Goal: Information Seeking & Learning: Learn about a topic

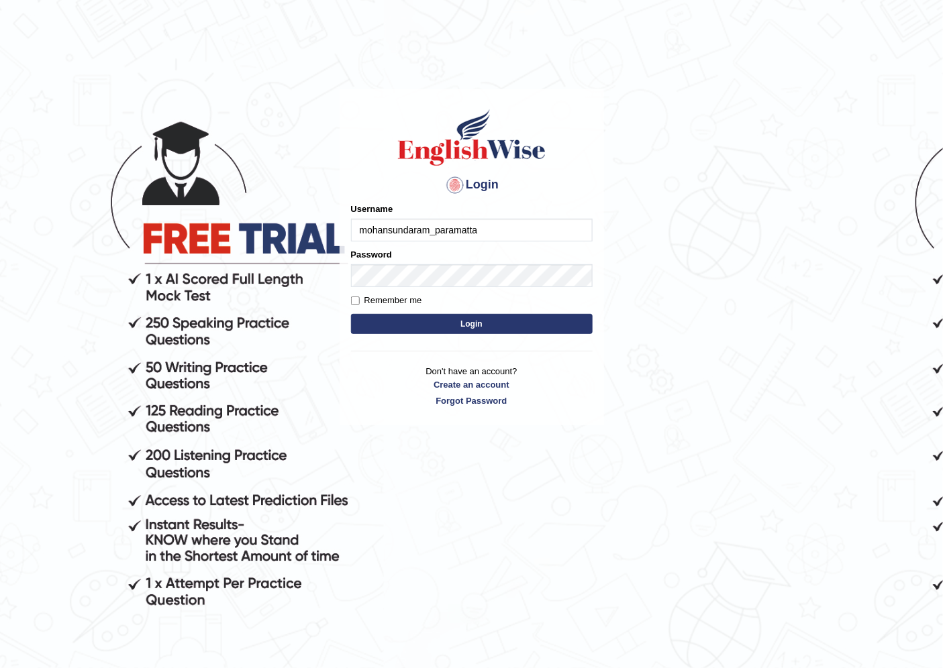
type input "mohansundaram_paramatta"
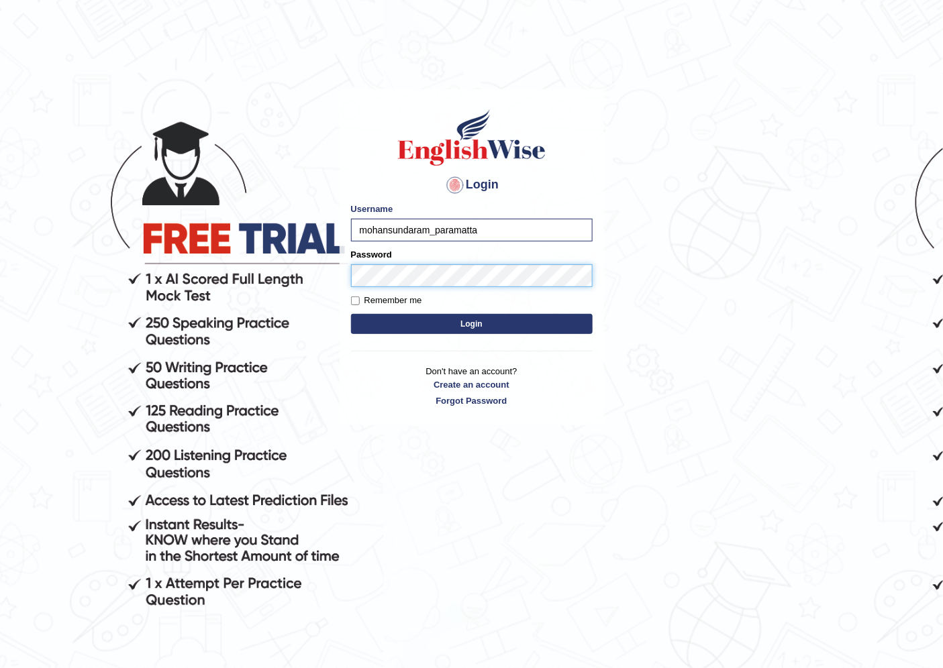
click at [351, 314] on button "Login" at bounding box center [471, 324] width 241 height 20
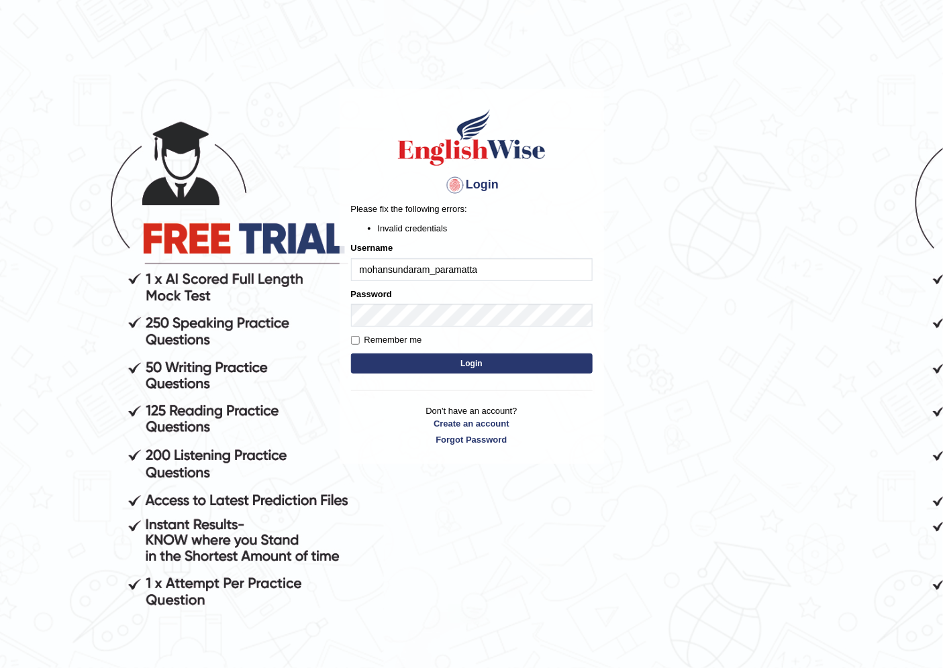
click at [446, 265] on input "mohansundaram_paramatta" at bounding box center [471, 269] width 241 height 23
type input "mohansundaram_parramatta"
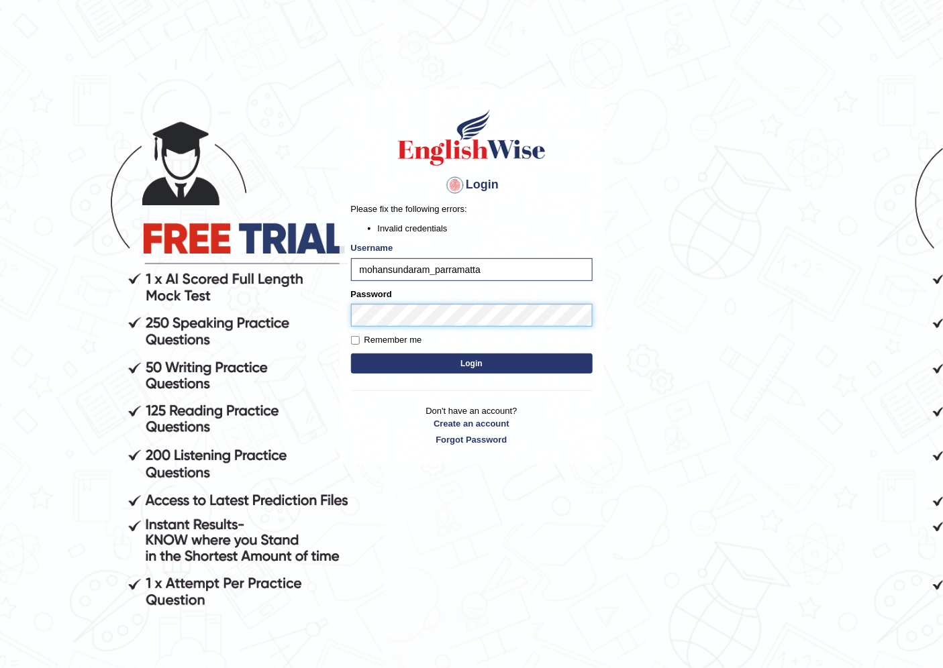
click at [351, 354] on button "Login" at bounding box center [471, 364] width 241 height 20
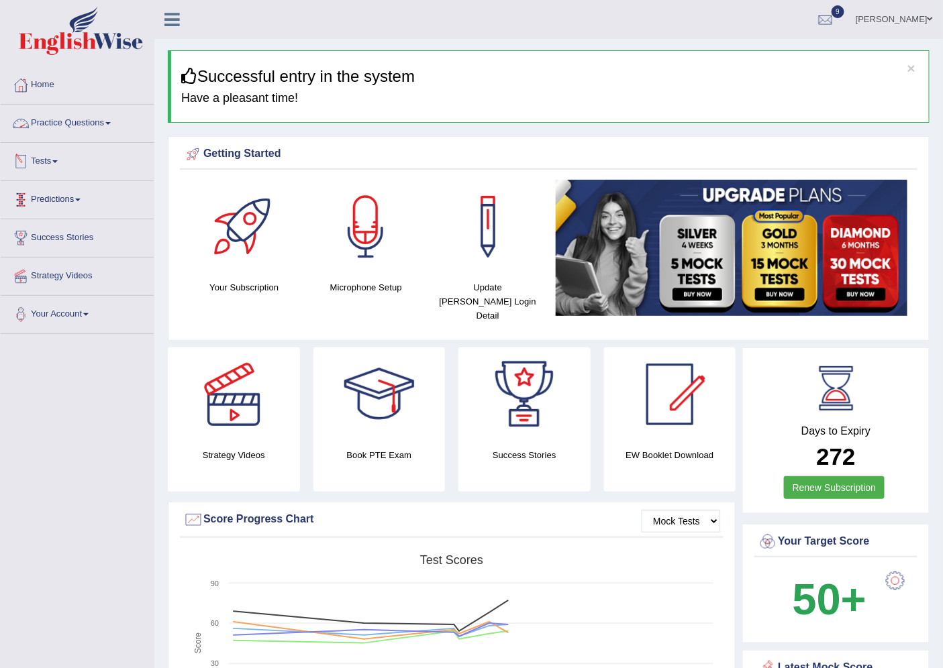
click at [111, 123] on span at bounding box center [107, 123] width 5 height 3
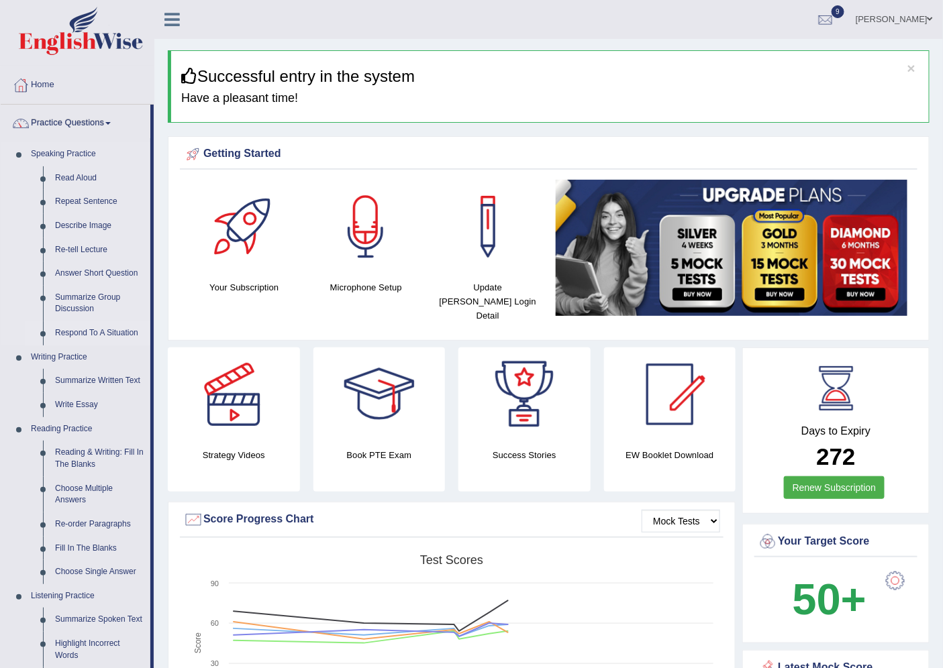
click at [87, 326] on link "Respond To A Situation" at bounding box center [99, 333] width 101 height 24
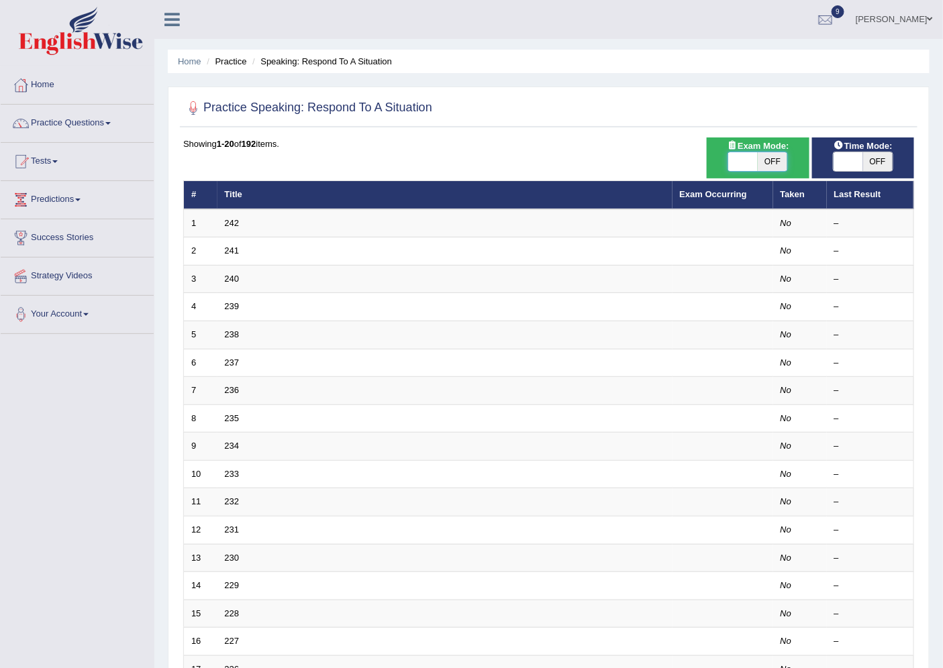
click at [749, 166] on span at bounding box center [743, 161] width 30 height 19
checkbox input "true"
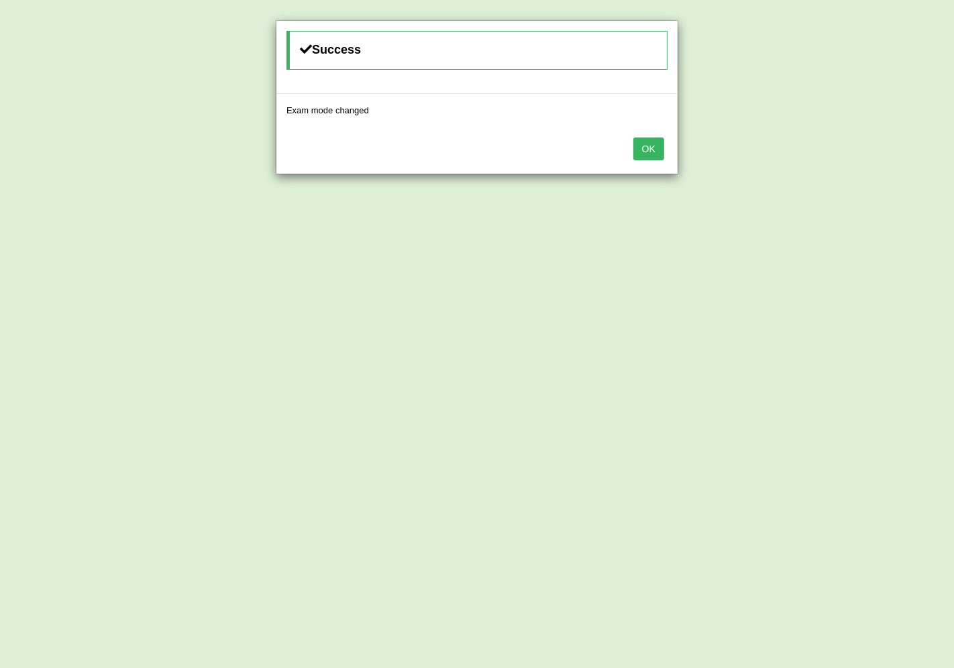
click at [660, 144] on button "OK" at bounding box center [648, 149] width 31 height 23
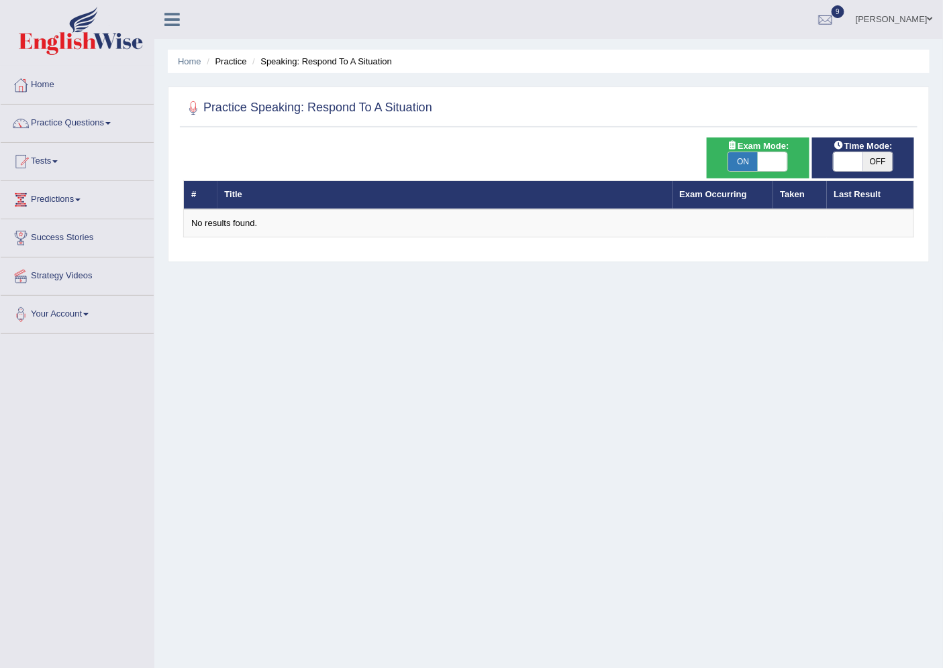
click at [839, 161] on span at bounding box center [848, 161] width 30 height 19
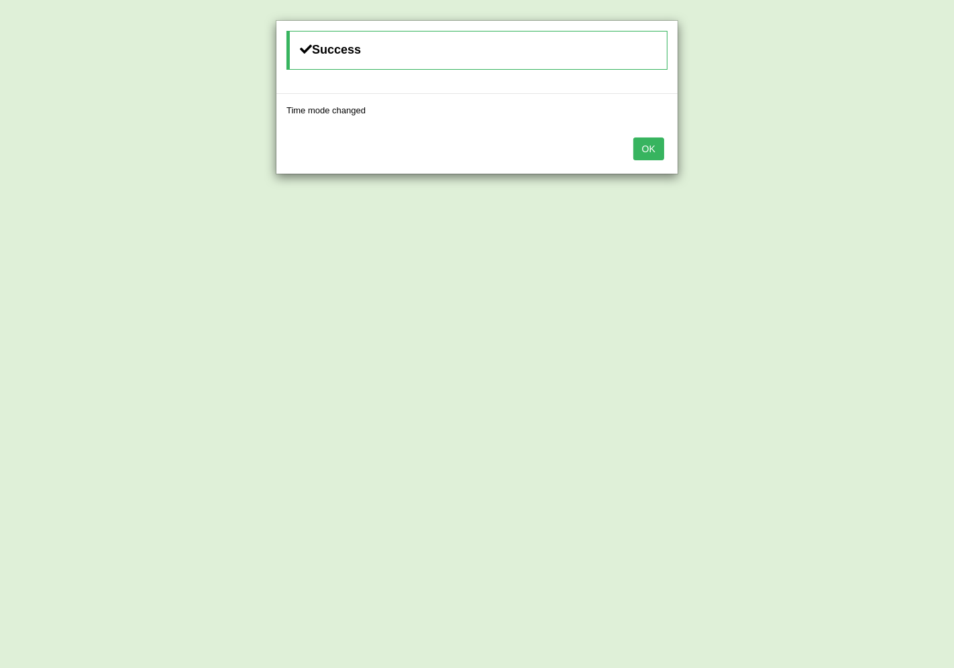
click at [645, 151] on button "OK" at bounding box center [648, 149] width 31 height 23
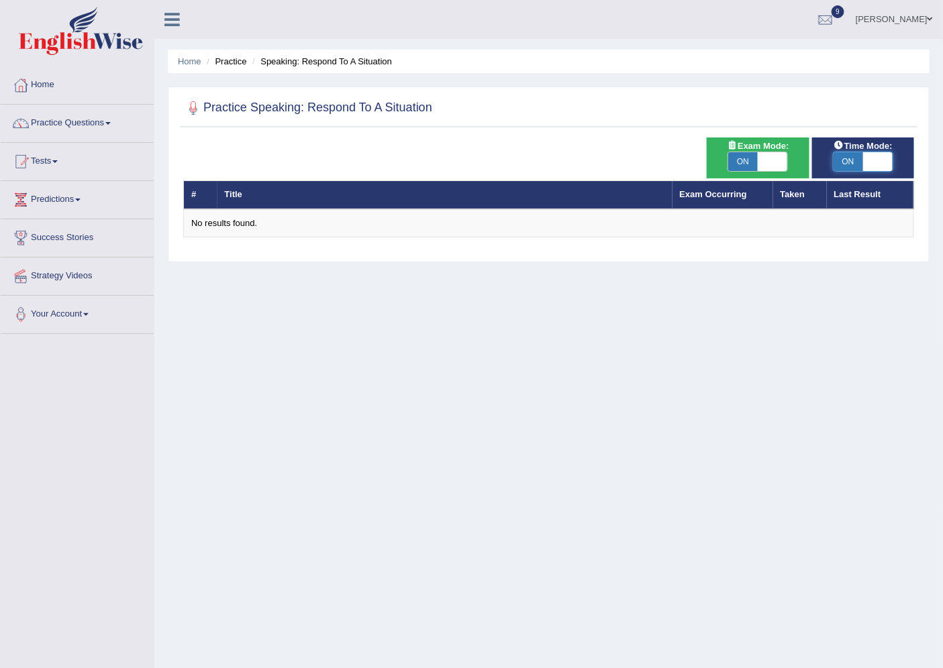
click at [879, 158] on span at bounding box center [878, 161] width 30 height 19
checkbox input "false"
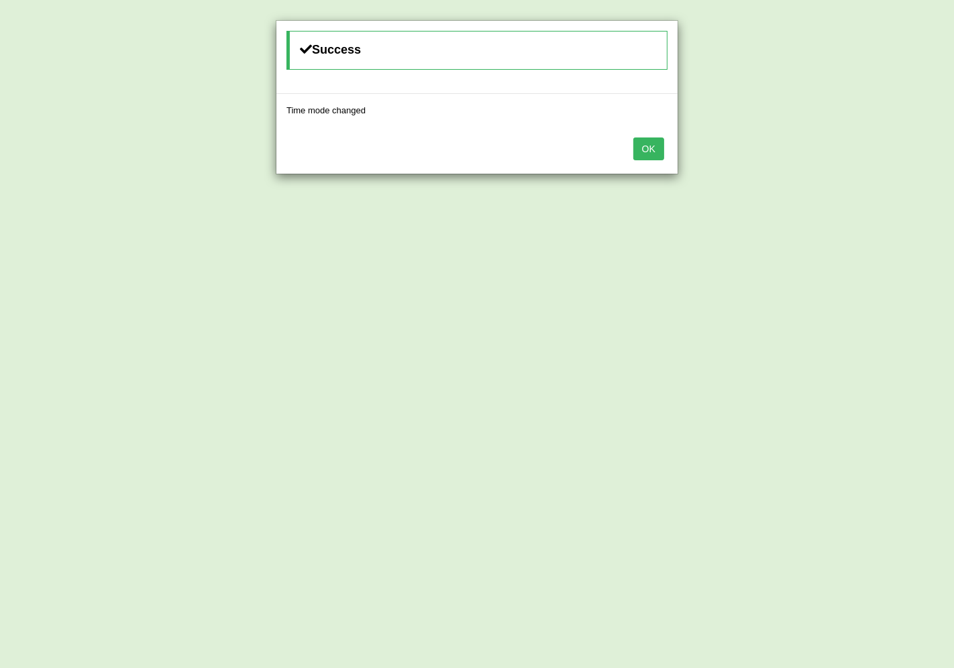
click at [649, 148] on button "OK" at bounding box center [648, 149] width 31 height 23
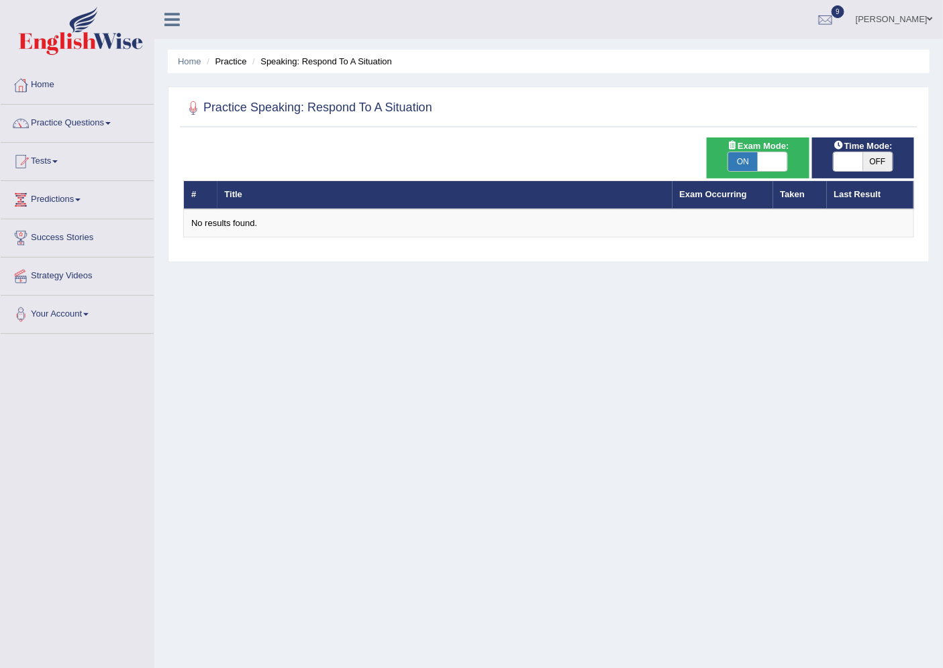
click at [790, 150] on span "Exam Mode:" at bounding box center [757, 146] width 72 height 14
click at [775, 158] on span at bounding box center [772, 161] width 30 height 19
checkbox input "false"
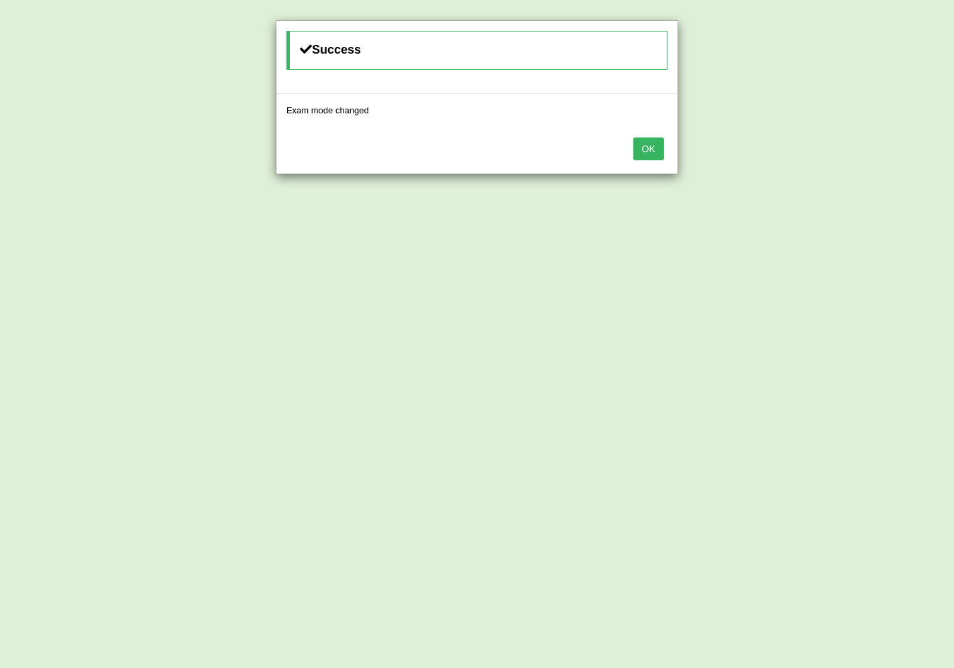
click at [651, 153] on button "OK" at bounding box center [648, 149] width 31 height 23
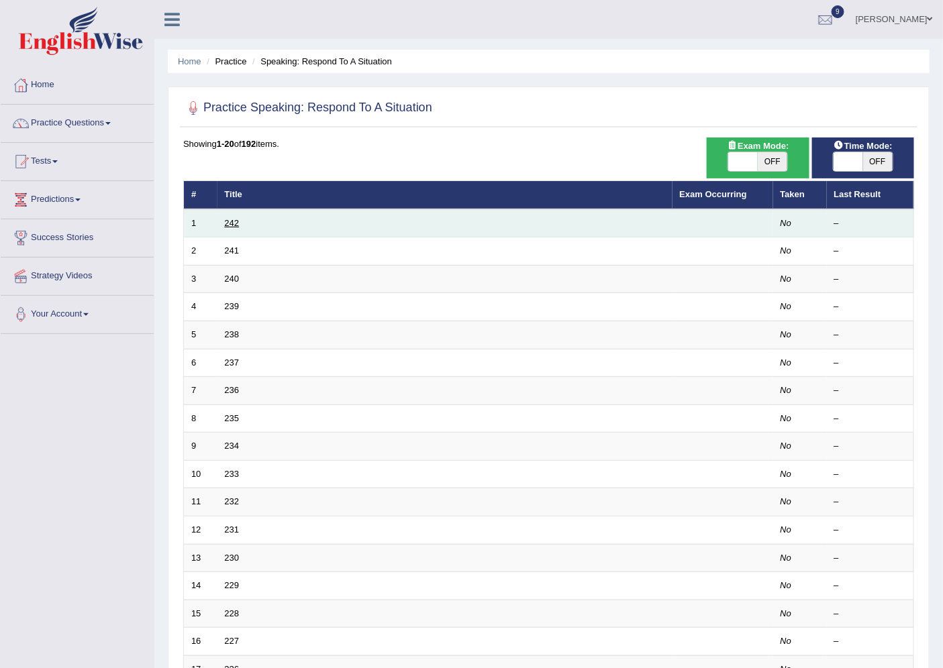
click at [230, 219] on link "242" at bounding box center [232, 223] width 15 height 10
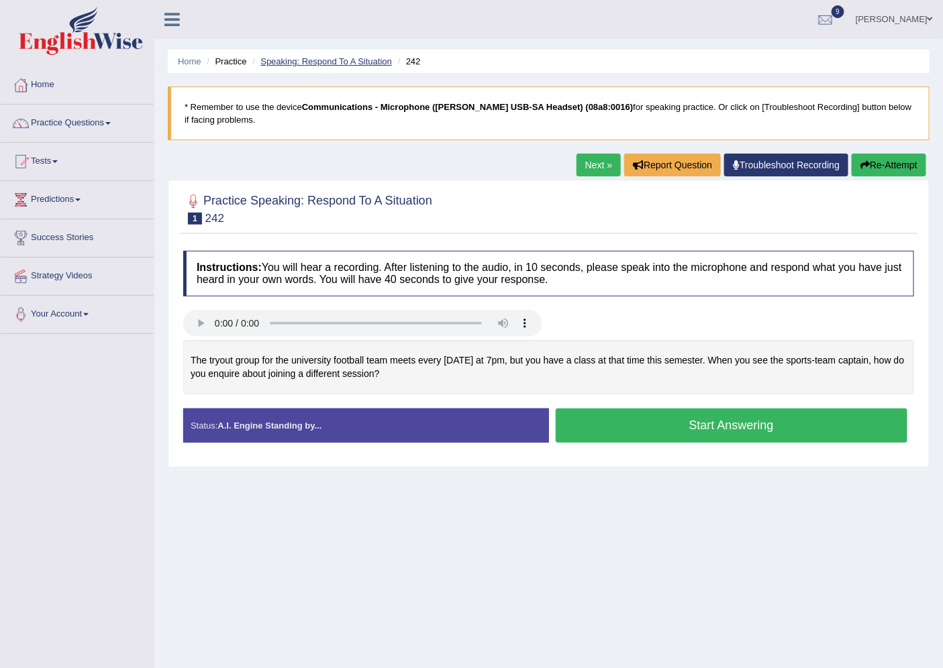
click at [282, 60] on link "Speaking: Respond To A Situation" at bounding box center [325, 61] width 131 height 10
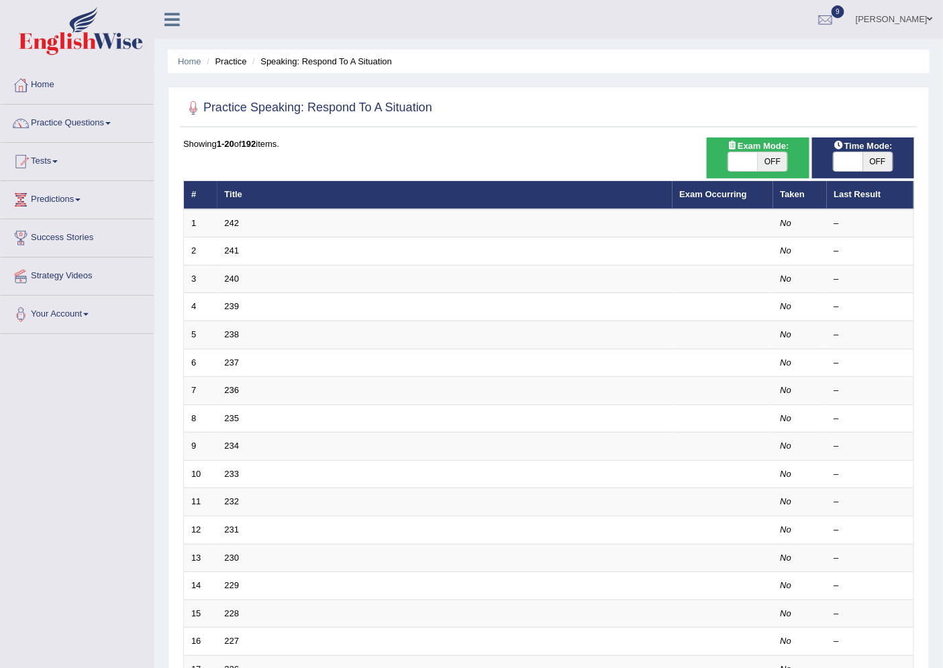
click at [751, 168] on span at bounding box center [743, 161] width 30 height 19
checkbox input "true"
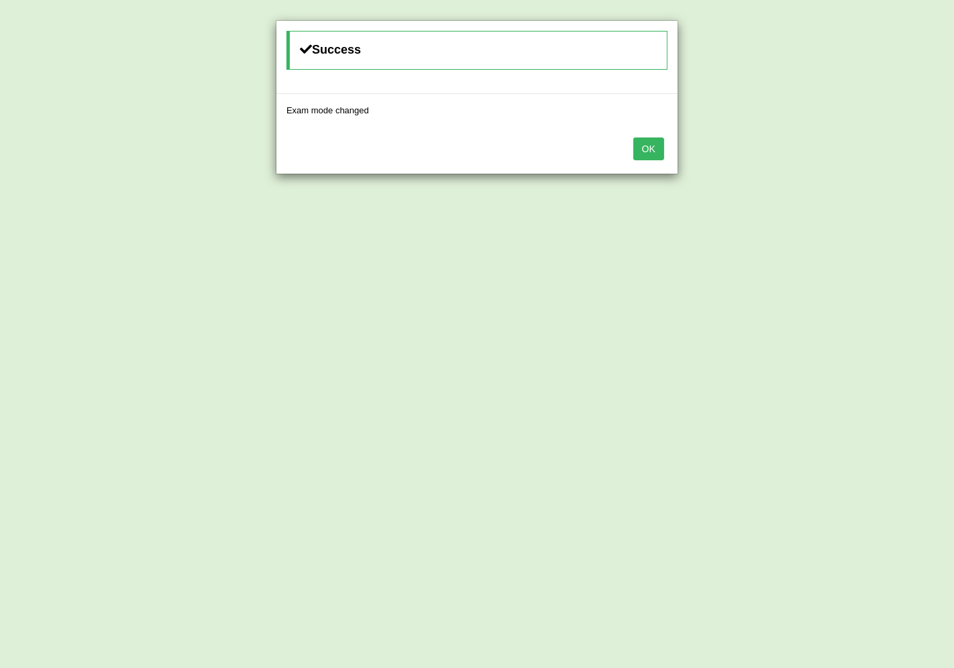
click at [641, 152] on button "OK" at bounding box center [648, 149] width 31 height 23
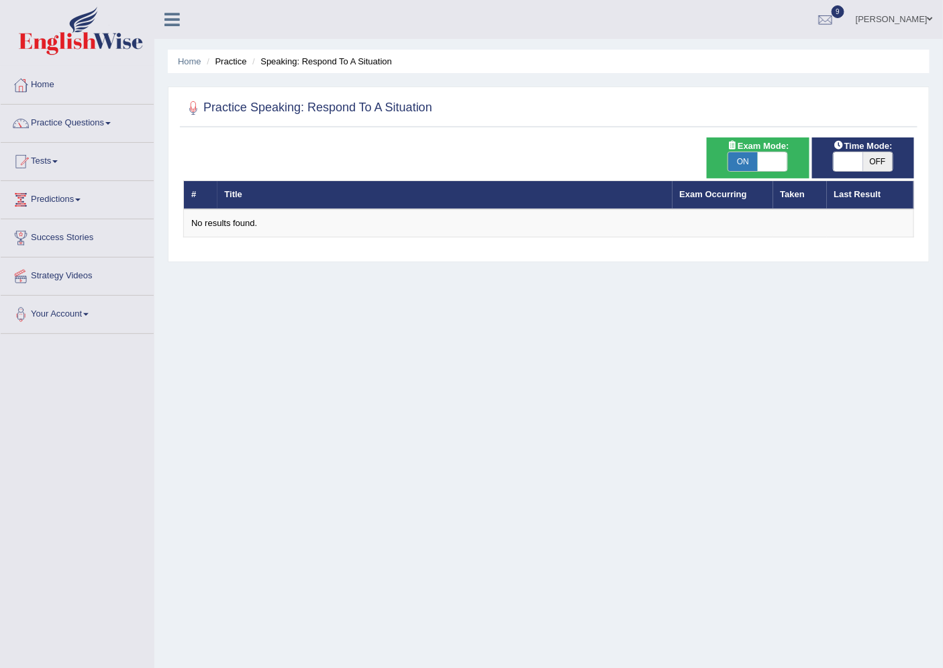
drag, startPoint x: 0, startPoint y: 0, endPoint x: 837, endPoint y: 158, distance: 851.3
click at [837, 158] on span at bounding box center [848, 161] width 30 height 19
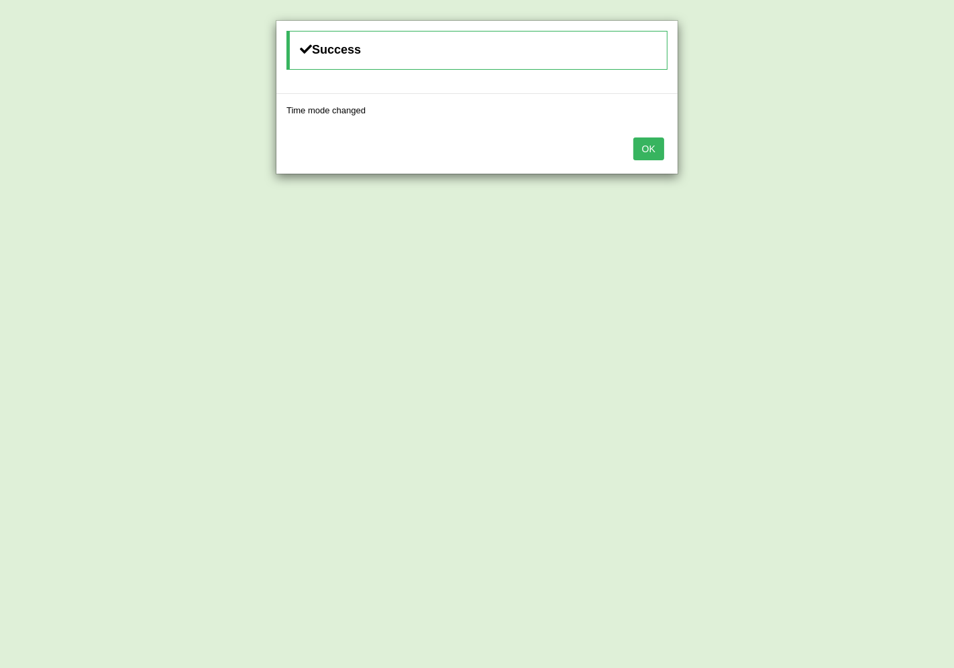
click at [657, 144] on button "OK" at bounding box center [648, 149] width 31 height 23
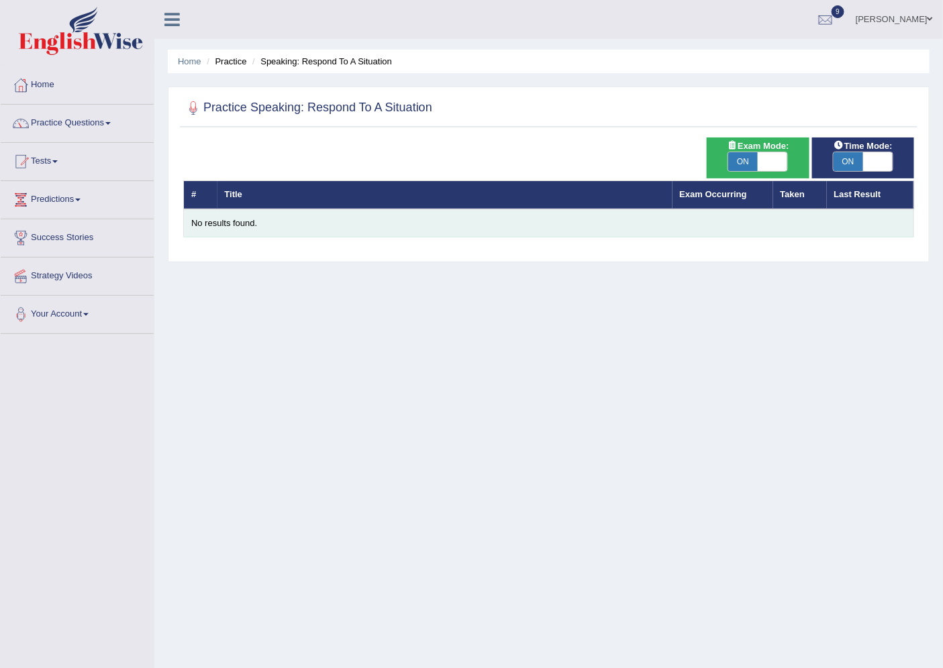
click at [235, 222] on div "No results found." at bounding box center [548, 223] width 714 height 13
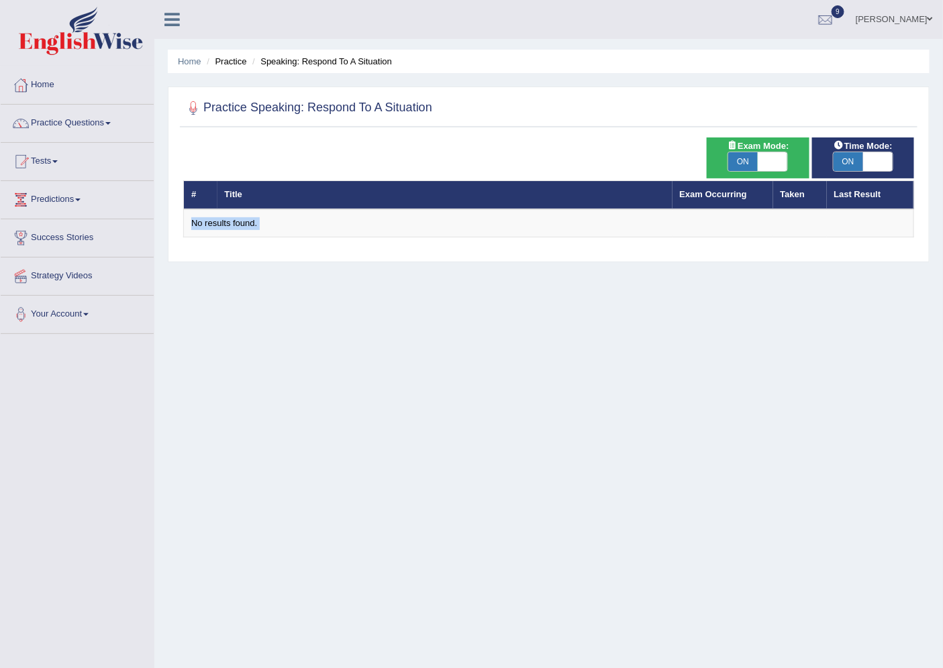
click at [873, 162] on span at bounding box center [878, 161] width 30 height 19
checkbox input "false"
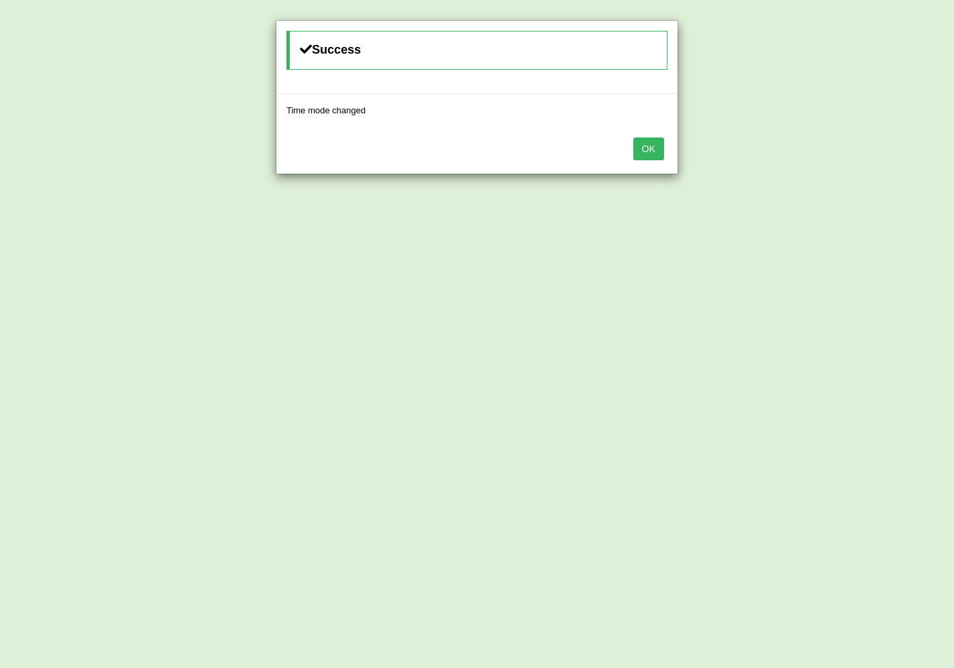
click at [774, 159] on div "Success Time mode changed OK" at bounding box center [477, 334] width 954 height 668
click at [647, 149] on button "OK" at bounding box center [648, 149] width 31 height 23
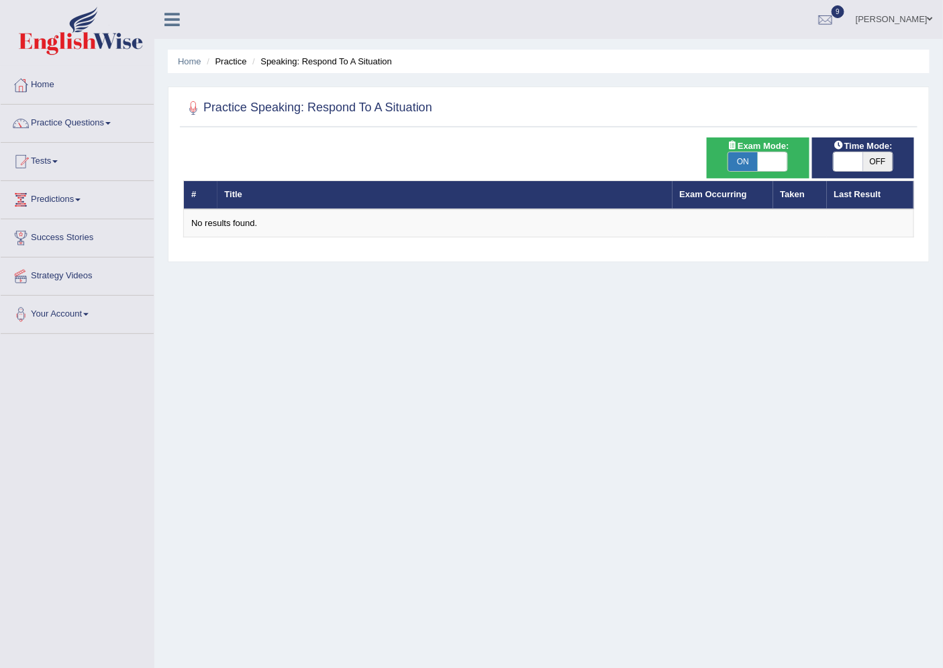
click at [767, 162] on span at bounding box center [772, 161] width 30 height 19
checkbox input "false"
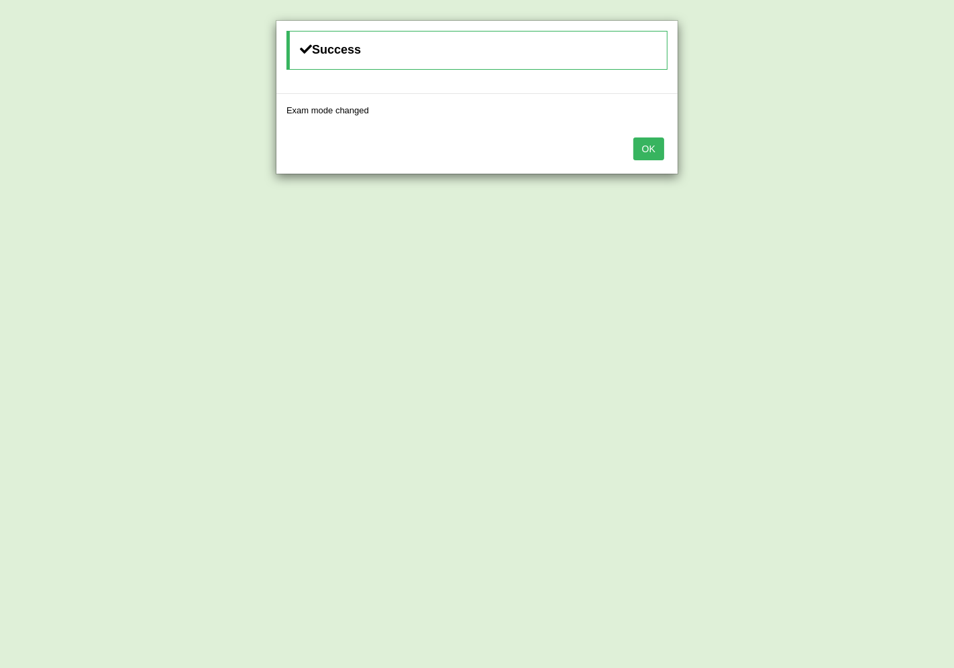
click at [649, 148] on button "OK" at bounding box center [648, 149] width 31 height 23
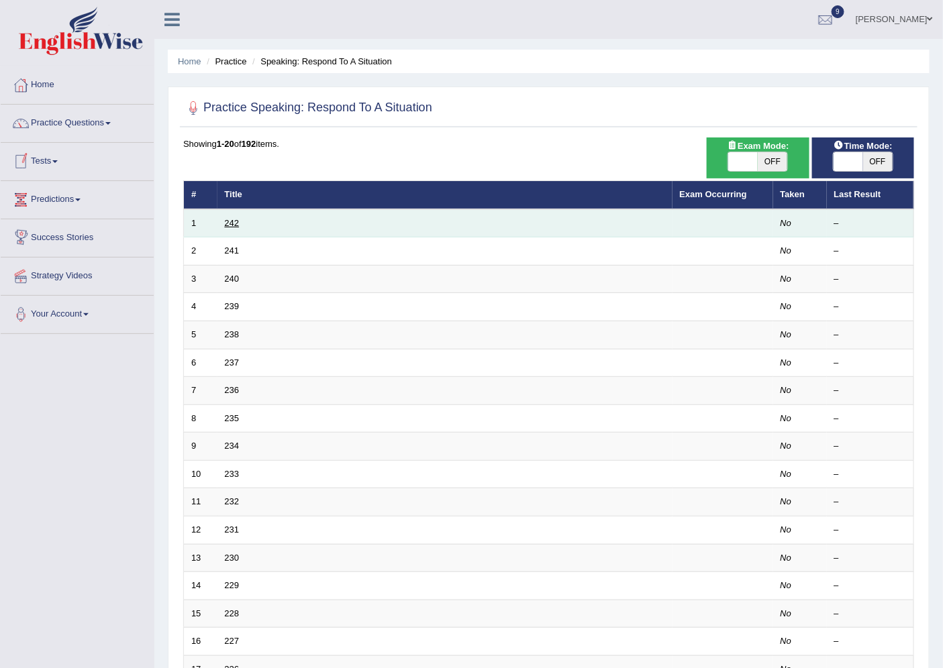
click at [229, 223] on link "242" at bounding box center [232, 223] width 15 height 10
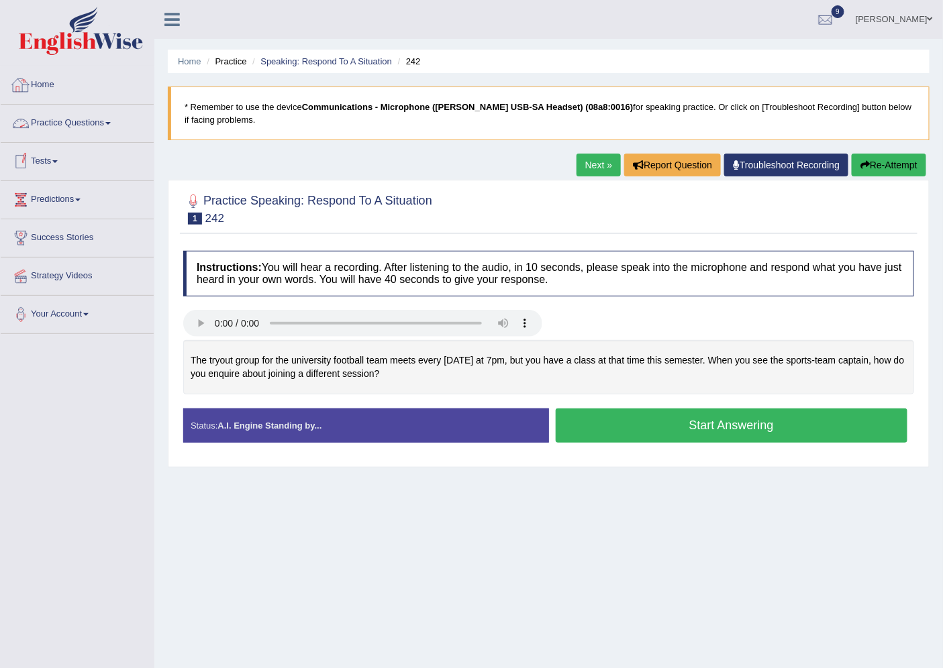
click at [115, 127] on link "Practice Questions" at bounding box center [77, 122] width 153 height 34
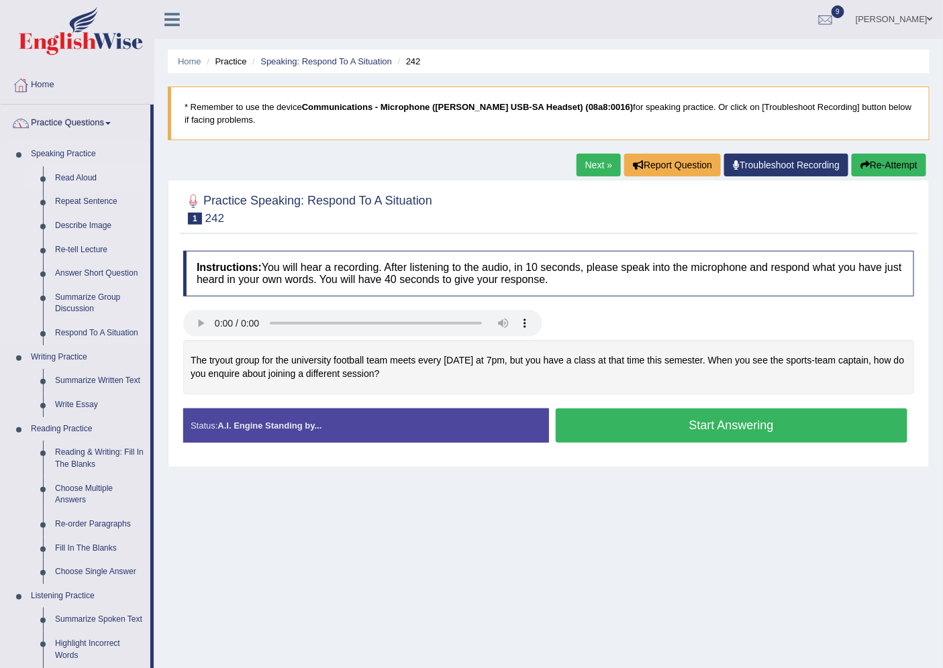
click at [57, 172] on link "Read Aloud" at bounding box center [99, 178] width 101 height 24
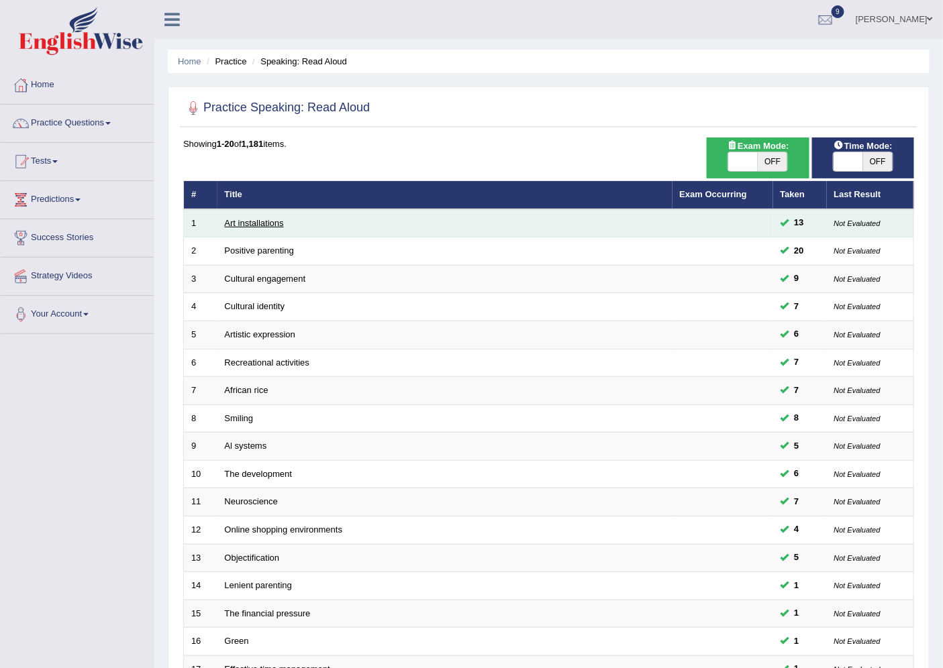
click at [253, 225] on link "Art installations" at bounding box center [254, 223] width 59 height 10
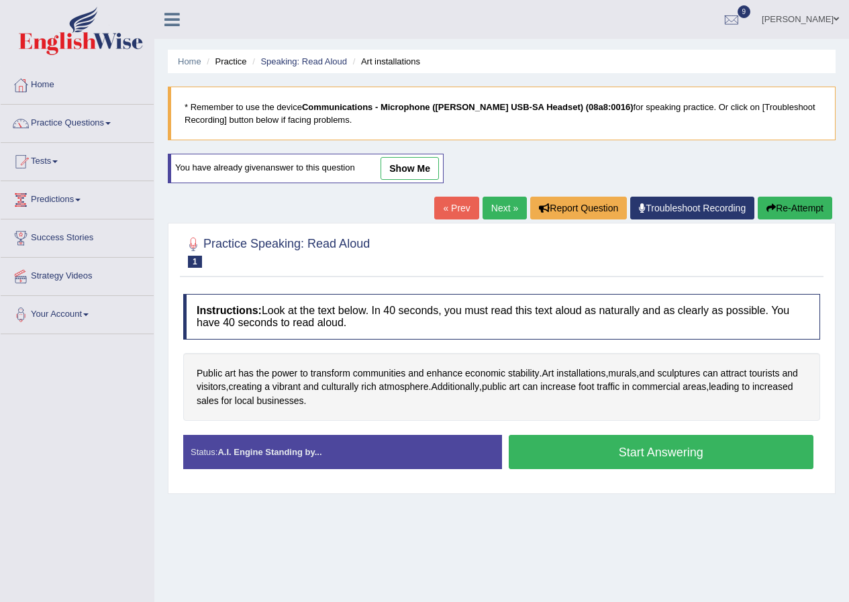
drag, startPoint x: 841, startPoint y: 1, endPoint x: 594, endPoint y: 262, distance: 359.7
click at [594, 262] on div at bounding box center [501, 251] width 637 height 41
click at [304, 62] on link "Speaking: Read Aloud" at bounding box center [303, 61] width 87 height 10
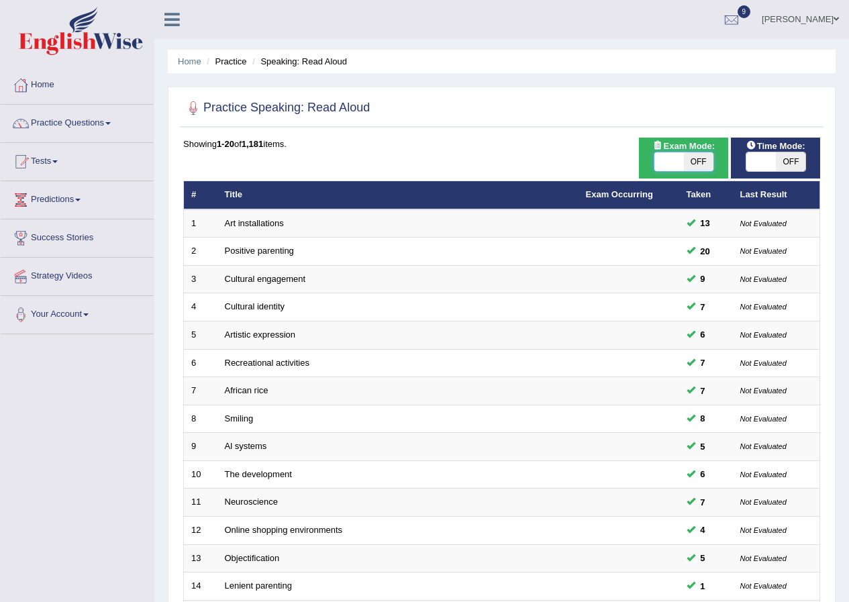
click at [673, 166] on span at bounding box center [669, 161] width 30 height 19
checkbox input "true"
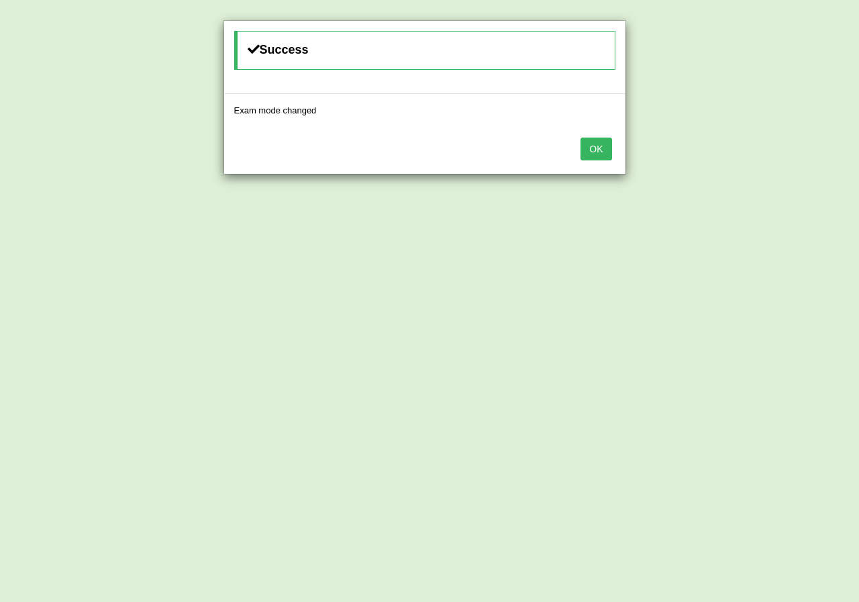
click at [601, 151] on button "OK" at bounding box center [595, 149] width 31 height 23
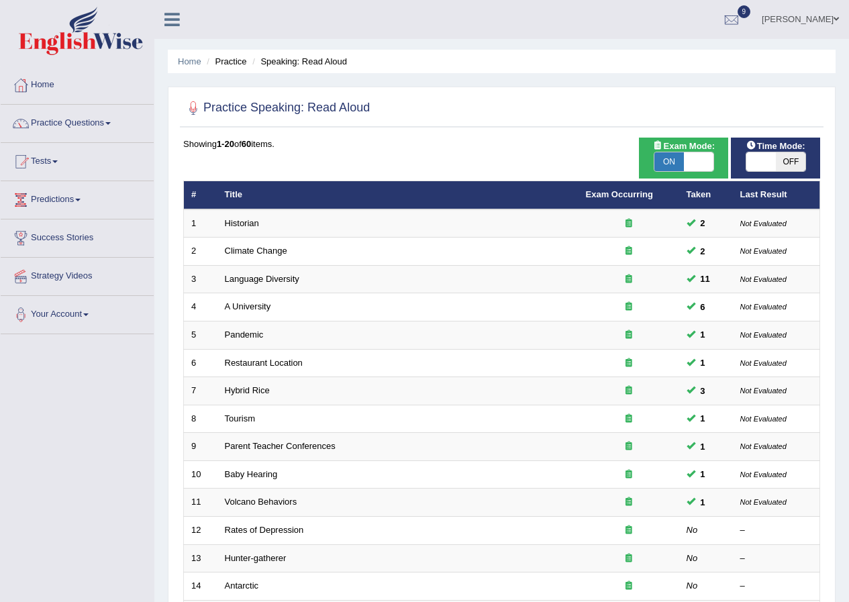
drag, startPoint x: 0, startPoint y: 0, endPoint x: 756, endPoint y: 157, distance: 772.2
click at [756, 157] on span at bounding box center [761, 161] width 30 height 19
checkbox input "true"
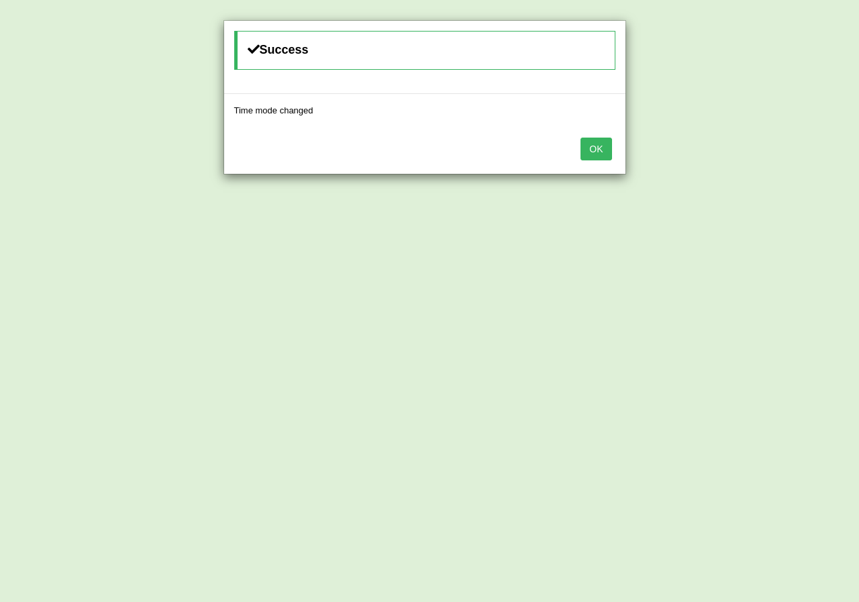
click at [604, 147] on button "OK" at bounding box center [595, 149] width 31 height 23
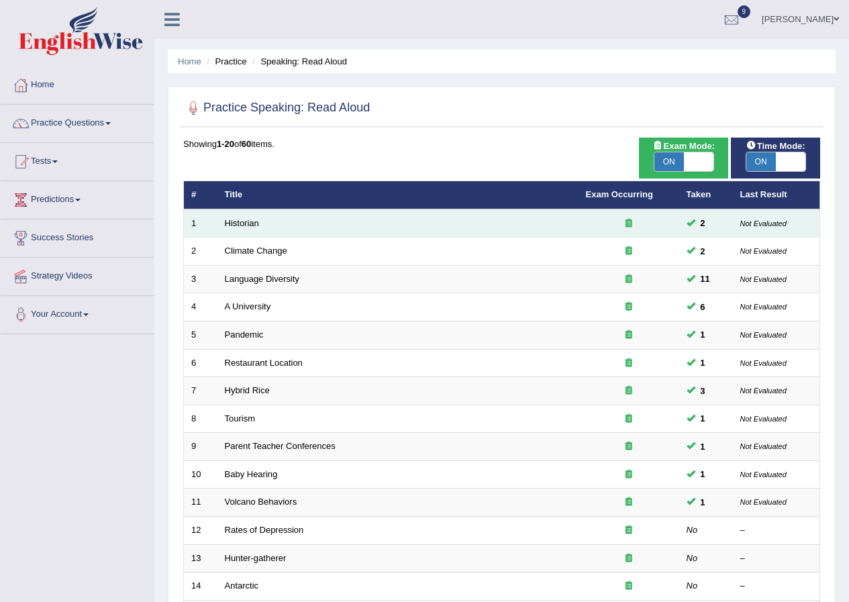
click at [336, 221] on td "Historian" at bounding box center [397, 223] width 361 height 28
click at [239, 218] on link "Historian" at bounding box center [242, 223] width 34 height 10
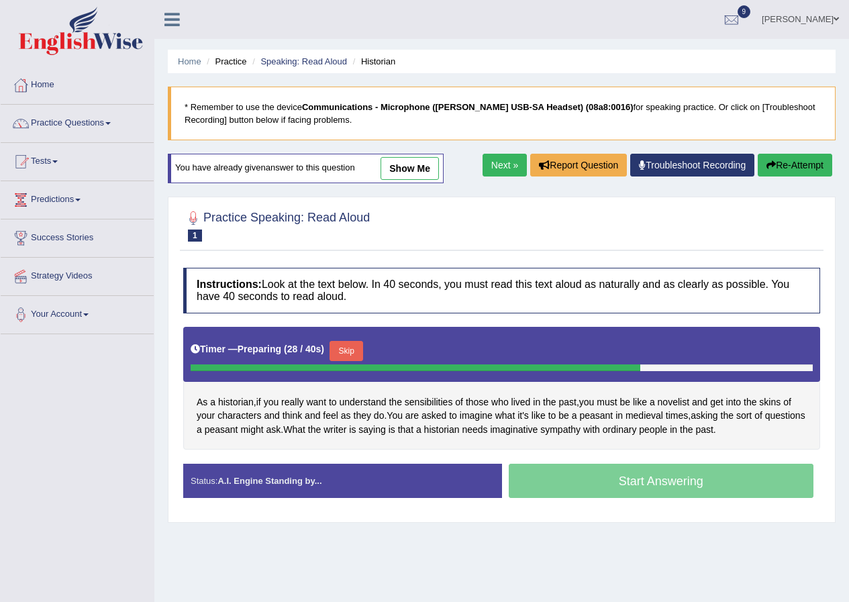
click at [349, 347] on button "Skip" at bounding box center [346, 351] width 34 height 20
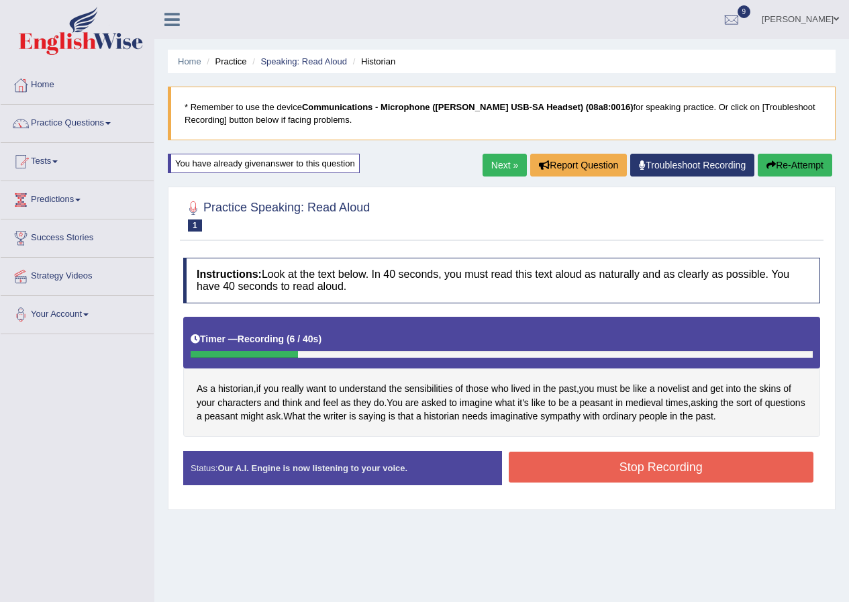
click at [579, 465] on button "Stop Recording" at bounding box center [660, 466] width 305 height 31
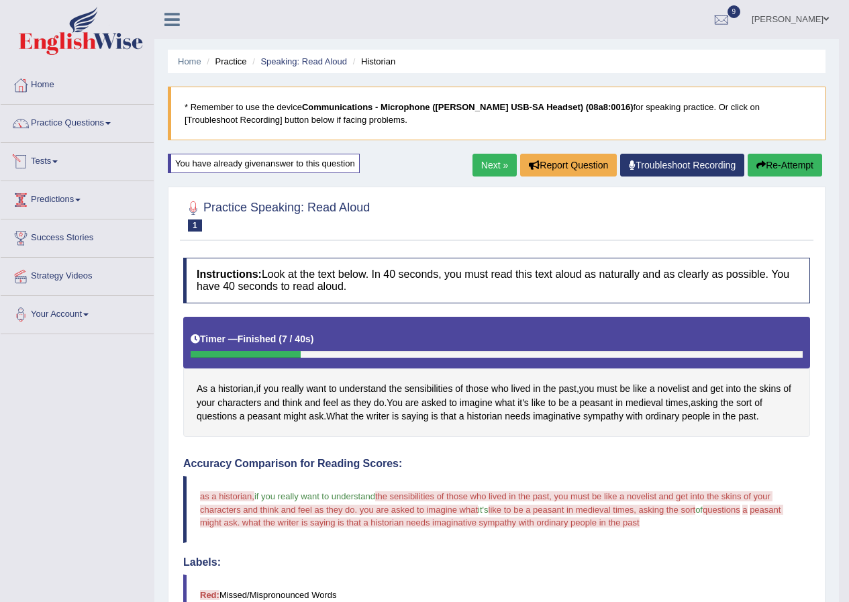
click at [497, 166] on link "Next »" at bounding box center [494, 165] width 44 height 23
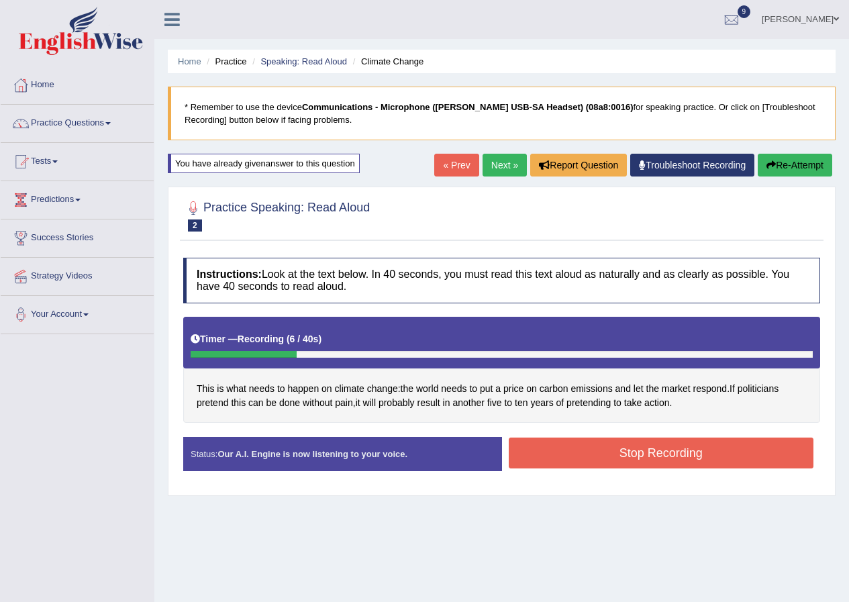
click at [658, 456] on button "Stop Recording" at bounding box center [660, 452] width 305 height 31
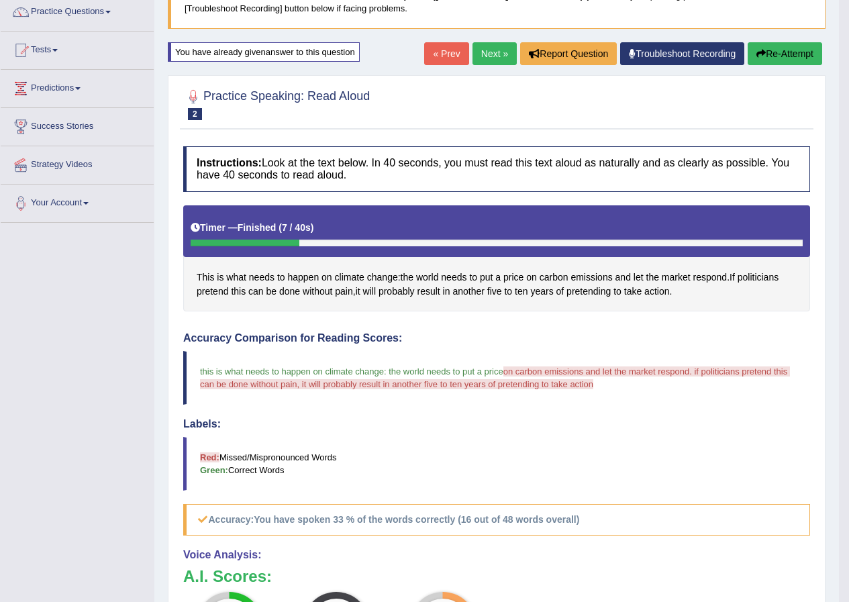
scroll to position [78, 0]
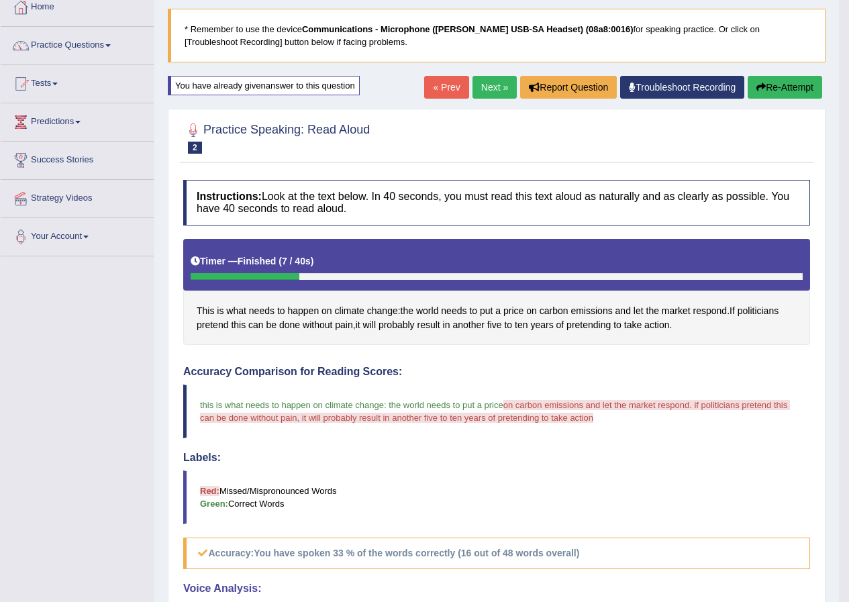
click at [484, 85] on link "Next »" at bounding box center [494, 87] width 44 height 23
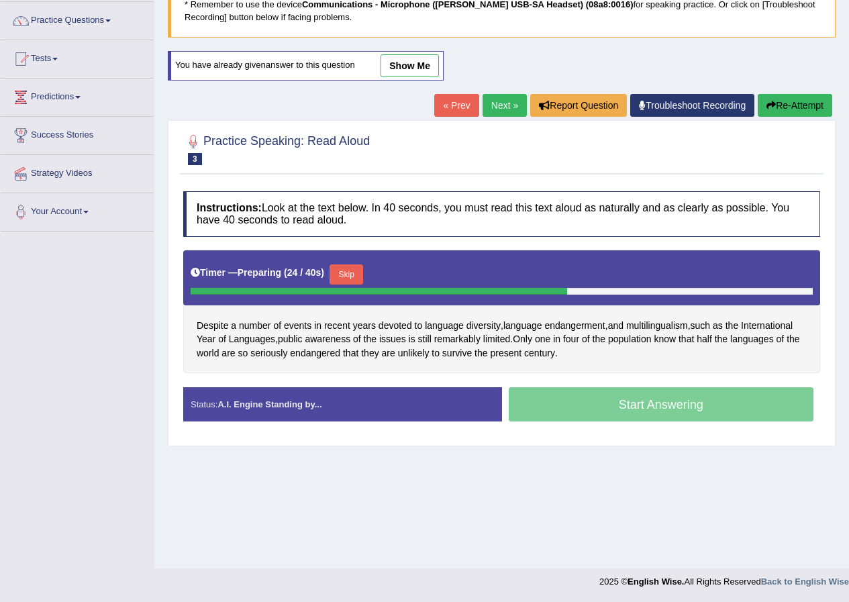
click at [350, 274] on button "Skip" at bounding box center [346, 274] width 34 height 20
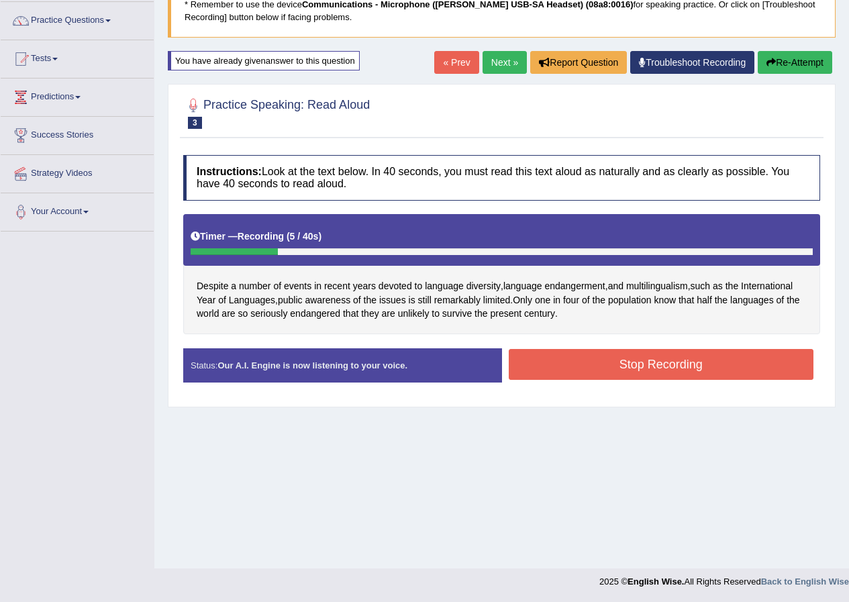
click at [573, 364] on button "Stop Recording" at bounding box center [660, 364] width 305 height 31
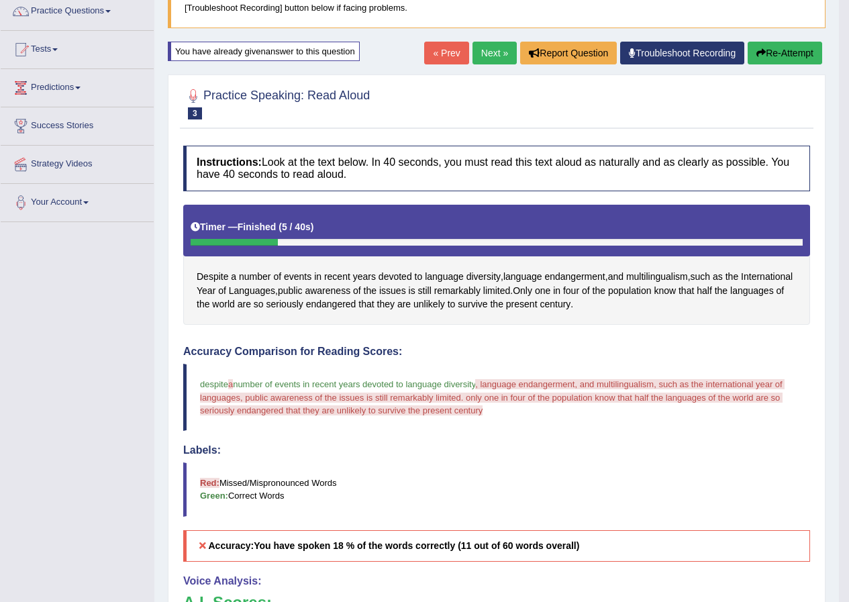
scroll to position [105, 0]
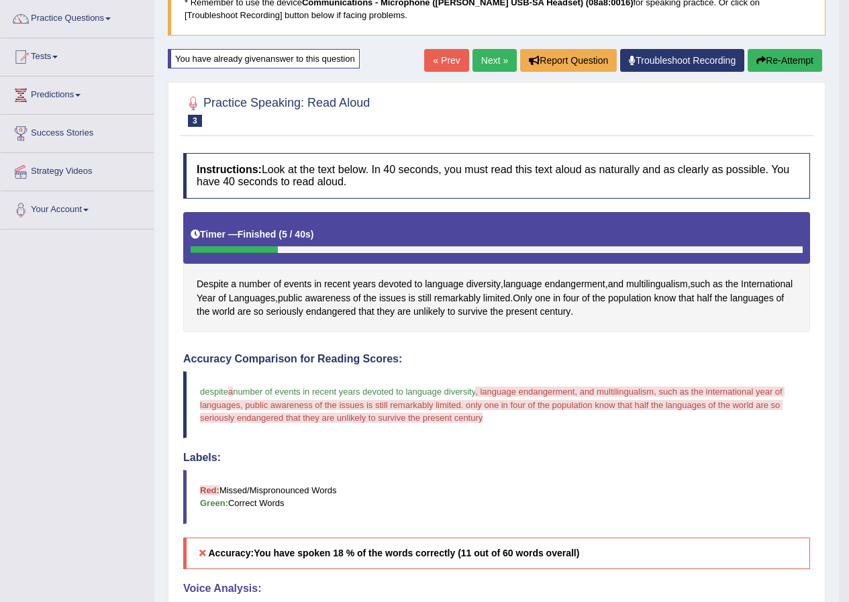
click at [477, 66] on link "Next »" at bounding box center [494, 60] width 44 height 23
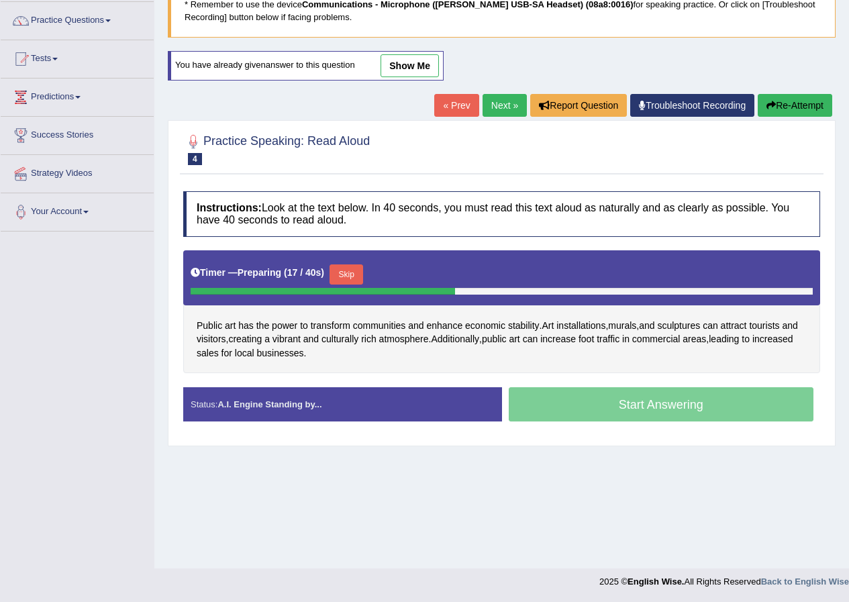
click at [361, 269] on button "Skip" at bounding box center [346, 274] width 34 height 20
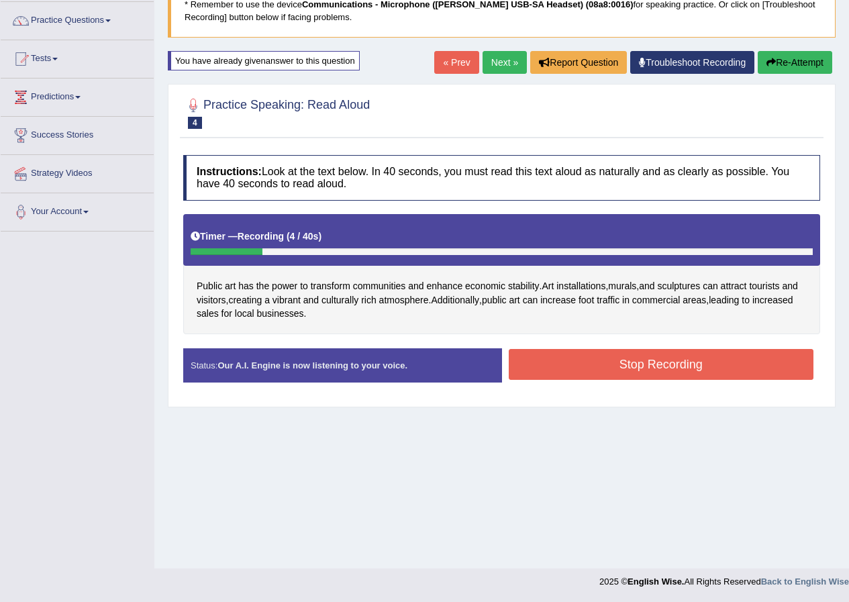
click at [797, 65] on button "Re-Attempt" at bounding box center [794, 62] width 74 height 23
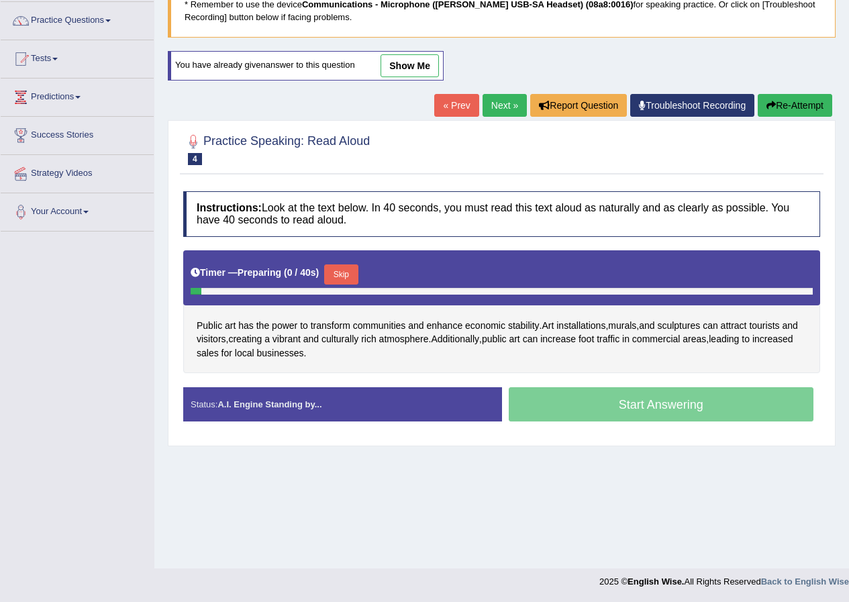
click at [341, 278] on button "Skip" at bounding box center [341, 274] width 34 height 20
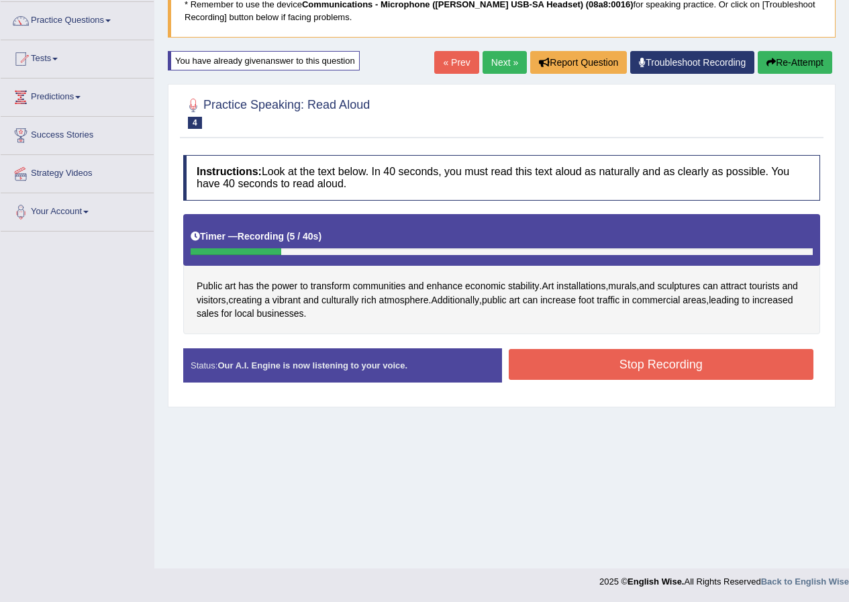
click at [577, 357] on button "Stop Recording" at bounding box center [660, 364] width 305 height 31
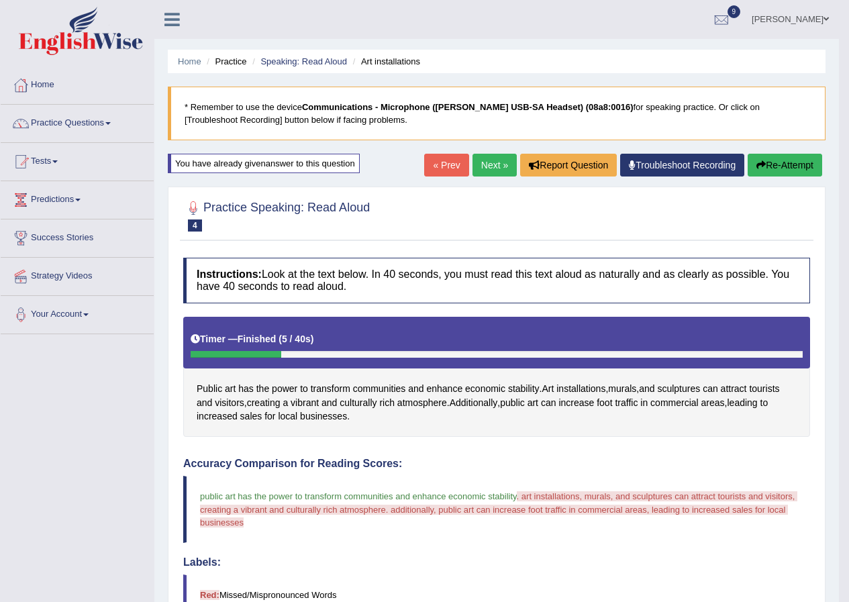
click at [501, 166] on link "Next »" at bounding box center [494, 165] width 44 height 23
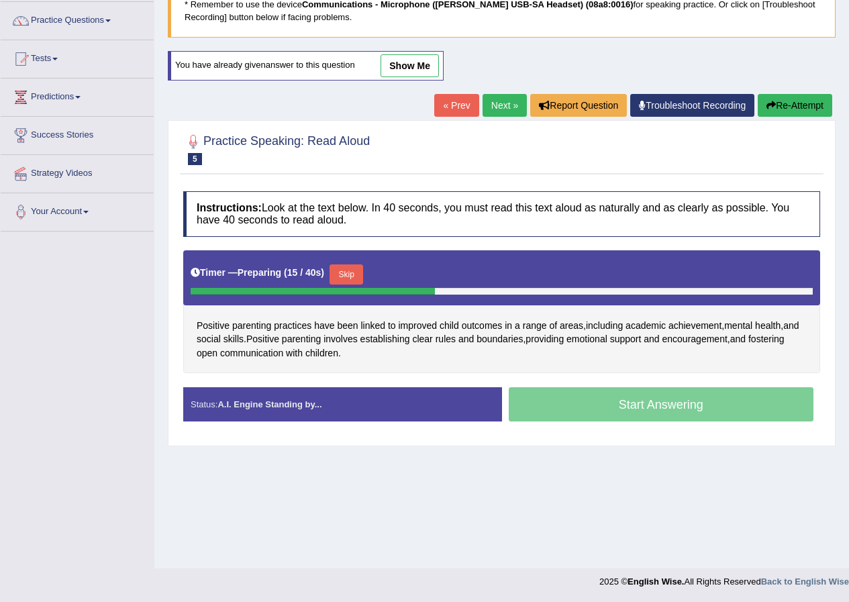
click at [354, 278] on button "Skip" at bounding box center [346, 274] width 34 height 20
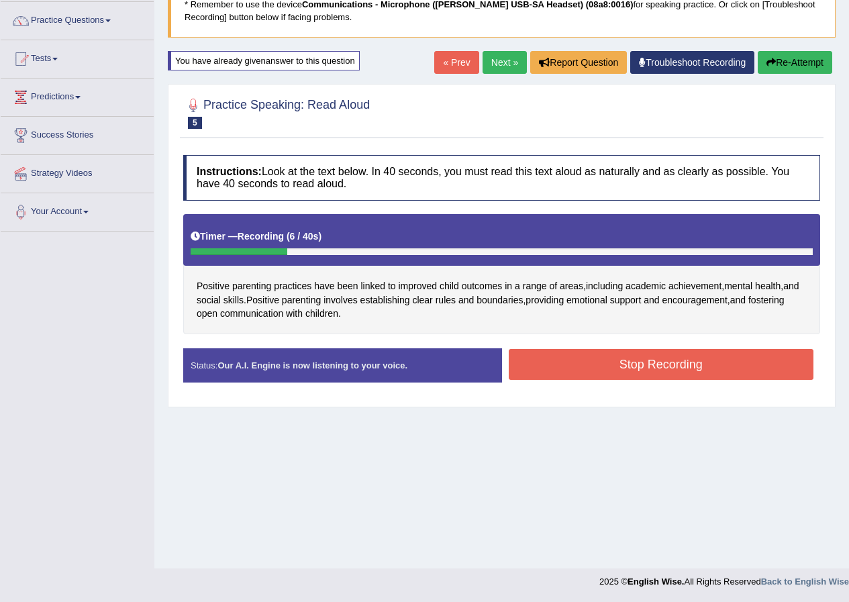
click at [569, 362] on button "Stop Recording" at bounding box center [660, 364] width 305 height 31
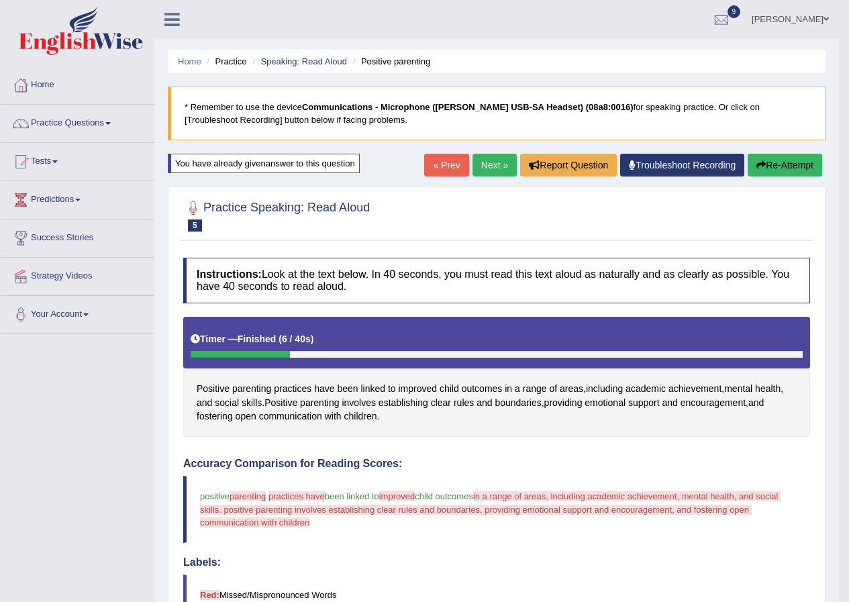
click at [786, 160] on button "Re-Attempt" at bounding box center [784, 165] width 74 height 23
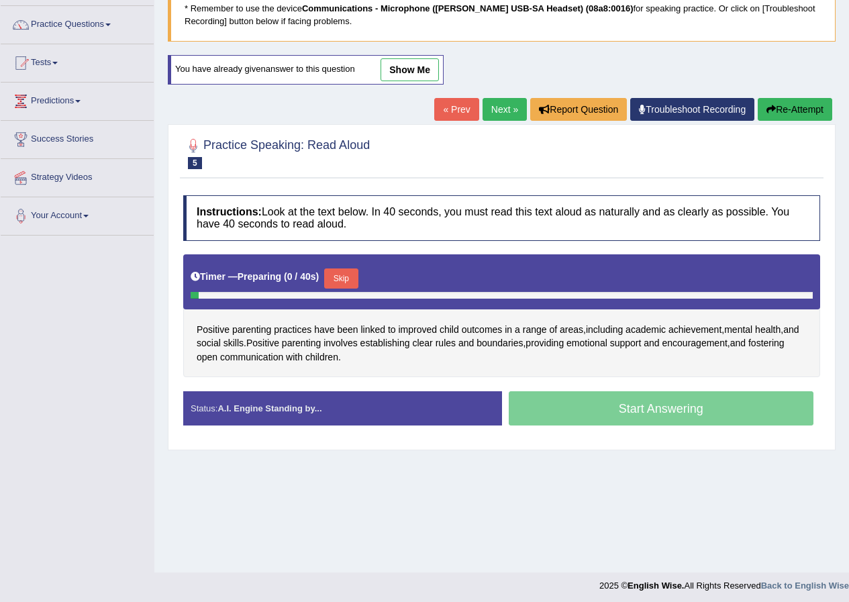
scroll to position [103, 0]
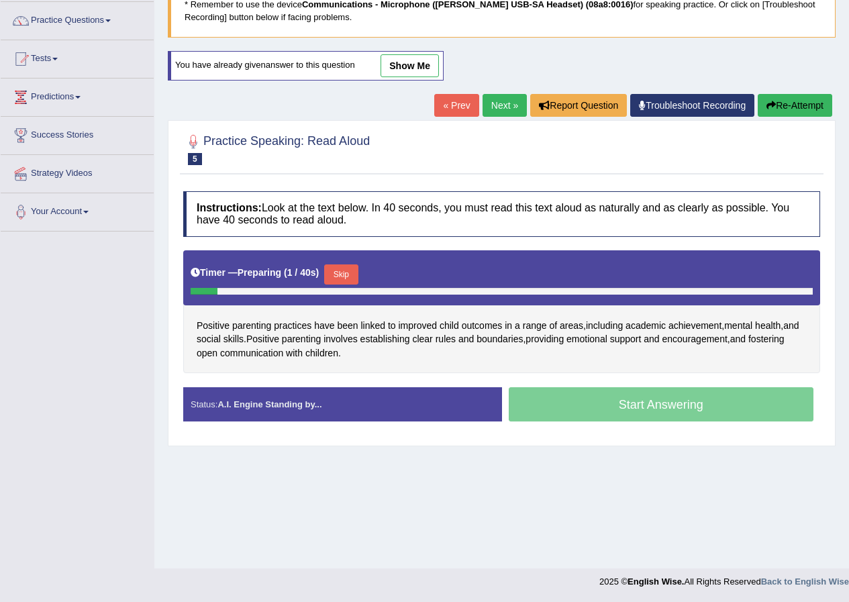
click at [346, 275] on button "Skip" at bounding box center [341, 274] width 34 height 20
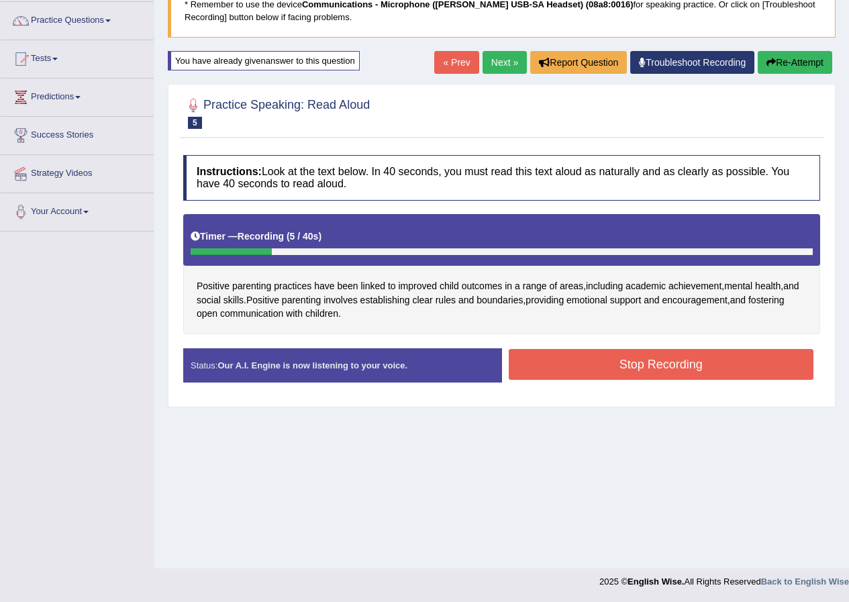
click at [629, 369] on button "Stop Recording" at bounding box center [660, 364] width 305 height 31
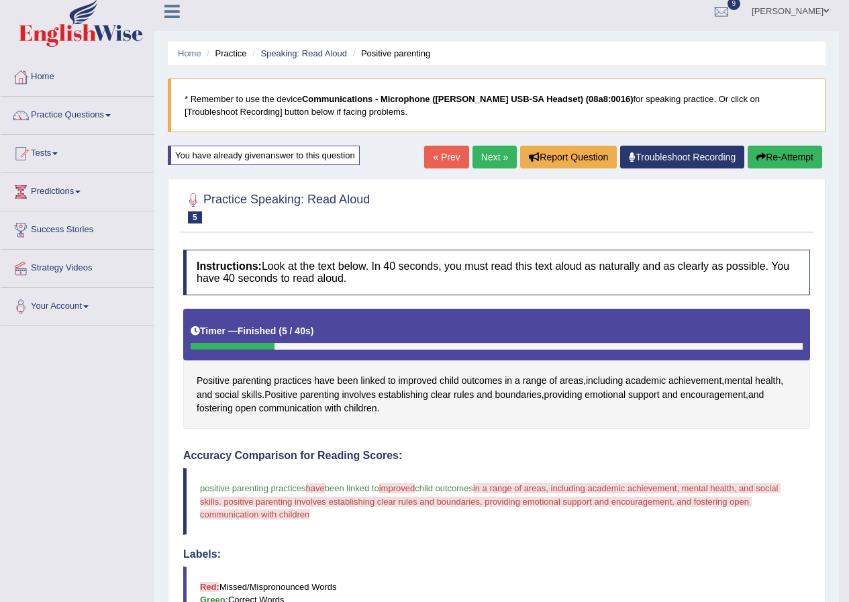
scroll to position [0, 0]
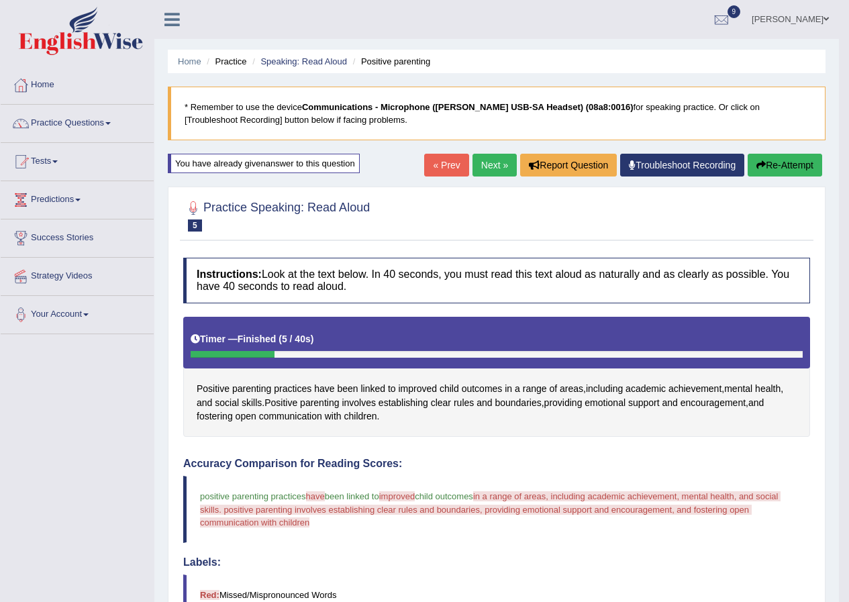
click at [493, 165] on link "Next »" at bounding box center [494, 165] width 44 height 23
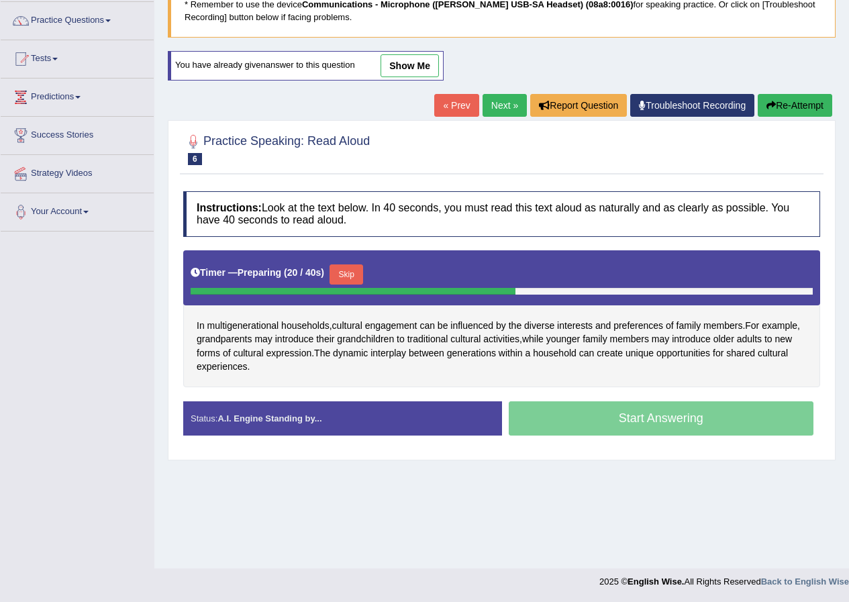
click at [350, 268] on button "Skip" at bounding box center [346, 274] width 34 height 20
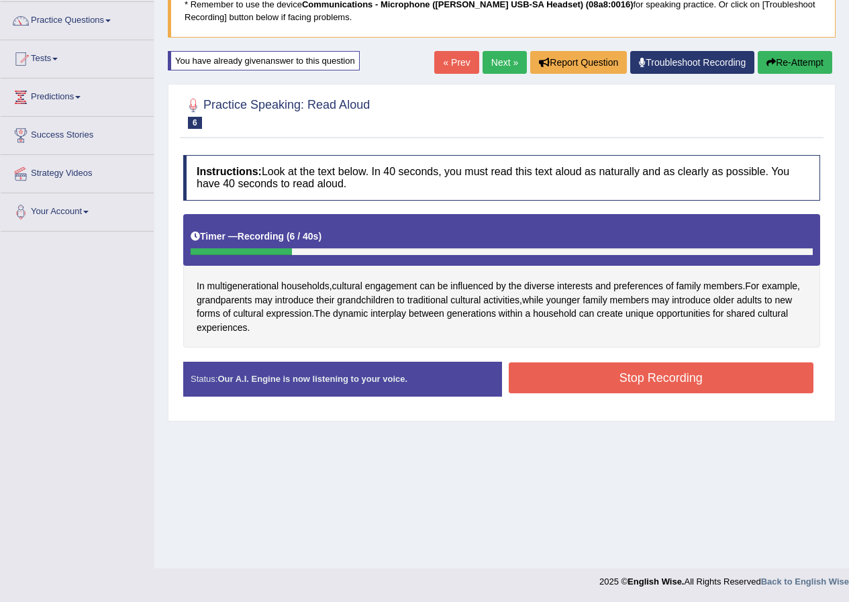
click at [653, 382] on button "Stop Recording" at bounding box center [660, 377] width 305 height 31
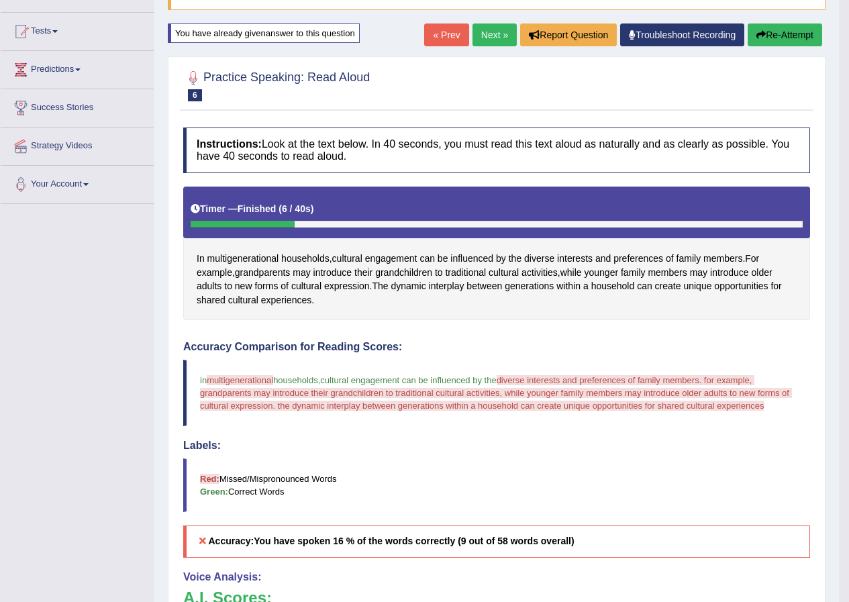
scroll to position [119, 0]
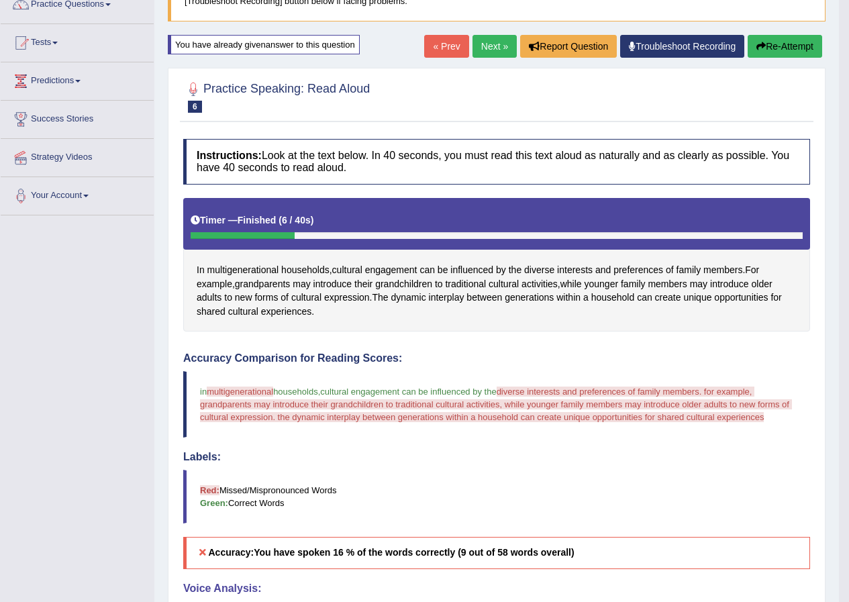
click at [476, 44] on link "Next »" at bounding box center [494, 46] width 44 height 23
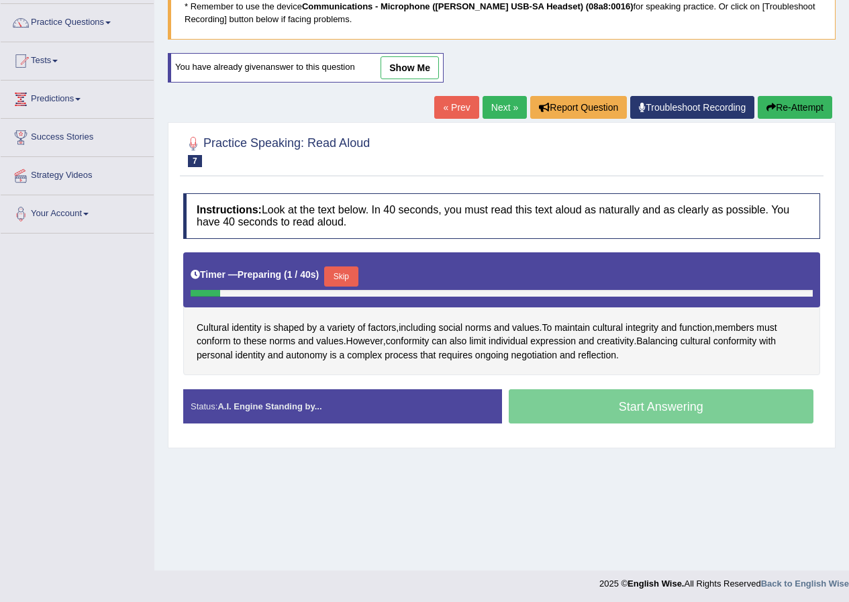
scroll to position [103, 0]
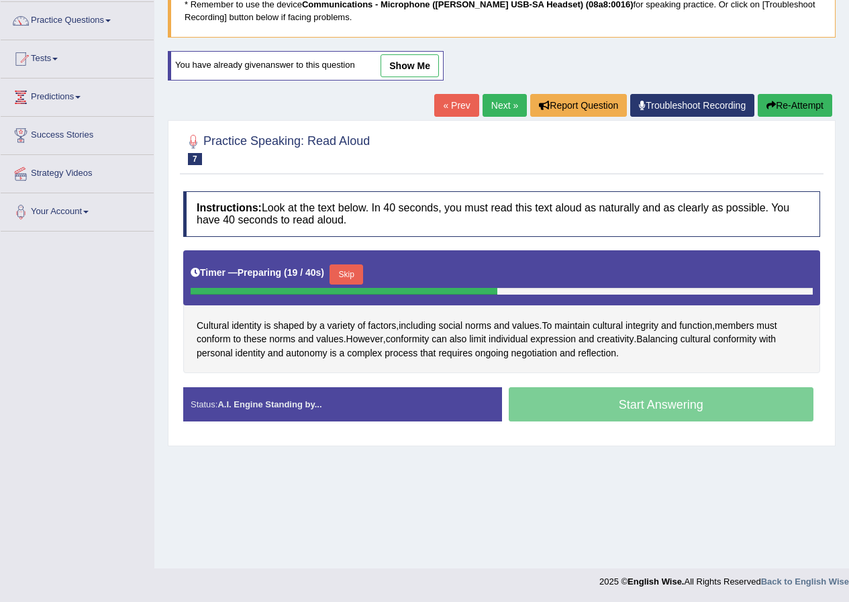
click at [356, 270] on button "Skip" at bounding box center [346, 274] width 34 height 20
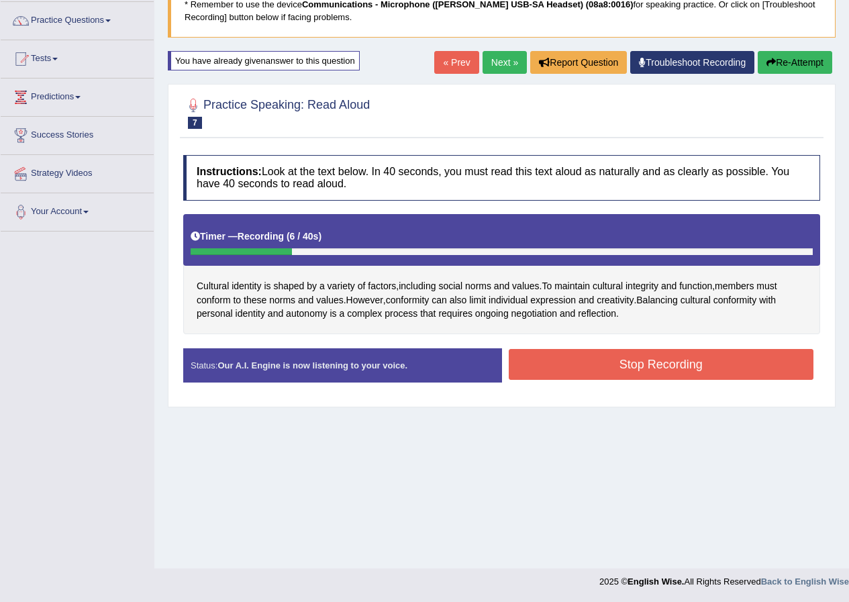
click at [569, 362] on button "Stop Recording" at bounding box center [660, 364] width 305 height 31
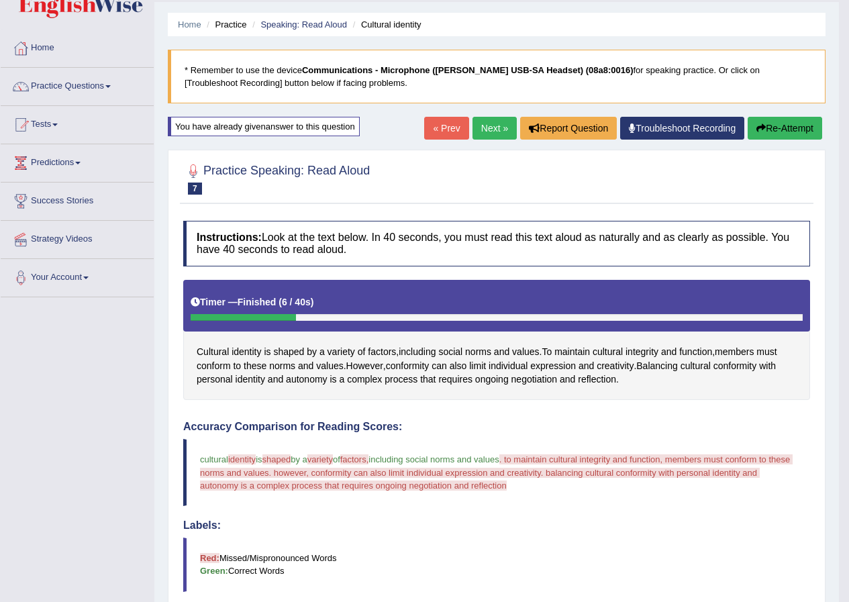
scroll to position [36, 0]
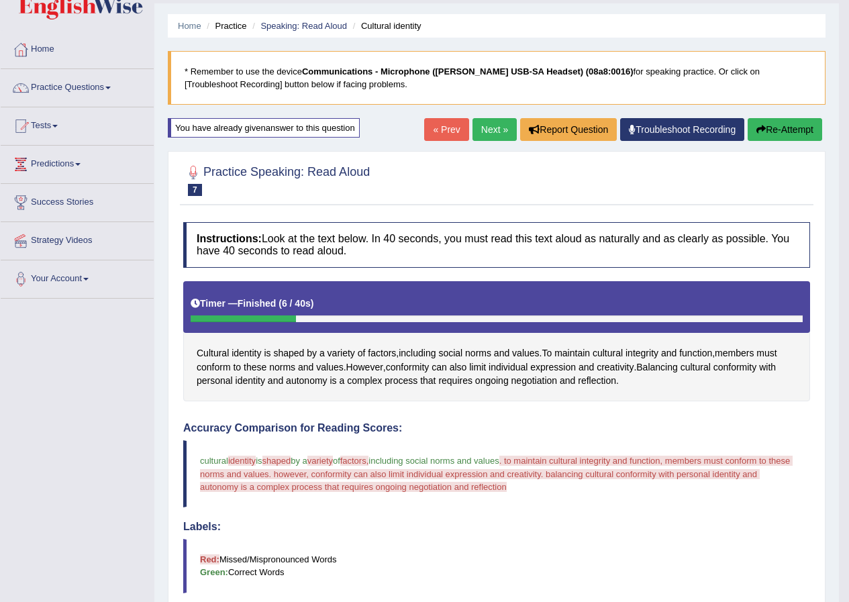
click at [495, 127] on link "Next »" at bounding box center [494, 129] width 44 height 23
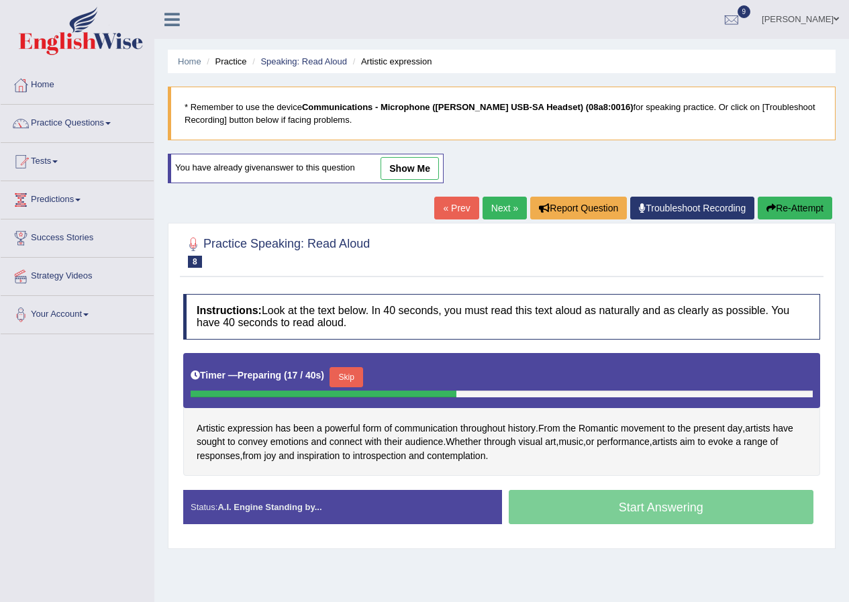
click at [351, 381] on button "Skip" at bounding box center [346, 377] width 34 height 20
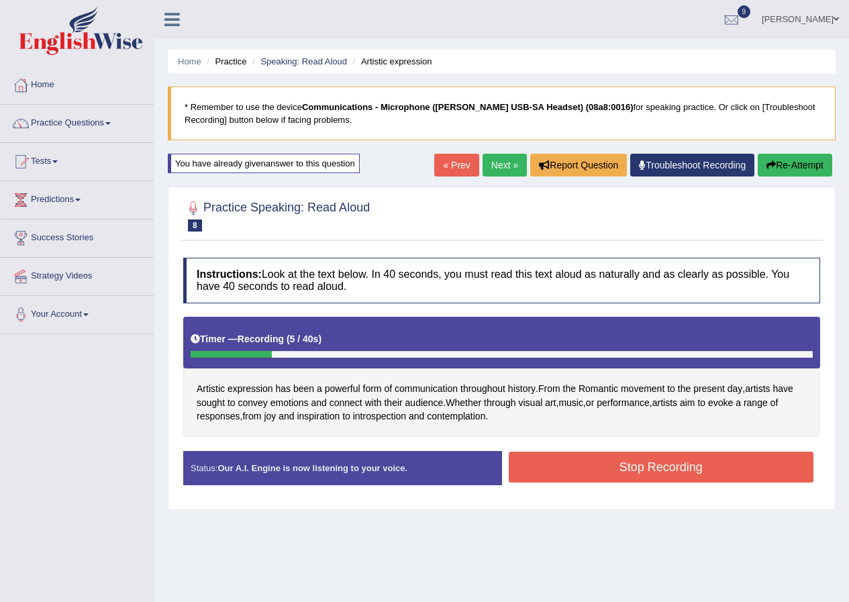
click at [608, 465] on button "Stop Recording" at bounding box center [660, 466] width 305 height 31
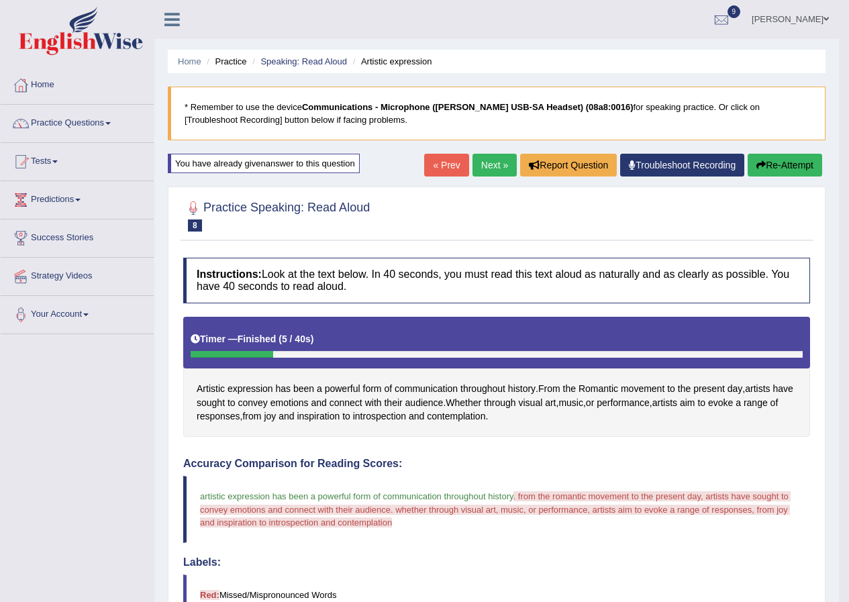
click at [488, 169] on link "Next »" at bounding box center [494, 165] width 44 height 23
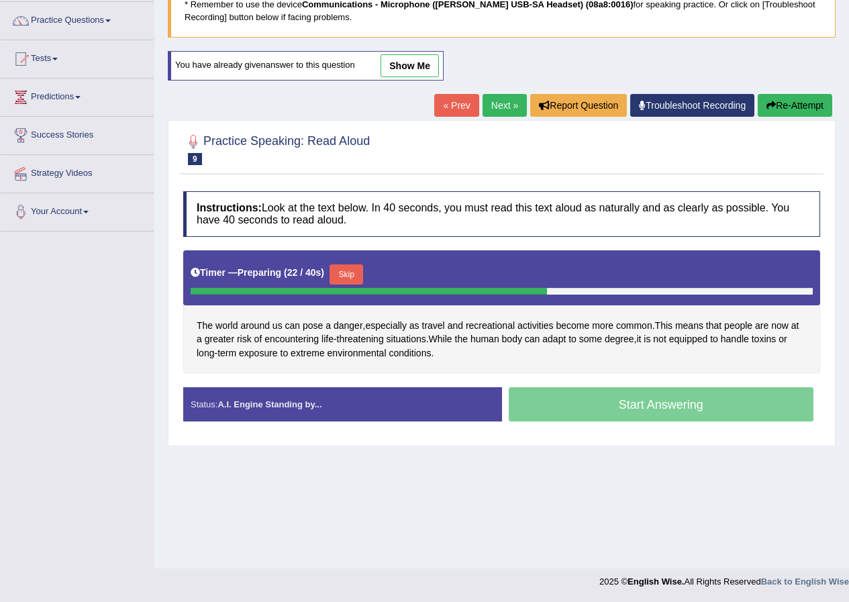
click at [354, 272] on button "Skip" at bounding box center [346, 274] width 34 height 20
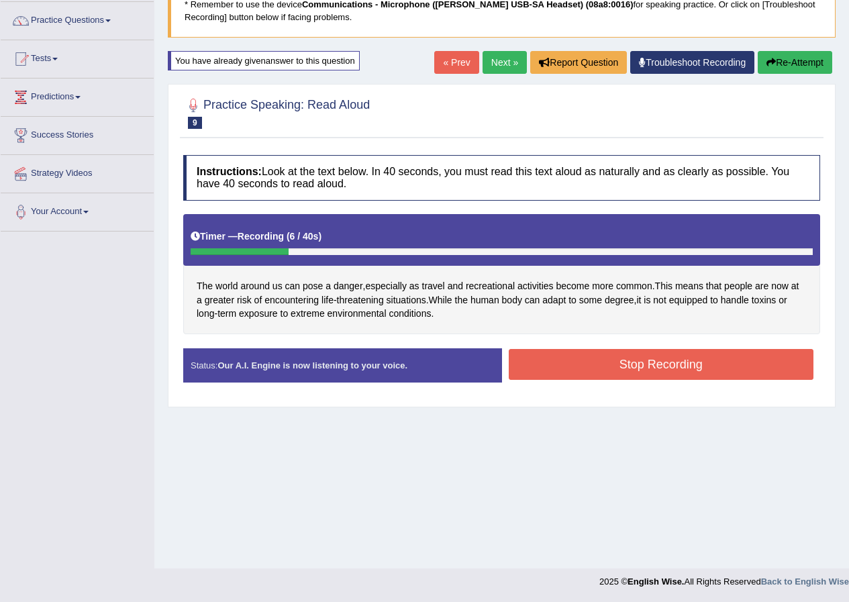
click at [551, 369] on button "Stop Recording" at bounding box center [660, 364] width 305 height 31
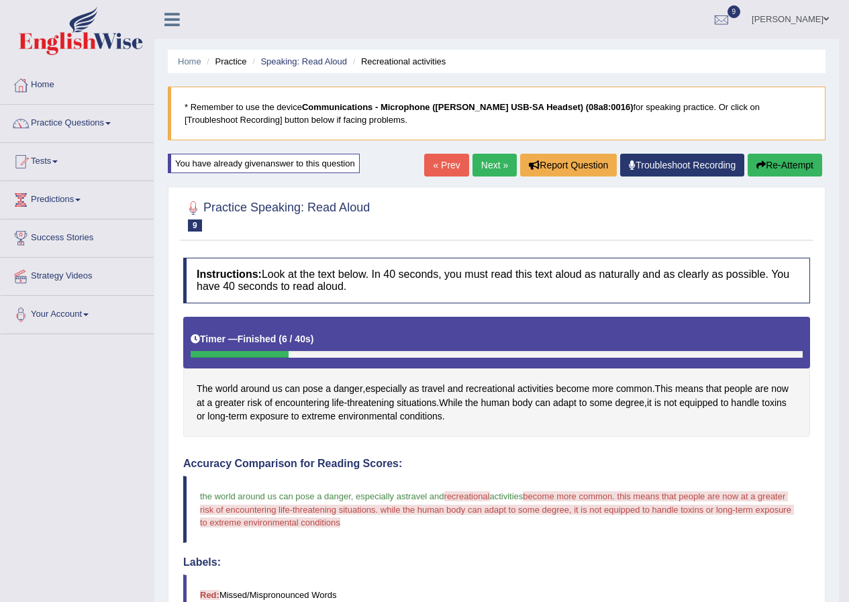
click at [492, 163] on link "Next »" at bounding box center [494, 165] width 44 height 23
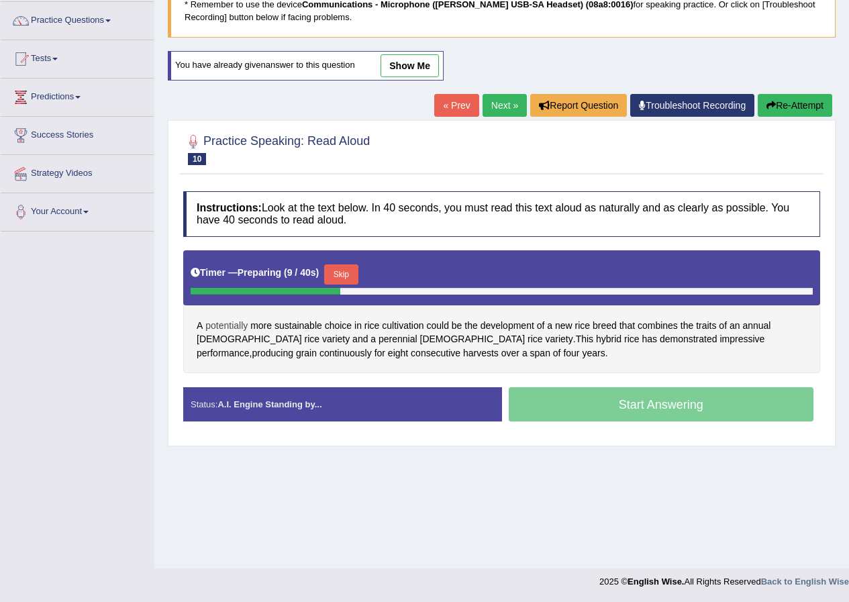
click at [228, 326] on span "potentially" at bounding box center [226, 326] width 42 height 14
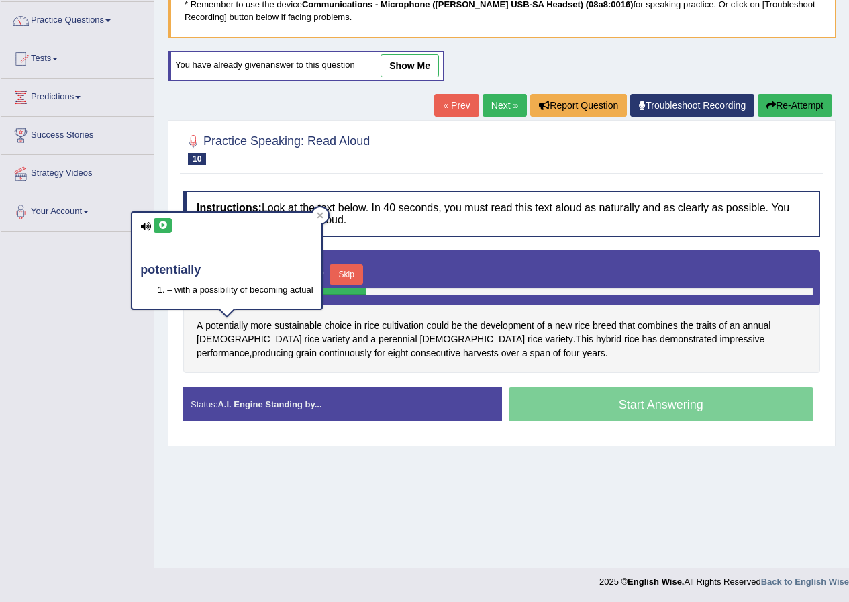
click at [165, 227] on icon at bounding box center [163, 225] width 10 height 8
click at [101, 307] on div "Toggle navigation Home Practice Questions Speaking Practice Read Aloud Repeat S…" at bounding box center [424, 246] width 849 height 698
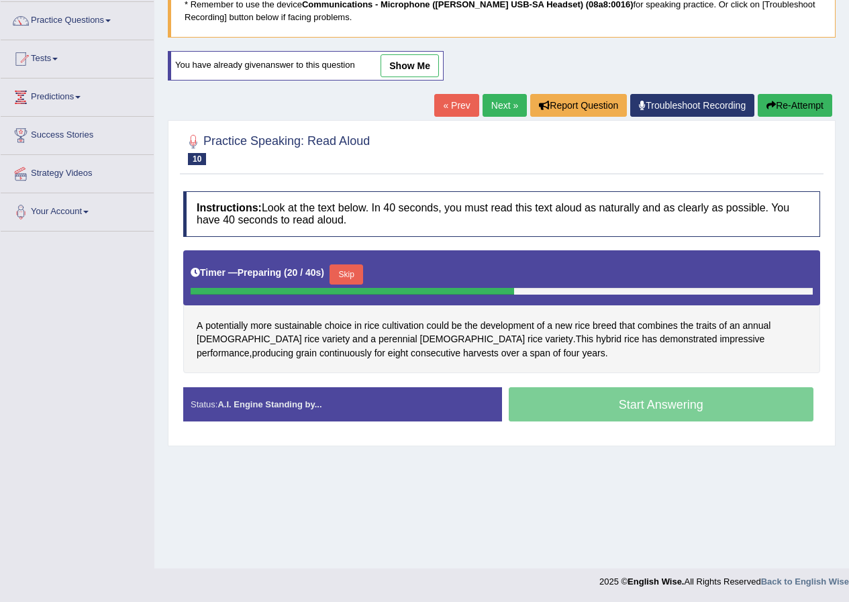
click at [347, 272] on button "Skip" at bounding box center [346, 274] width 34 height 20
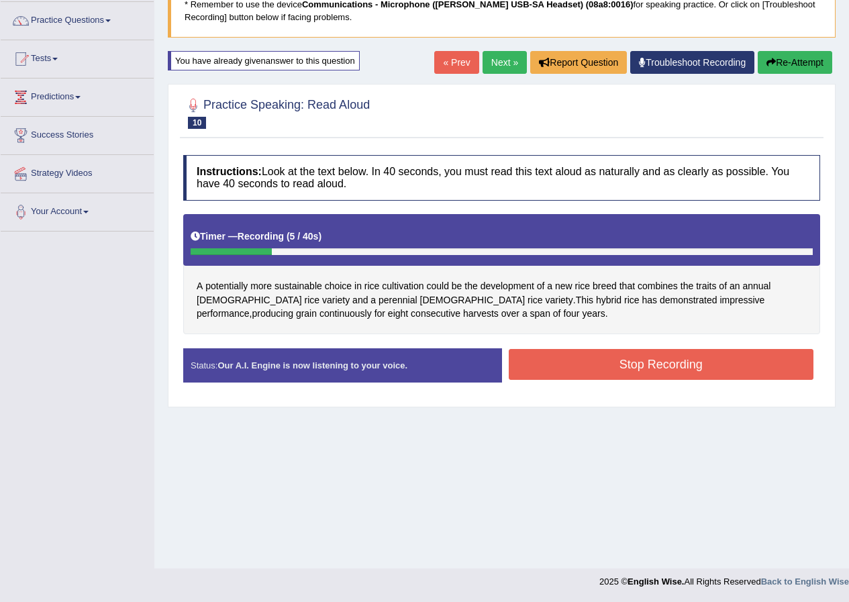
click at [549, 362] on button "Stop Recording" at bounding box center [660, 364] width 305 height 31
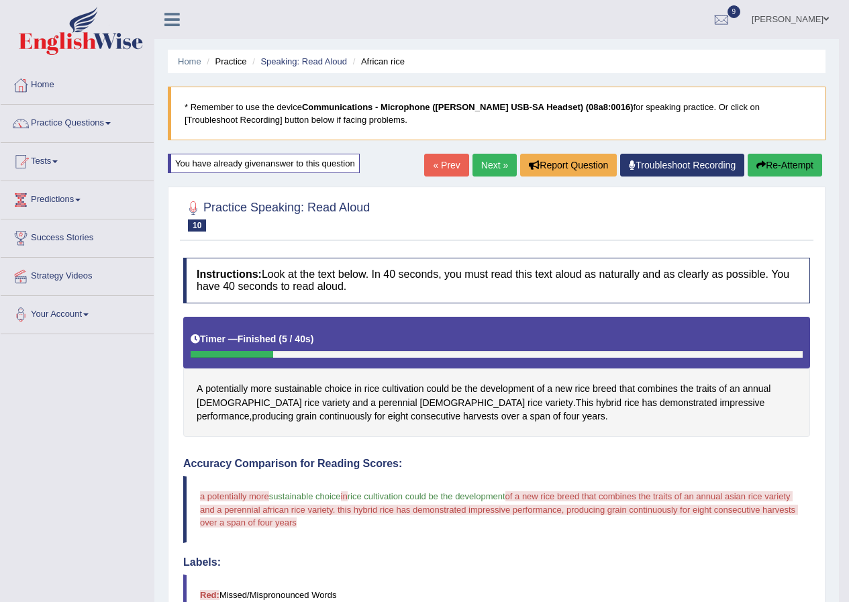
click at [492, 155] on link "Next »" at bounding box center [494, 165] width 44 height 23
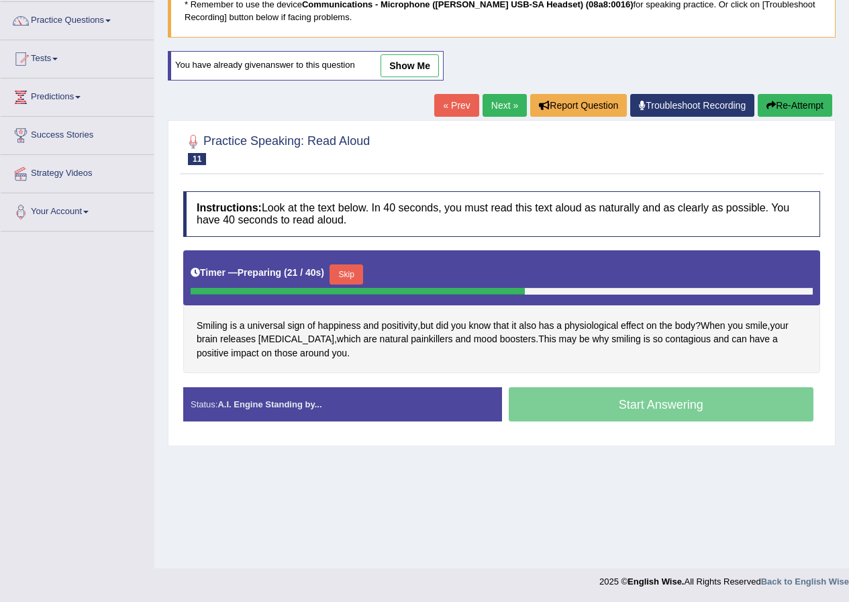
click at [351, 274] on button "Skip" at bounding box center [346, 274] width 34 height 20
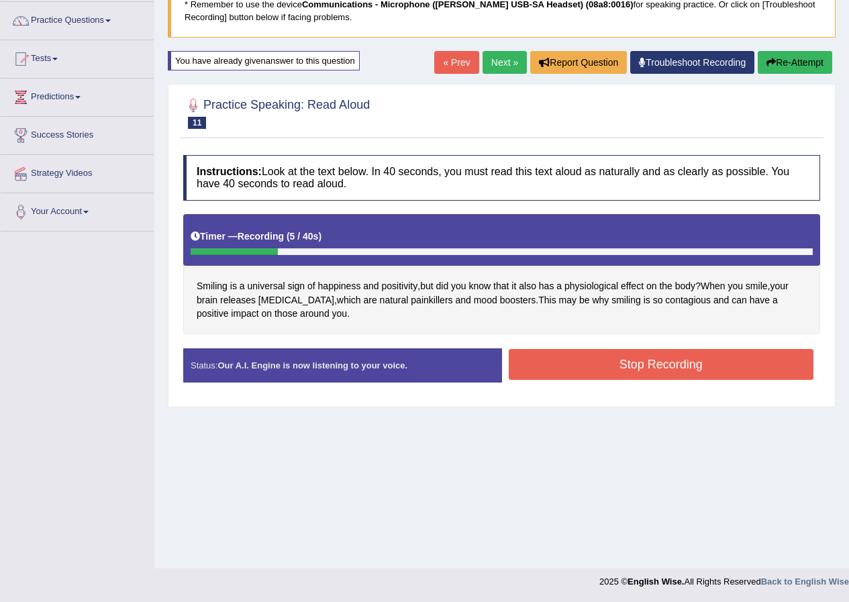
click at [555, 366] on button "Stop Recording" at bounding box center [660, 364] width 305 height 31
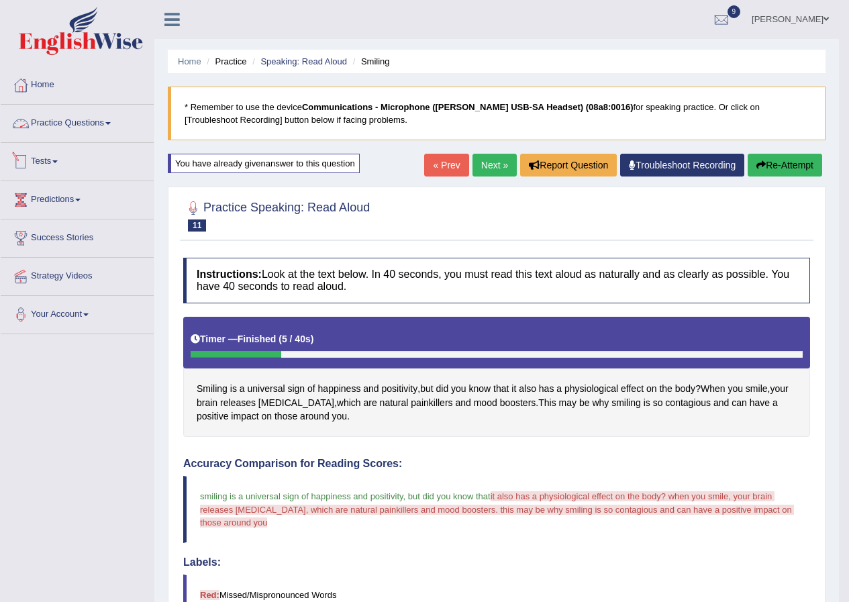
click at [88, 125] on link "Practice Questions" at bounding box center [77, 122] width 153 height 34
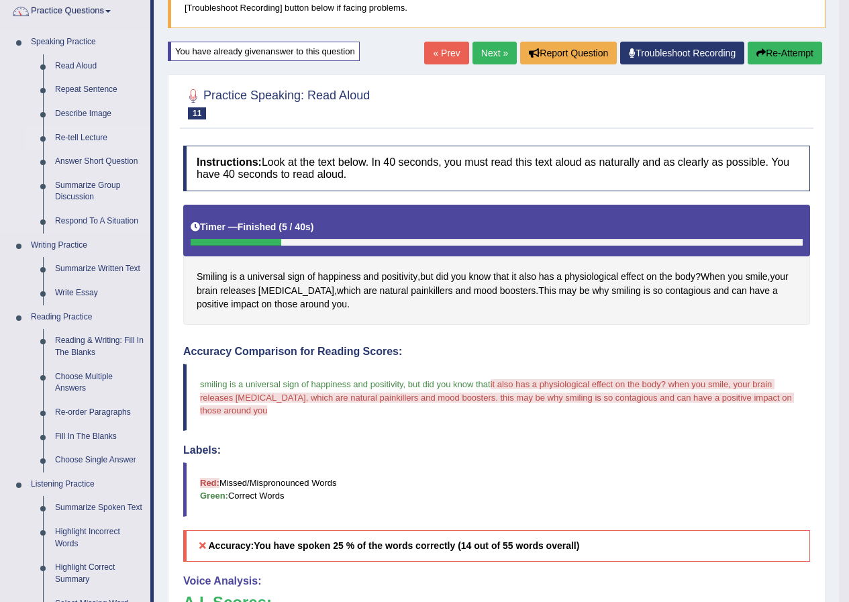
scroll to position [134, 0]
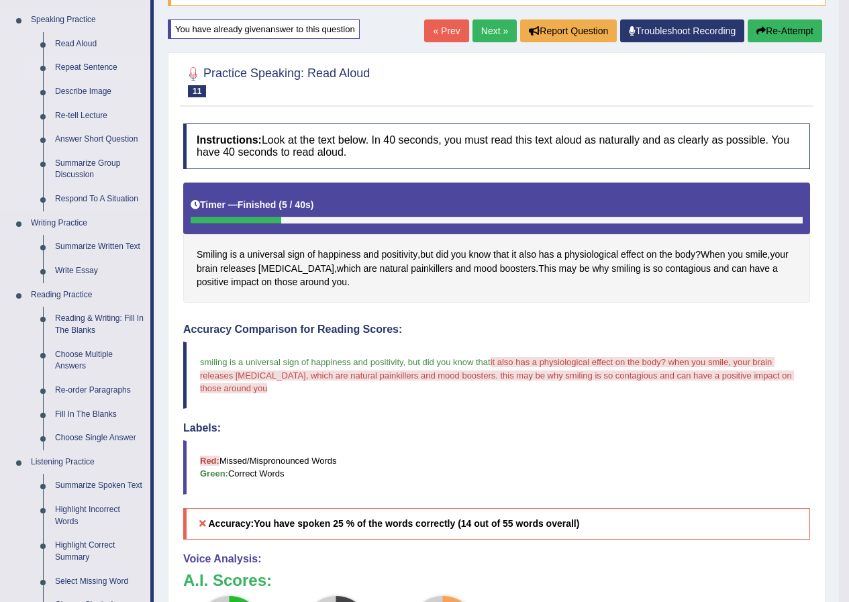
click at [73, 65] on link "Repeat Sentence" at bounding box center [99, 68] width 101 height 24
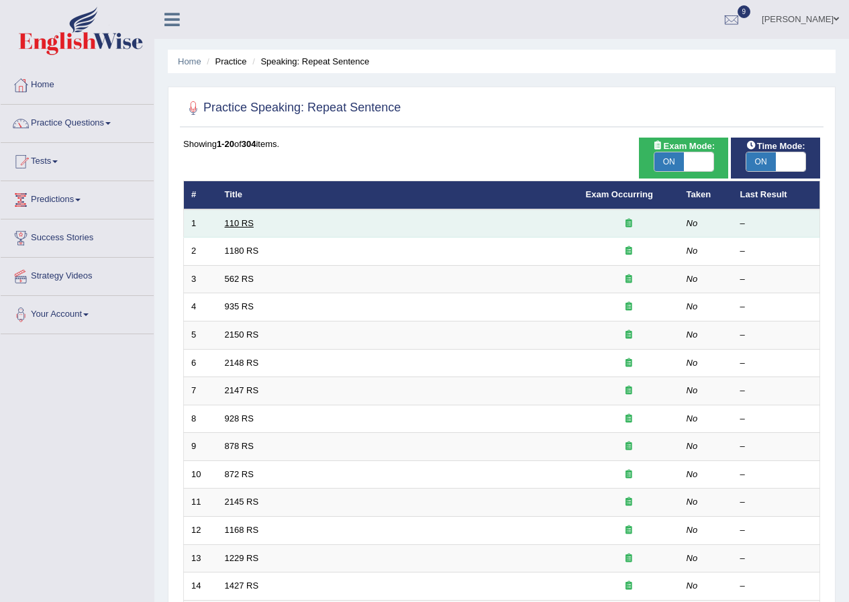
click at [238, 225] on link "110 RS" at bounding box center [239, 223] width 29 height 10
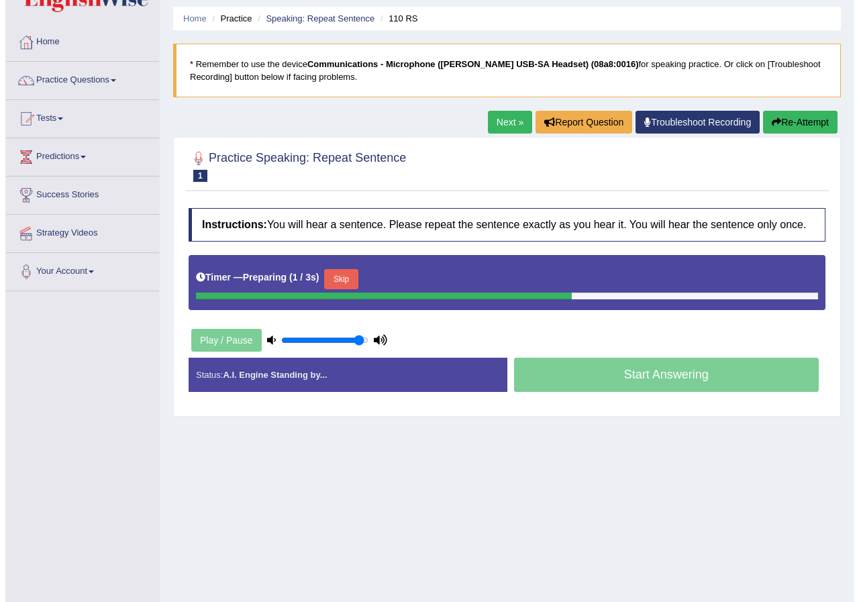
scroll to position [67, 0]
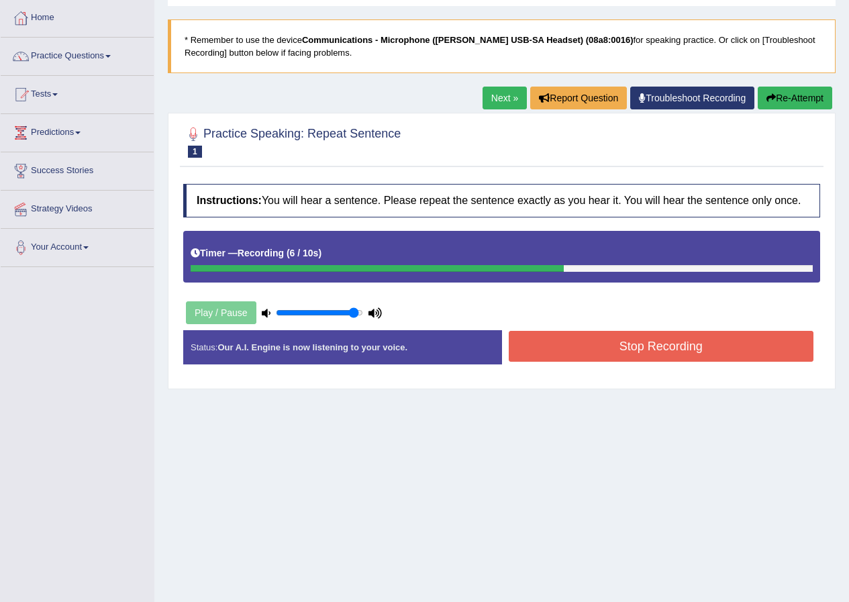
click at [607, 352] on button "Stop Recording" at bounding box center [660, 346] width 305 height 31
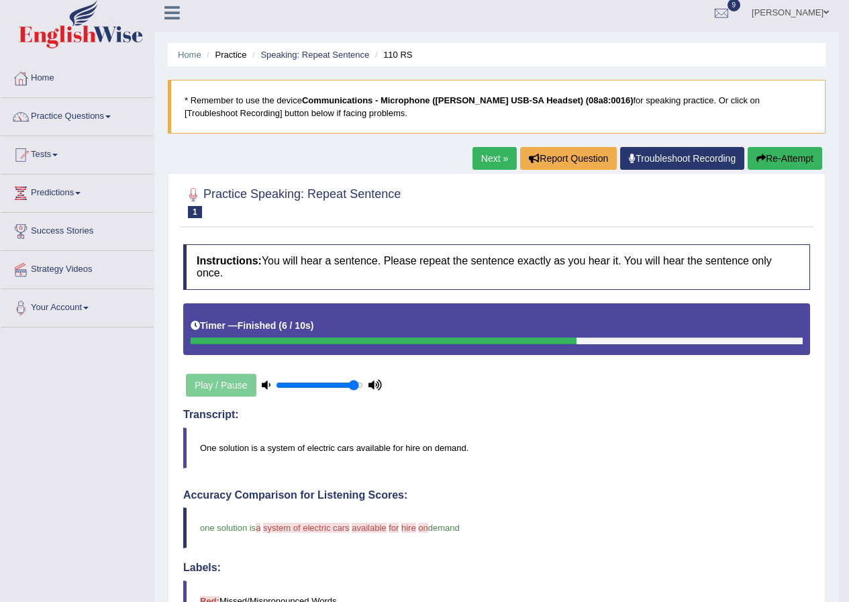
scroll to position [0, 0]
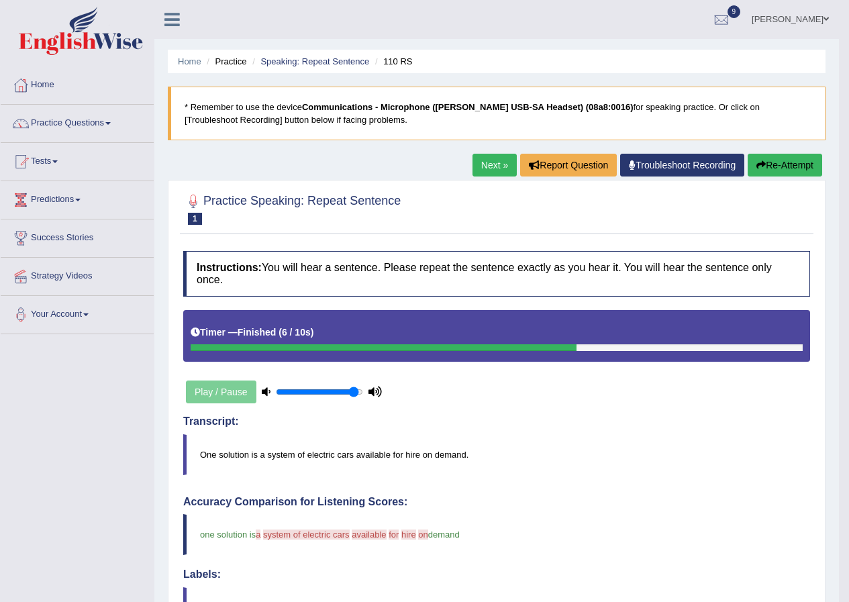
click at [483, 168] on link "Next »" at bounding box center [494, 165] width 44 height 23
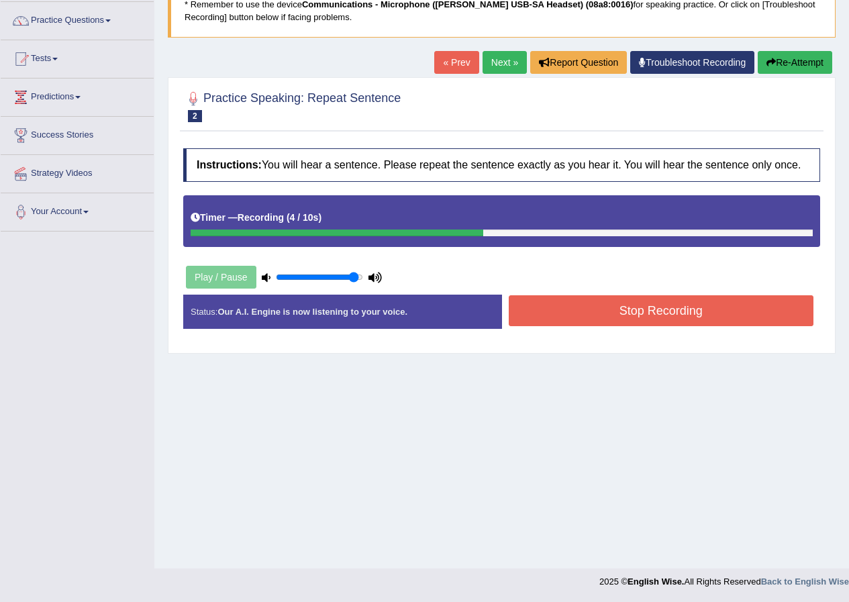
click at [641, 301] on button "Stop Recording" at bounding box center [660, 310] width 305 height 31
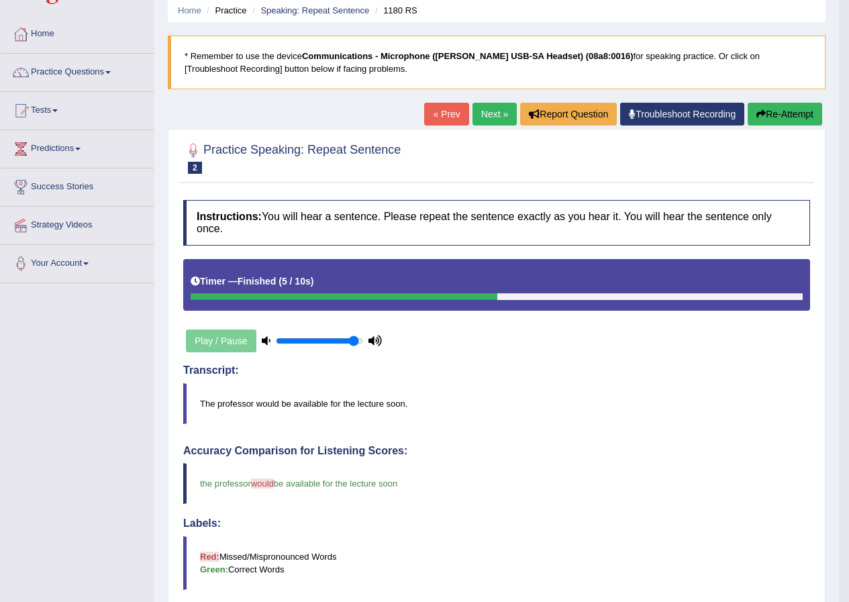
scroll to position [50, 0]
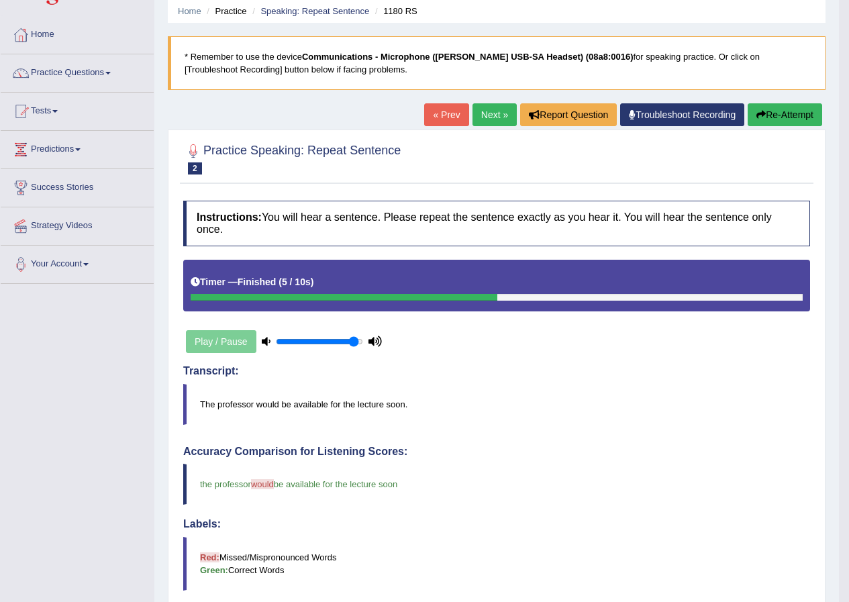
click at [490, 117] on link "Next »" at bounding box center [494, 114] width 44 height 23
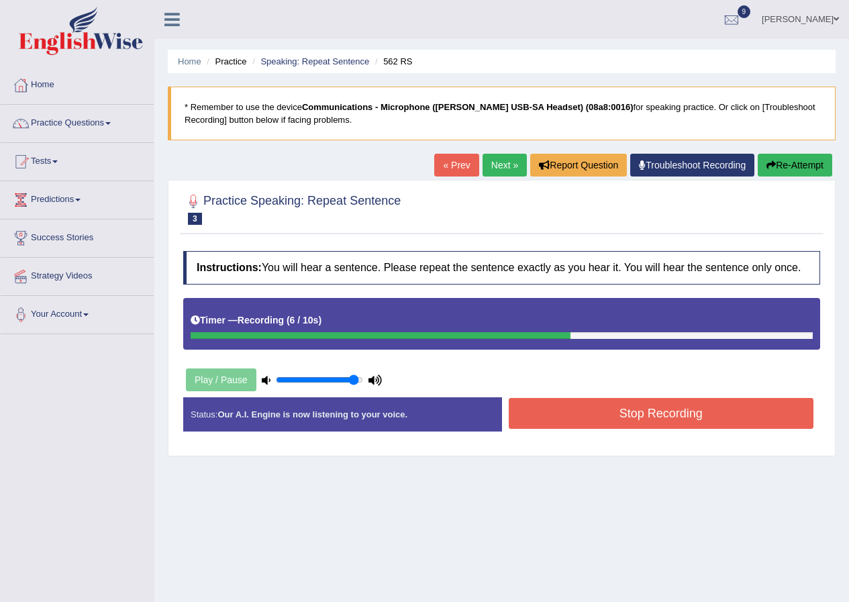
click at [635, 405] on button "Stop Recording" at bounding box center [660, 413] width 305 height 31
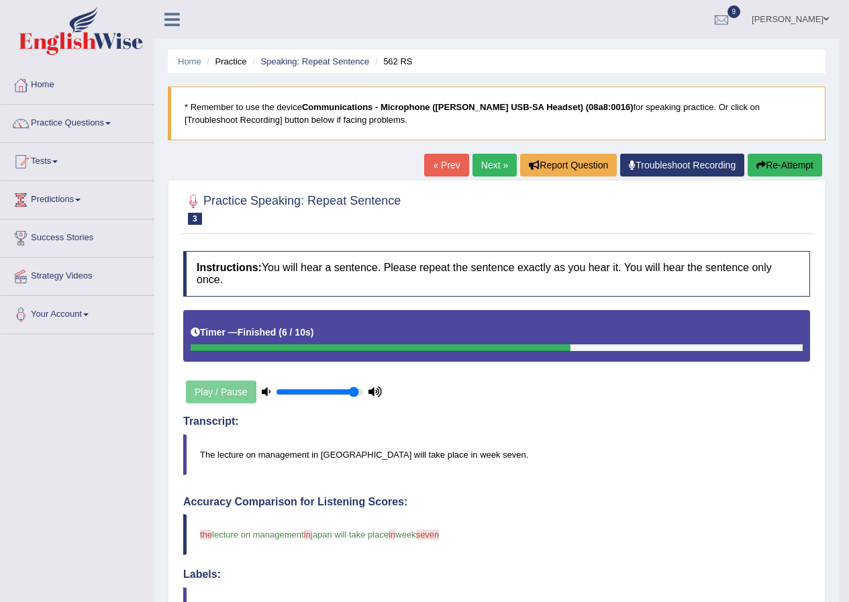
click at [476, 166] on link "Next »" at bounding box center [494, 165] width 44 height 23
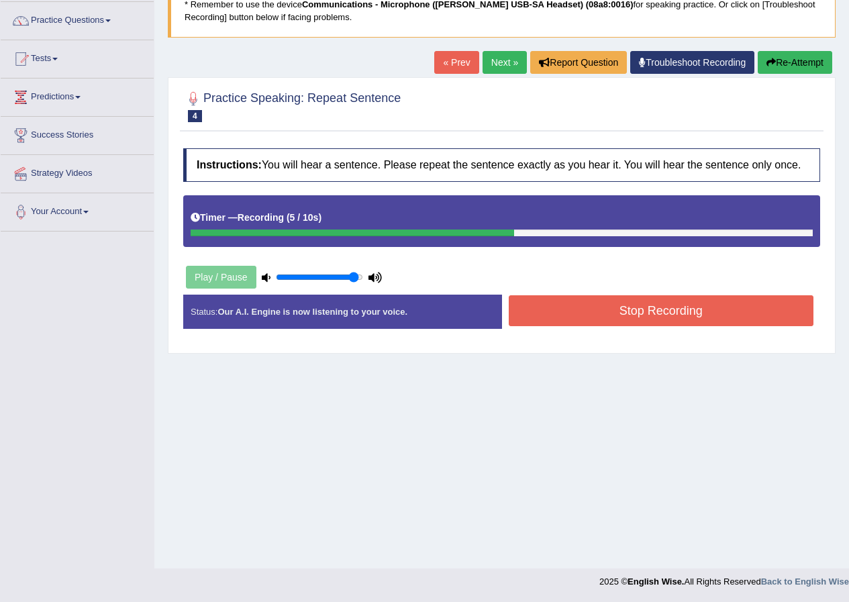
click at [553, 313] on button "Stop Recording" at bounding box center [660, 310] width 305 height 31
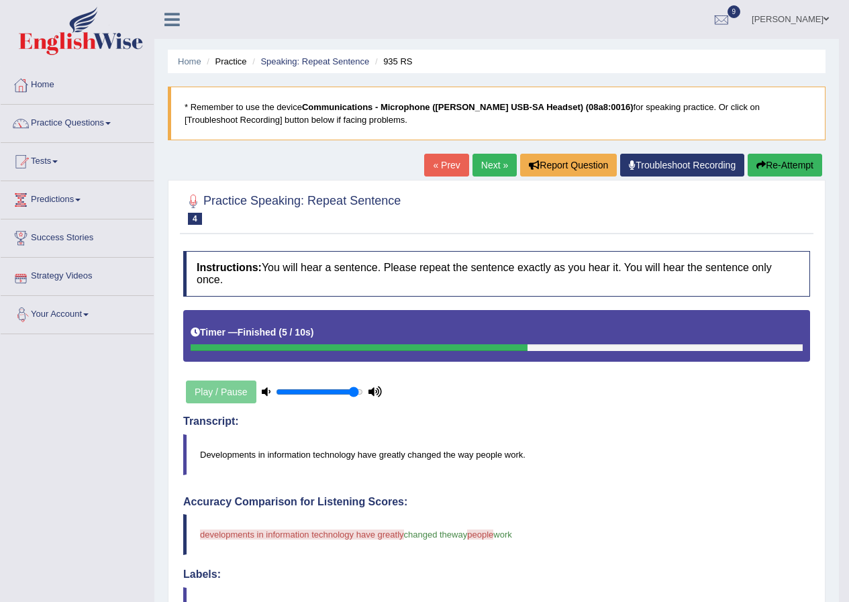
click at [775, 162] on button "Re-Attempt" at bounding box center [784, 165] width 74 height 23
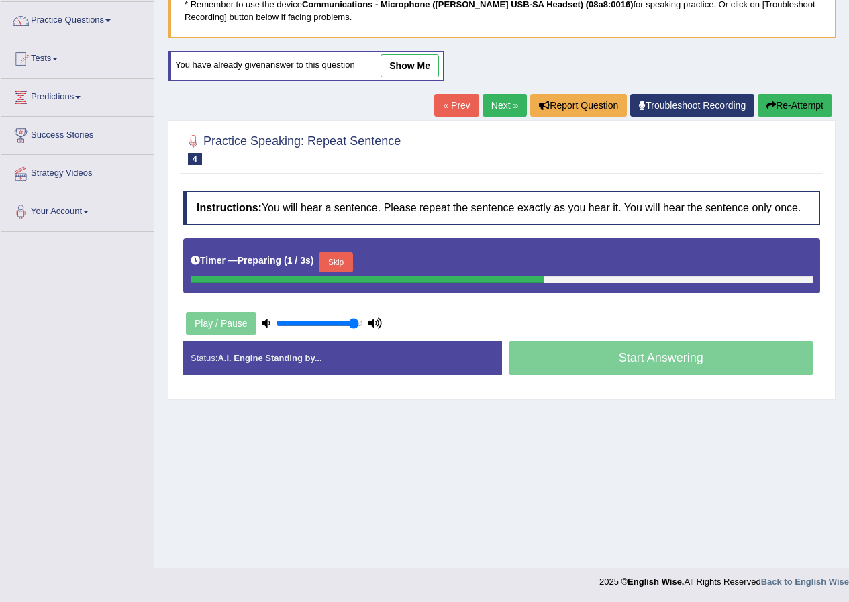
click at [339, 264] on button "Skip" at bounding box center [336, 262] width 34 height 20
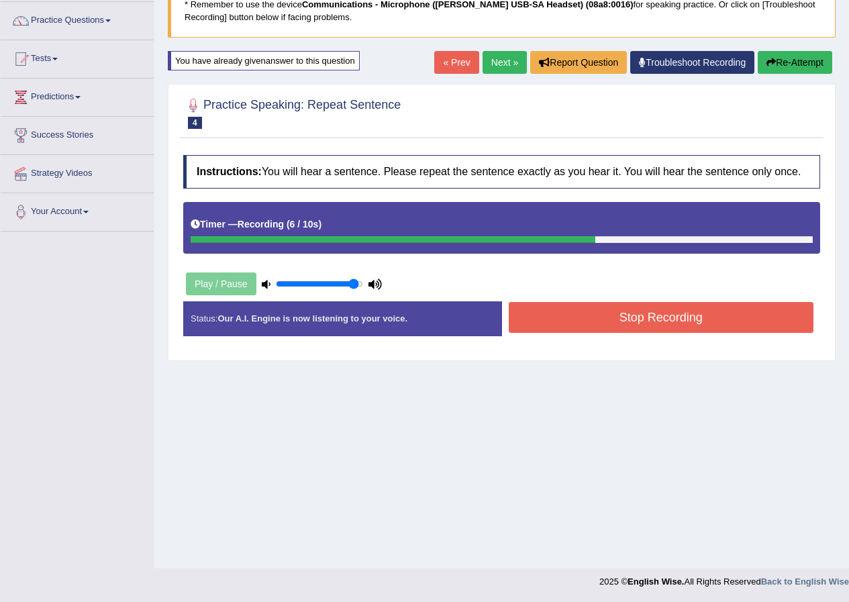
click at [694, 311] on button "Stop Recording" at bounding box center [660, 317] width 305 height 31
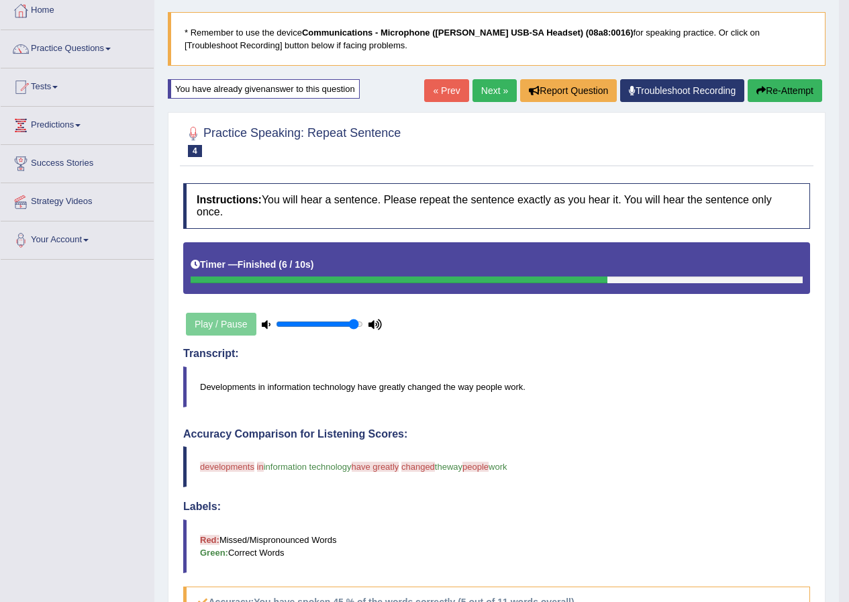
scroll to position [57, 0]
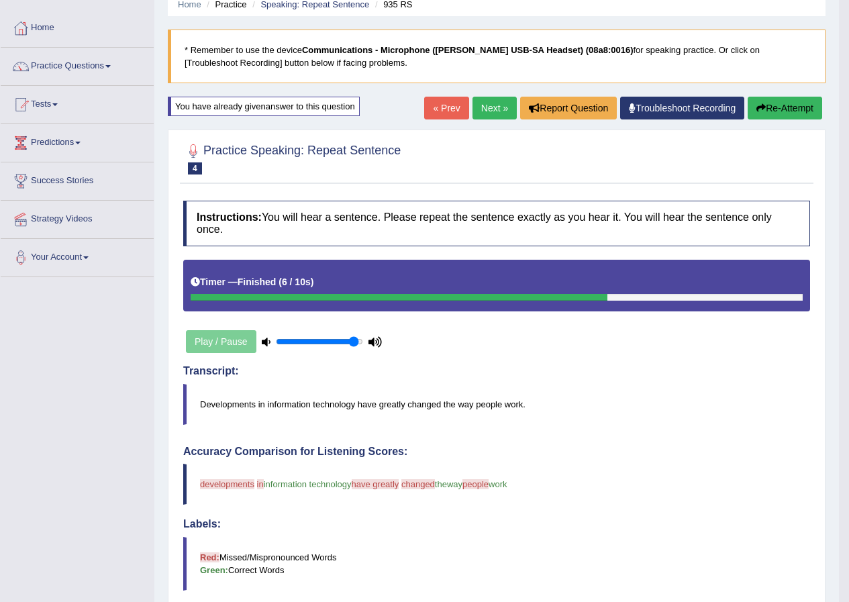
click at [494, 112] on link "Next »" at bounding box center [494, 108] width 44 height 23
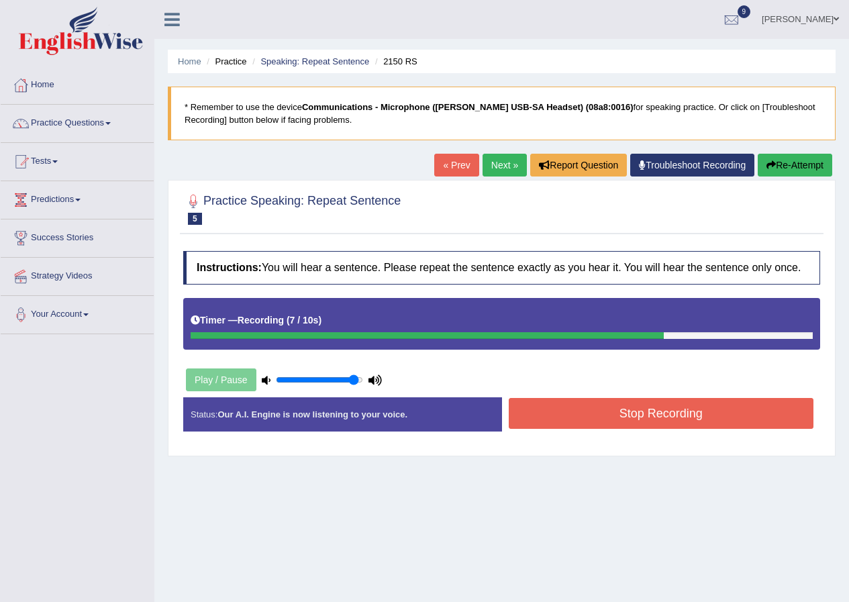
click at [657, 400] on button "Stop Recording" at bounding box center [660, 413] width 305 height 31
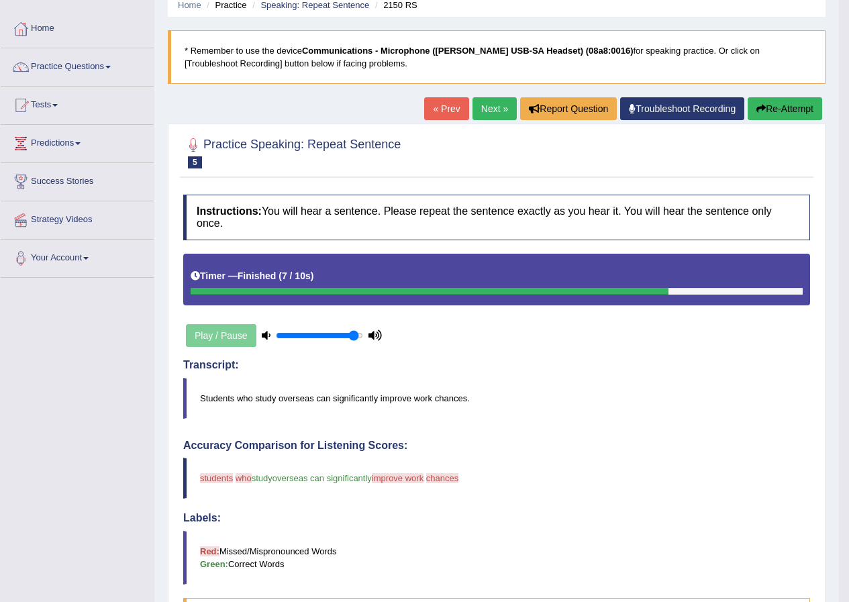
scroll to position [50, 0]
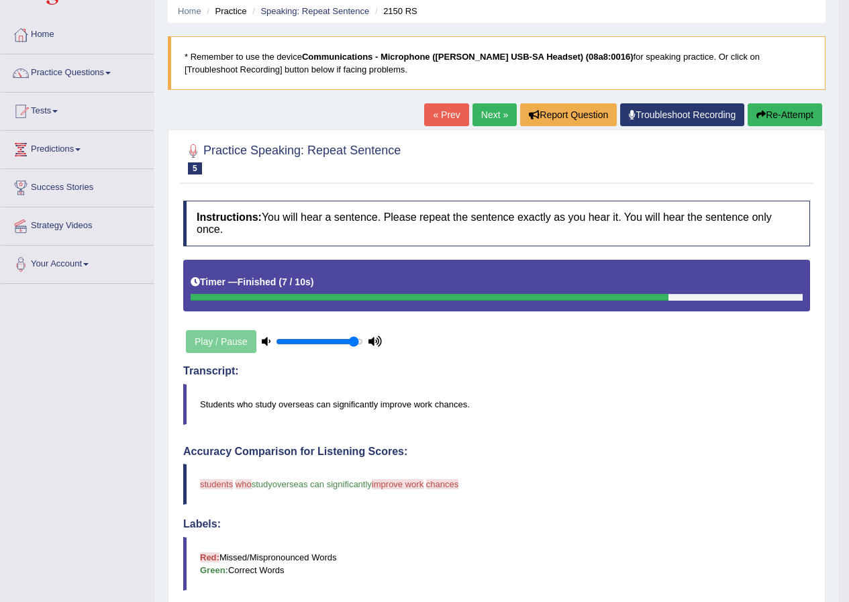
click at [783, 114] on button "Re-Attempt" at bounding box center [784, 114] width 74 height 23
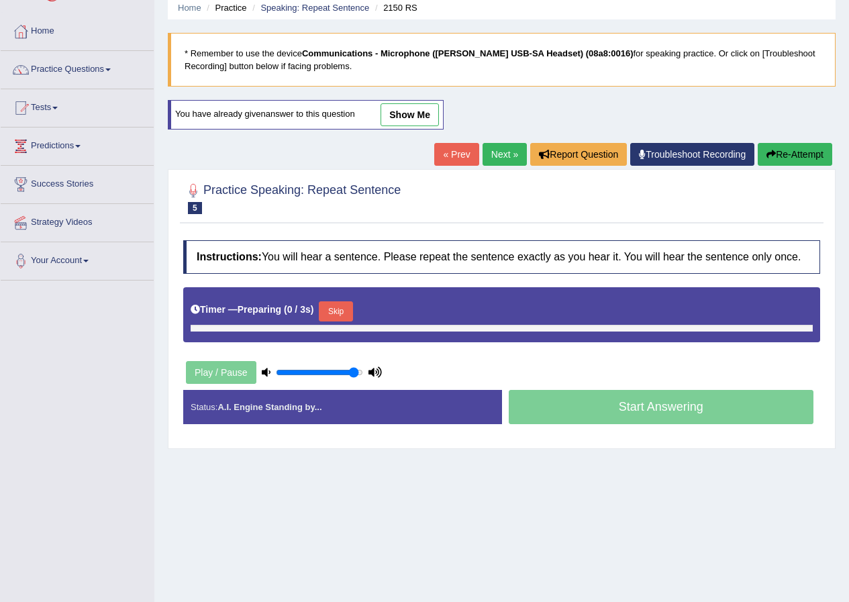
scroll to position [103, 0]
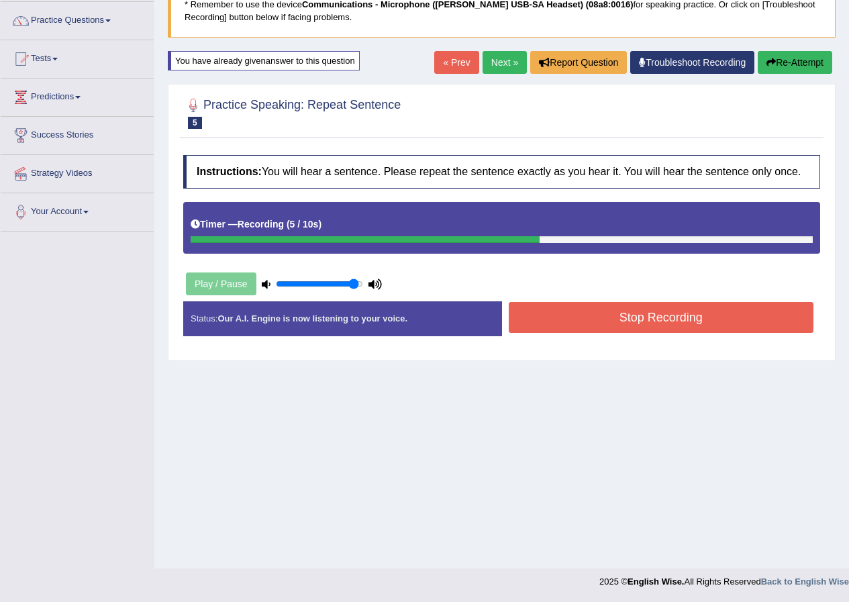
click at [606, 311] on button "Stop Recording" at bounding box center [660, 317] width 305 height 31
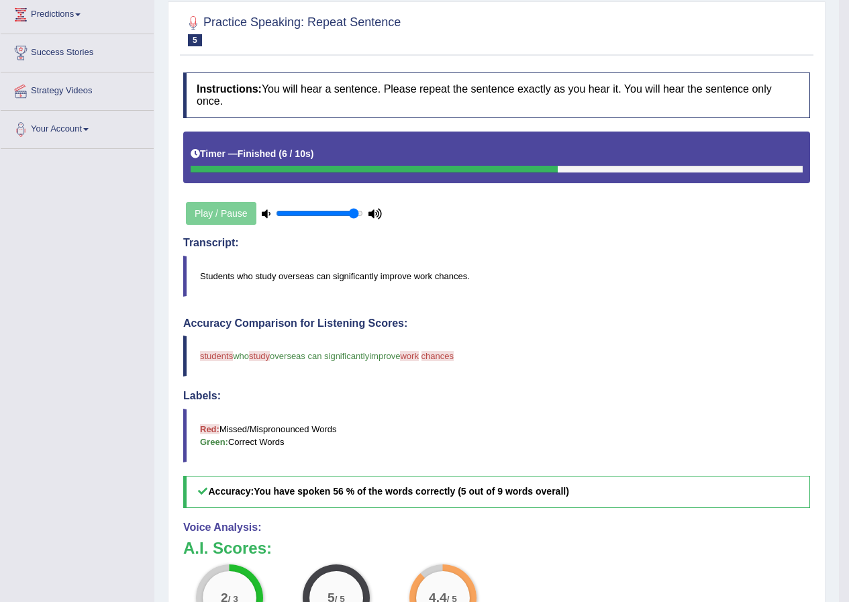
scroll to position [0, 0]
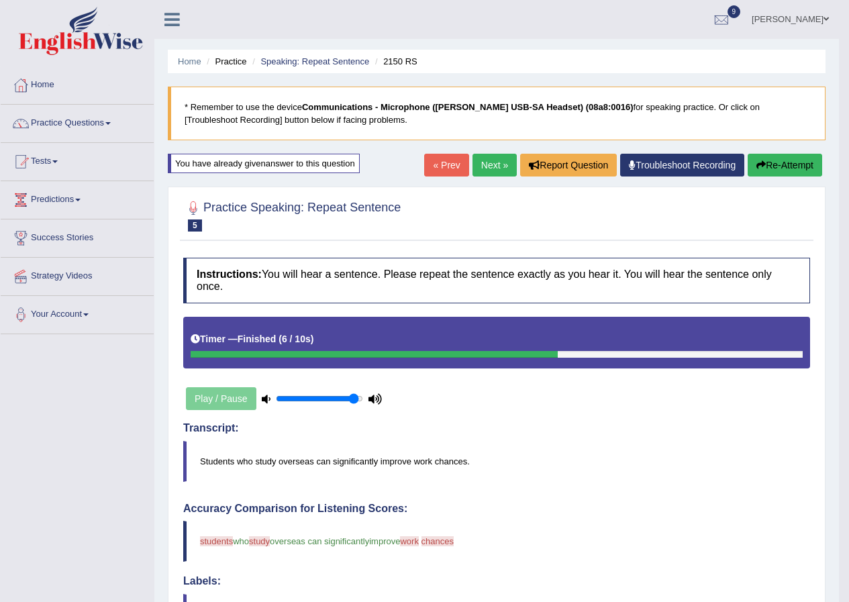
click at [496, 164] on link "Next »" at bounding box center [494, 165] width 44 height 23
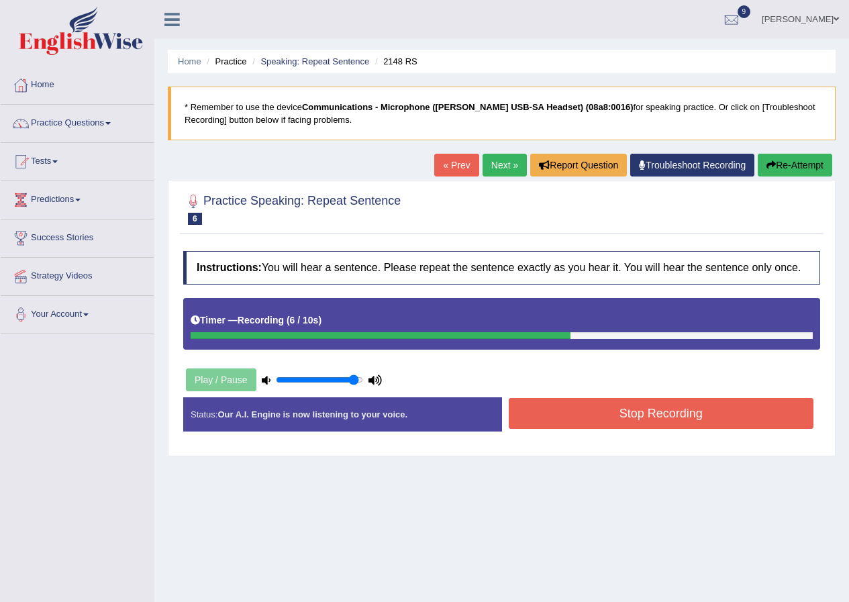
click at [657, 418] on button "Stop Recording" at bounding box center [660, 413] width 305 height 31
click at [657, 418] on div "Status: Our A.I. Engine is now listening to your voice. Start Answering Stop Re…" at bounding box center [501, 421] width 637 height 48
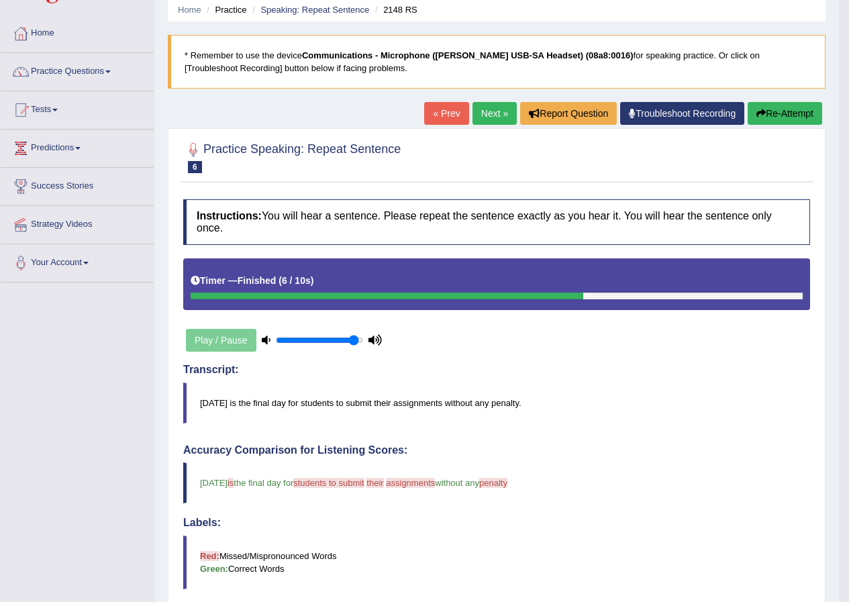
scroll to position [67, 0]
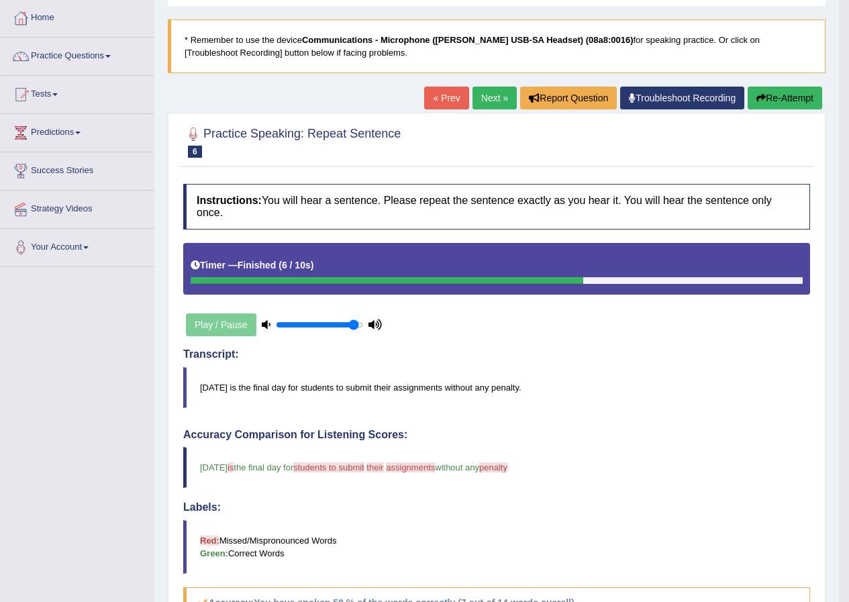
click at [487, 106] on link "Next »" at bounding box center [494, 98] width 44 height 23
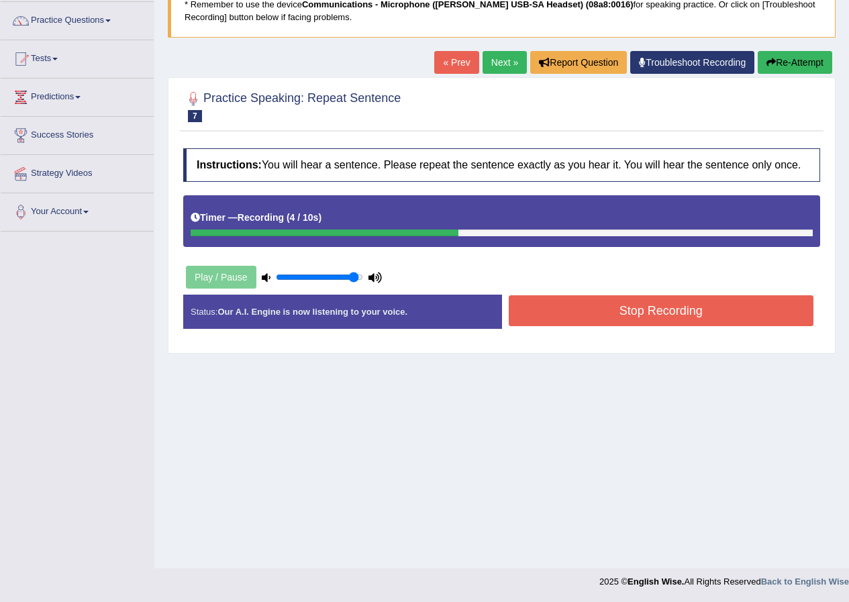
click at [582, 311] on button "Stop Recording" at bounding box center [660, 310] width 305 height 31
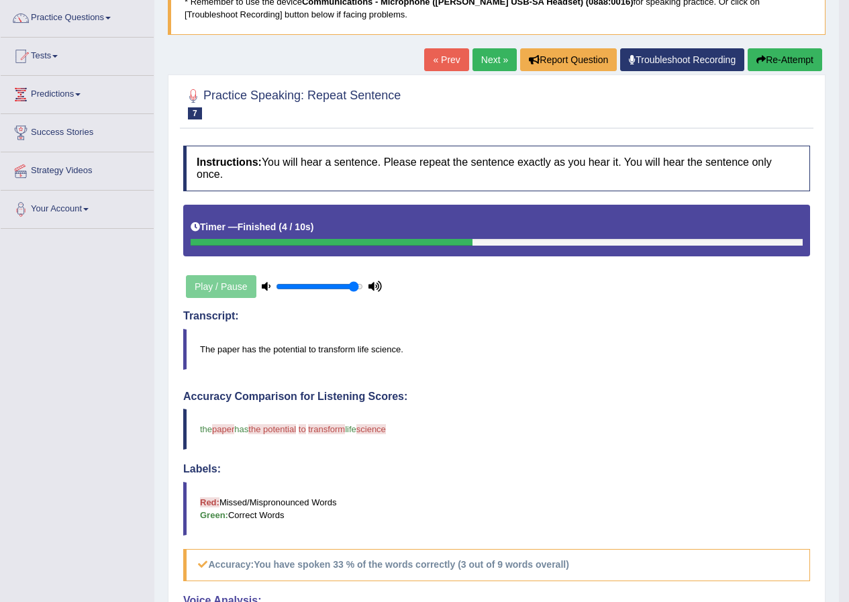
scroll to position [103, 0]
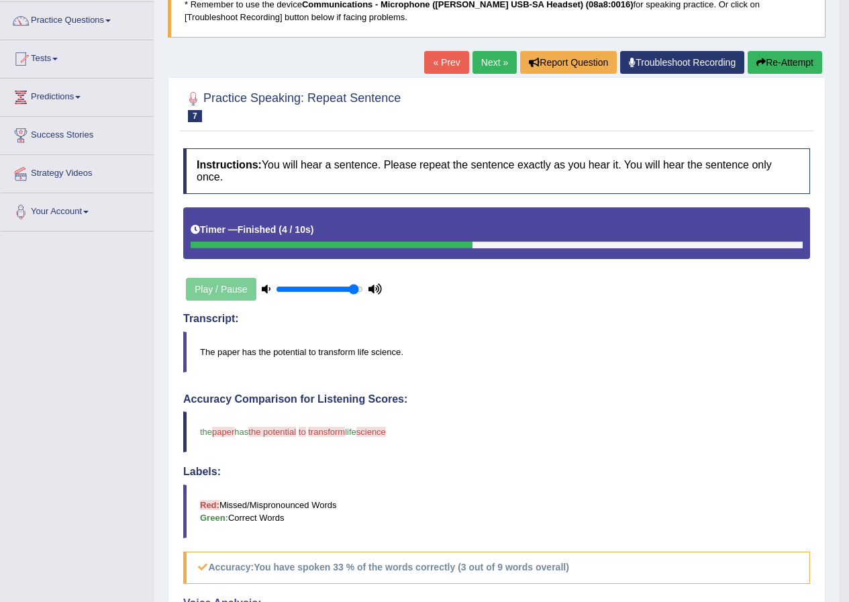
click at [798, 62] on button "Re-Attempt" at bounding box center [784, 62] width 74 height 23
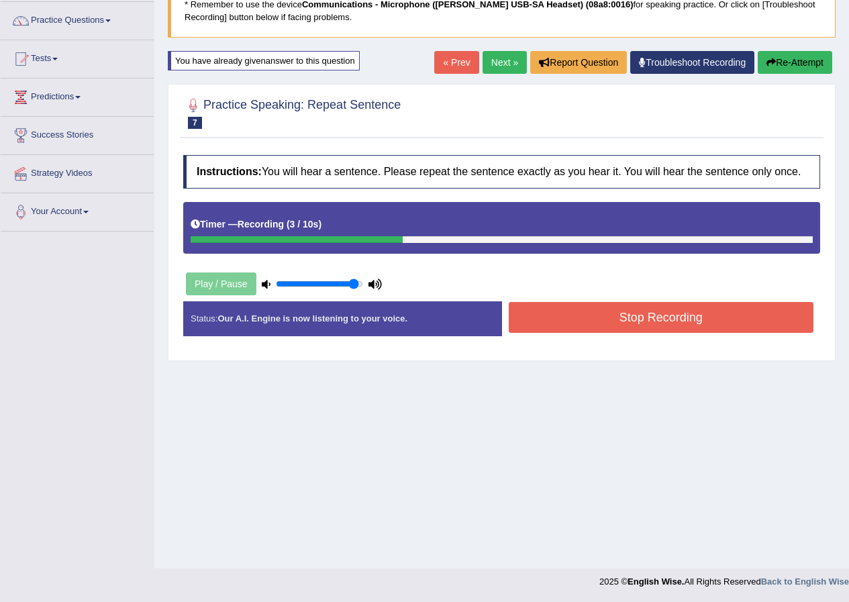
click at [580, 315] on button "Stop Recording" at bounding box center [660, 317] width 305 height 31
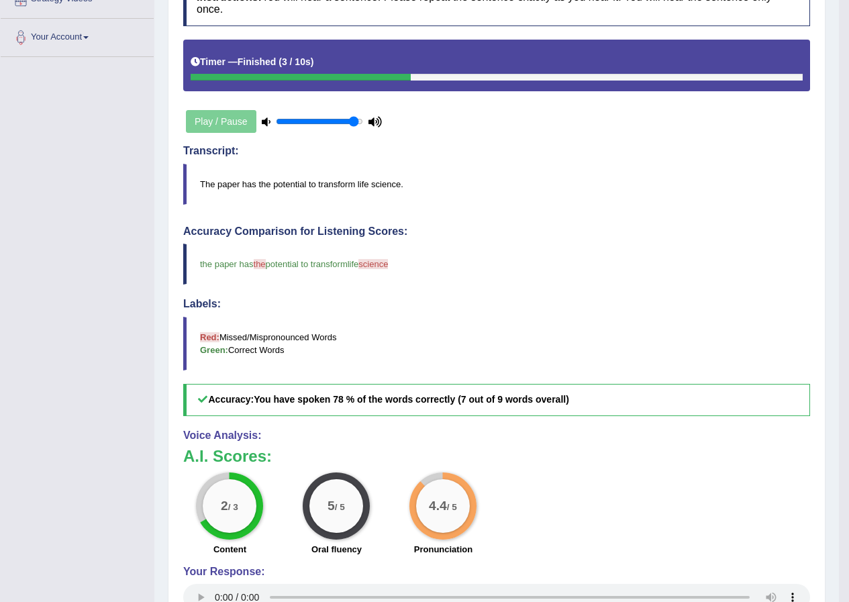
scroll to position [57, 0]
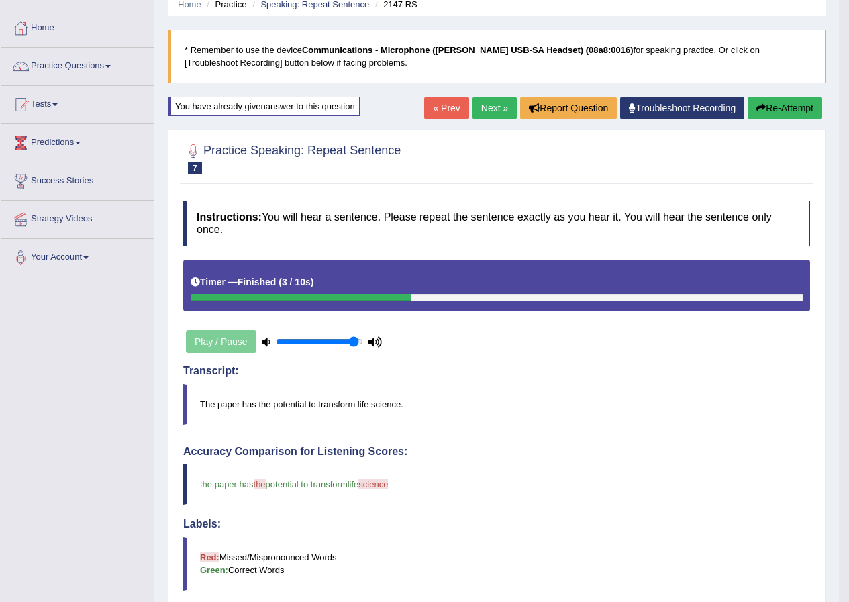
click at [489, 104] on link "Next »" at bounding box center [494, 108] width 44 height 23
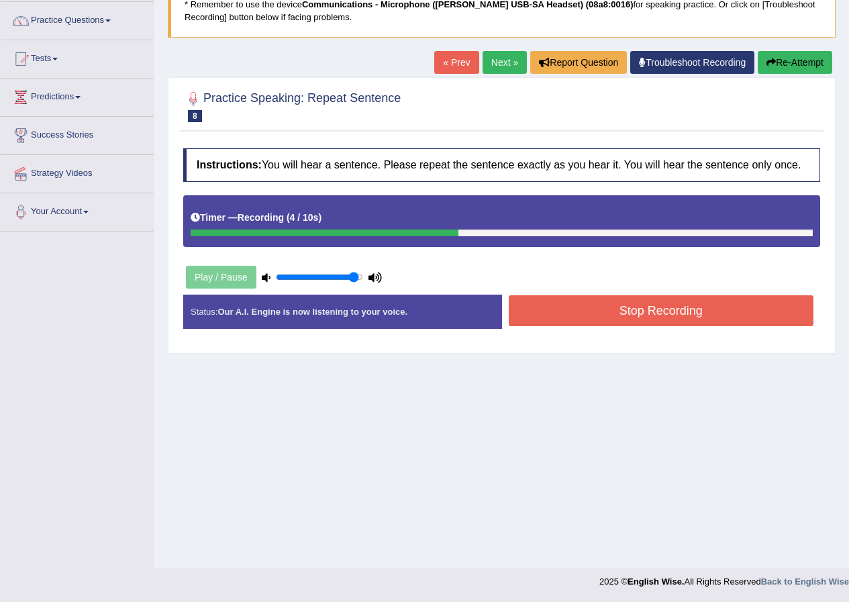
click at [594, 306] on button "Stop Recording" at bounding box center [660, 310] width 305 height 31
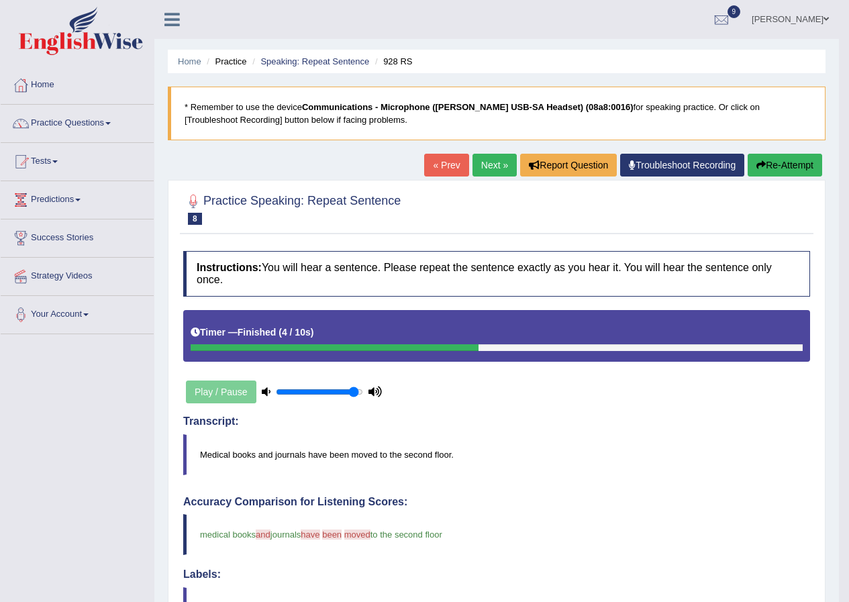
click at [488, 157] on link "Next »" at bounding box center [494, 165] width 44 height 23
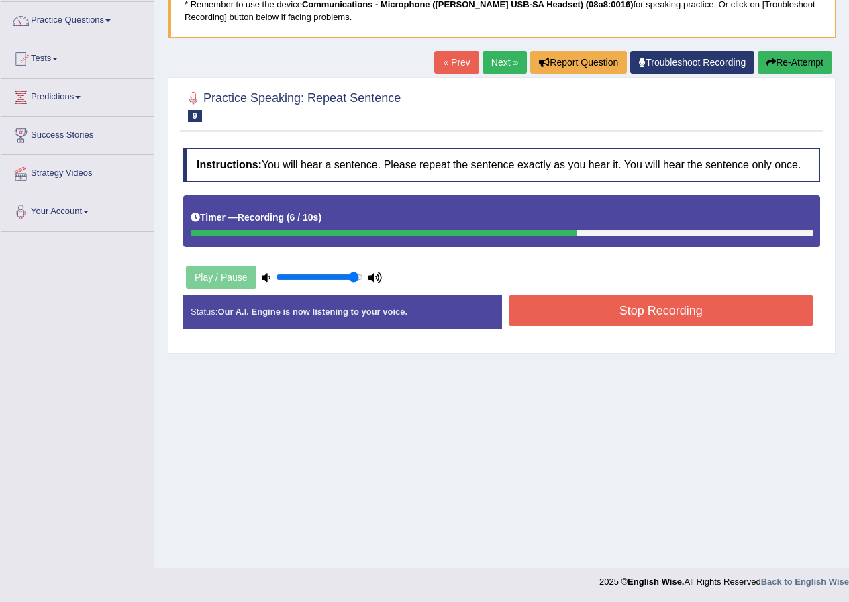
click at [566, 303] on button "Stop Recording" at bounding box center [660, 310] width 305 height 31
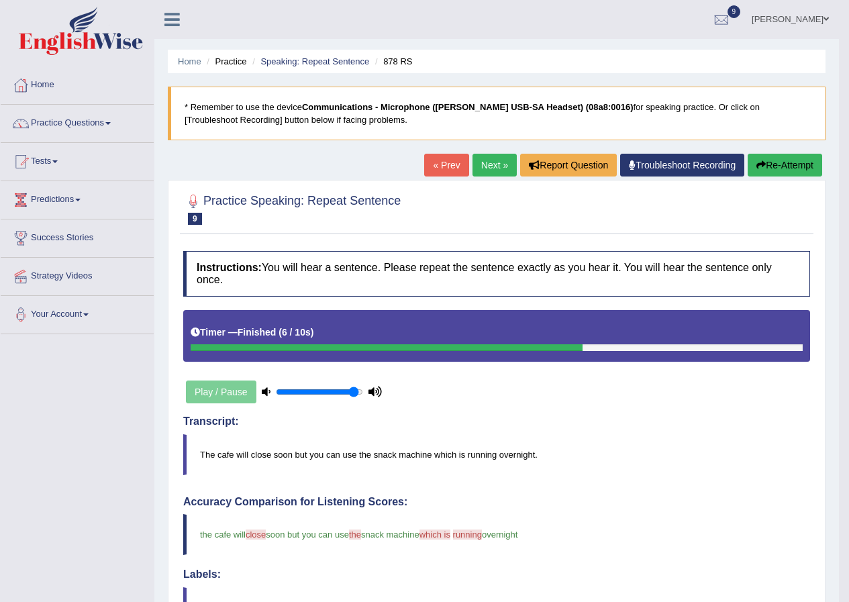
click at [500, 171] on link "Next »" at bounding box center [494, 165] width 44 height 23
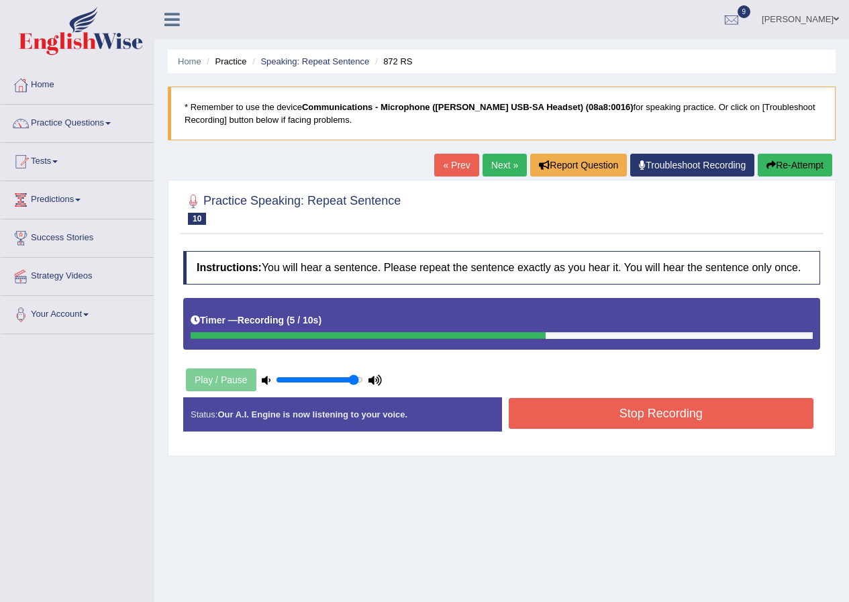
click at [621, 428] on button "Stop Recording" at bounding box center [660, 413] width 305 height 31
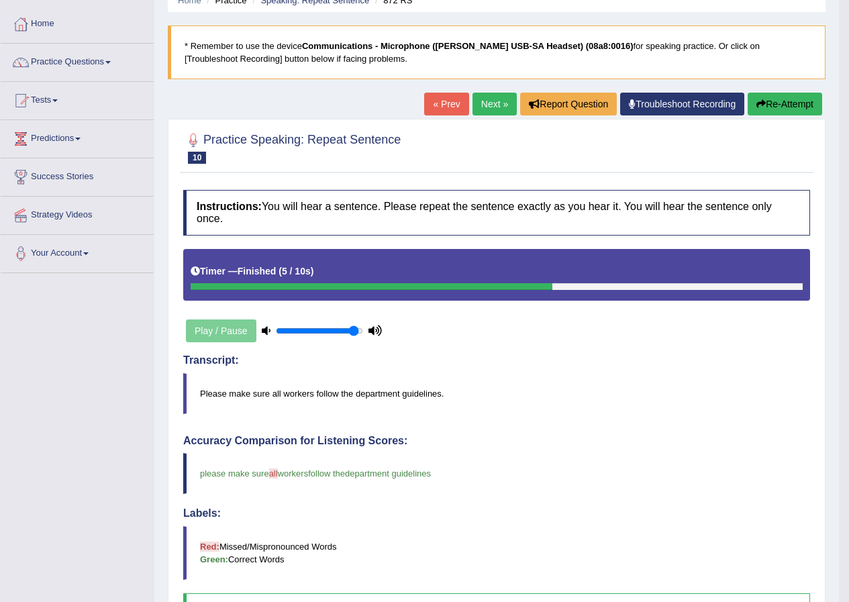
scroll to position [50, 0]
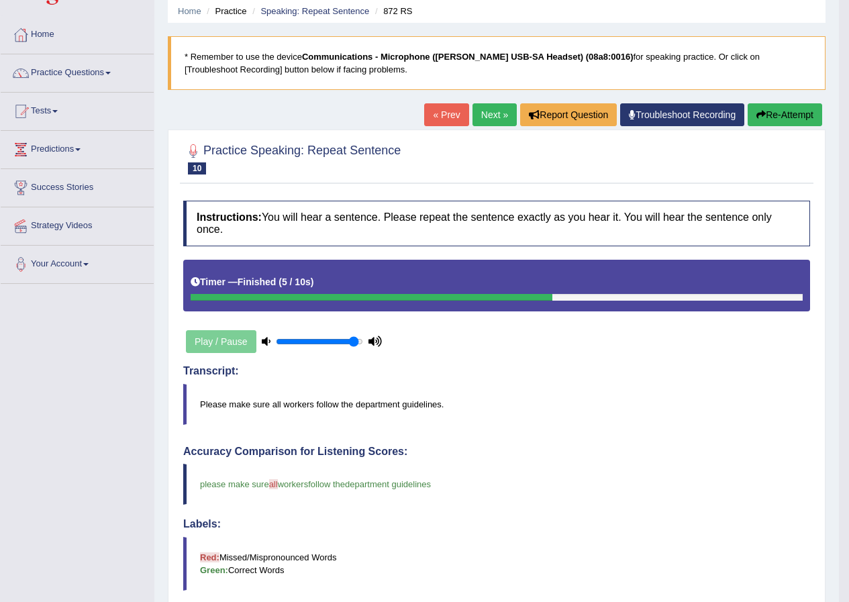
click at [489, 117] on link "Next »" at bounding box center [494, 114] width 44 height 23
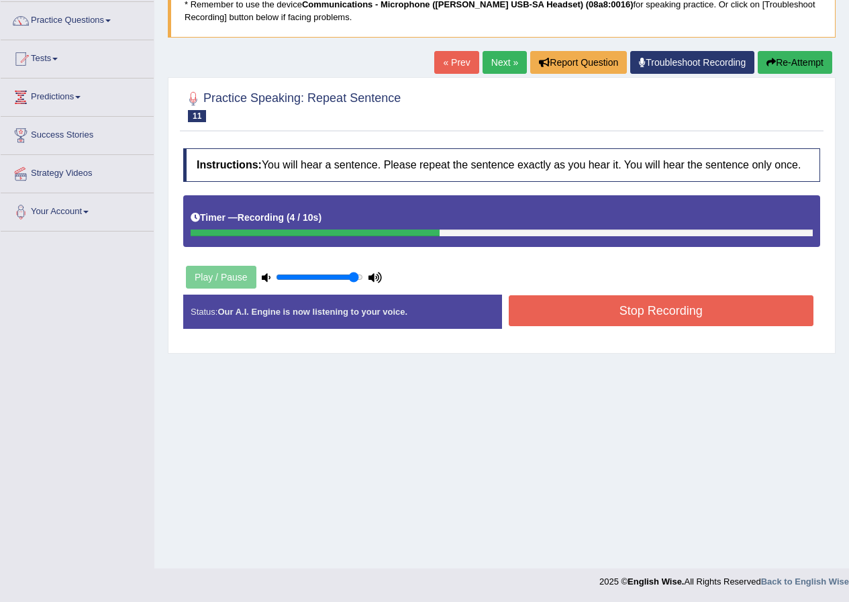
click at [591, 302] on button "Stop Recording" at bounding box center [660, 310] width 305 height 31
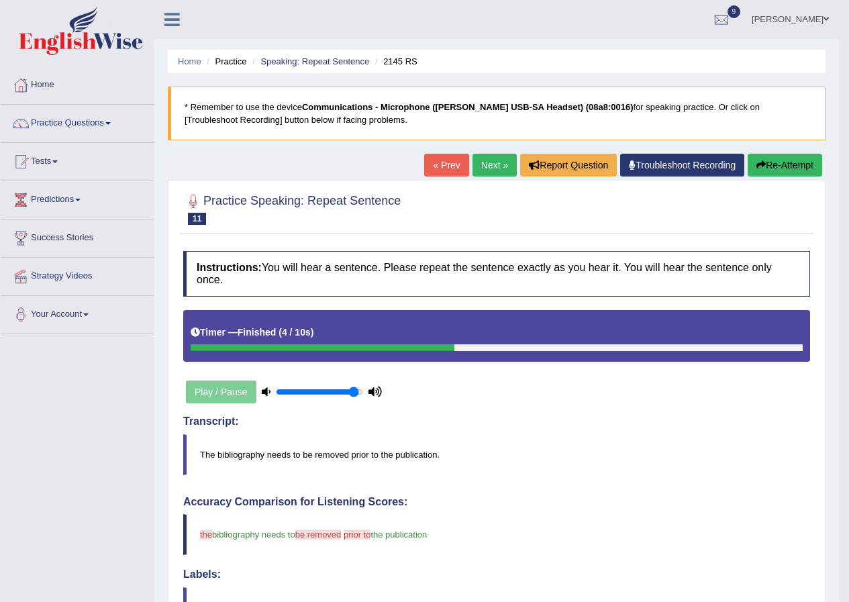
click at [492, 162] on link "Next »" at bounding box center [494, 165] width 44 height 23
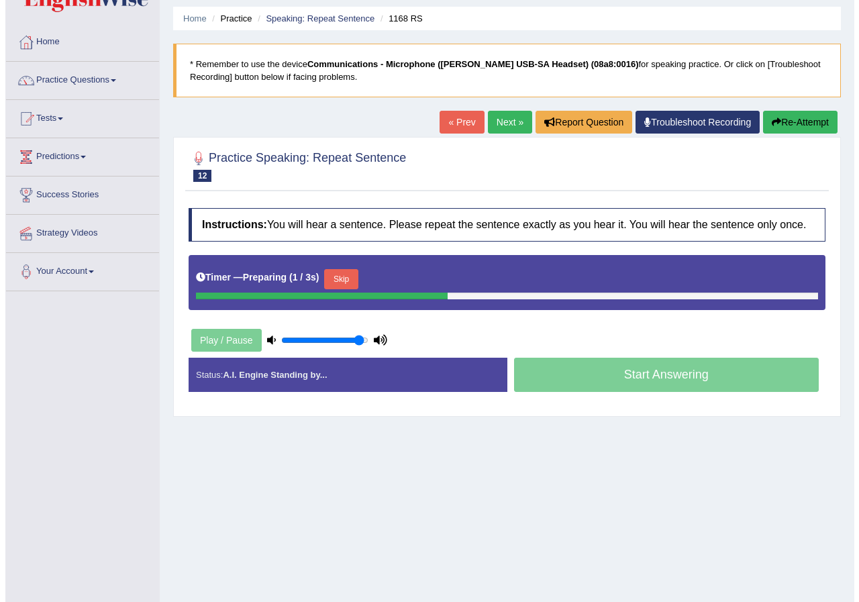
scroll to position [67, 0]
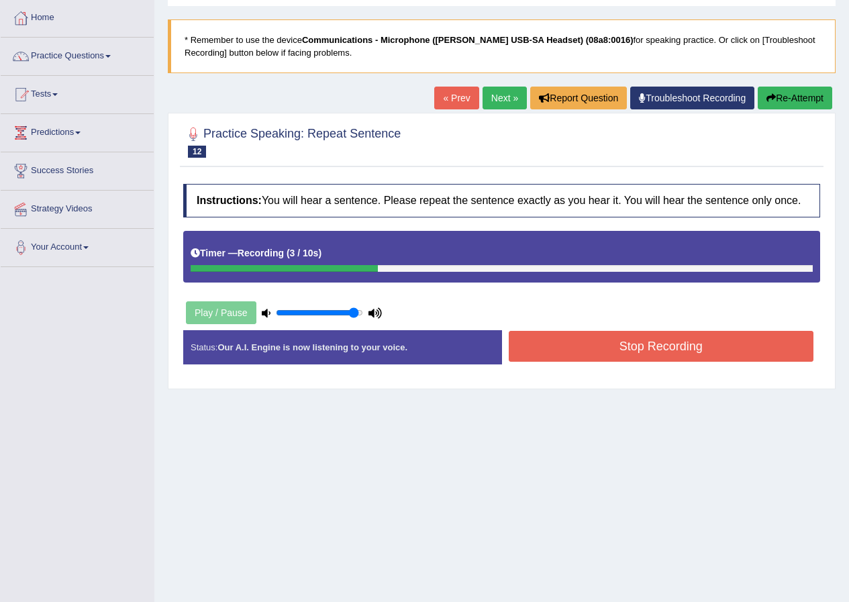
click at [612, 345] on button "Stop Recording" at bounding box center [660, 346] width 305 height 31
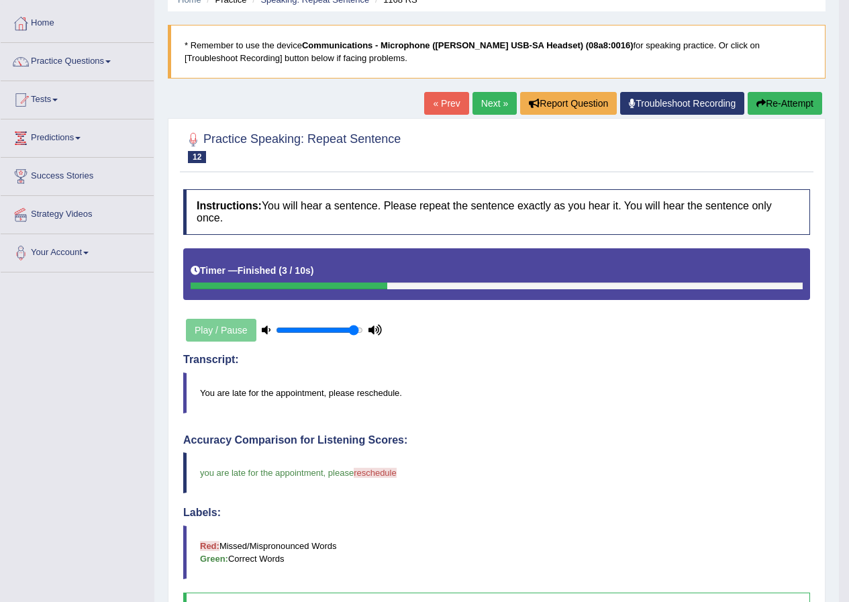
scroll to position [50, 0]
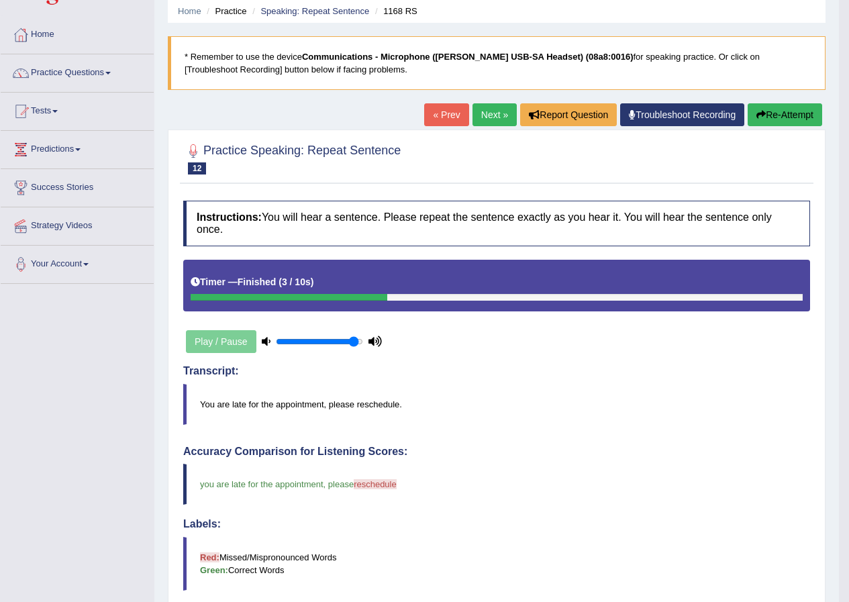
click at [488, 115] on link "Next »" at bounding box center [494, 114] width 44 height 23
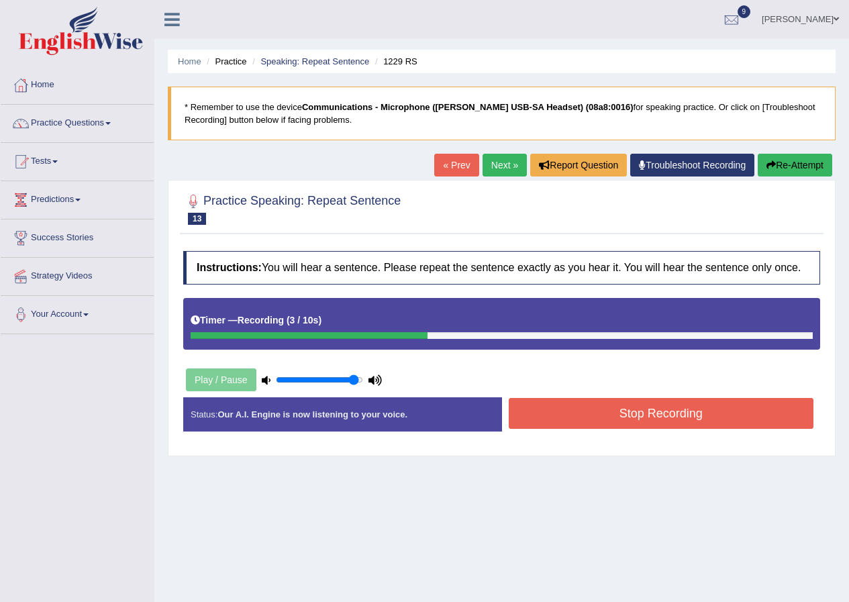
drag, startPoint x: 585, startPoint y: 405, endPoint x: 586, endPoint y: 394, distance: 11.4
click at [586, 405] on button "Stop Recording" at bounding box center [660, 413] width 305 height 31
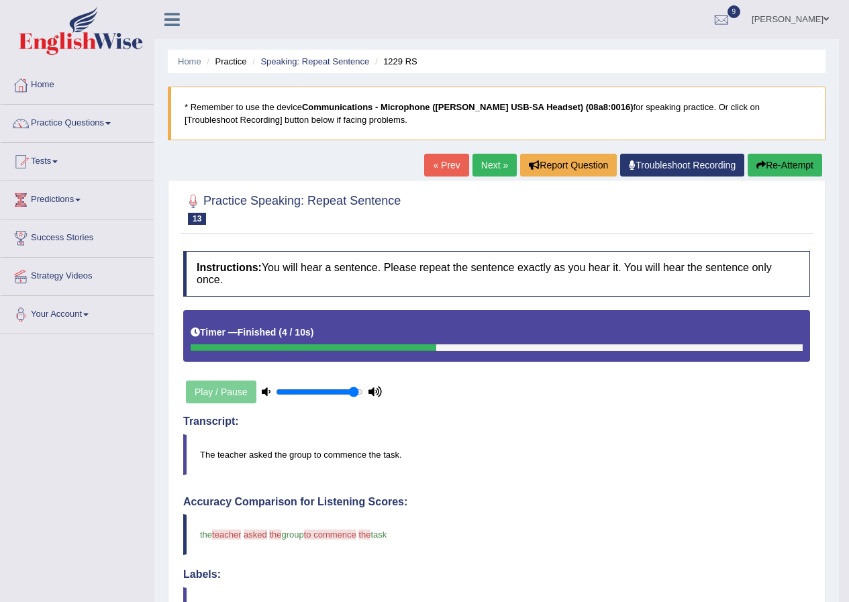
click at [790, 165] on button "Re-Attempt" at bounding box center [784, 165] width 74 height 23
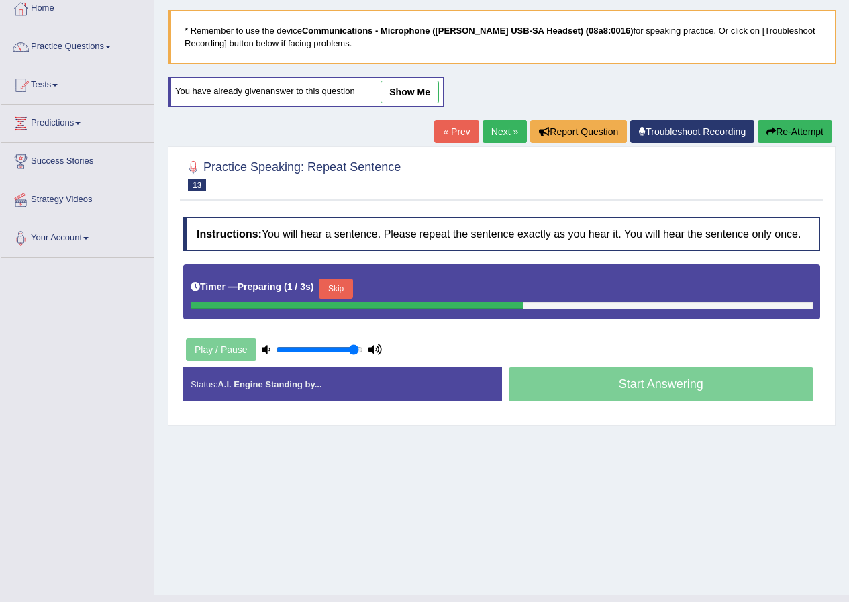
scroll to position [103, 0]
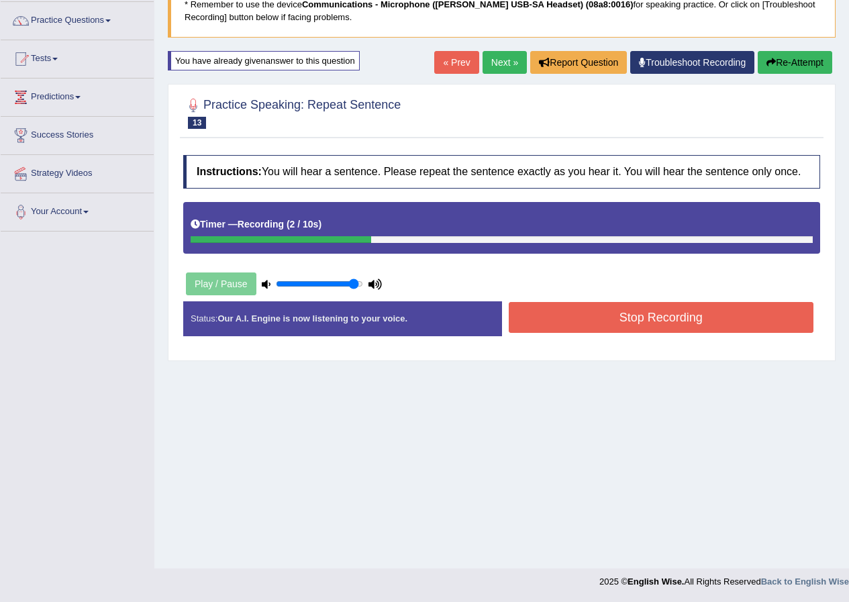
click at [654, 323] on button "Stop Recording" at bounding box center [660, 317] width 305 height 31
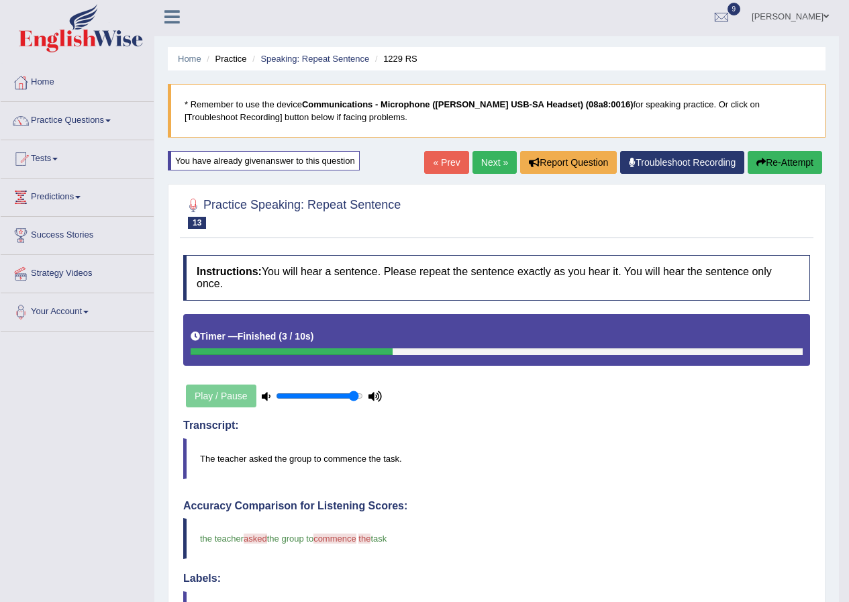
scroll to position [0, 0]
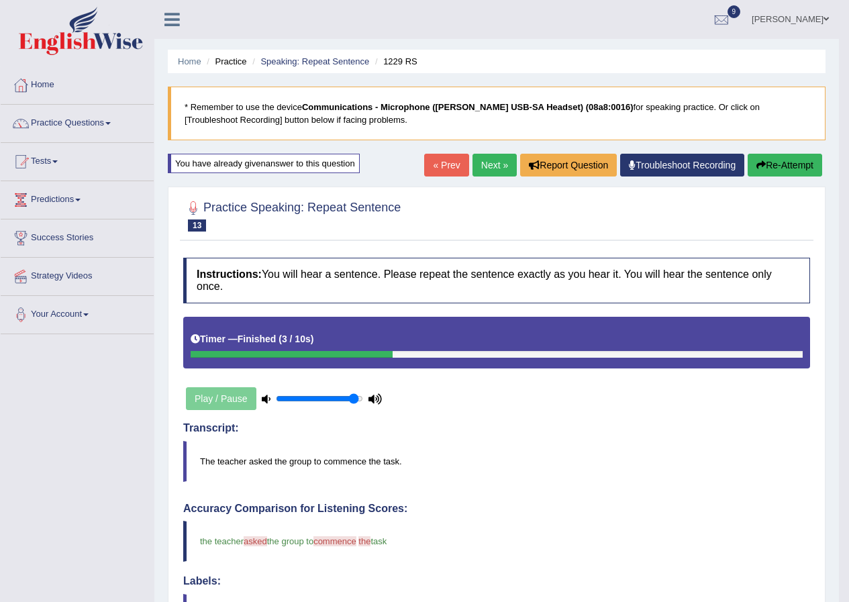
click at [496, 167] on link "Next »" at bounding box center [494, 165] width 44 height 23
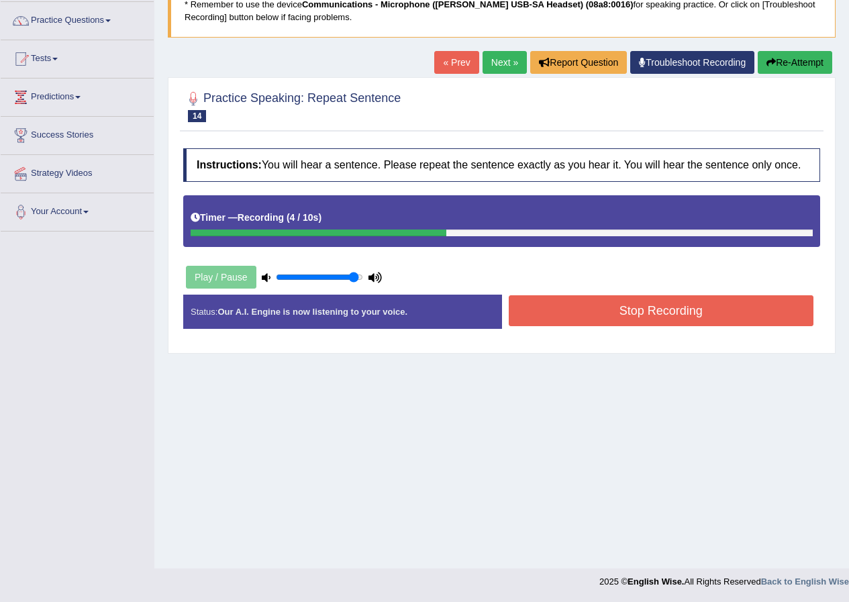
click at [780, 66] on button "Re-Attempt" at bounding box center [794, 62] width 74 height 23
click at [559, 299] on button "Stop Recording" at bounding box center [660, 310] width 305 height 31
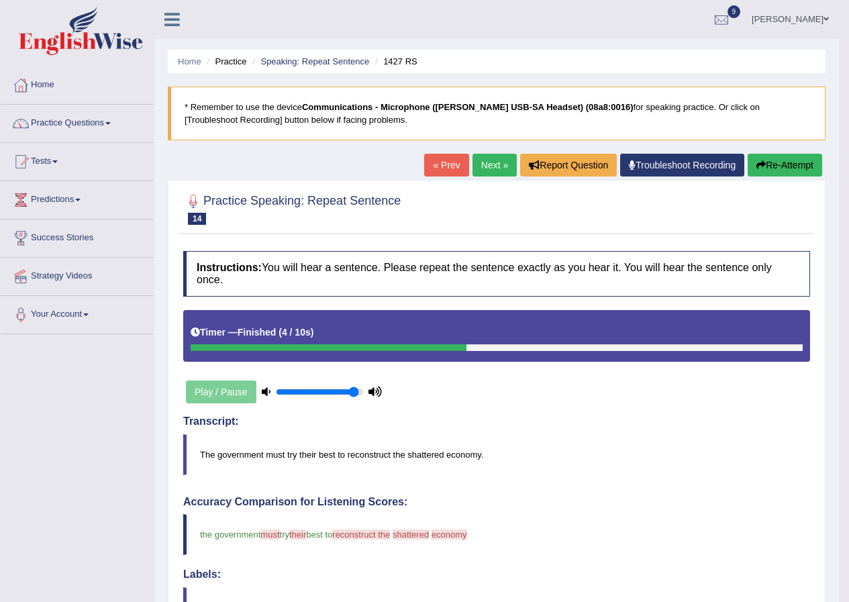
click at [488, 161] on link "Next »" at bounding box center [494, 165] width 44 height 23
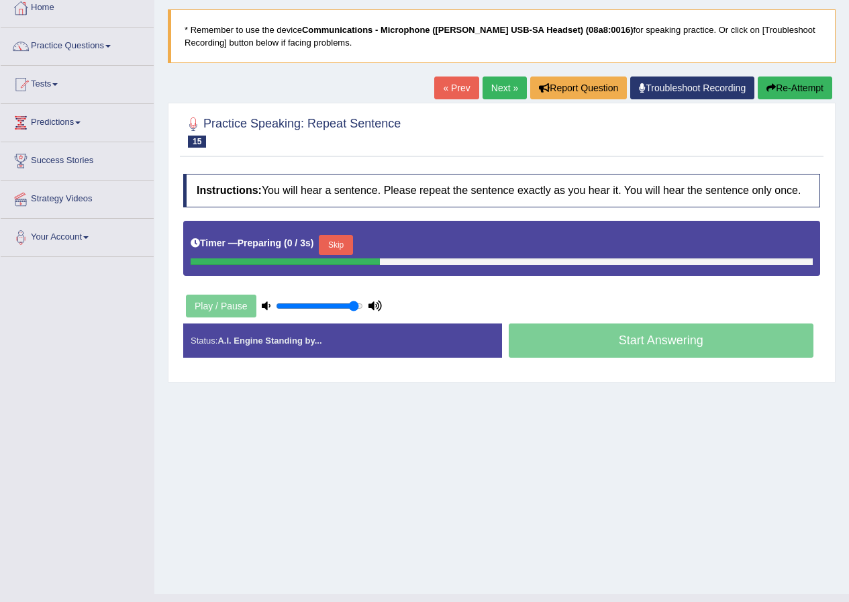
scroll to position [103, 0]
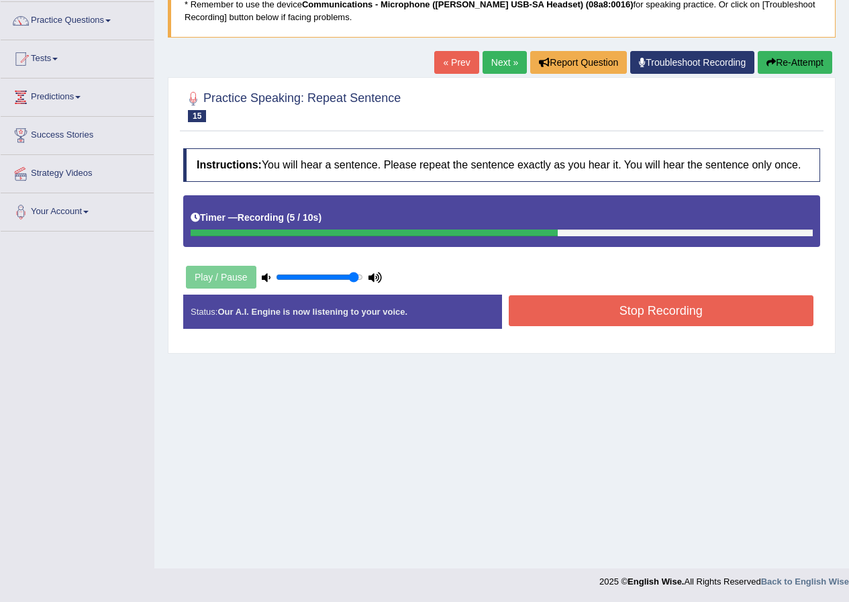
click at [608, 309] on button "Stop Recording" at bounding box center [660, 310] width 305 height 31
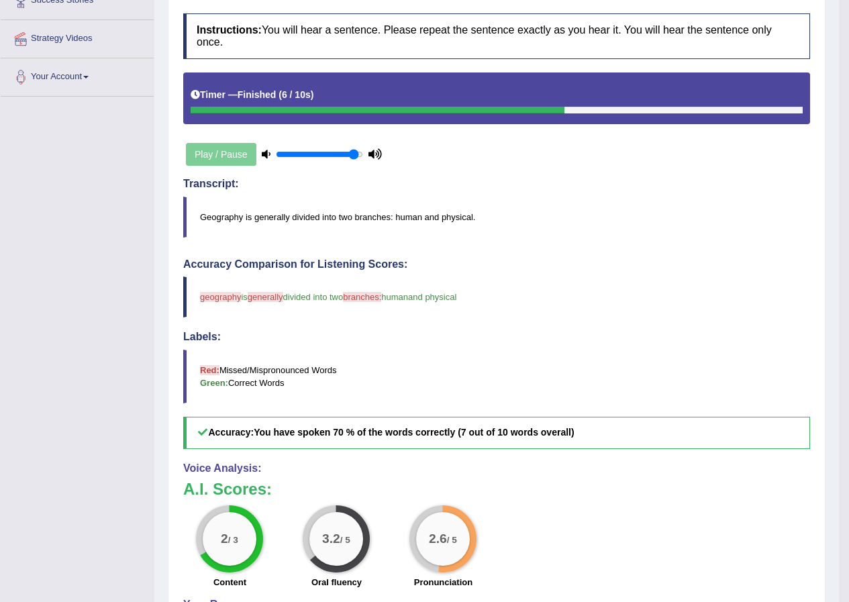
scroll to position [50, 0]
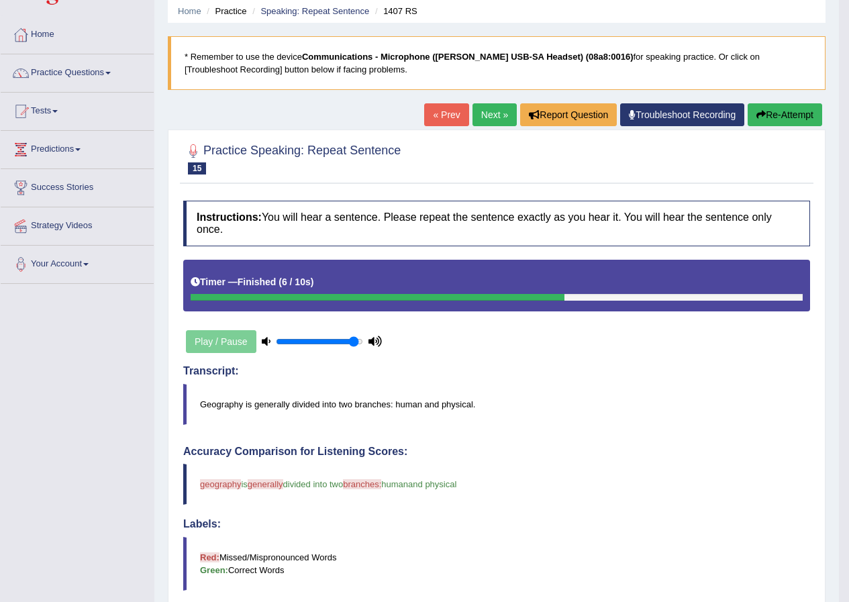
click at [494, 116] on link "Next »" at bounding box center [494, 114] width 44 height 23
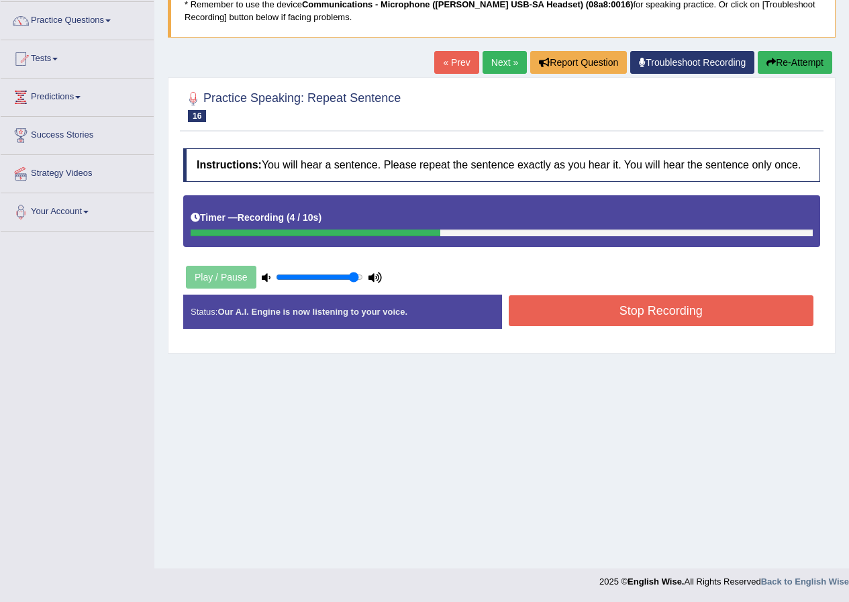
click at [561, 308] on button "Stop Recording" at bounding box center [660, 310] width 305 height 31
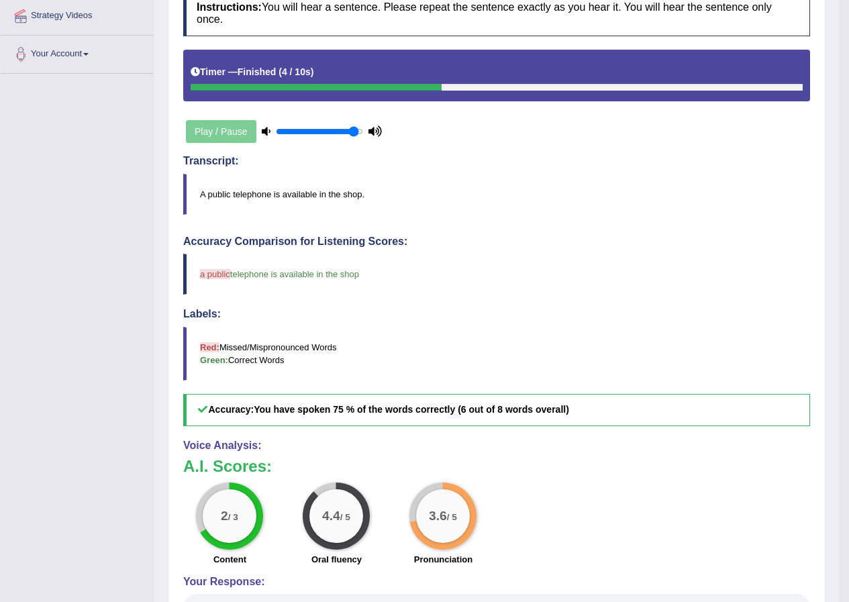
scroll to position [50, 0]
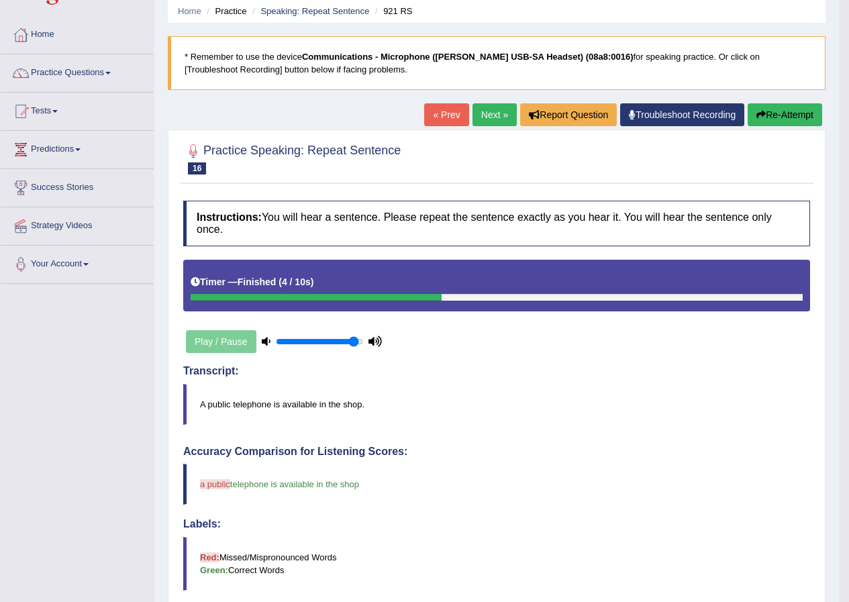
click at [496, 116] on link "Next »" at bounding box center [494, 114] width 44 height 23
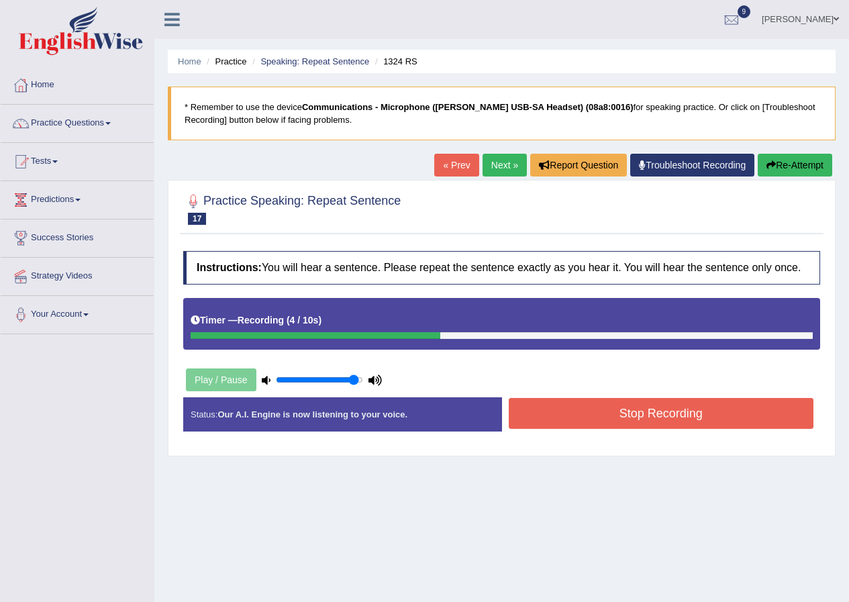
click at [590, 411] on button "Stop Recording" at bounding box center [660, 413] width 305 height 31
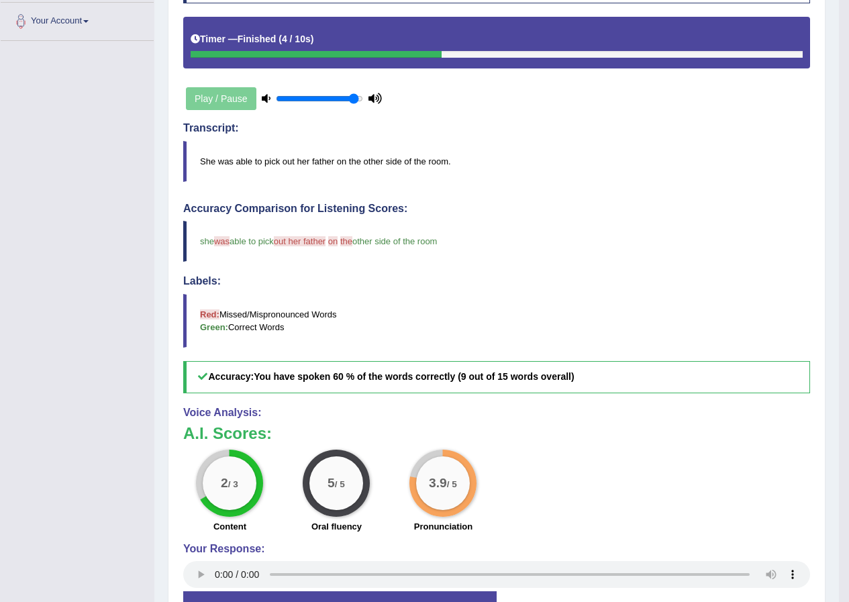
scroll to position [50, 0]
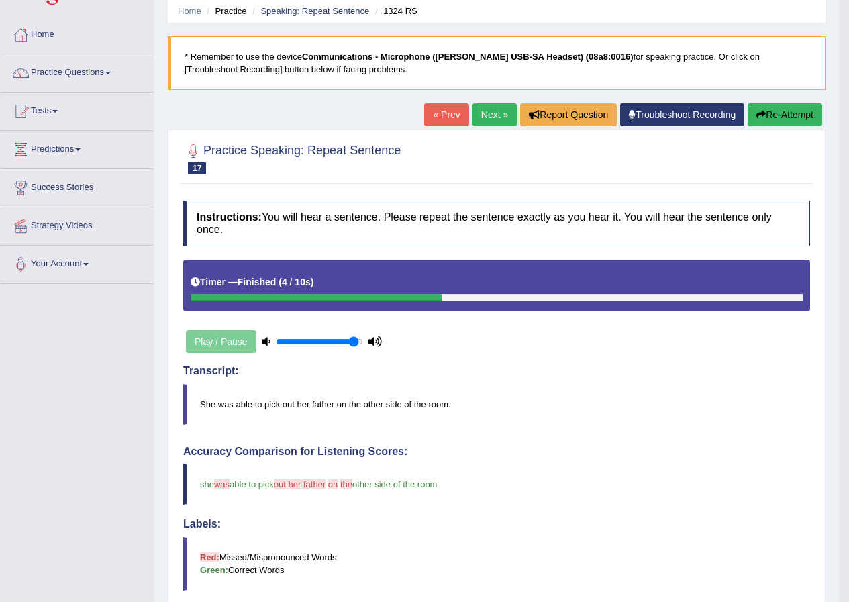
click at [494, 110] on link "Next »" at bounding box center [494, 114] width 44 height 23
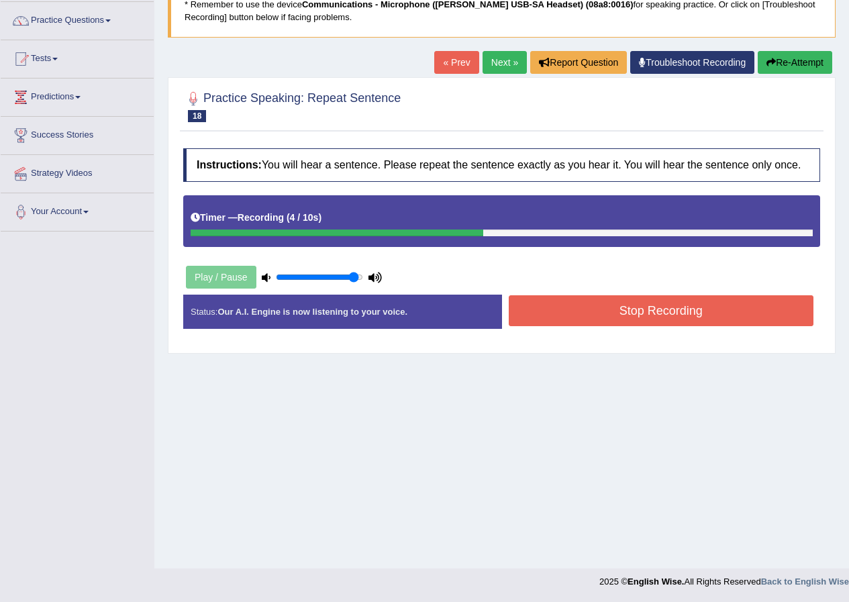
click at [578, 313] on button "Stop Recording" at bounding box center [660, 310] width 305 height 31
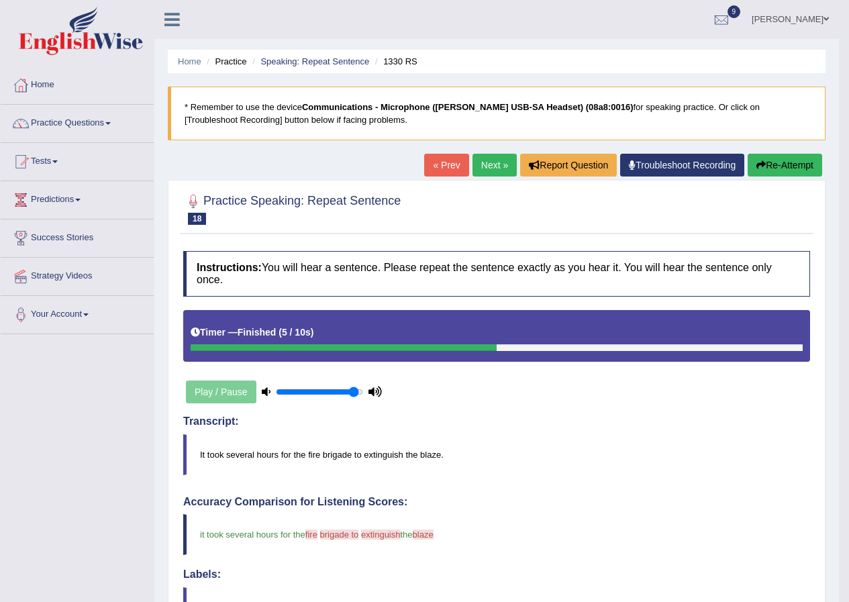
click at [494, 165] on link "Next »" at bounding box center [494, 165] width 44 height 23
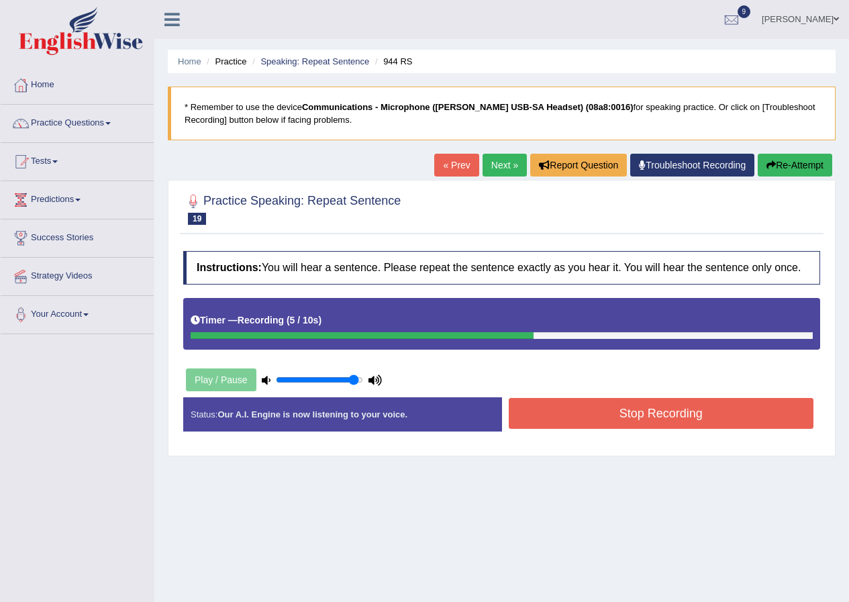
click at [627, 411] on button "Stop Recording" at bounding box center [660, 413] width 305 height 31
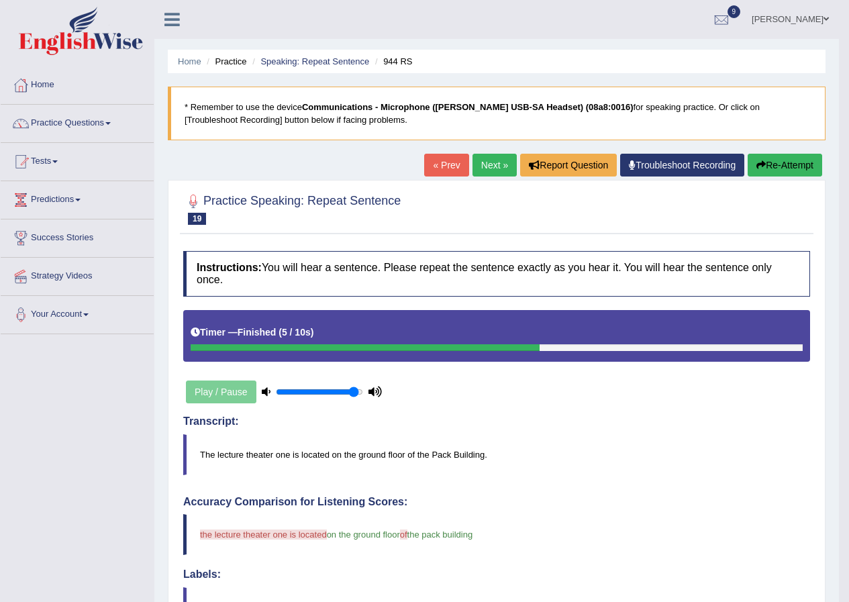
click at [493, 162] on link "Next »" at bounding box center [494, 165] width 44 height 23
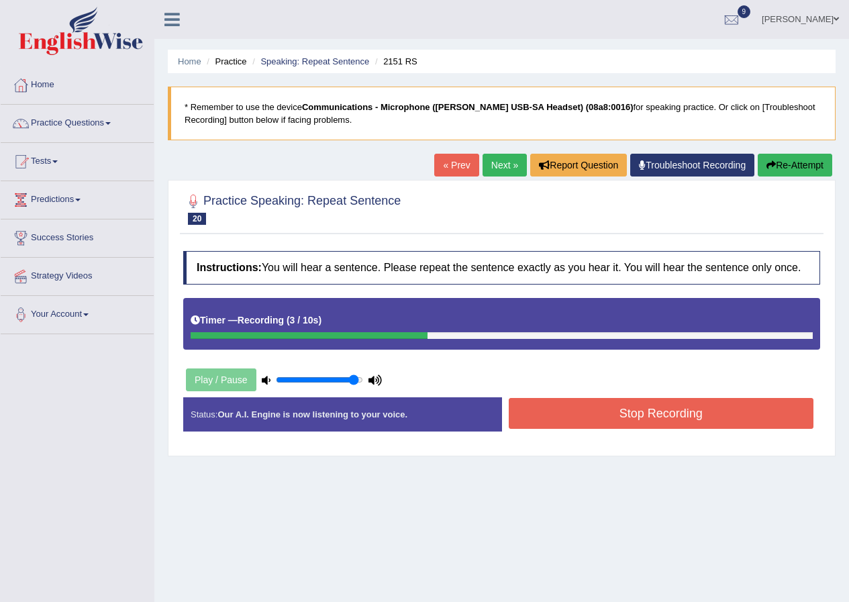
click at [627, 409] on button "Stop Recording" at bounding box center [660, 413] width 305 height 31
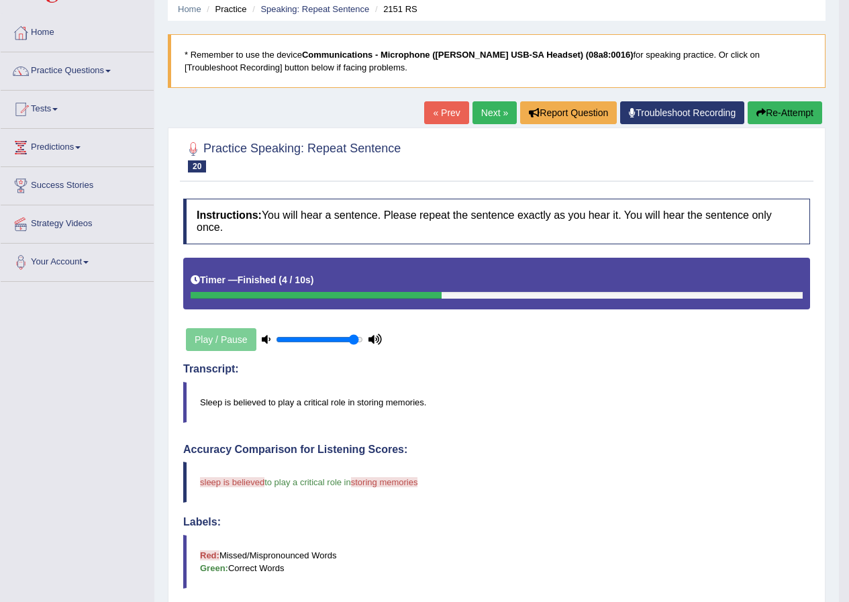
scroll to position [50, 0]
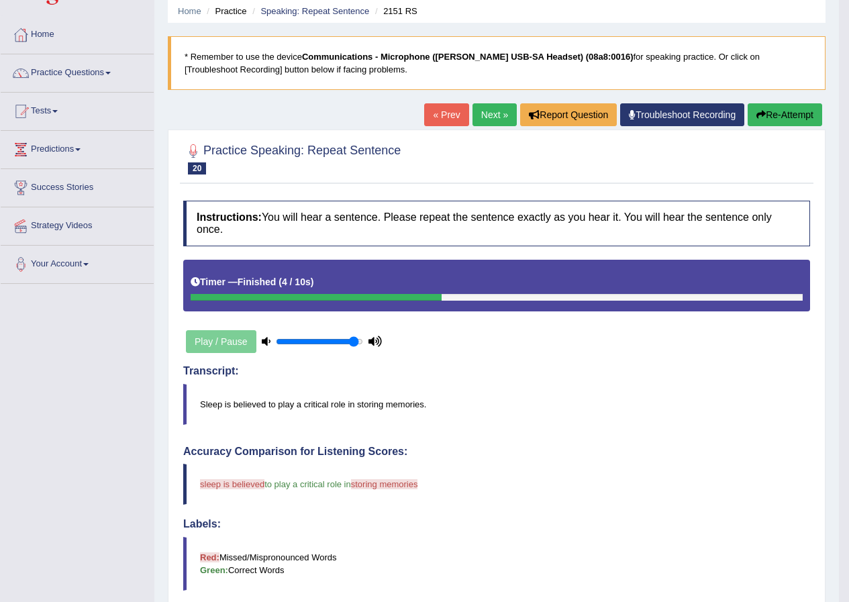
click at [492, 121] on link "Next »" at bounding box center [494, 114] width 44 height 23
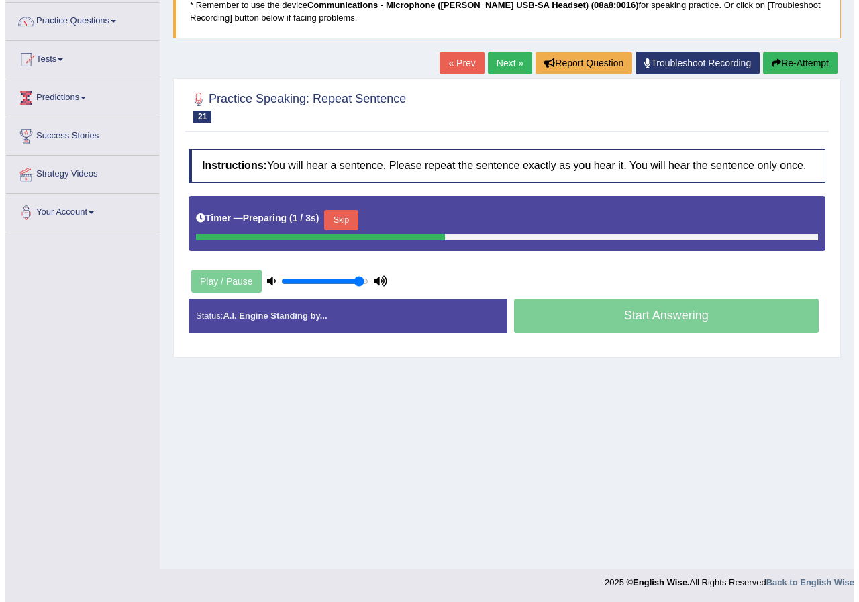
scroll to position [103, 0]
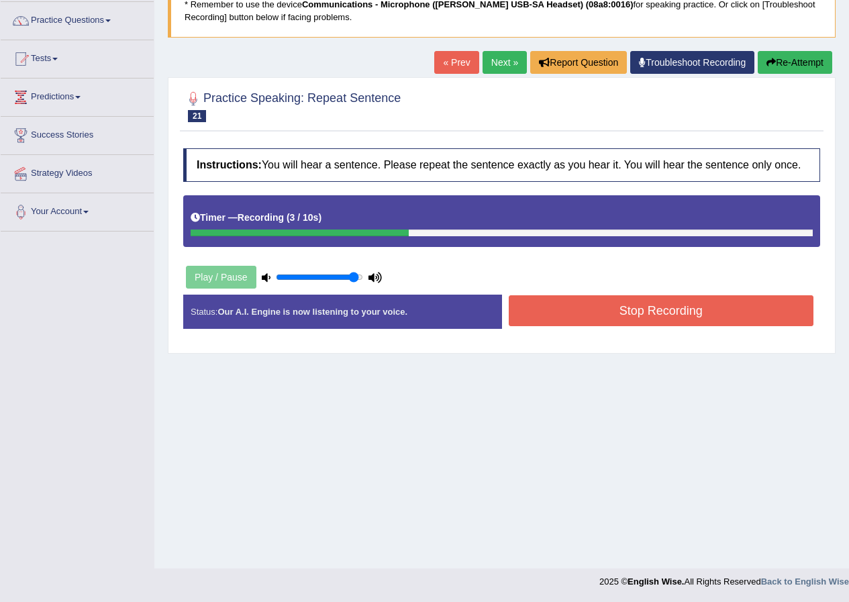
click at [570, 315] on button "Stop Recording" at bounding box center [660, 310] width 305 height 31
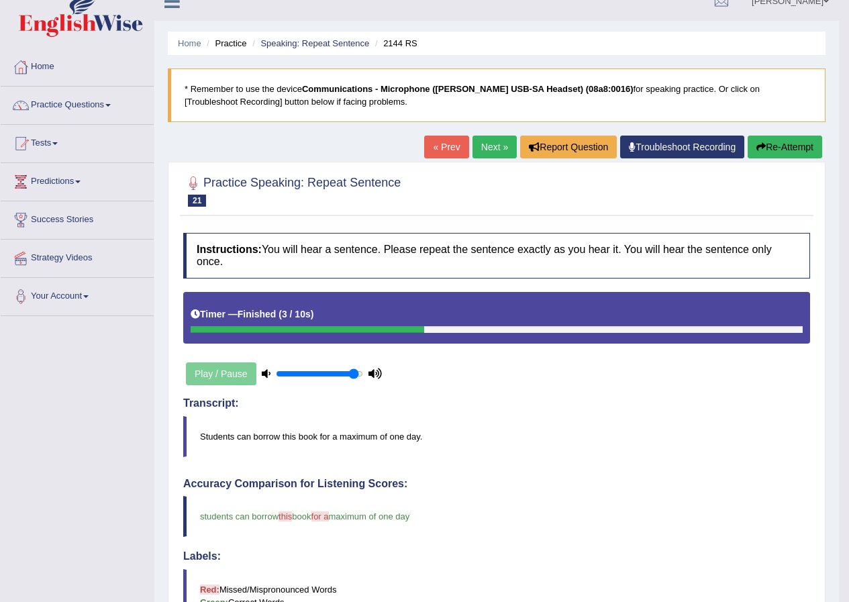
scroll to position [0, 0]
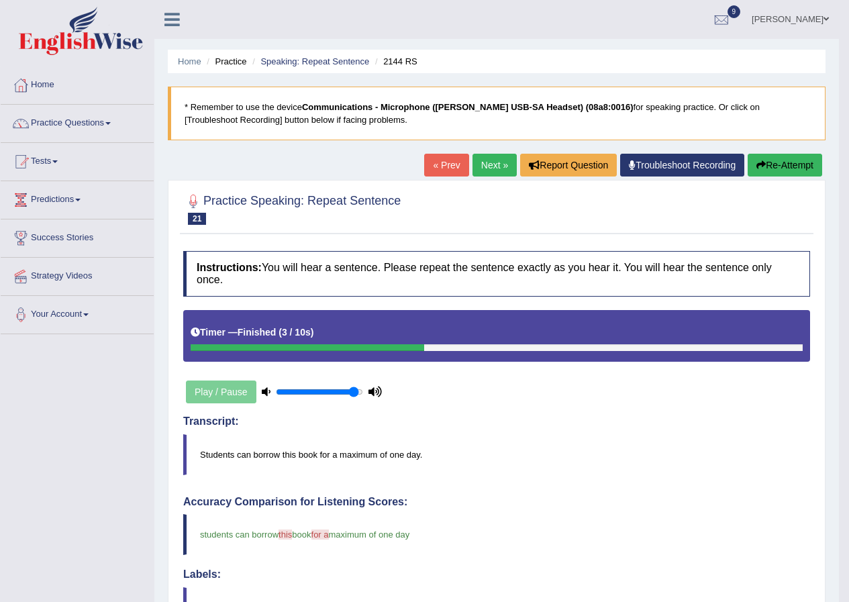
click at [478, 162] on link "Next »" at bounding box center [494, 165] width 44 height 23
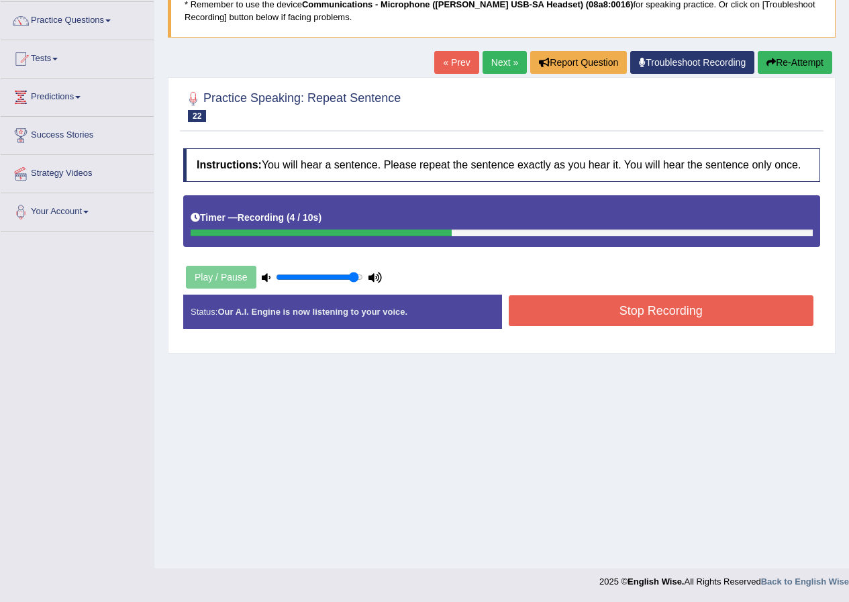
click at [623, 306] on button "Stop Recording" at bounding box center [660, 310] width 305 height 31
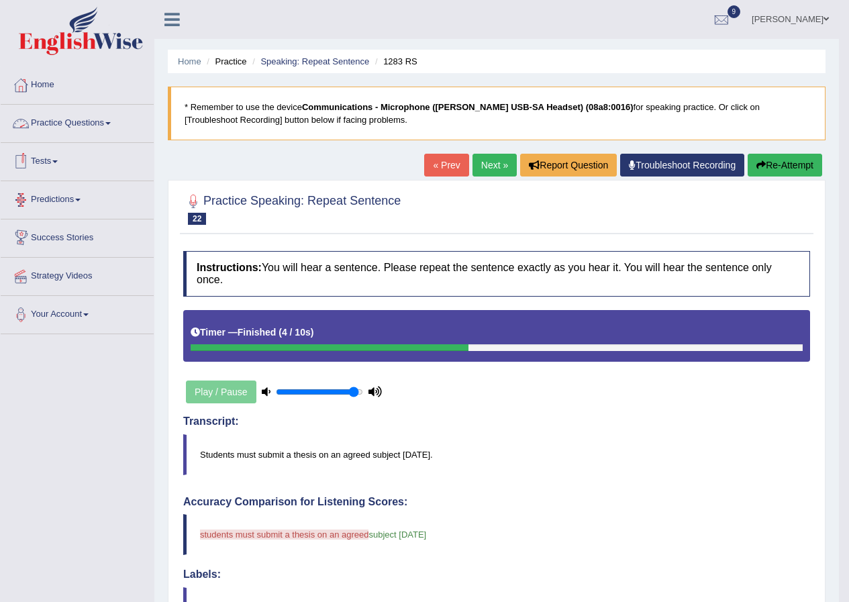
click at [93, 127] on link "Practice Questions" at bounding box center [77, 122] width 153 height 34
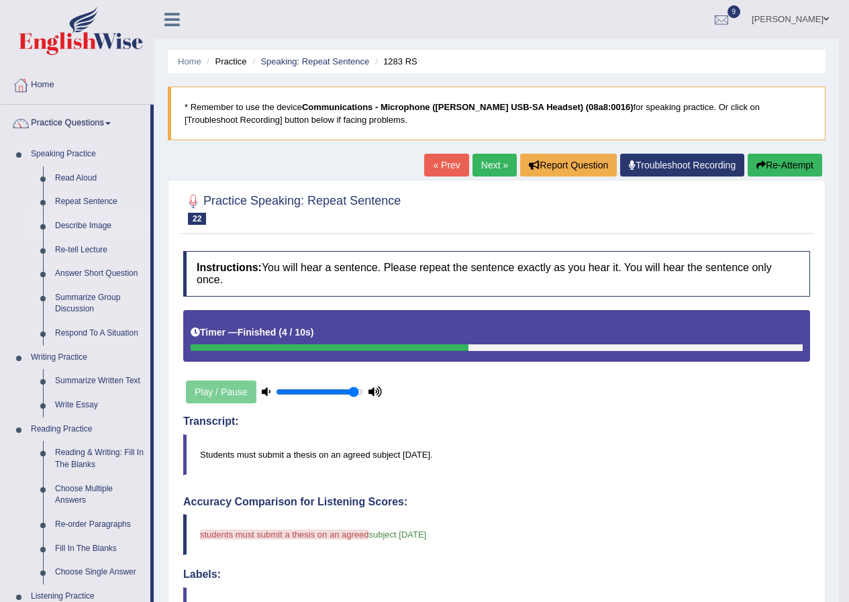
click at [100, 220] on link "Describe Image" at bounding box center [99, 226] width 101 height 24
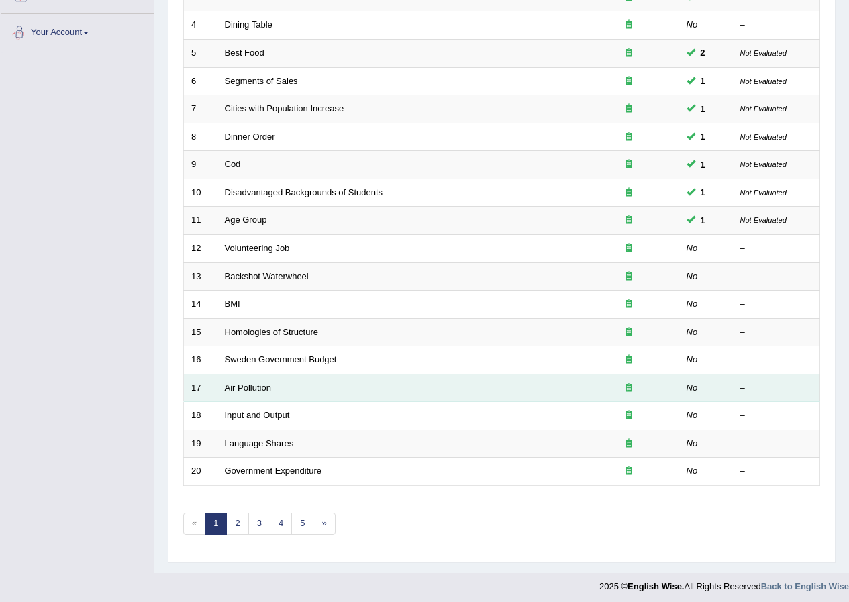
scroll to position [286, 0]
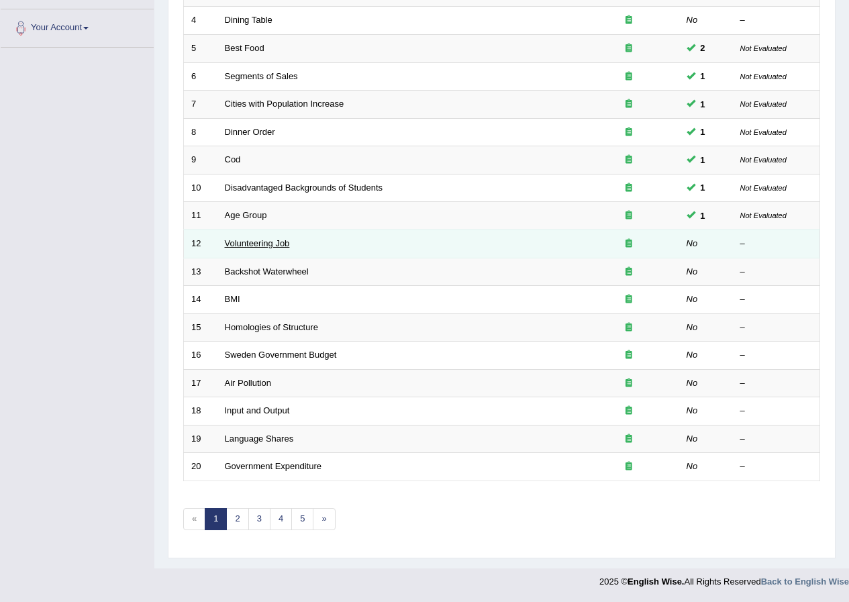
click at [252, 241] on link "Volunteering Job" at bounding box center [257, 243] width 65 height 10
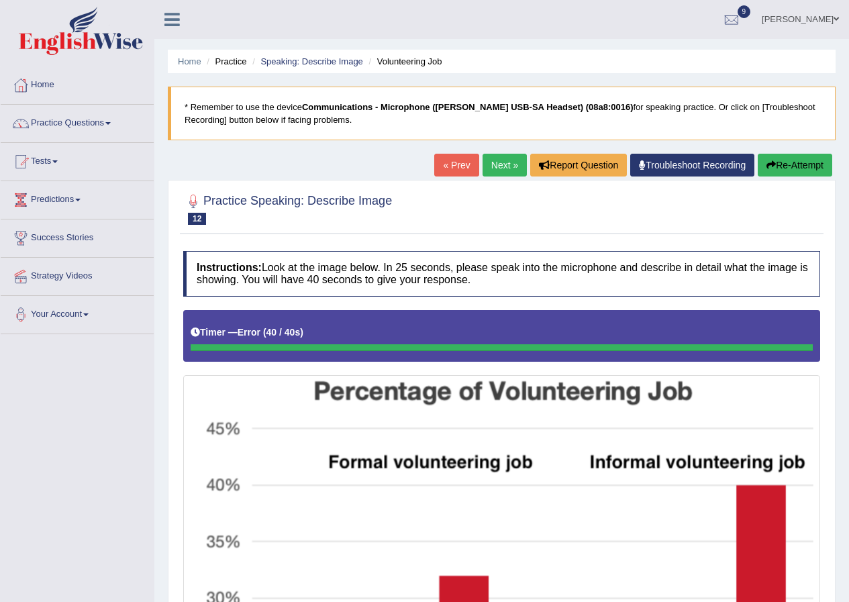
click at [782, 166] on button "Re-Attempt" at bounding box center [794, 165] width 74 height 23
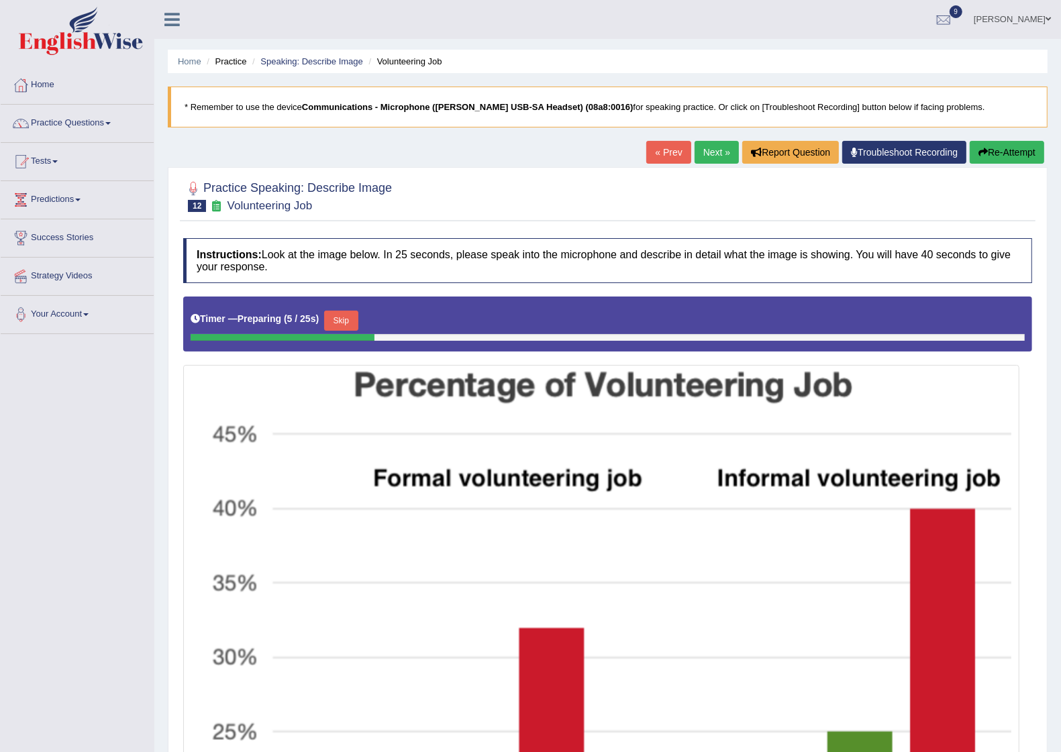
drag, startPoint x: 0, startPoint y: 0, endPoint x: 129, endPoint y: 433, distance: 452.1
click at [129, 433] on div "Toggle navigation Home Practice Questions Speaking Practice Read Aloud Repeat S…" at bounding box center [530, 617] width 1061 height 1235
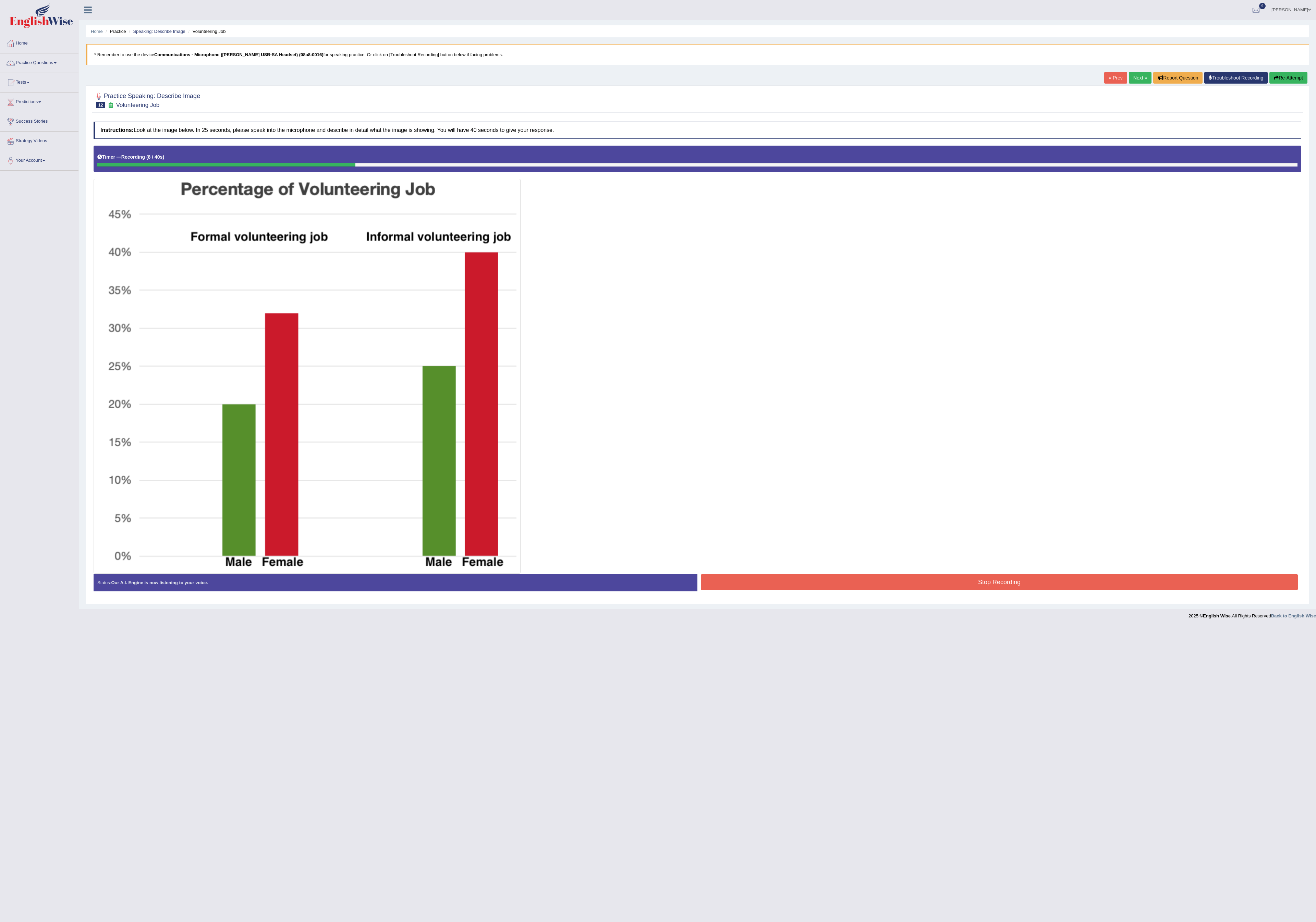
drag, startPoint x: 530, startPoint y: 3, endPoint x: 906, endPoint y: 388, distance: 538.1
click at [433, 307] on div at bounding box center [697, 360] width 1208 height 428
click at [433, 77] on button "Re-Attempt" at bounding box center [1288, 78] width 38 height 12
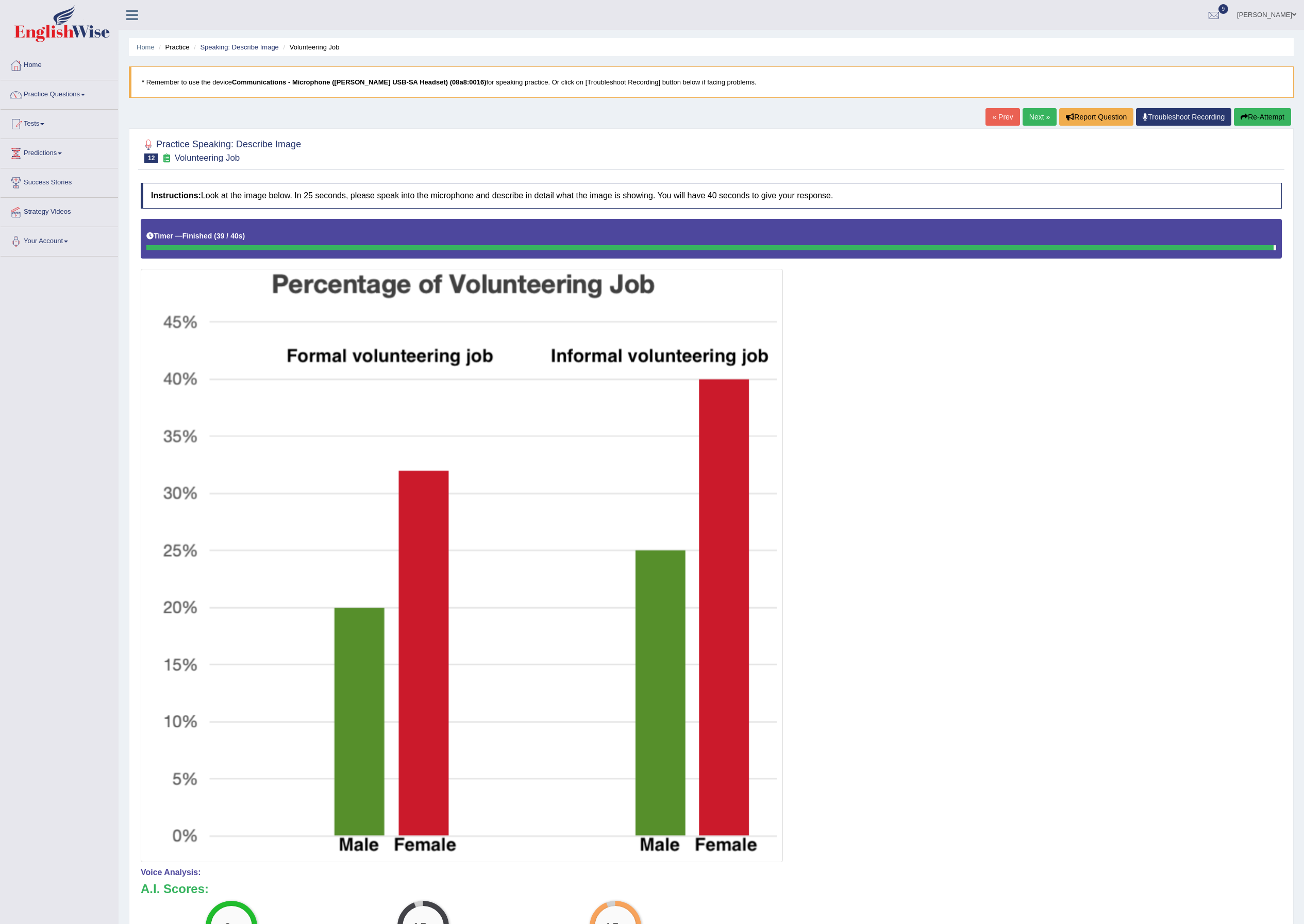
drag, startPoint x: 1370, startPoint y: 2, endPoint x: 866, endPoint y: 426, distance: 658.6
click at [866, 426] on div at bounding box center [711, 541] width 1141 height 644
click at [1035, 121] on link "Next »" at bounding box center [1040, 117] width 34 height 18
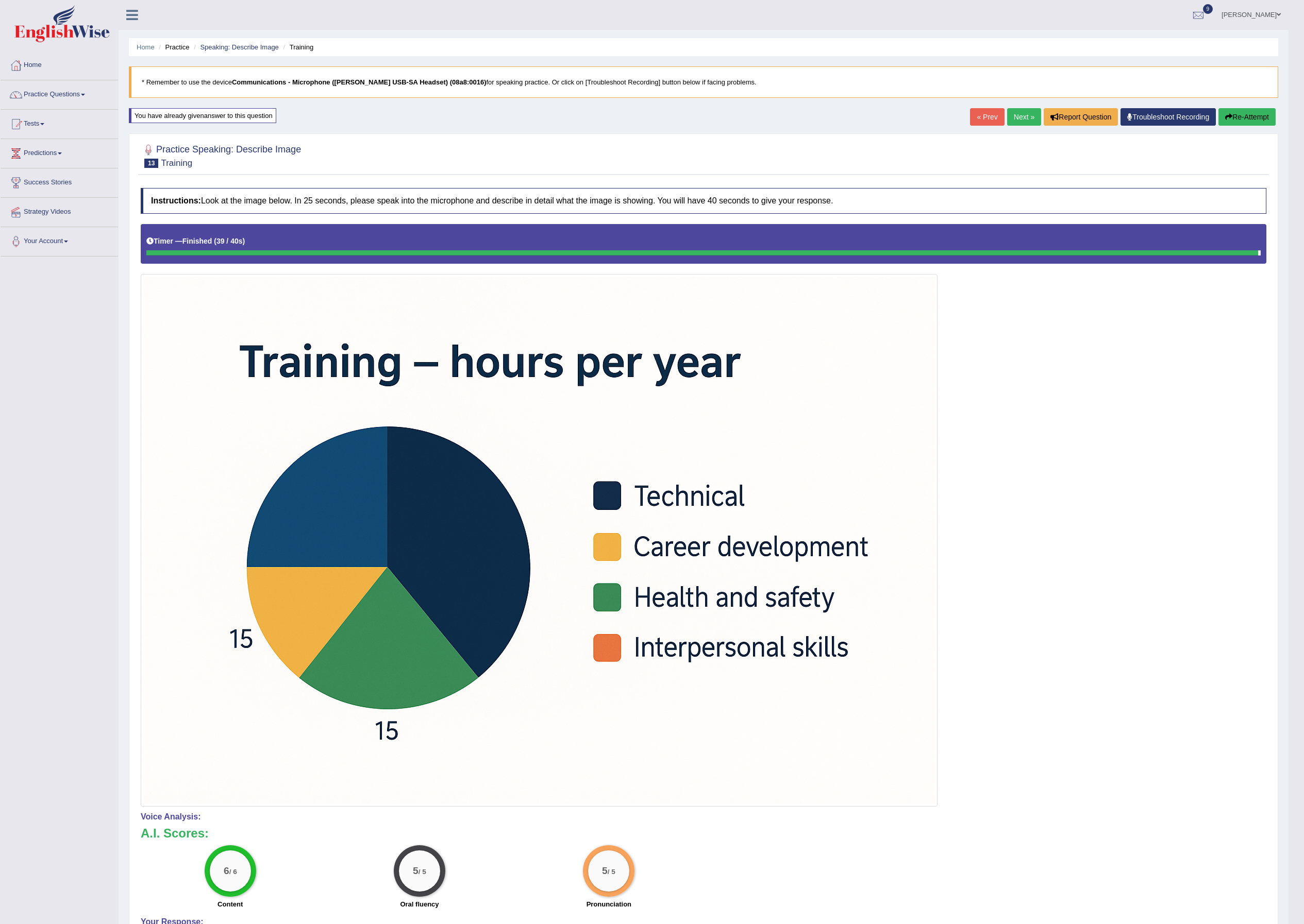
click at [1016, 112] on link "Next »" at bounding box center [1024, 117] width 34 height 18
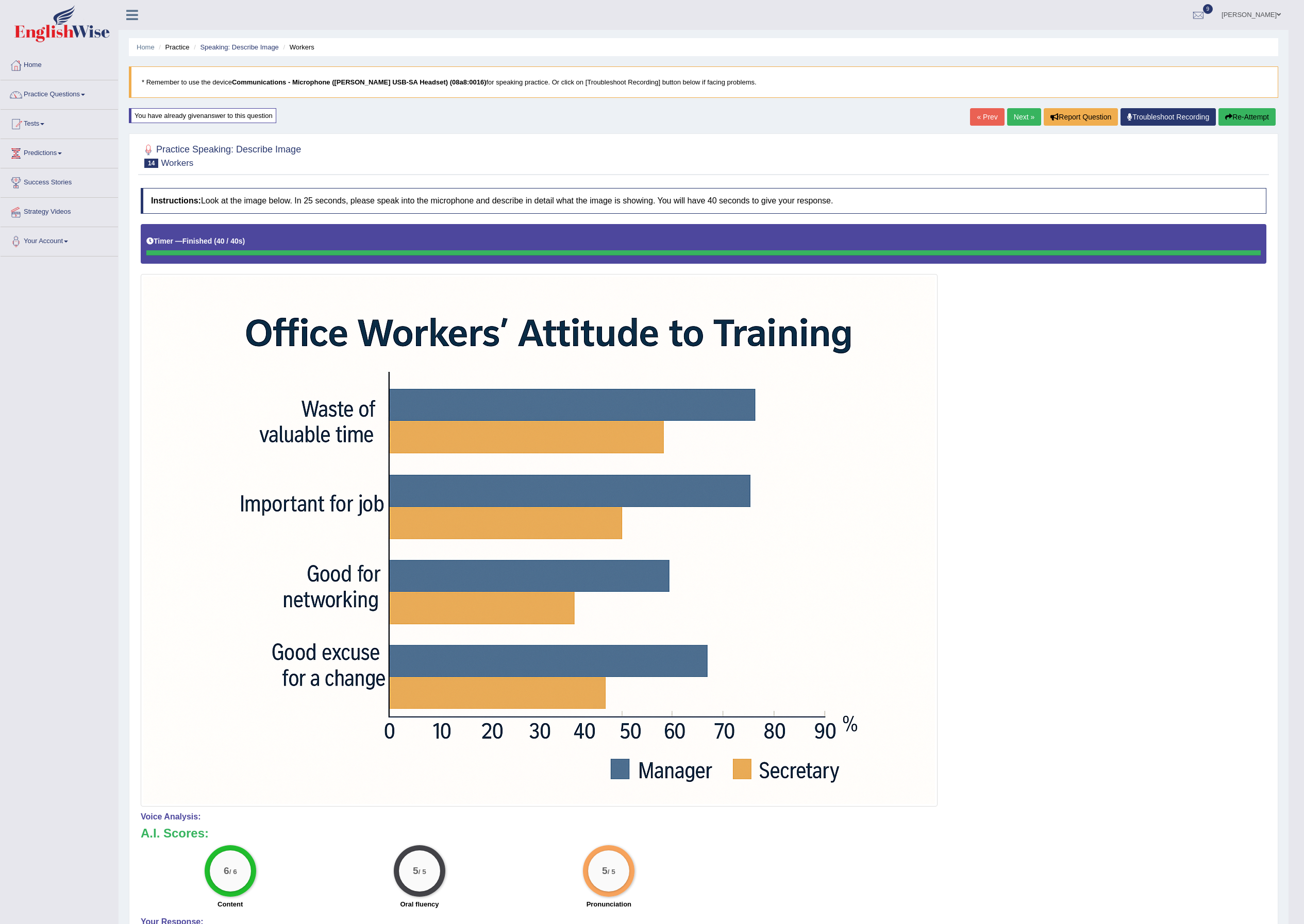
click at [1014, 124] on link "Next »" at bounding box center [1024, 117] width 34 height 18
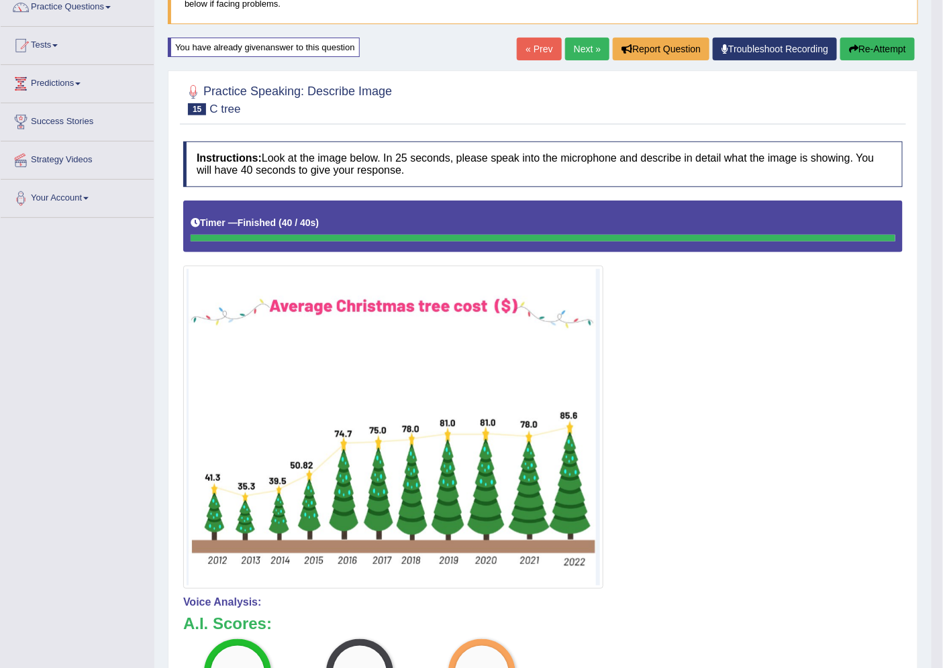
scroll to position [113, 0]
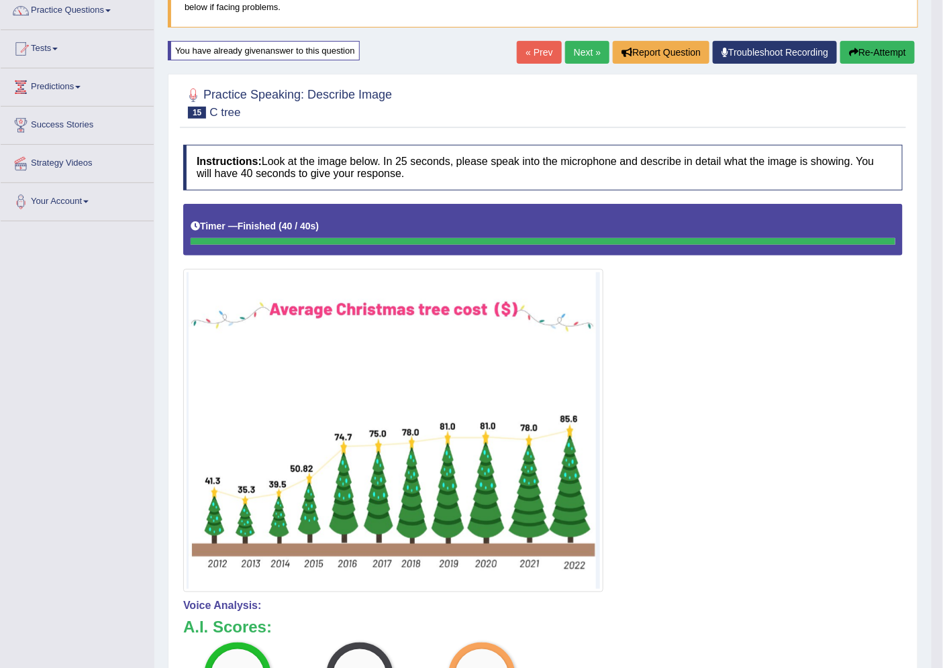
click at [589, 55] on link "Next »" at bounding box center [587, 52] width 44 height 23
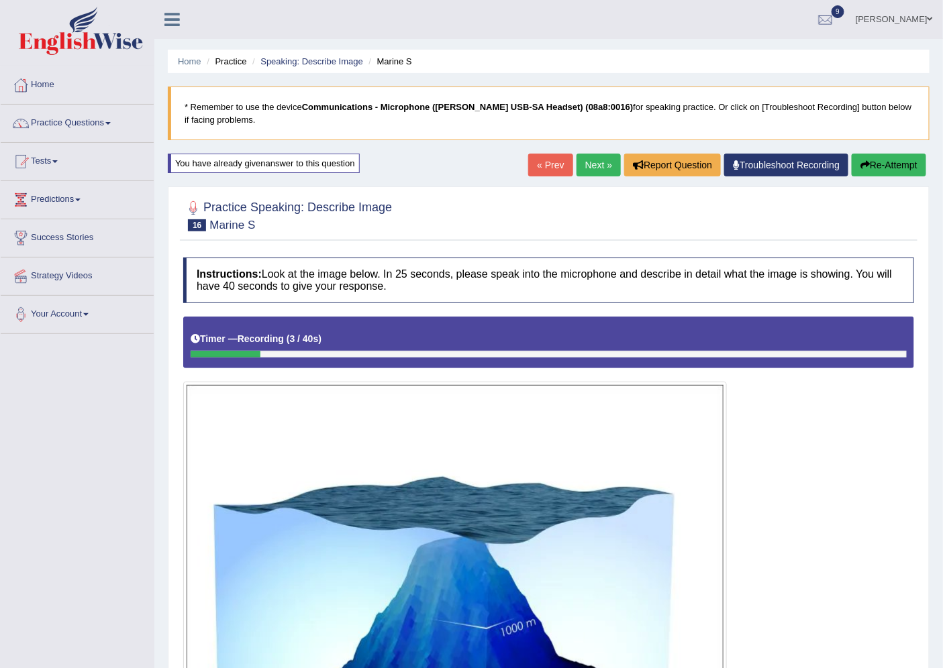
click at [879, 161] on button "Re-Attempt" at bounding box center [888, 165] width 74 height 23
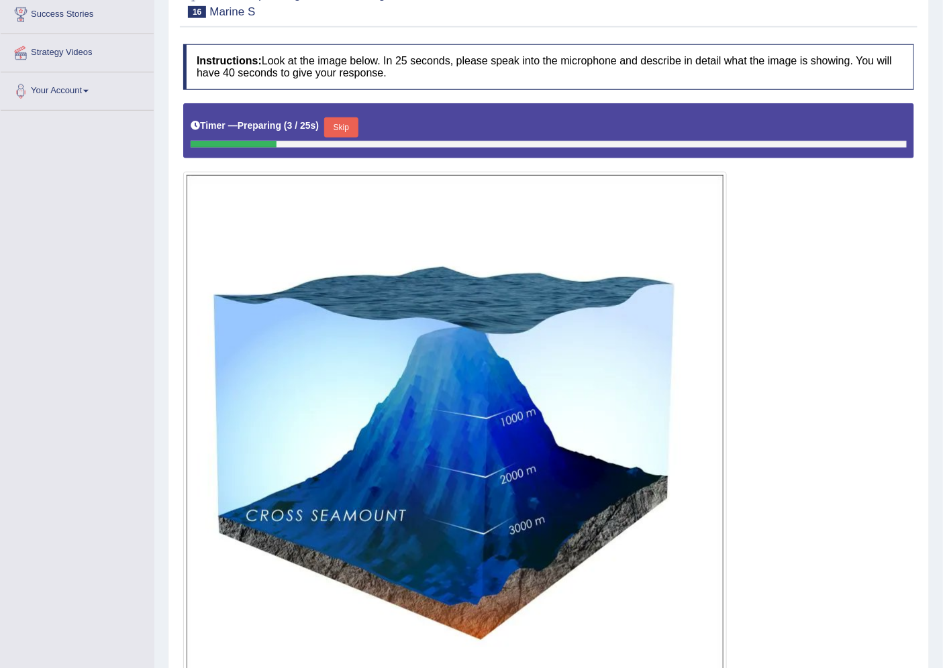
click at [344, 130] on button "Skip" at bounding box center [341, 127] width 34 height 20
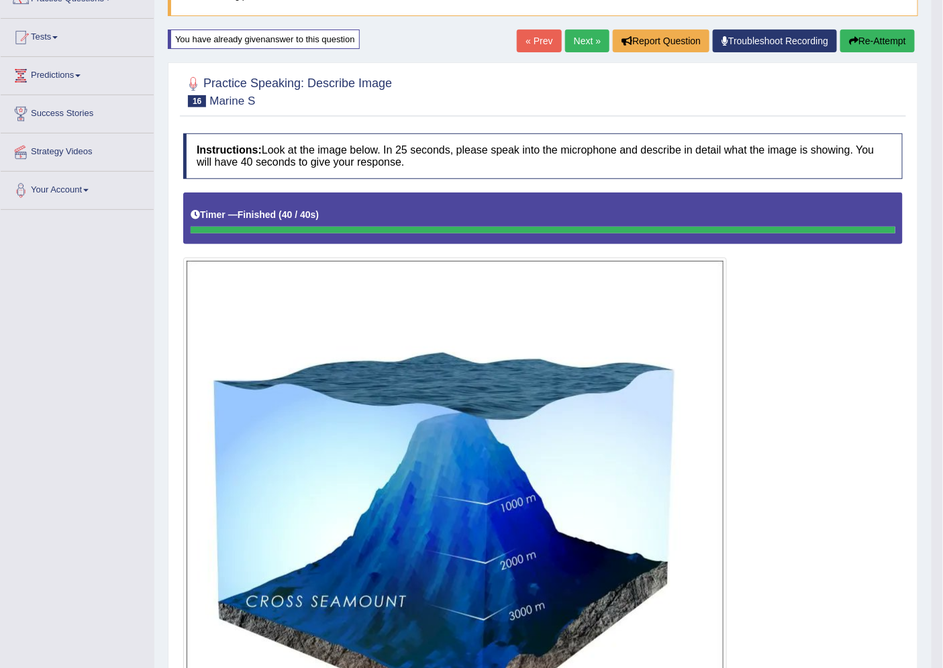
scroll to position [109, 0]
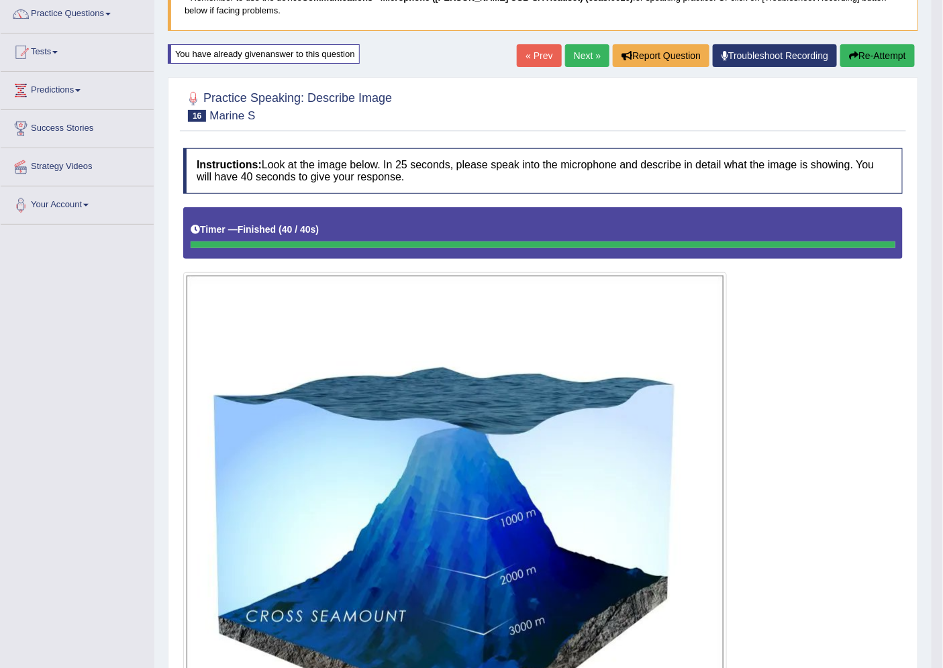
click at [588, 56] on link "Next »" at bounding box center [587, 55] width 44 height 23
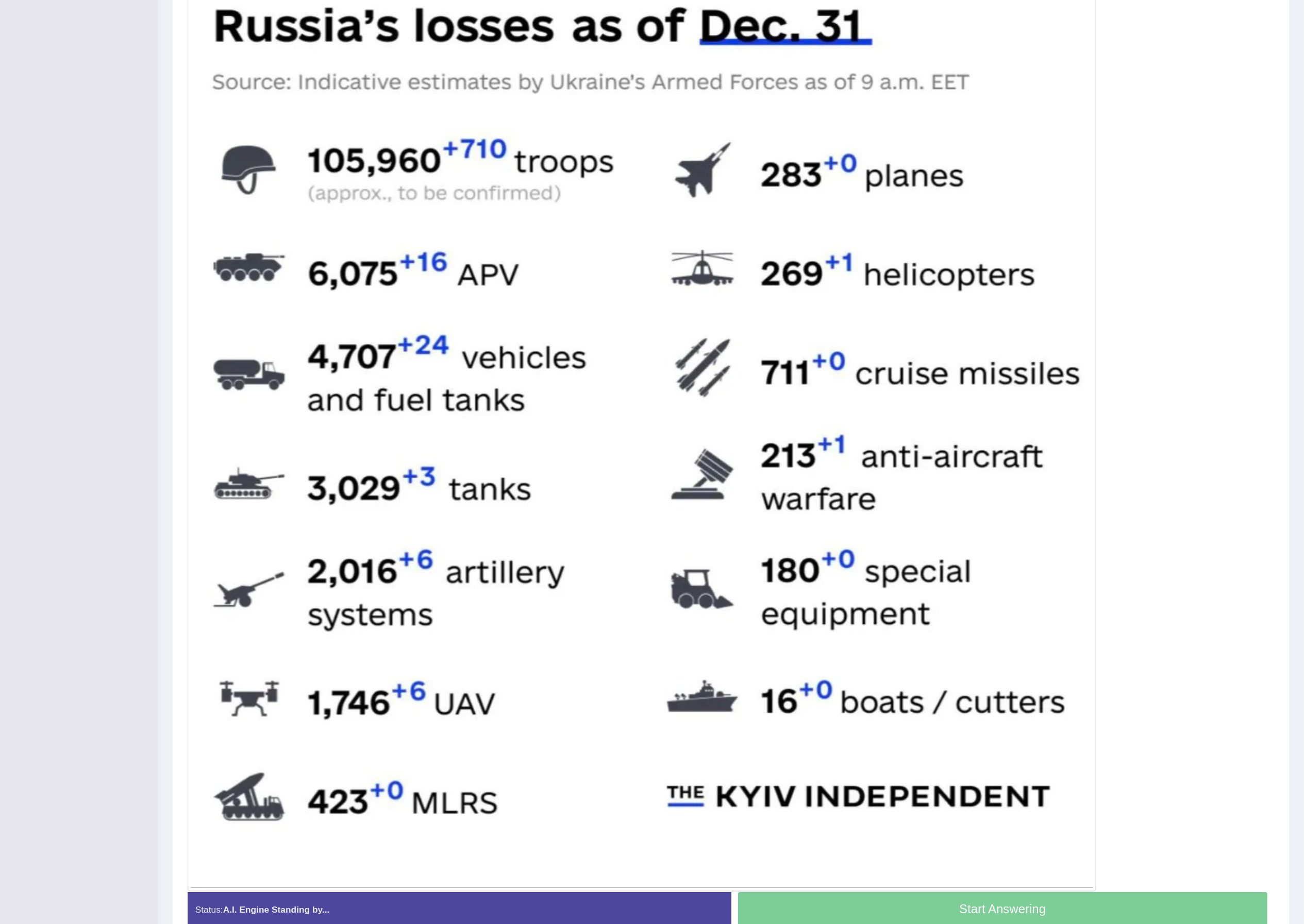
scroll to position [118, 0]
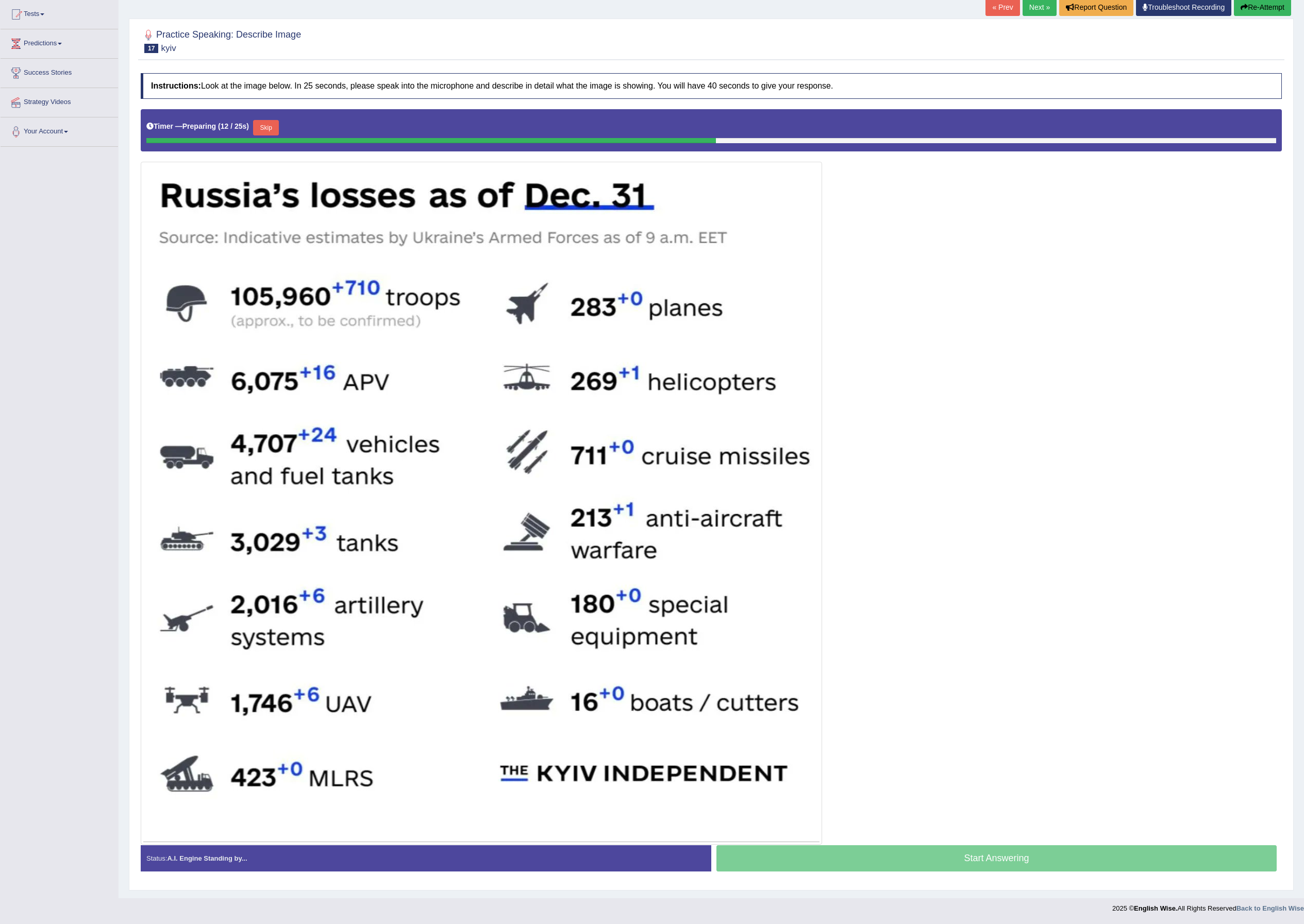
drag, startPoint x: 592, startPoint y: 2, endPoint x: 920, endPoint y: 462, distance: 565.0
click at [724, 462] on div at bounding box center [711, 477] width 1141 height 736
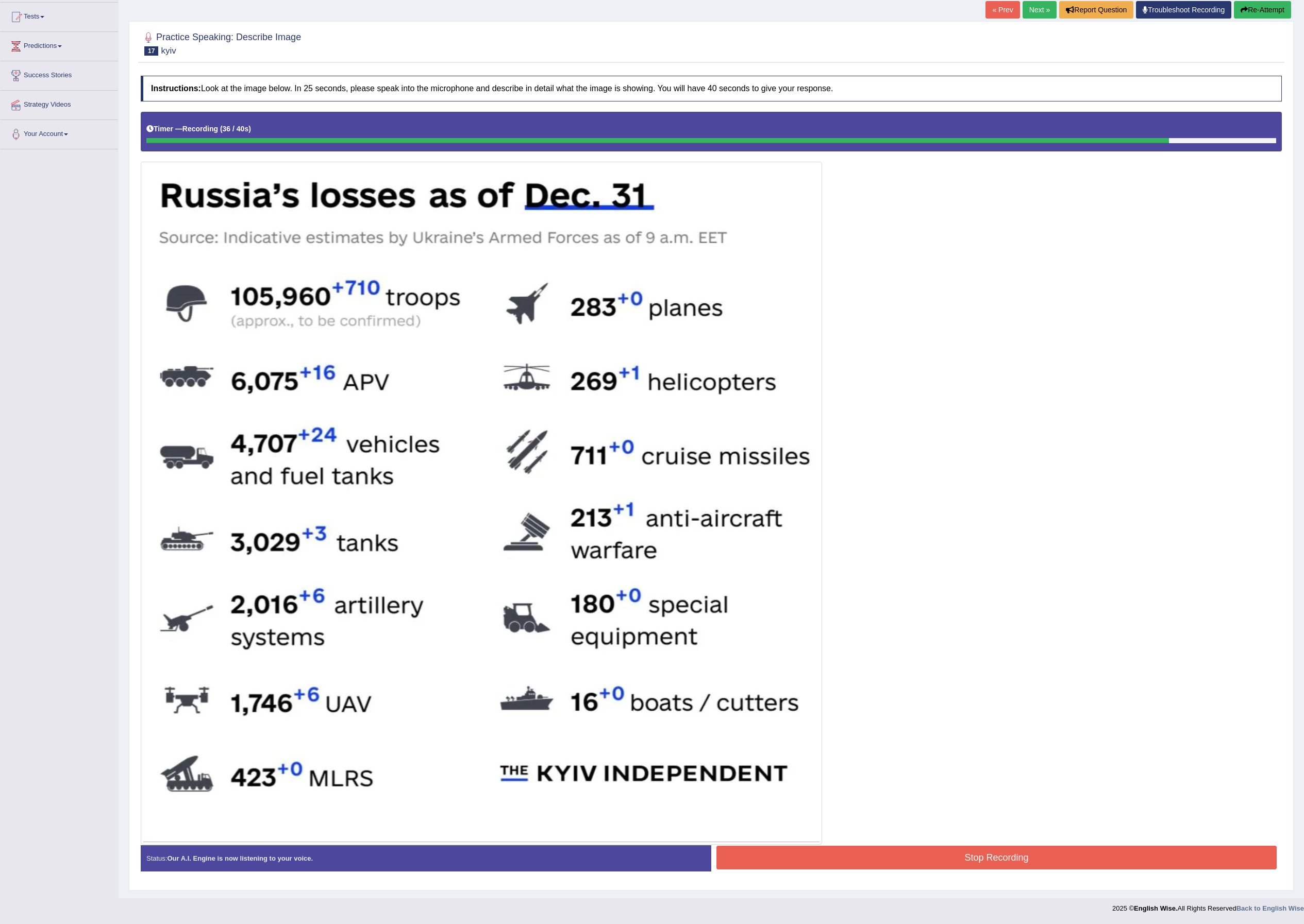
click at [724, 512] on button "Stop Recording" at bounding box center [996, 858] width 560 height 24
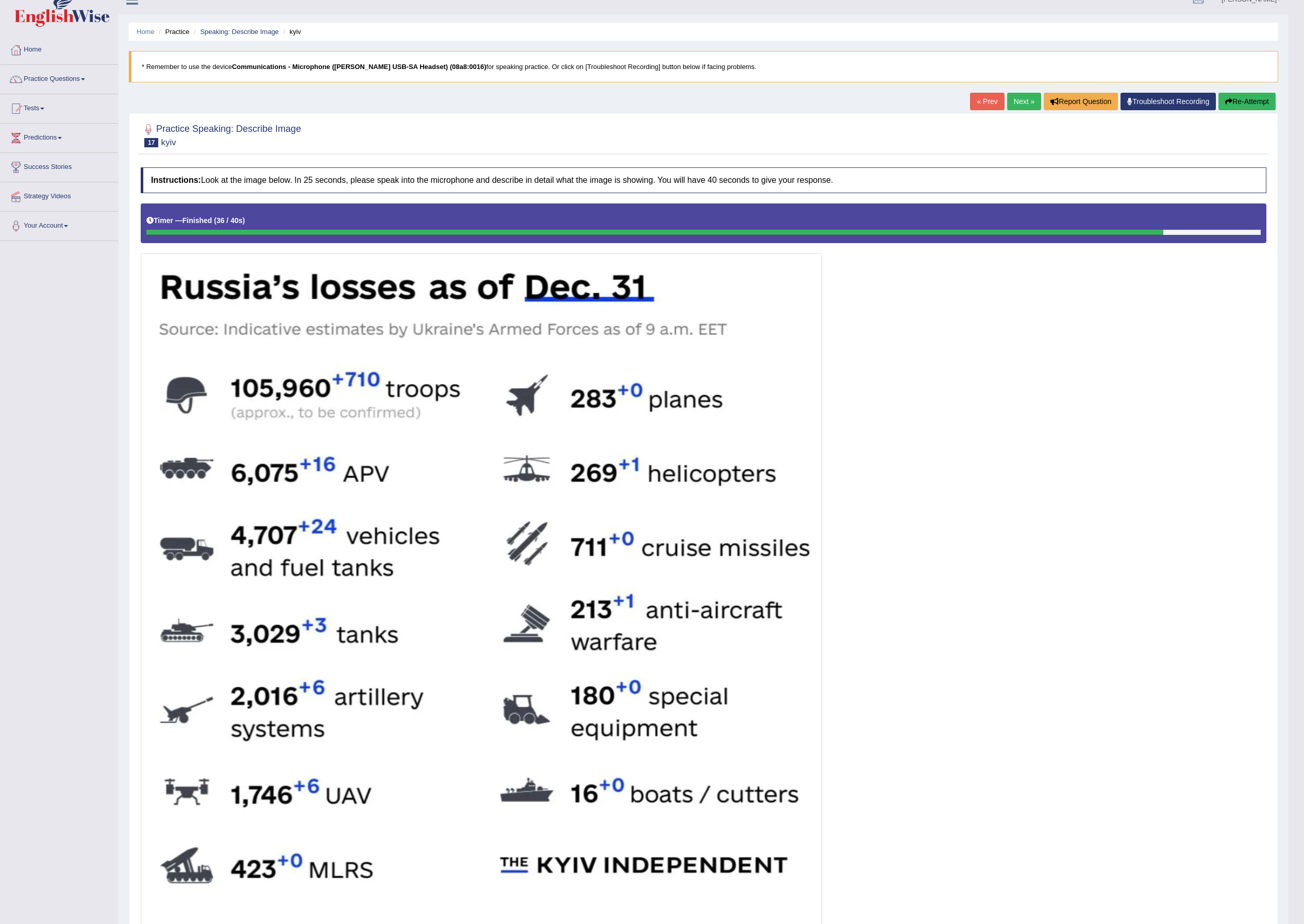
scroll to position [0, 0]
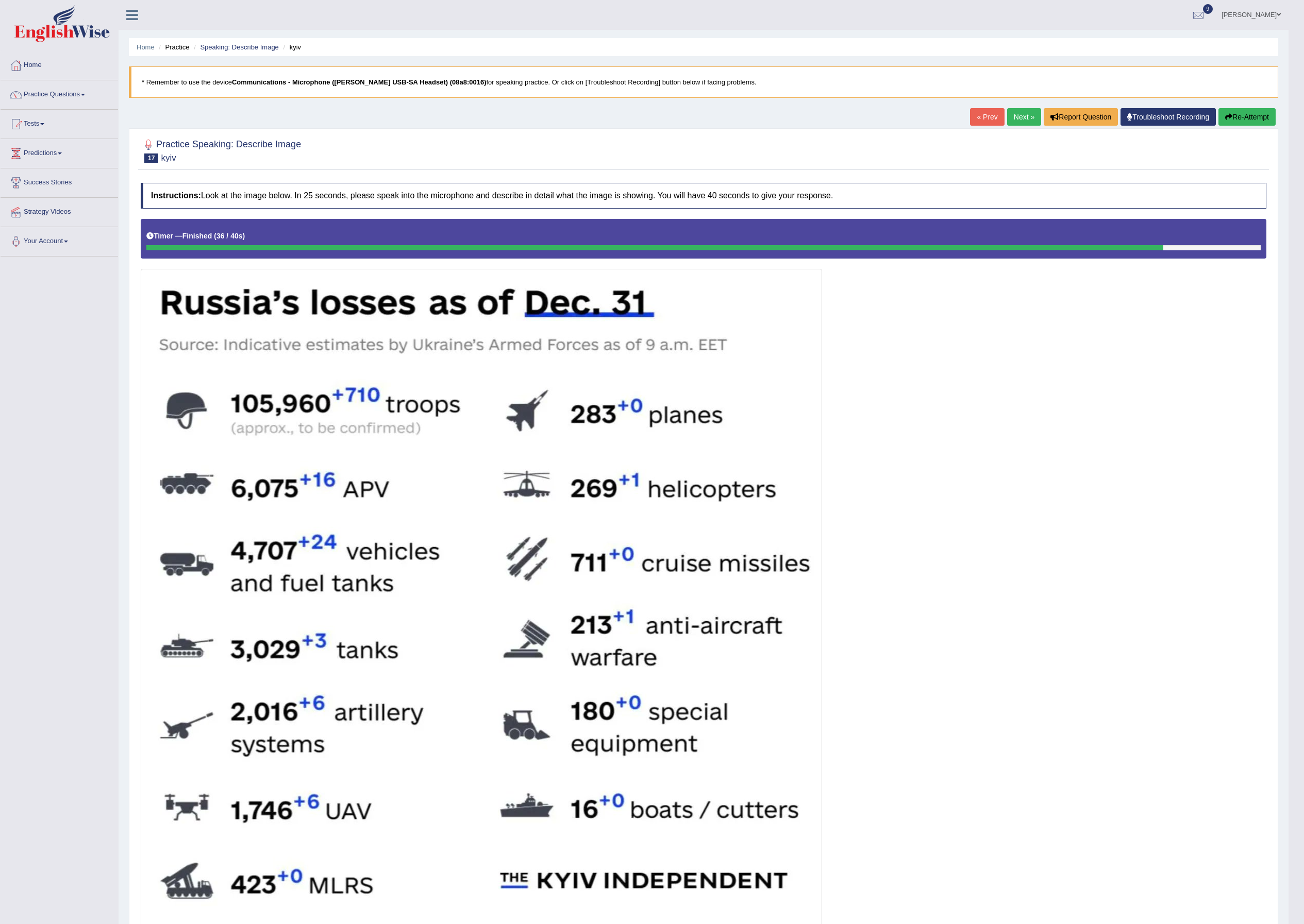
click at [724, 126] on button "Re-Attempt" at bounding box center [1247, 117] width 57 height 18
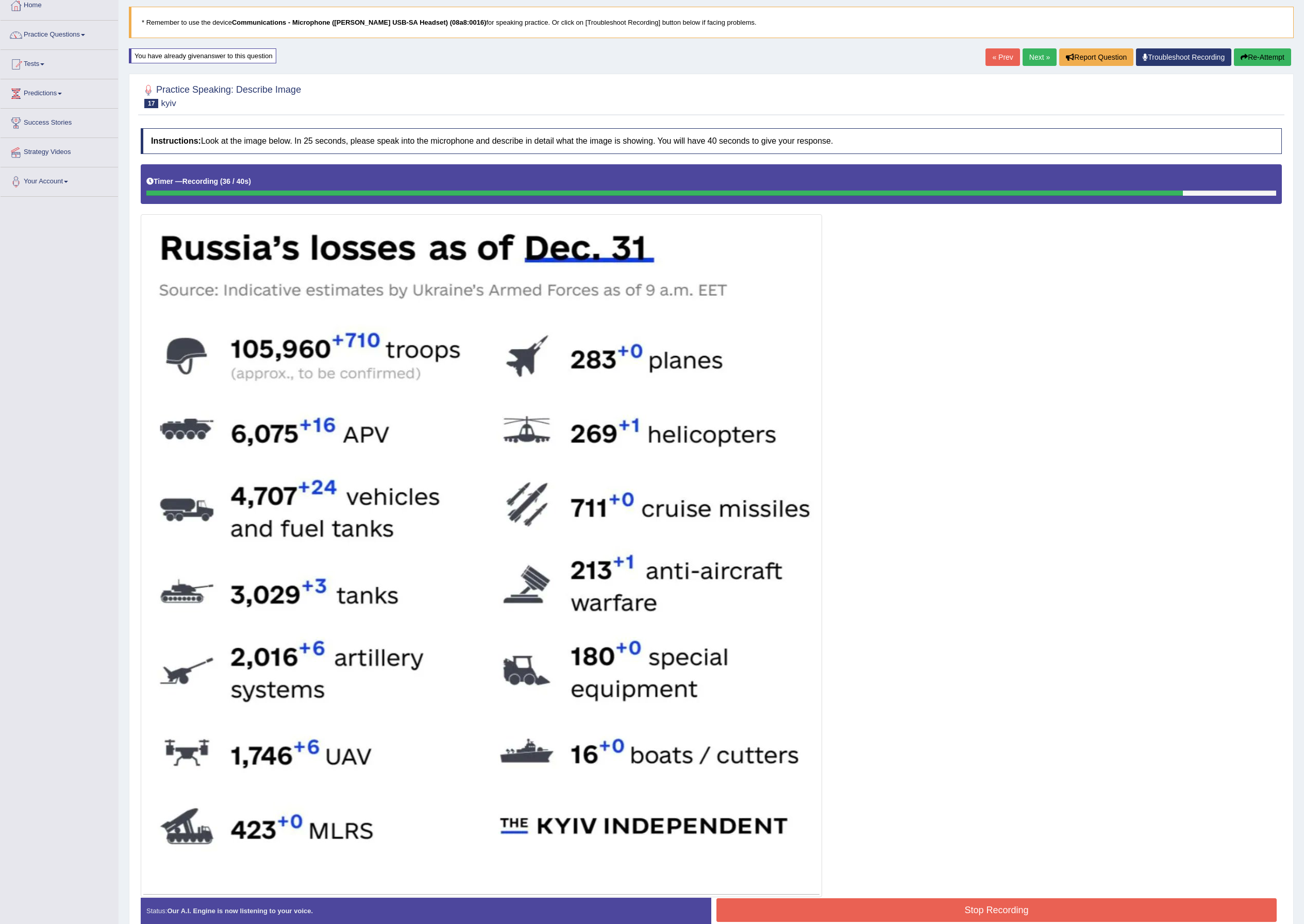
scroll to position [120, 0]
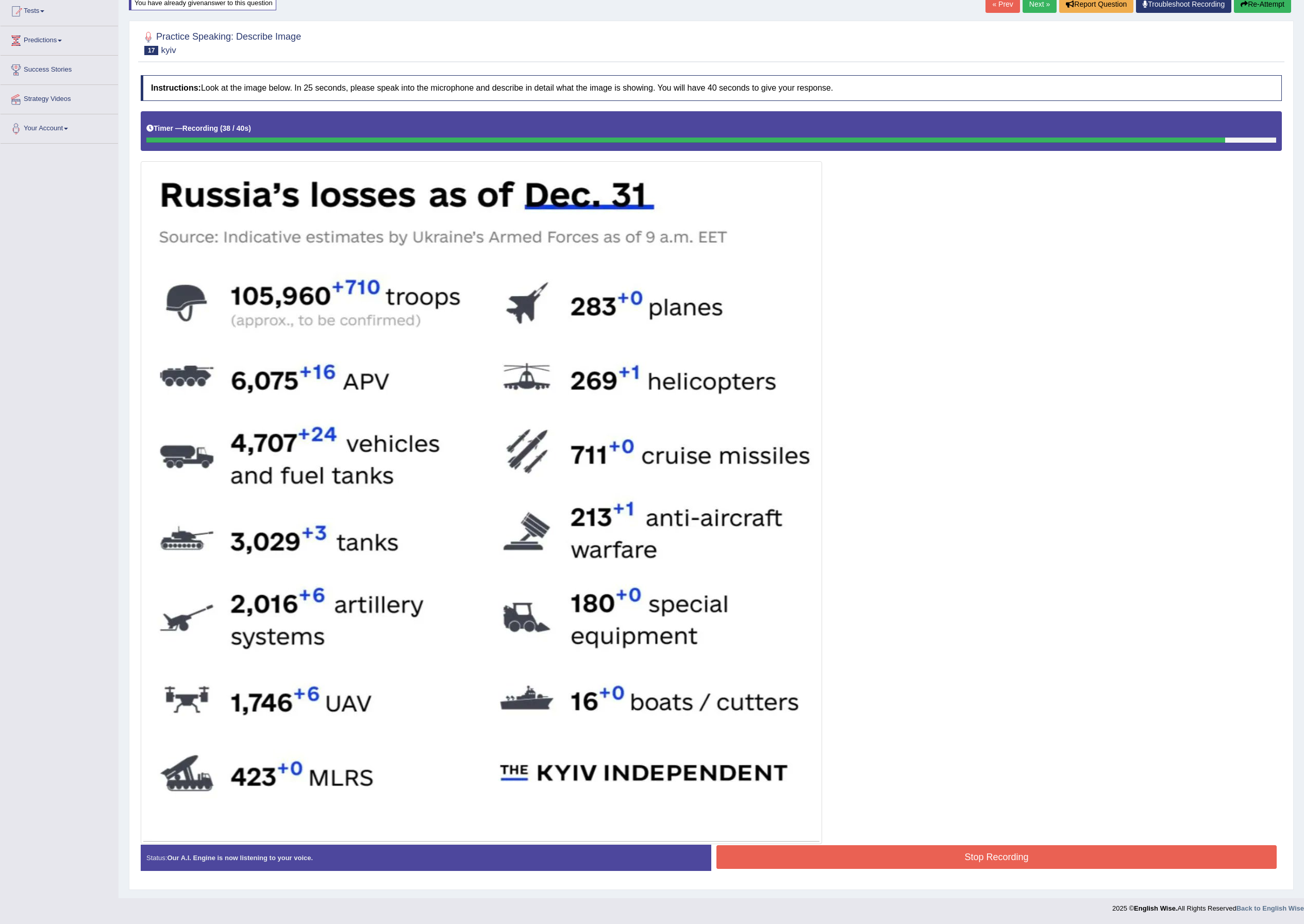
click at [941, 868] on button "Stop Recording" at bounding box center [996, 857] width 560 height 24
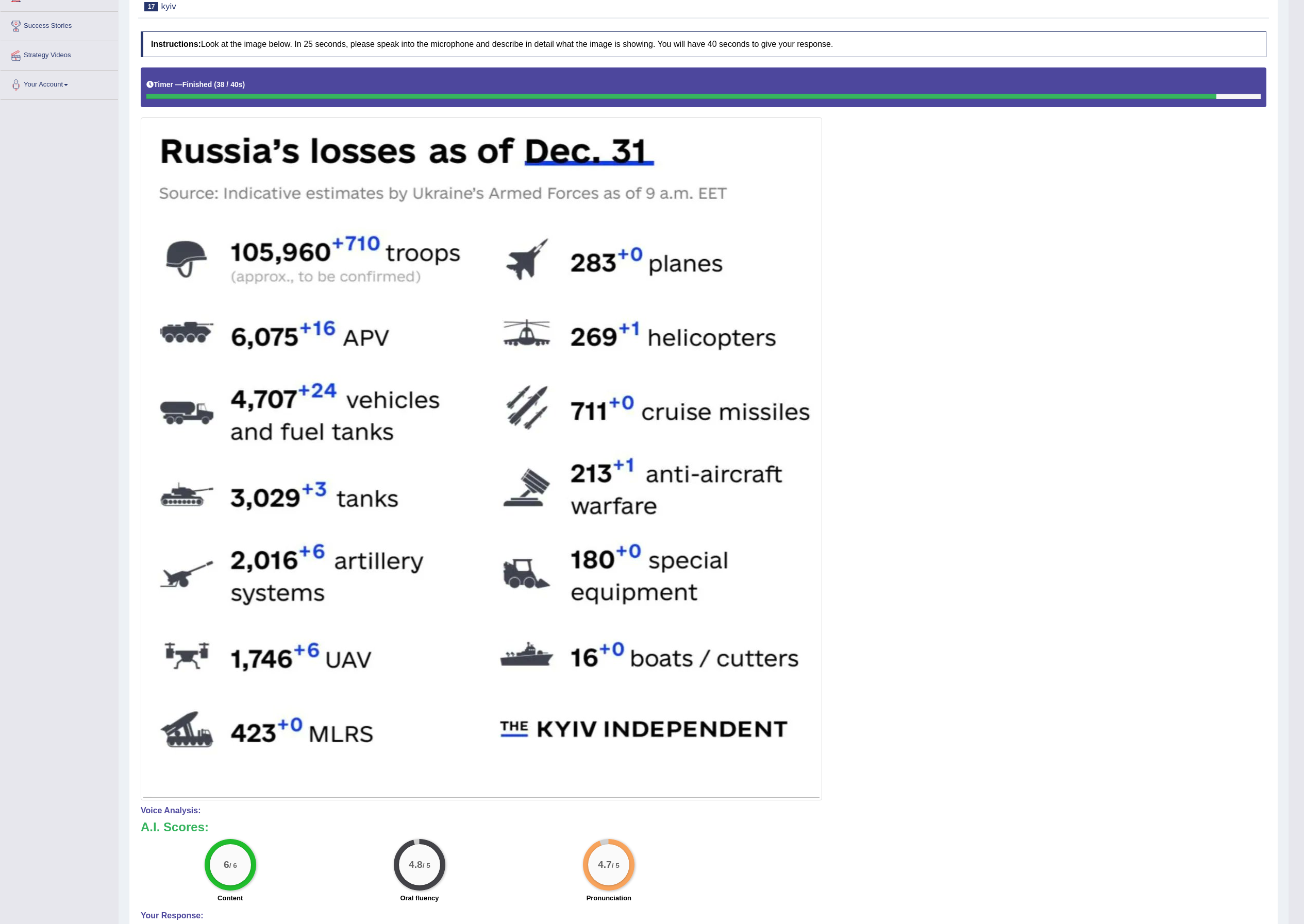
scroll to position [0, 0]
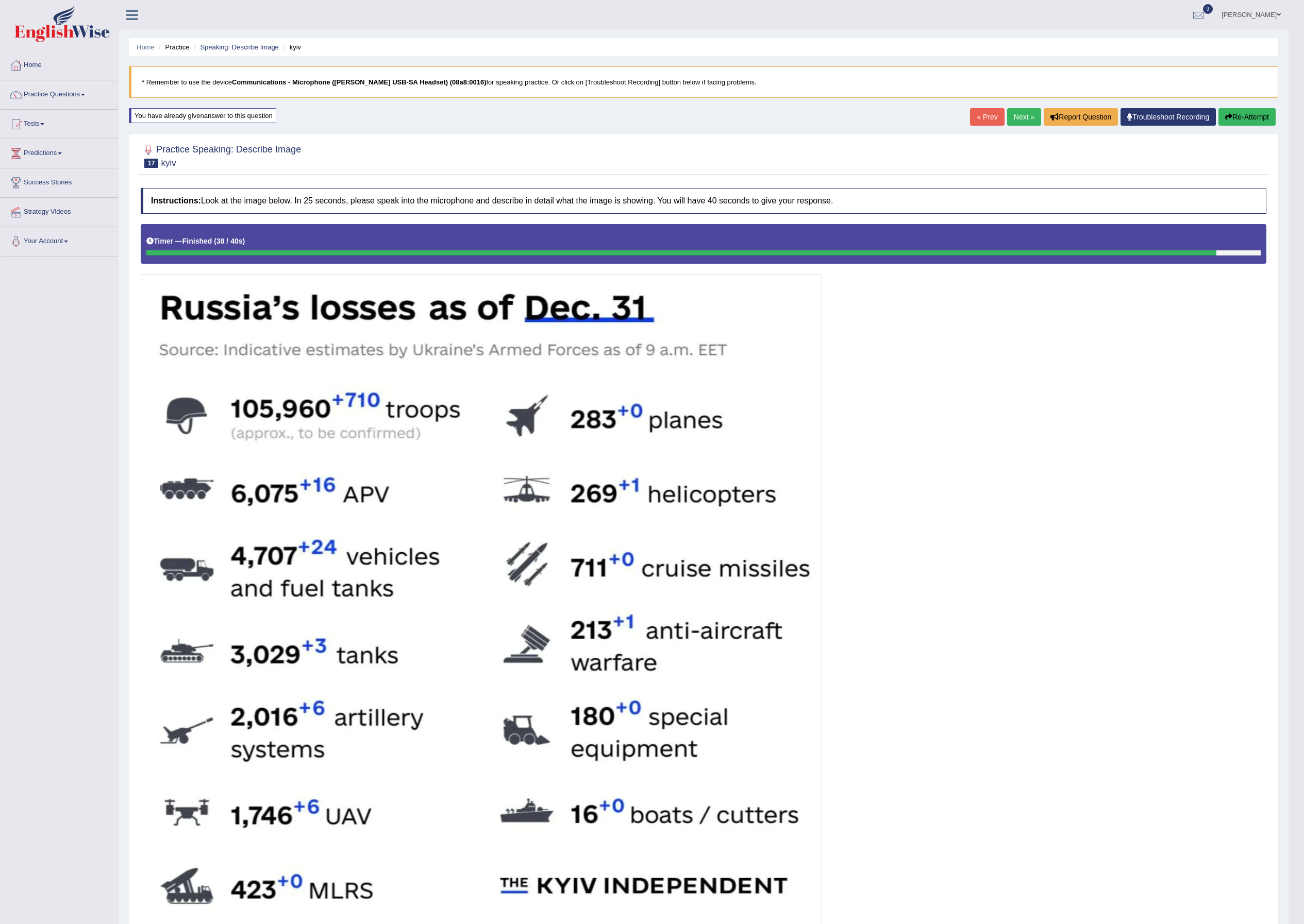
click at [1009, 124] on link "Next »" at bounding box center [1024, 117] width 34 height 18
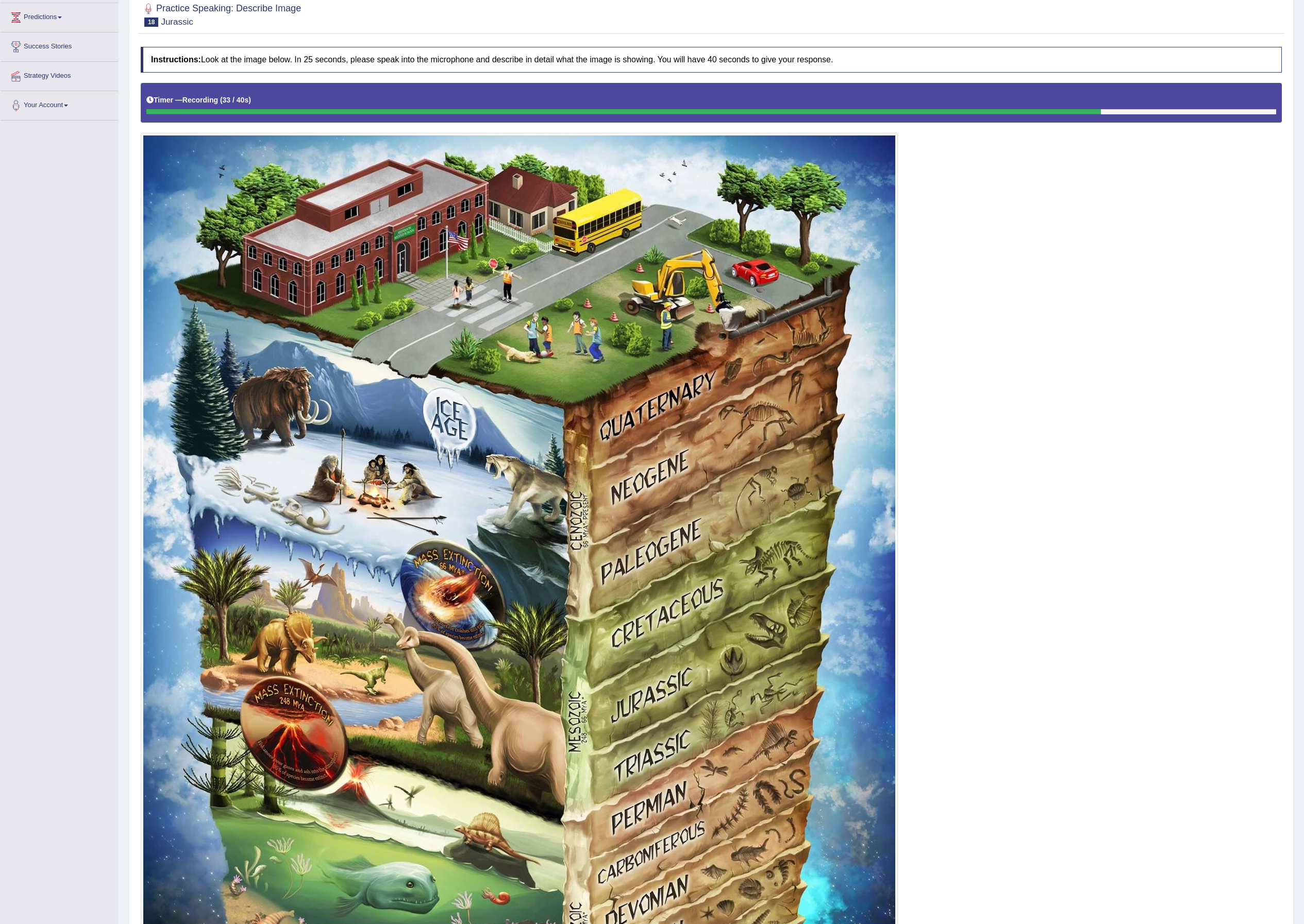
scroll to position [492, 0]
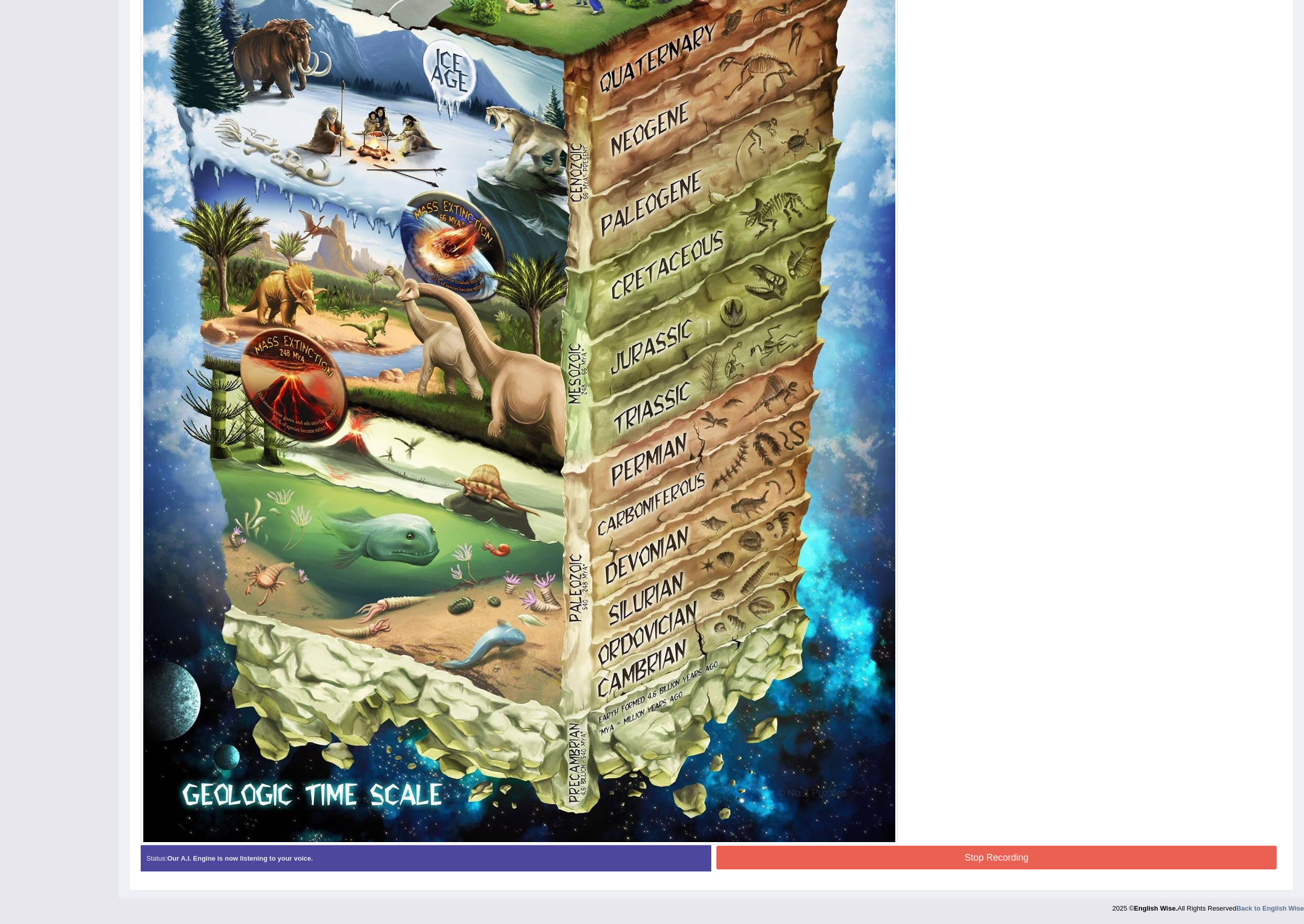
click at [928, 860] on button "Stop Recording" at bounding box center [996, 858] width 560 height 24
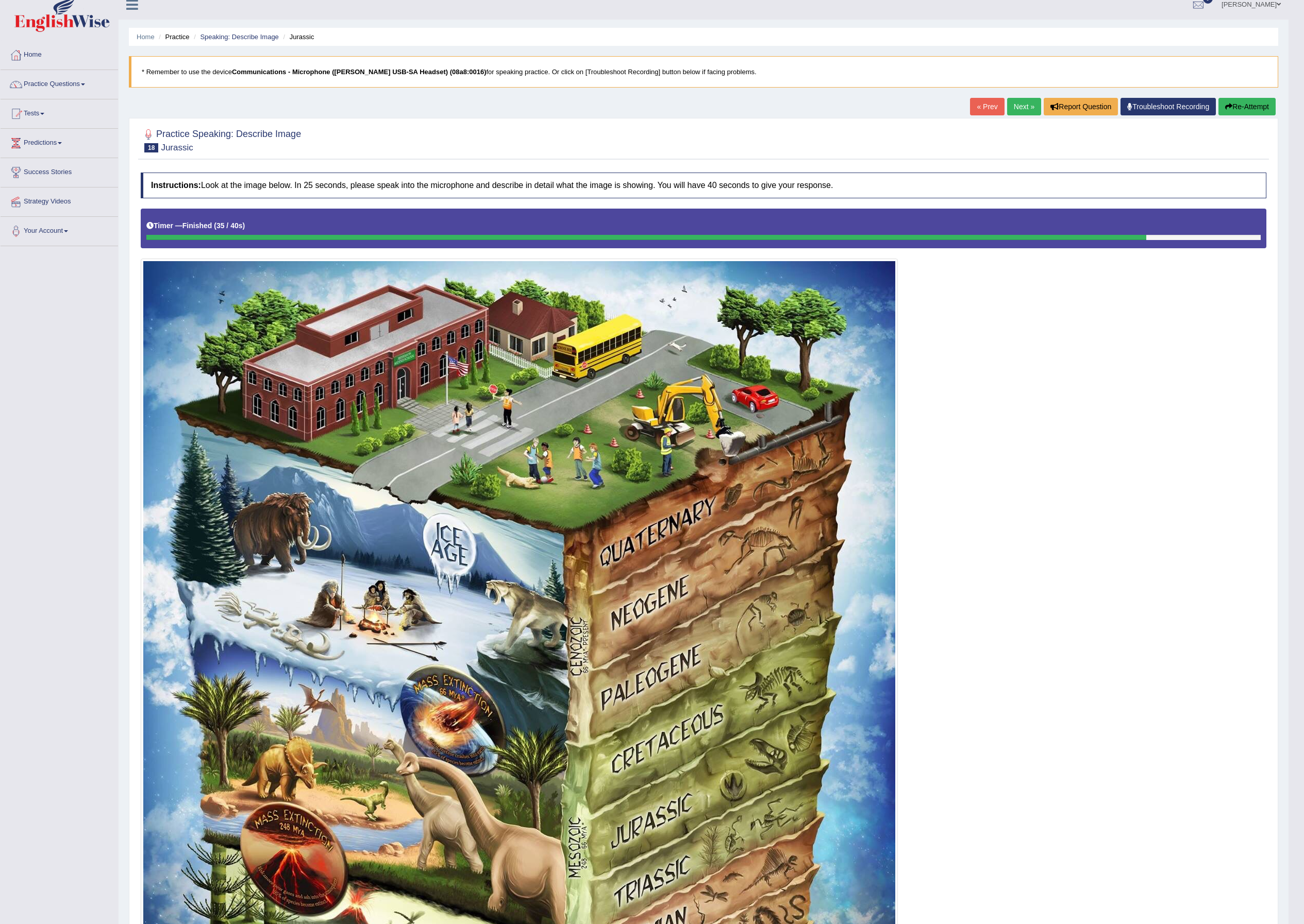
scroll to position [0, 0]
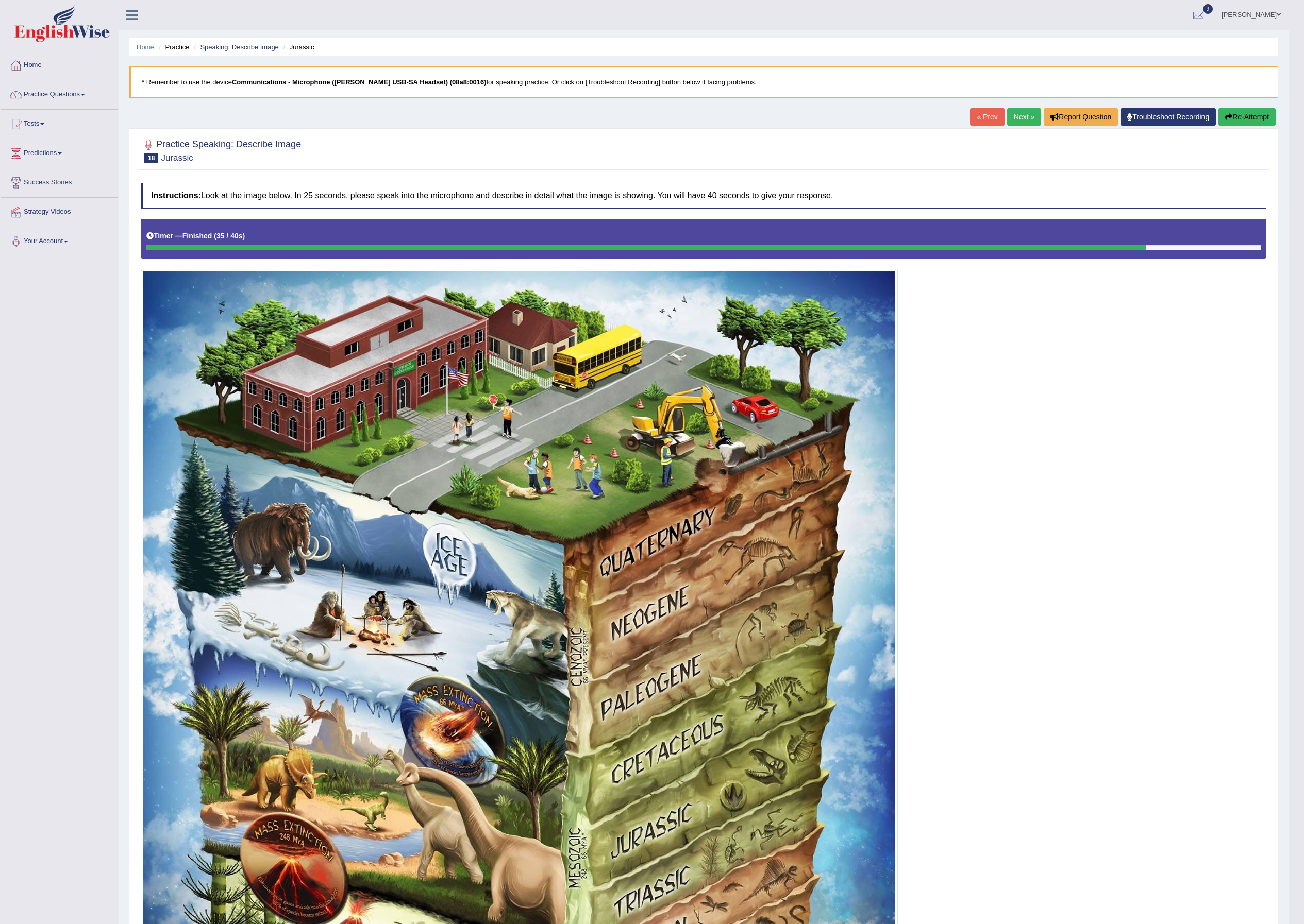
click at [1009, 121] on link "Next »" at bounding box center [1024, 117] width 34 height 18
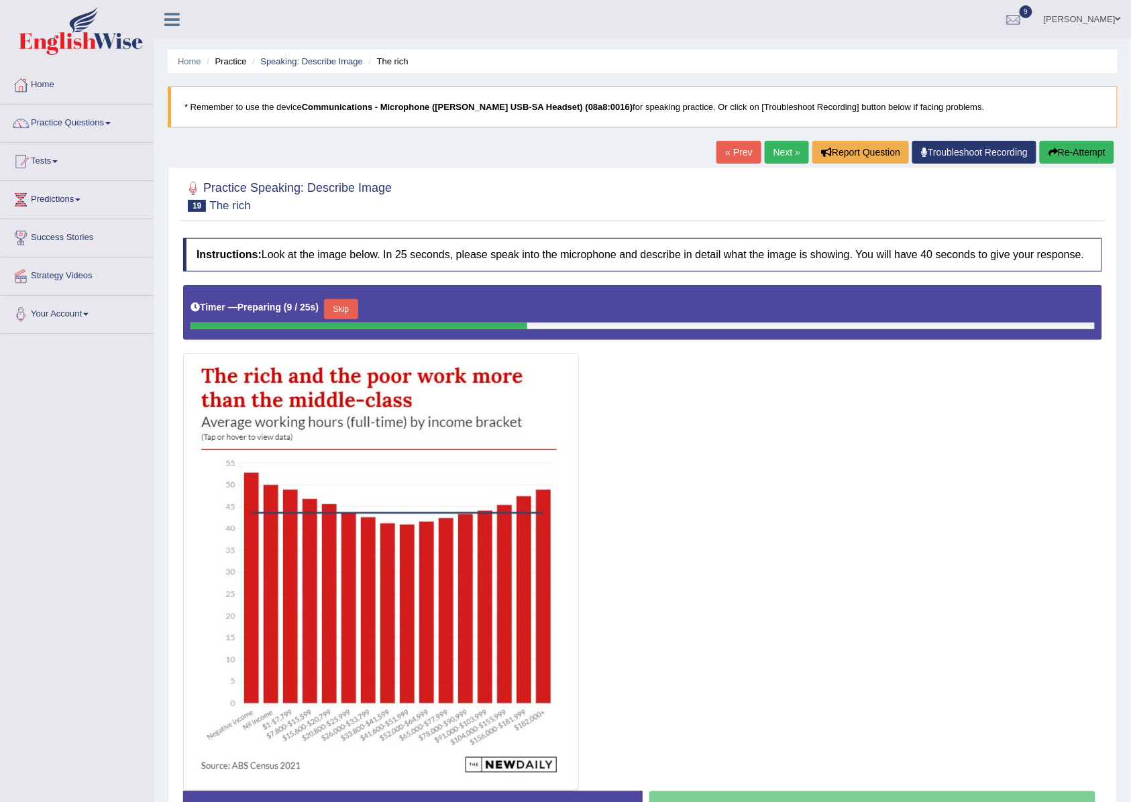
drag, startPoint x: 1713, startPoint y: 1, endPoint x: 708, endPoint y: 196, distance: 1023.6
click at [708, 196] on div at bounding box center [642, 195] width 919 height 41
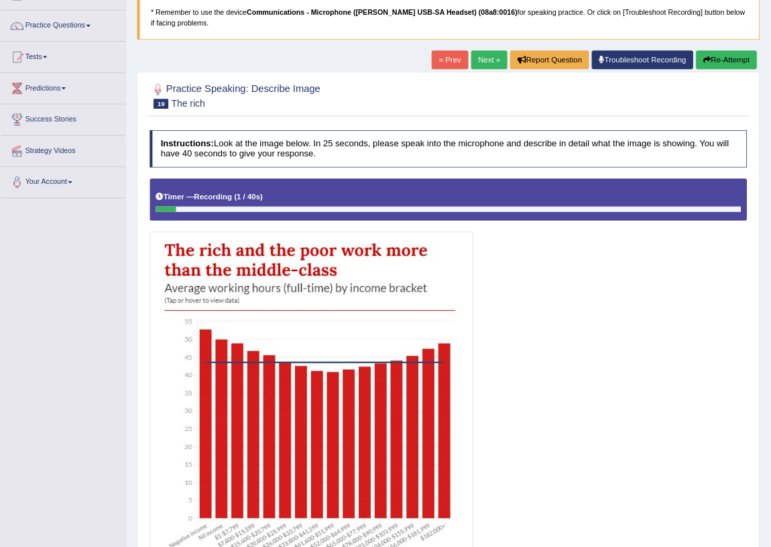
scroll to position [93, 0]
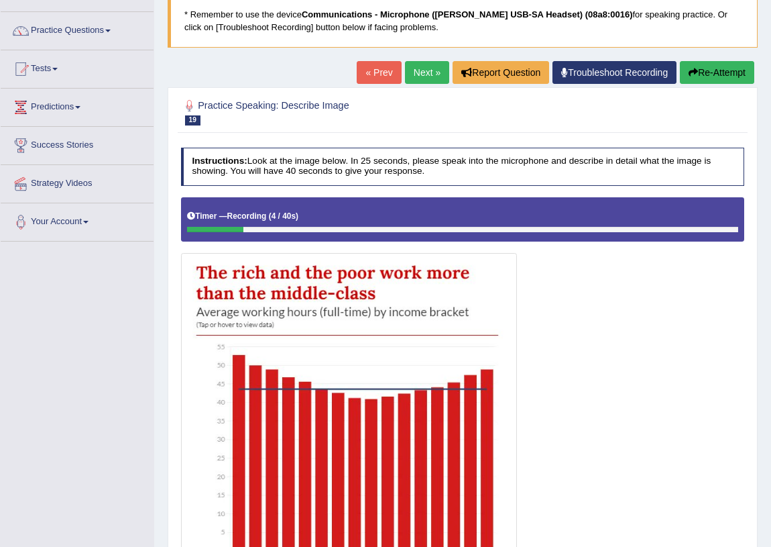
drag, startPoint x: 1127, startPoint y: 0, endPoint x: 528, endPoint y: 302, distance: 670.8
click at [528, 302] on div at bounding box center [463, 411] width 564 height 428
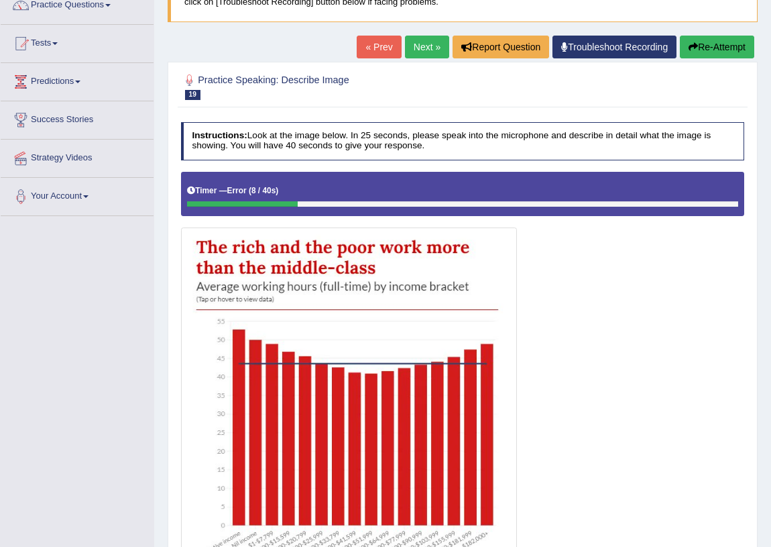
scroll to position [80, 0]
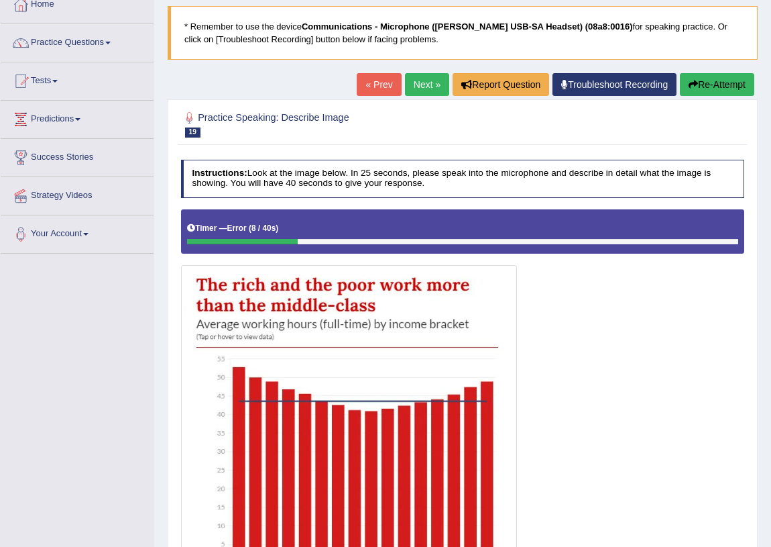
click at [714, 90] on button "Re-Attempt" at bounding box center [717, 84] width 74 height 23
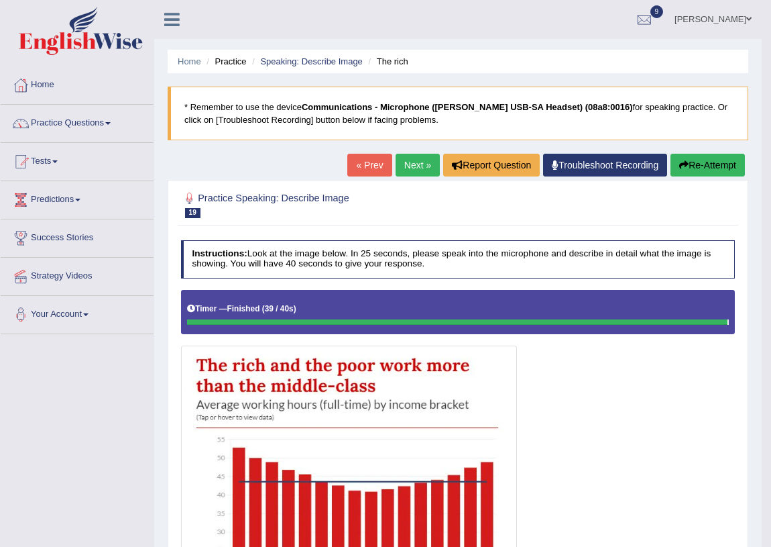
click at [405, 162] on link "Next »" at bounding box center [418, 165] width 44 height 23
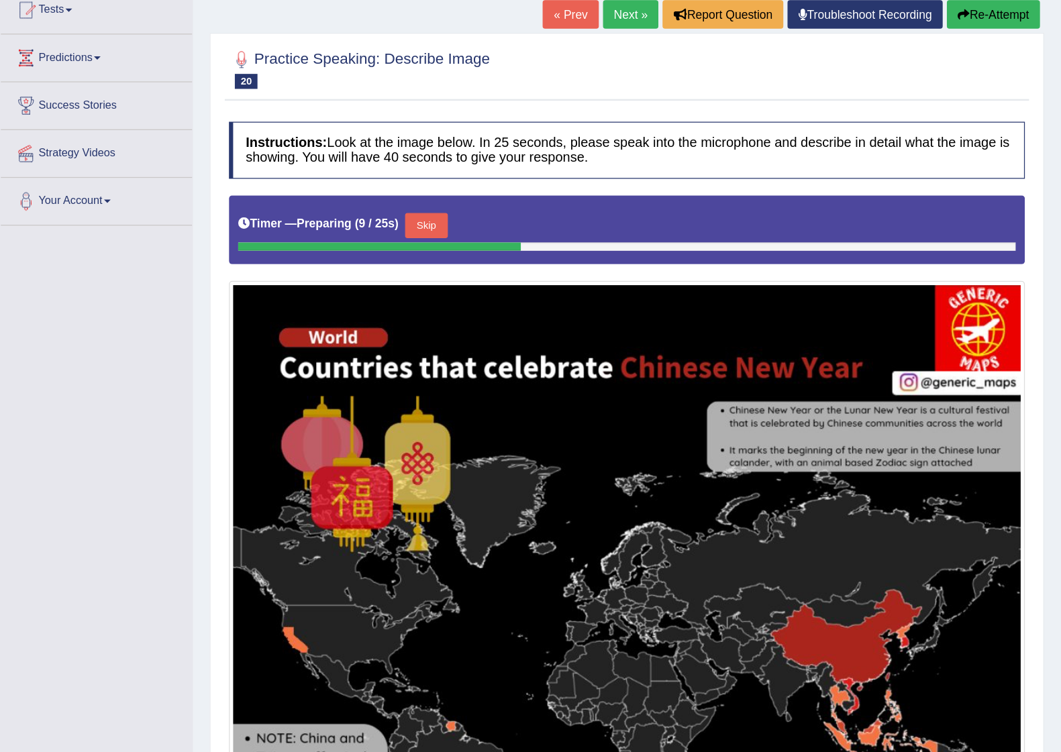
scroll to position [153, 0]
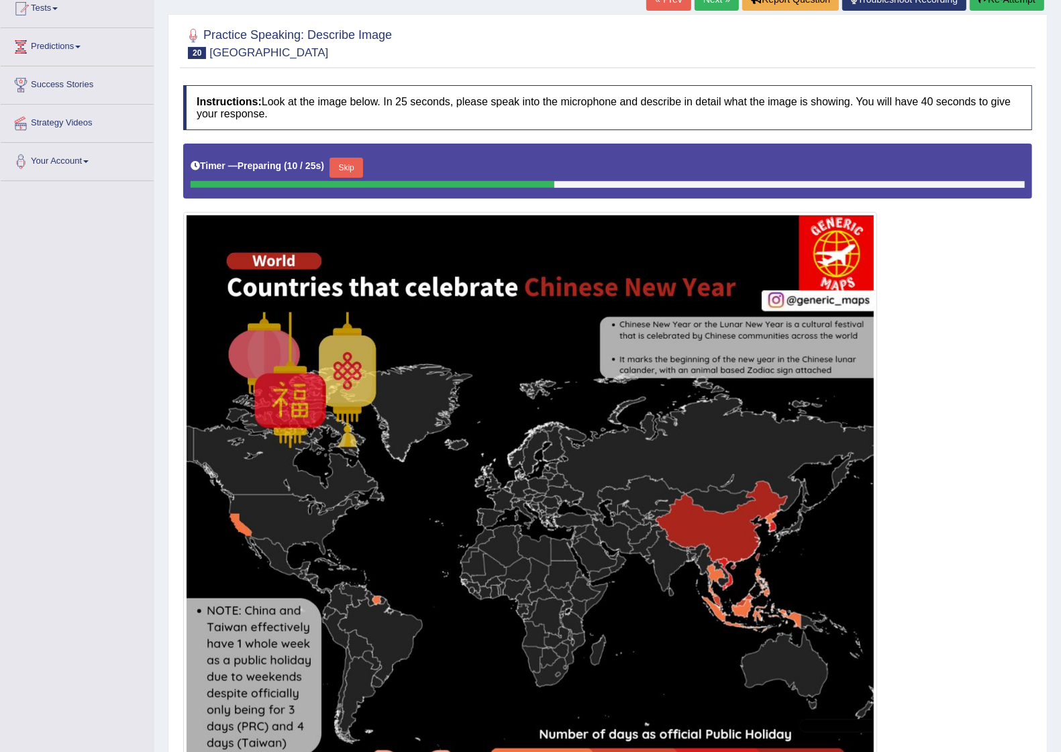
drag, startPoint x: 771, startPoint y: 0, endPoint x: 689, endPoint y: 48, distance: 95.0
click at [689, 48] on div at bounding box center [607, 42] width 849 height 41
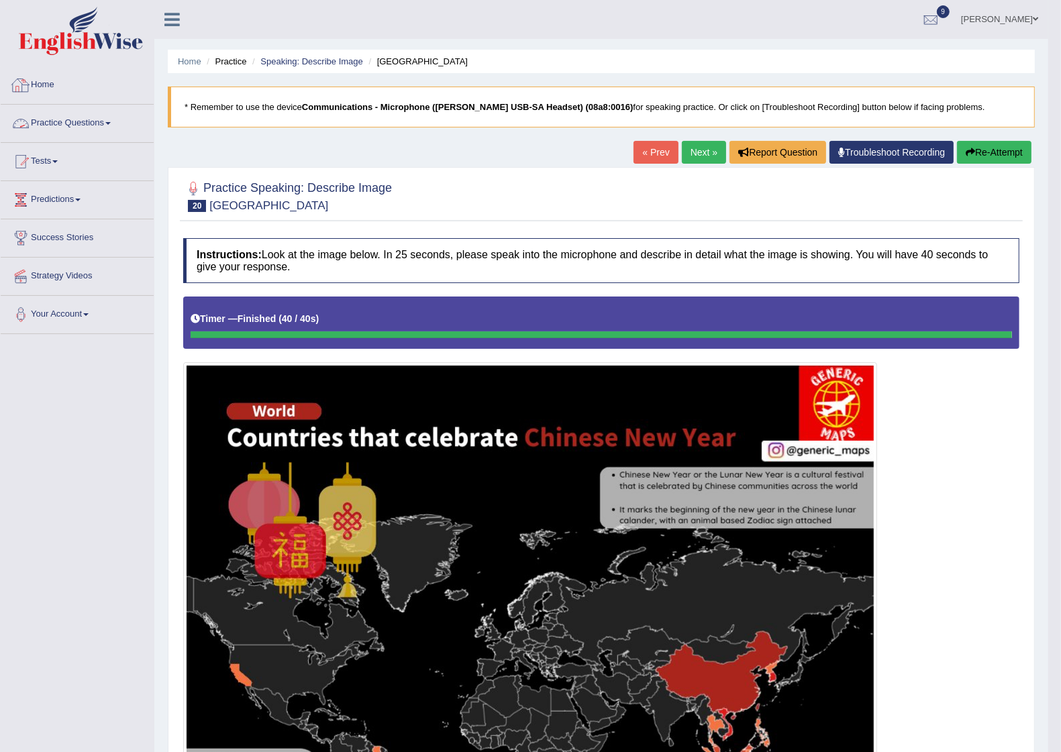
click at [108, 123] on link "Practice Questions" at bounding box center [77, 122] width 153 height 34
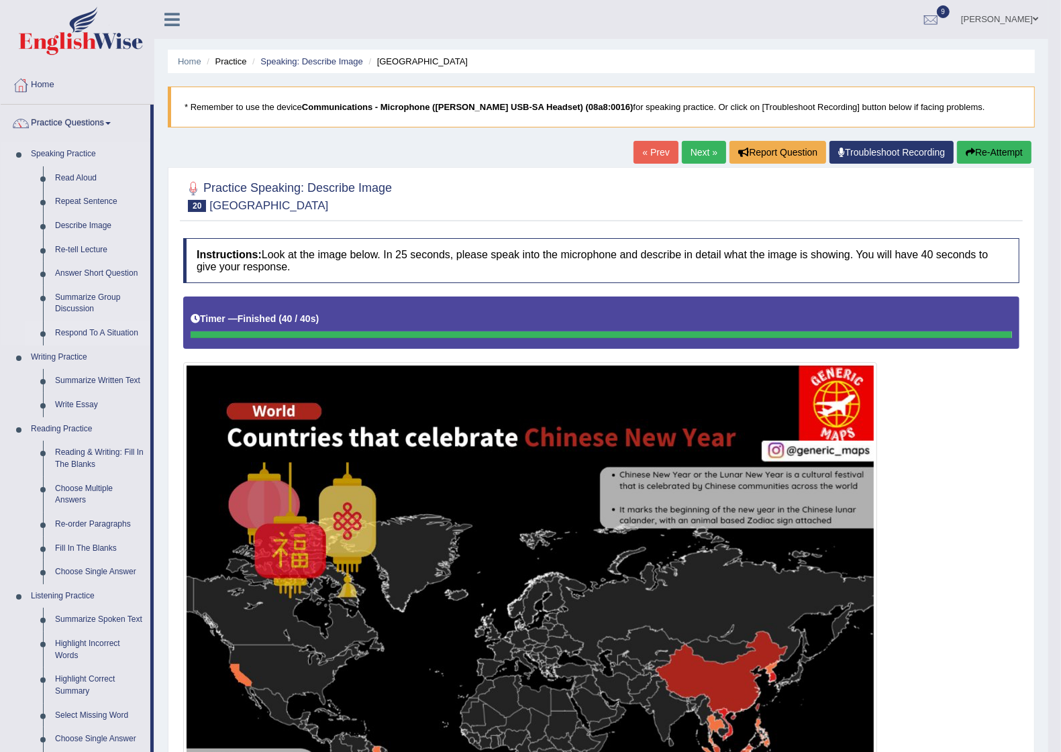
click at [99, 333] on link "Respond To A Situation" at bounding box center [99, 333] width 101 height 24
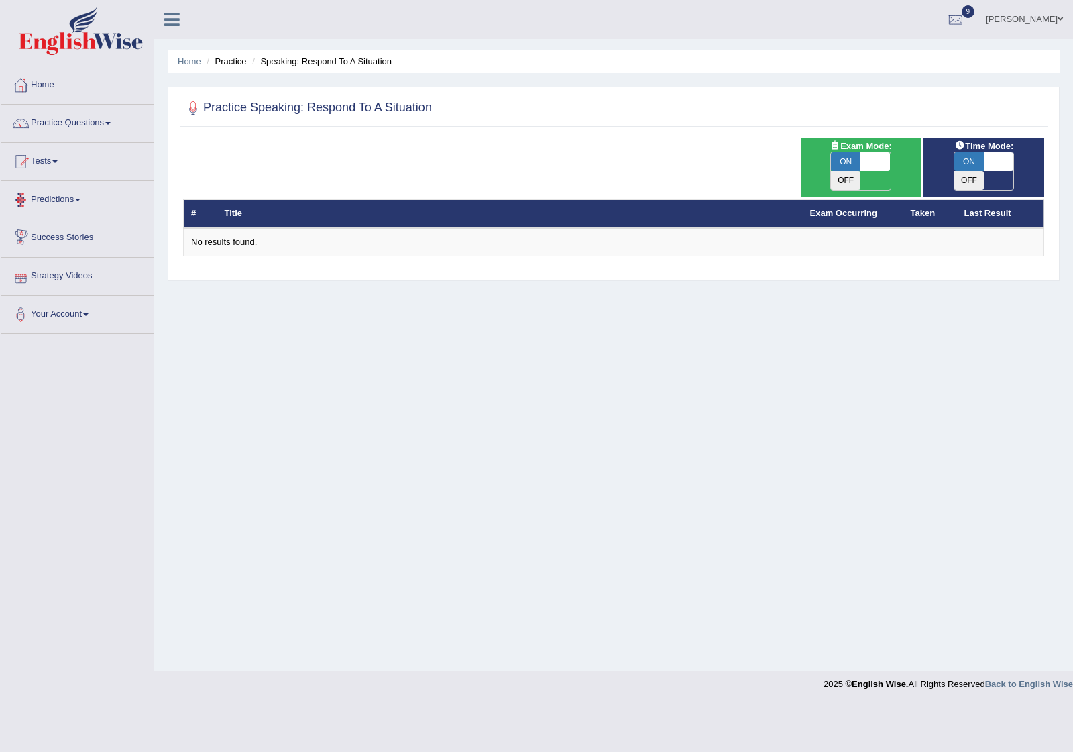
click at [866, 154] on span at bounding box center [876, 161] width 30 height 19
click at [866, 154] on div "ON OFF" at bounding box center [875, 171] width 89 height 38
checkbox input "true"
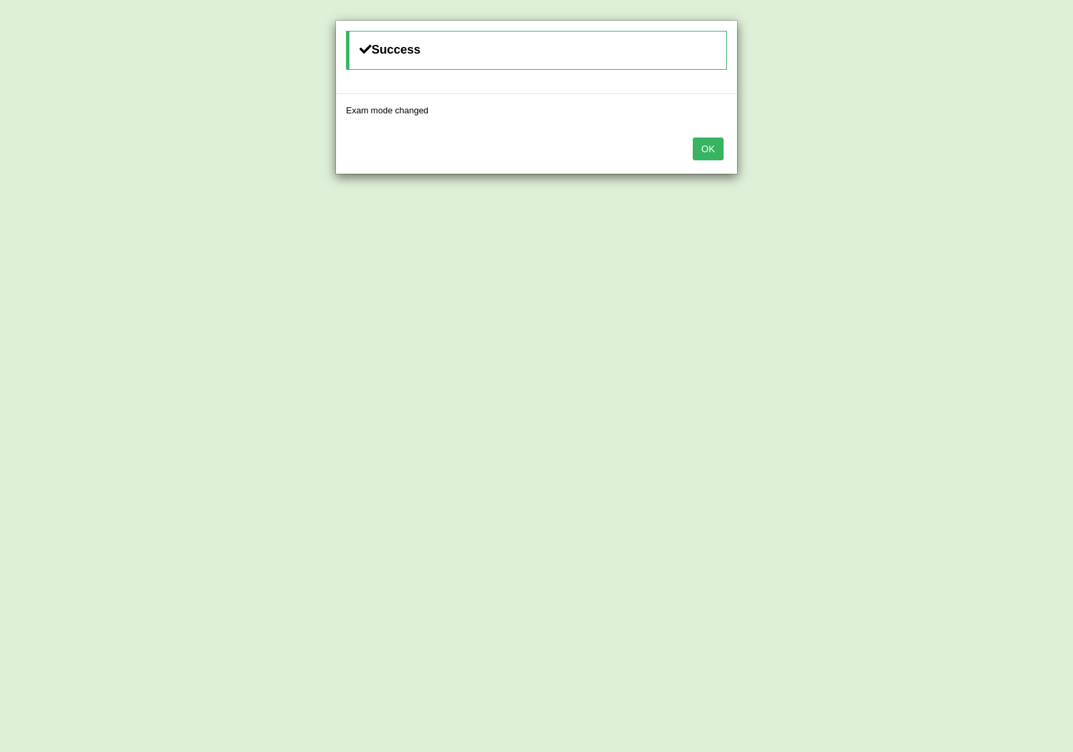
click at [705, 141] on button "OK" at bounding box center [708, 149] width 31 height 23
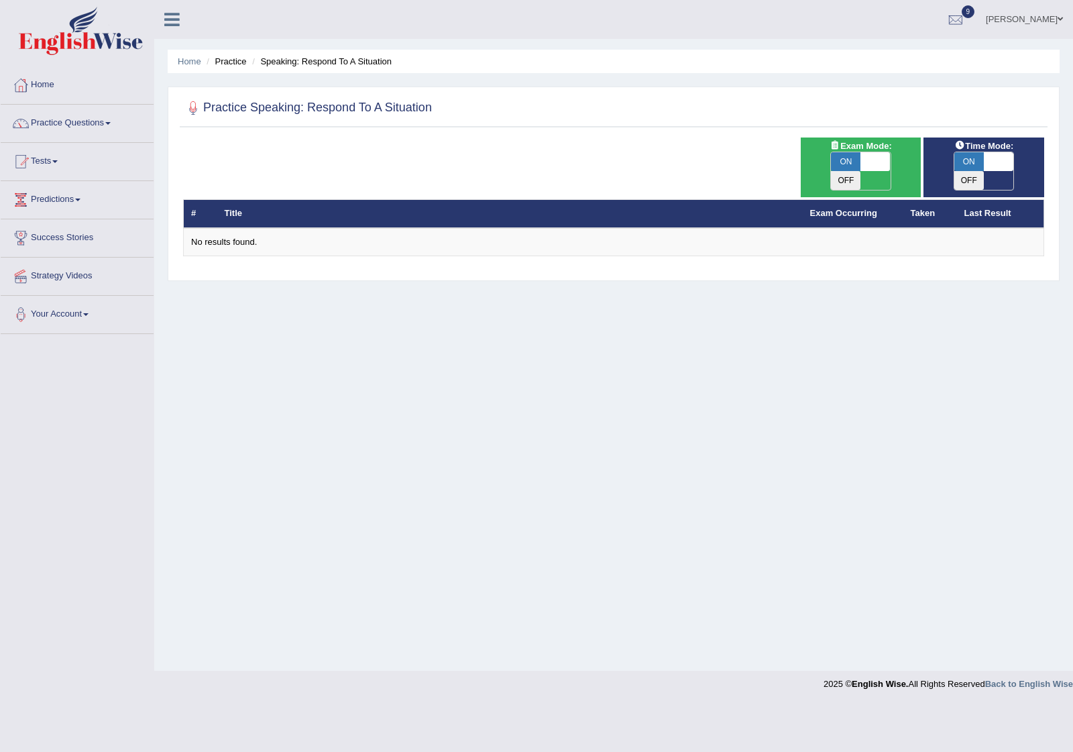
click at [997, 156] on span at bounding box center [999, 161] width 30 height 19
checkbox input "false"
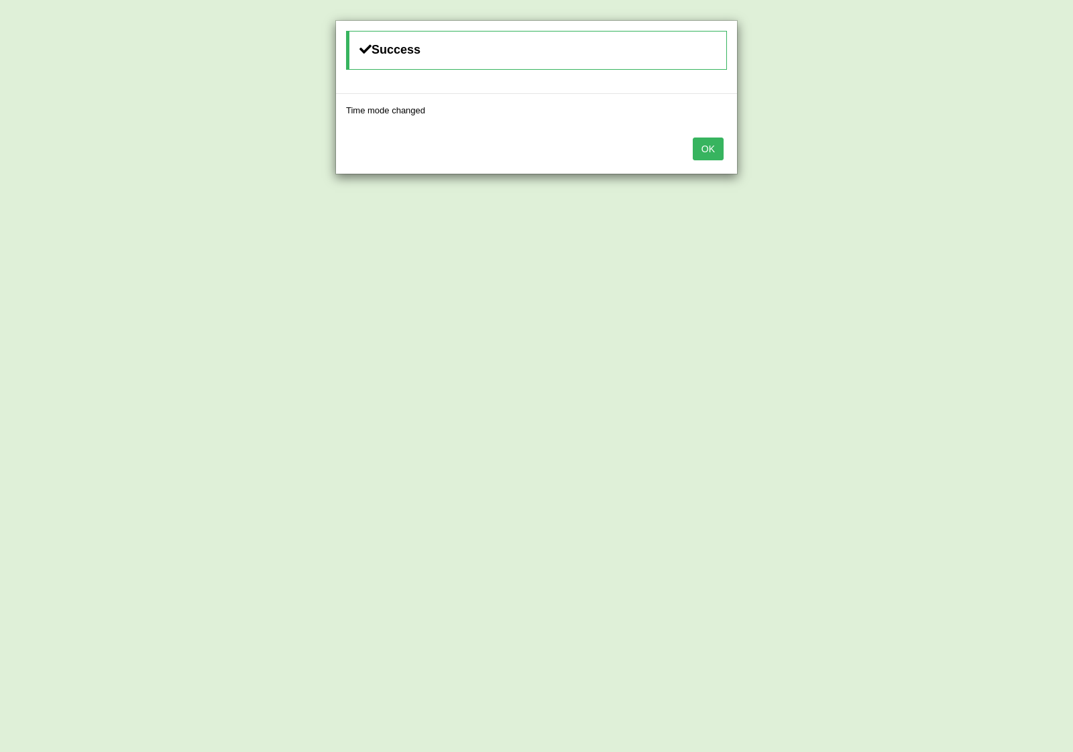
click at [708, 154] on button "OK" at bounding box center [708, 149] width 31 height 23
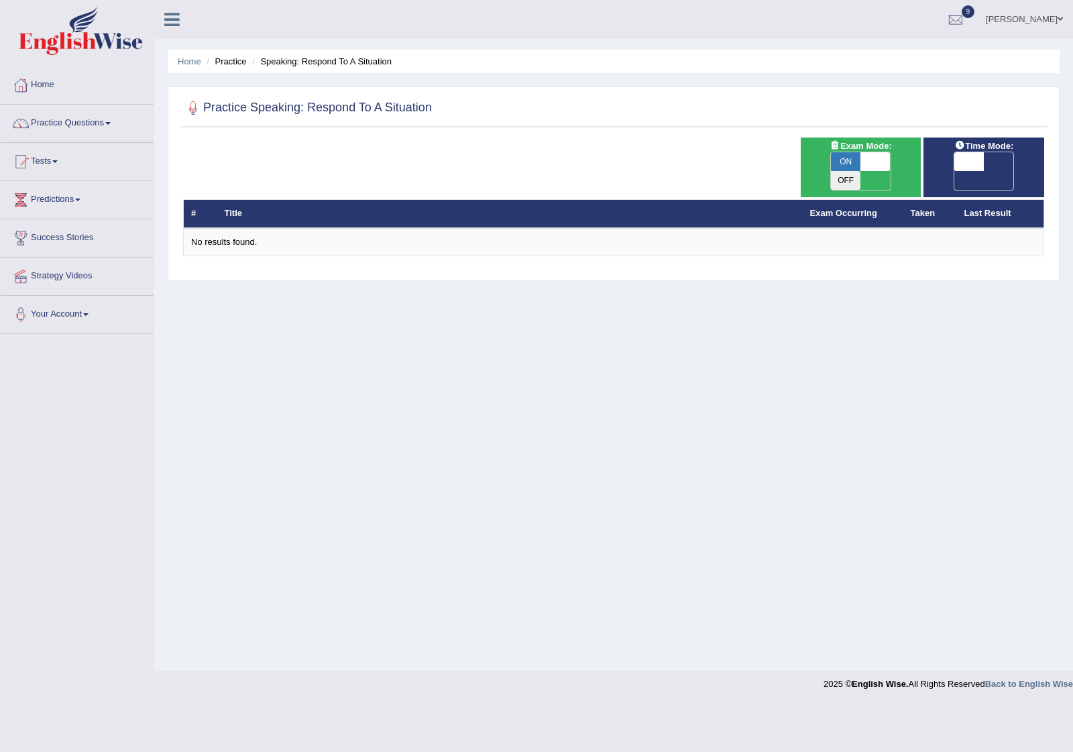
click at [877, 159] on span at bounding box center [876, 161] width 30 height 19
checkbox input "false"
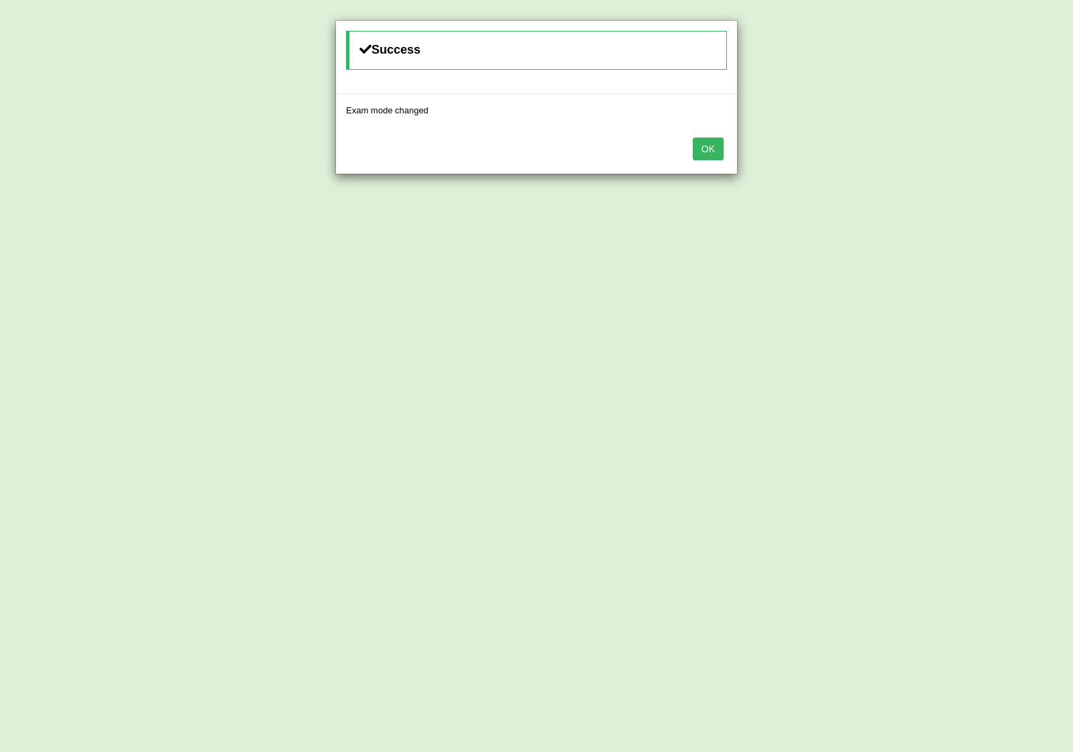
click at [706, 152] on button "OK" at bounding box center [708, 149] width 31 height 23
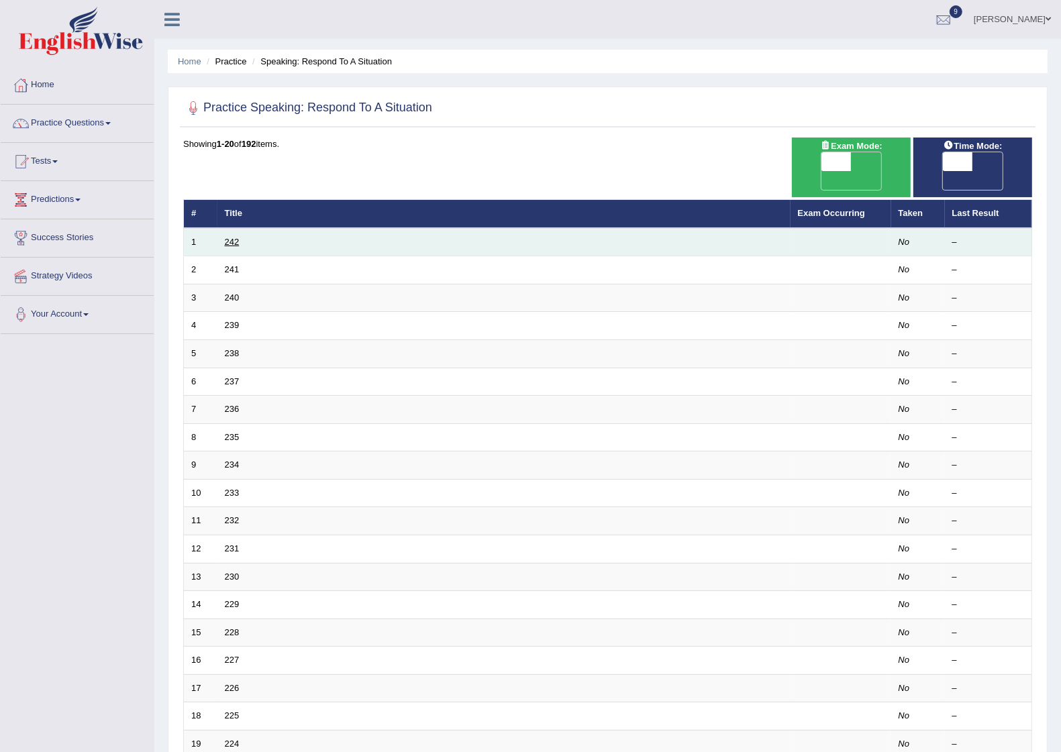
click at [227, 237] on link "242" at bounding box center [232, 242] width 15 height 10
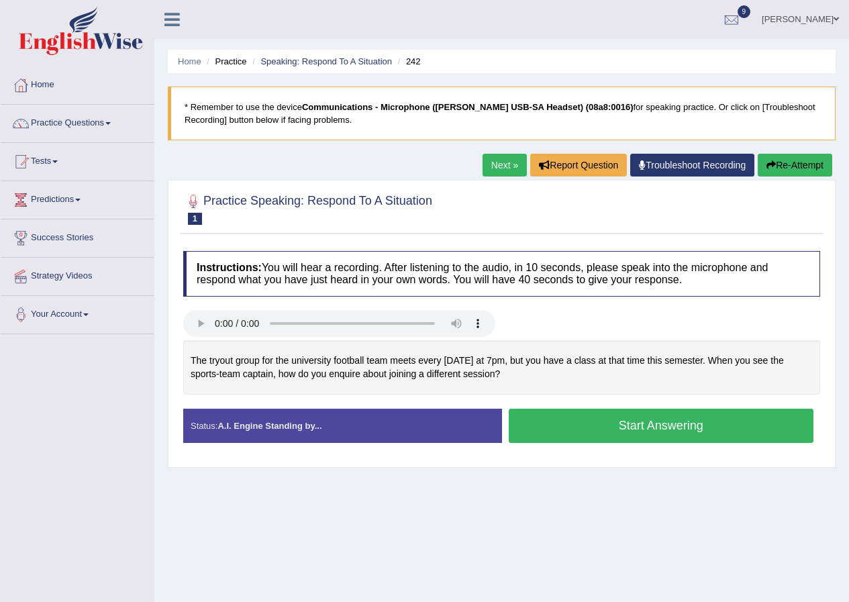
drag, startPoint x: 1043, startPoint y: 2, endPoint x: 574, endPoint y: 213, distance: 514.1
click at [574, 213] on div at bounding box center [501, 208] width 637 height 41
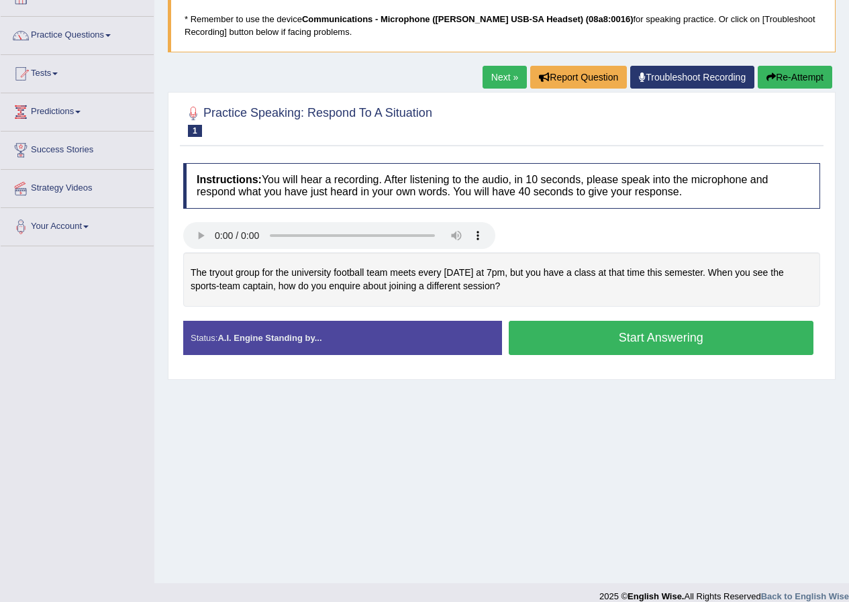
scroll to position [103, 0]
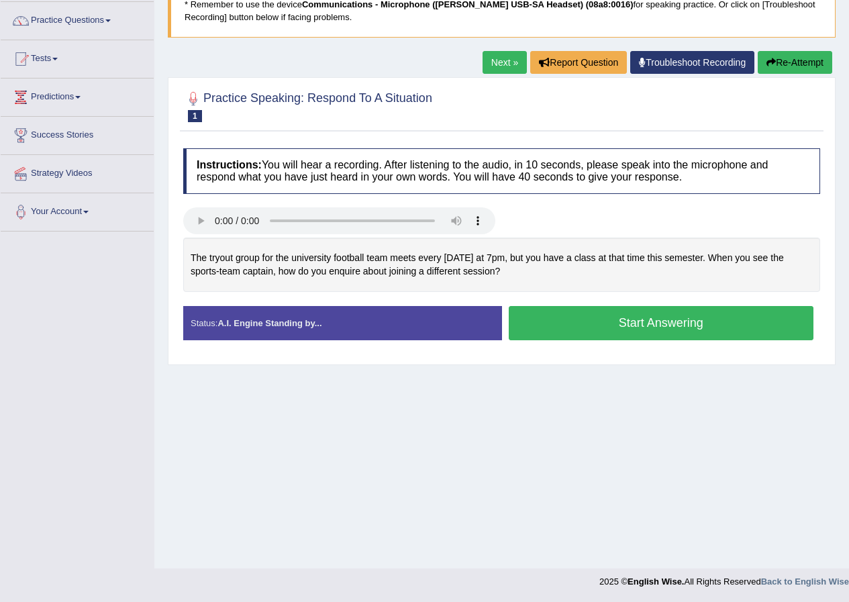
click at [625, 333] on button "Start Answering" at bounding box center [660, 323] width 305 height 34
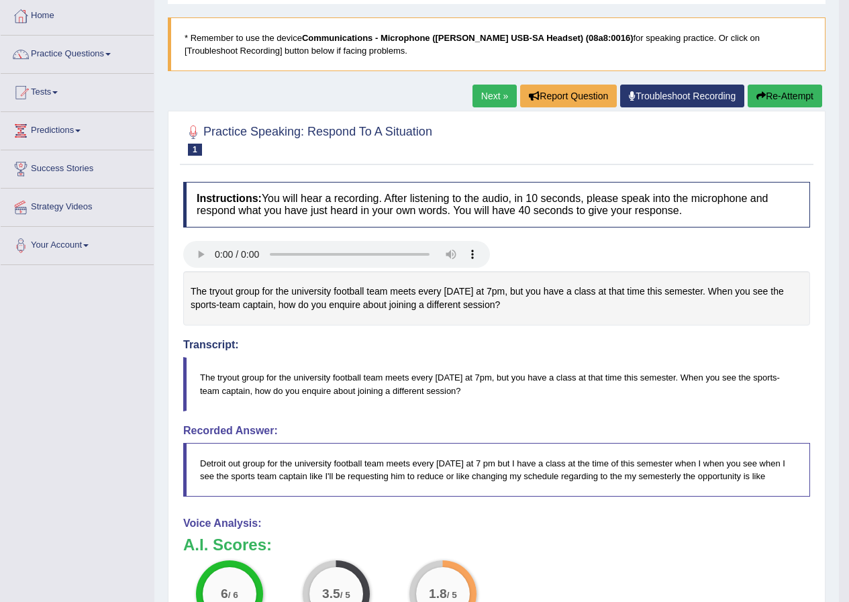
scroll to position [30, 0]
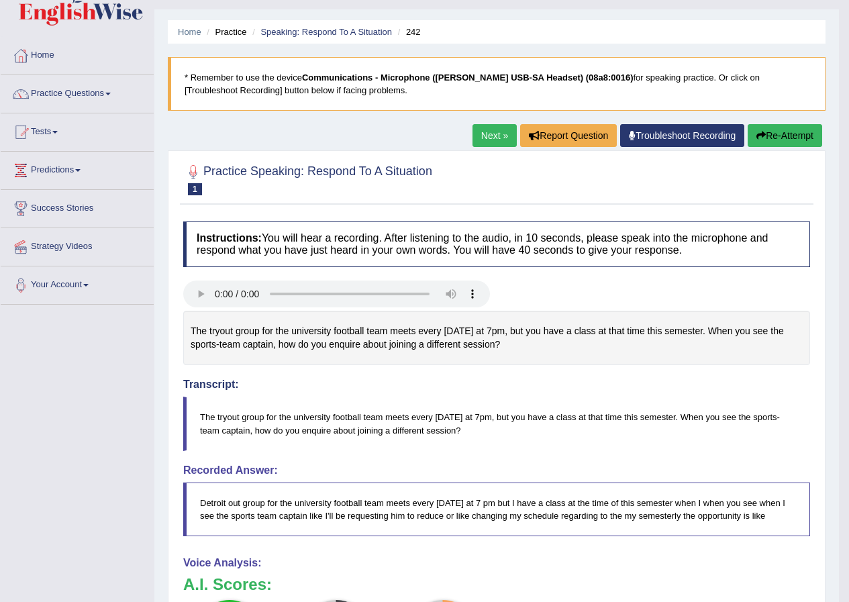
click at [796, 144] on button "Re-Attempt" at bounding box center [784, 135] width 74 height 23
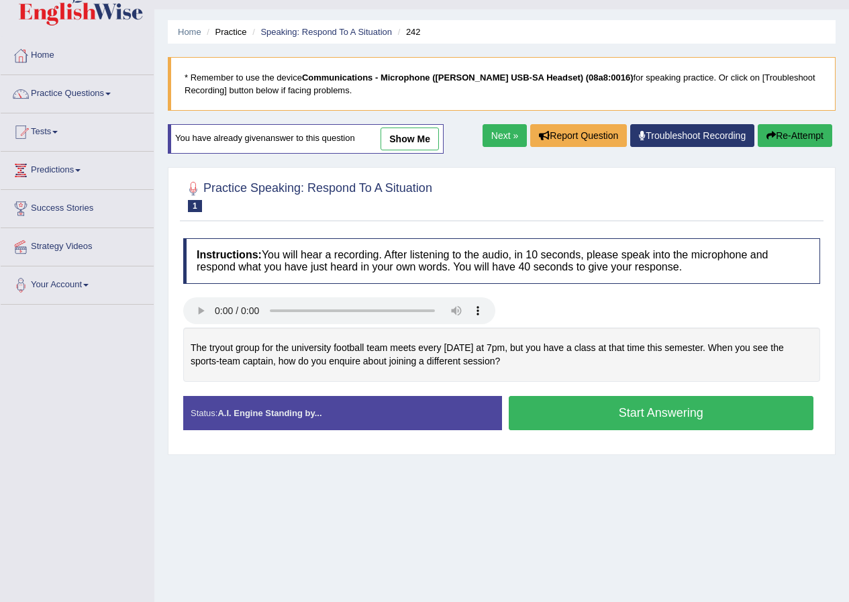
click at [582, 415] on button "Start Answering" at bounding box center [660, 413] width 305 height 34
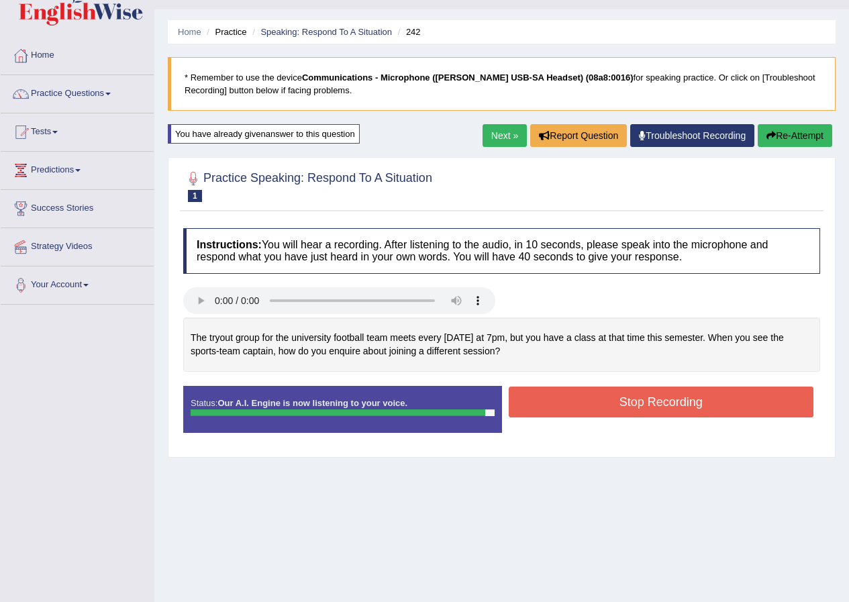
click at [565, 398] on button "Stop Recording" at bounding box center [660, 401] width 305 height 31
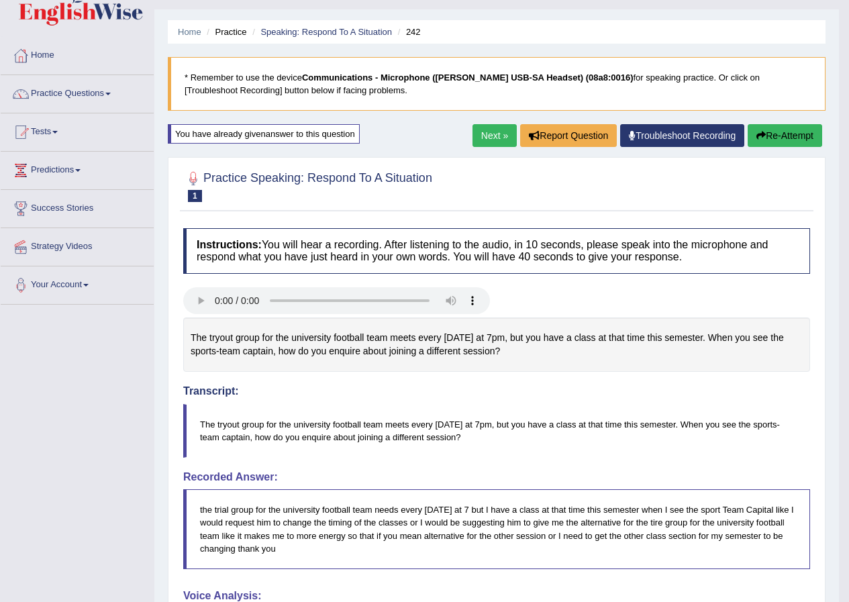
click at [493, 131] on link "Next »" at bounding box center [494, 135] width 44 height 23
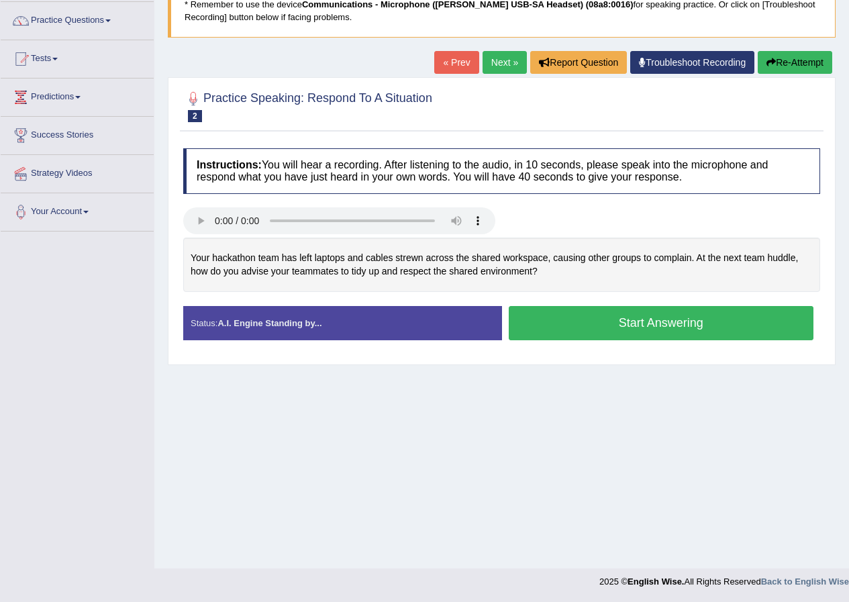
click at [562, 321] on button "Start Answering" at bounding box center [660, 323] width 305 height 34
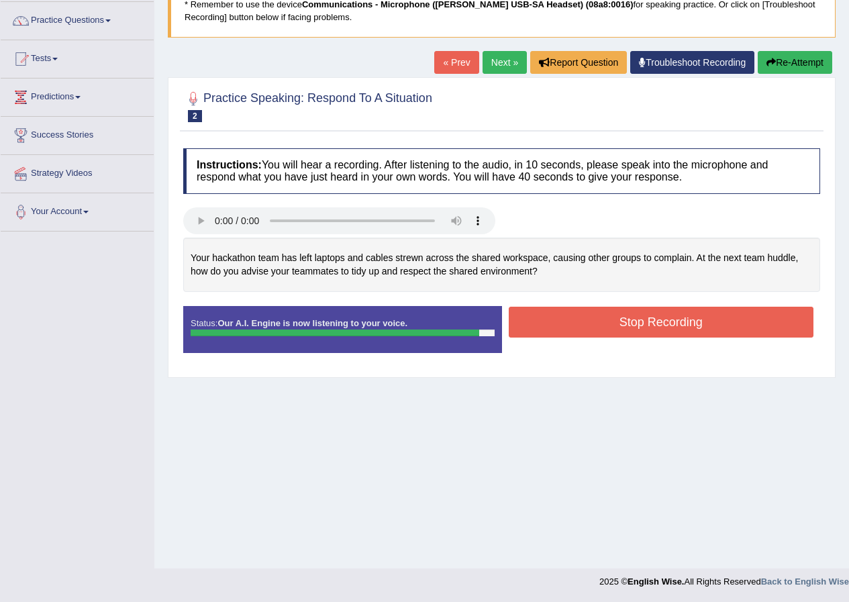
click at [802, 60] on button "Re-Attempt" at bounding box center [794, 62] width 74 height 23
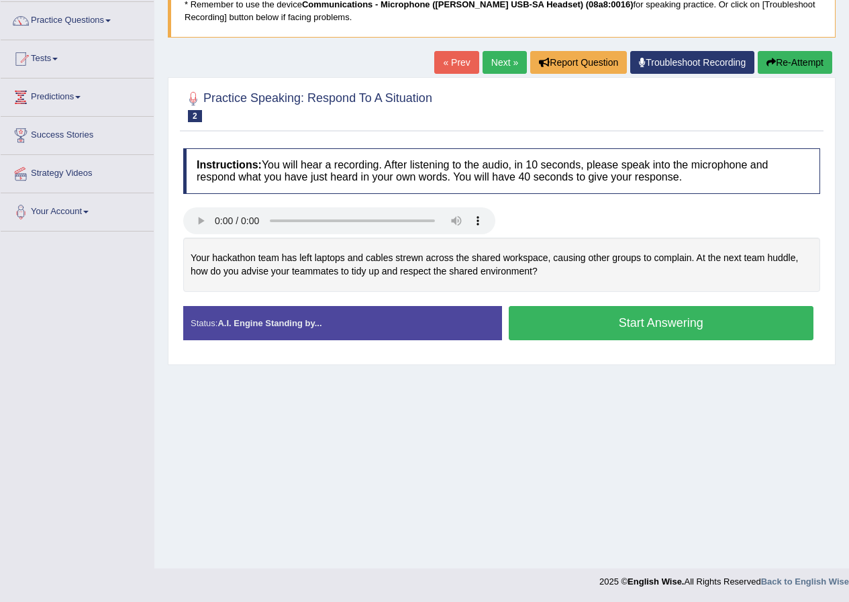
click at [563, 315] on button "Start Answering" at bounding box center [660, 323] width 305 height 34
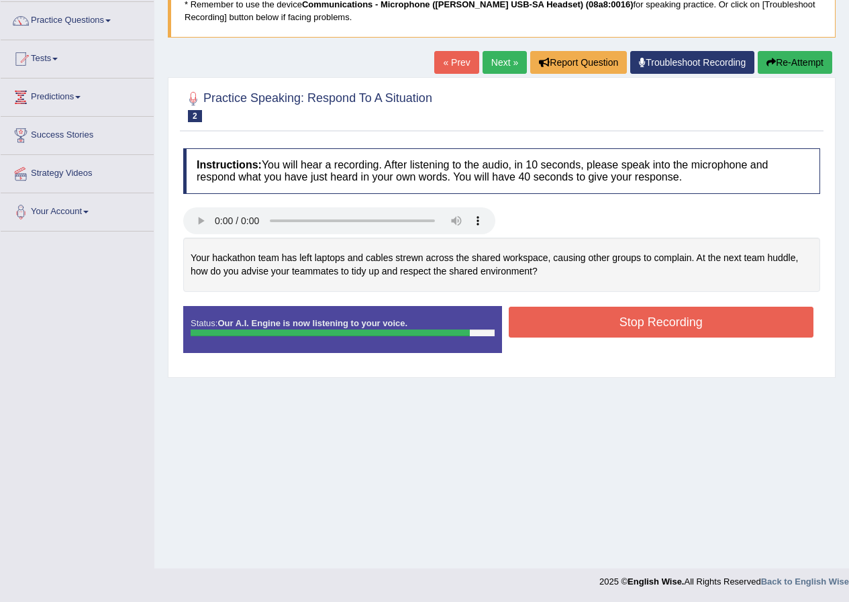
click at [563, 317] on button "Stop Recording" at bounding box center [660, 322] width 305 height 31
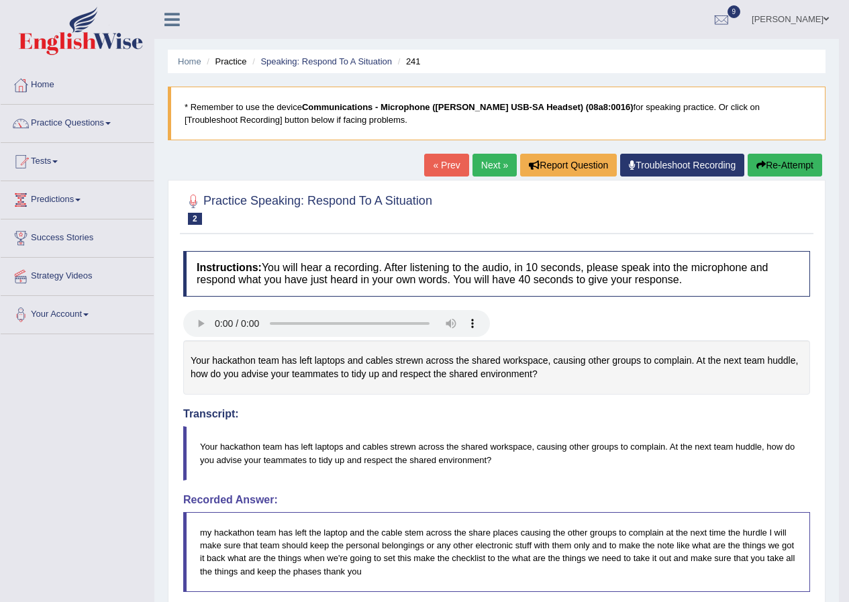
click at [478, 165] on link "Next »" at bounding box center [494, 165] width 44 height 23
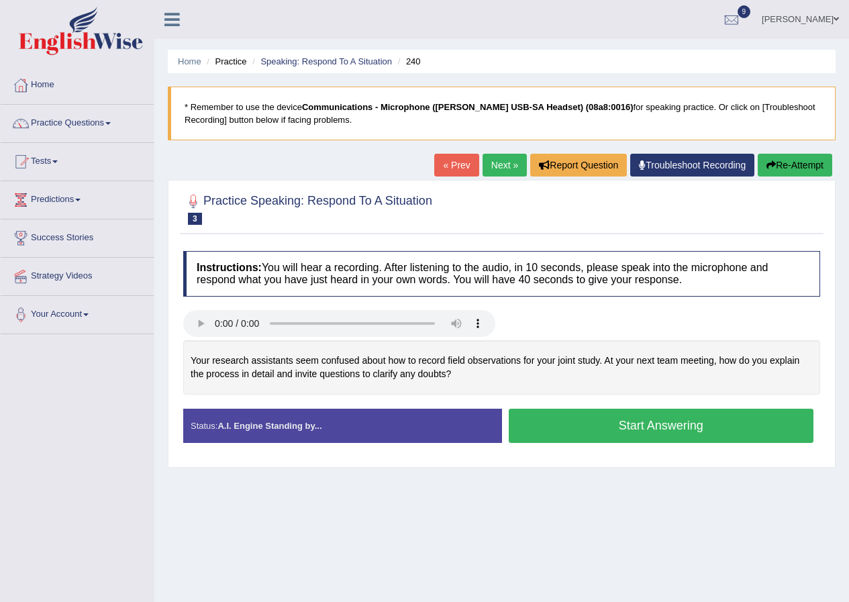
click at [583, 431] on button "Start Answering" at bounding box center [660, 426] width 305 height 34
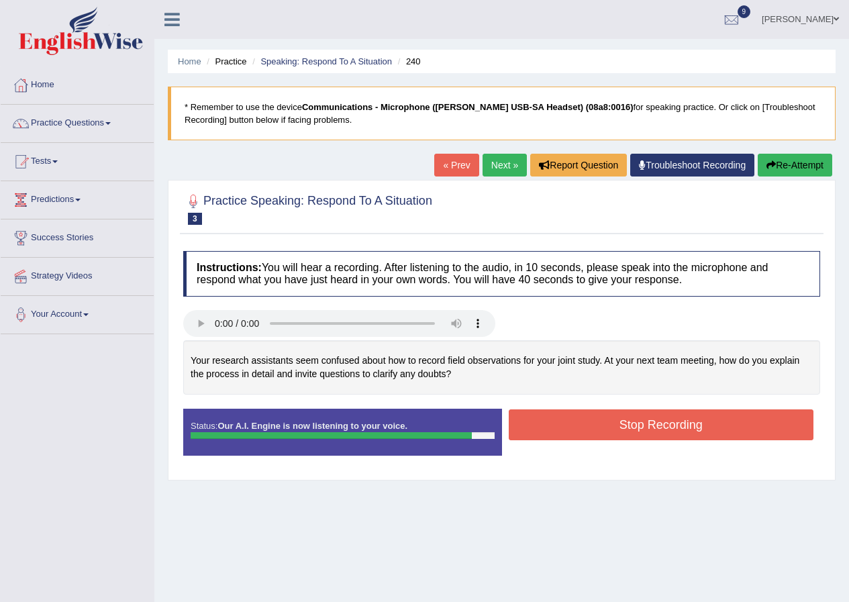
click at [582, 431] on button "Stop Recording" at bounding box center [660, 424] width 305 height 31
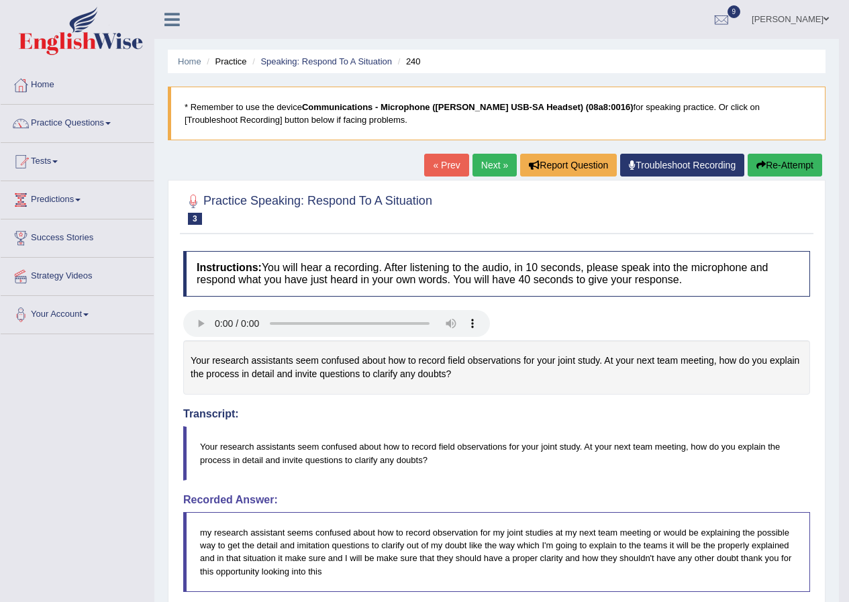
click at [485, 165] on link "Next »" at bounding box center [494, 165] width 44 height 23
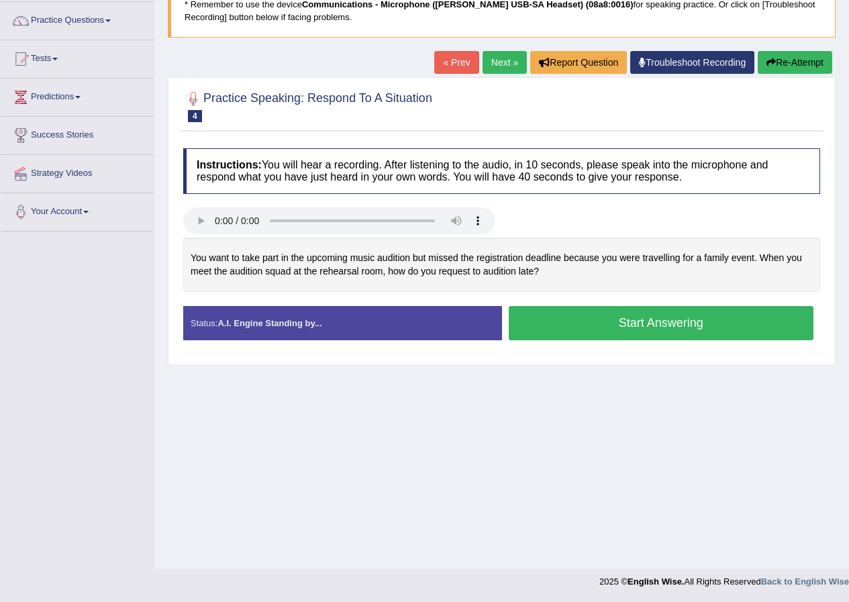
click at [597, 323] on button "Start Answering" at bounding box center [660, 323] width 305 height 34
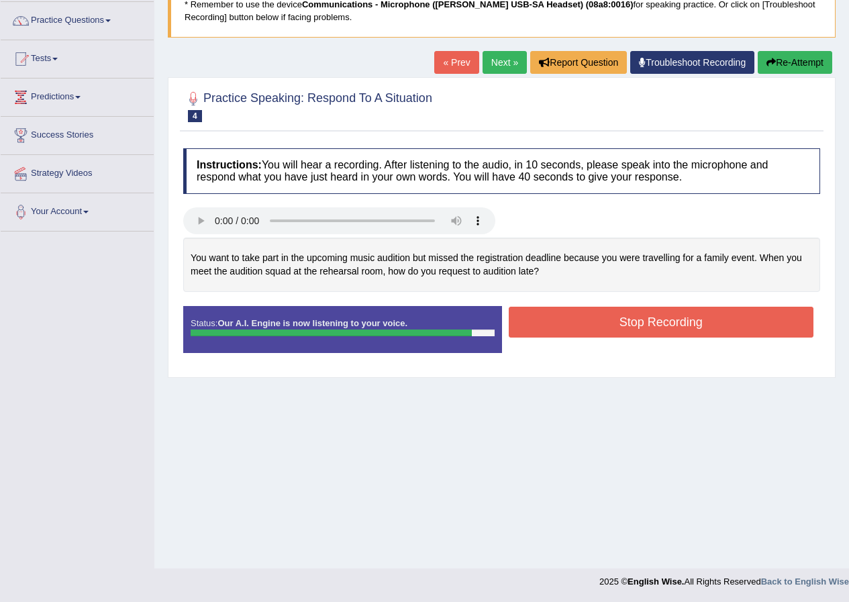
click at [597, 323] on button "Stop Recording" at bounding box center [660, 322] width 305 height 31
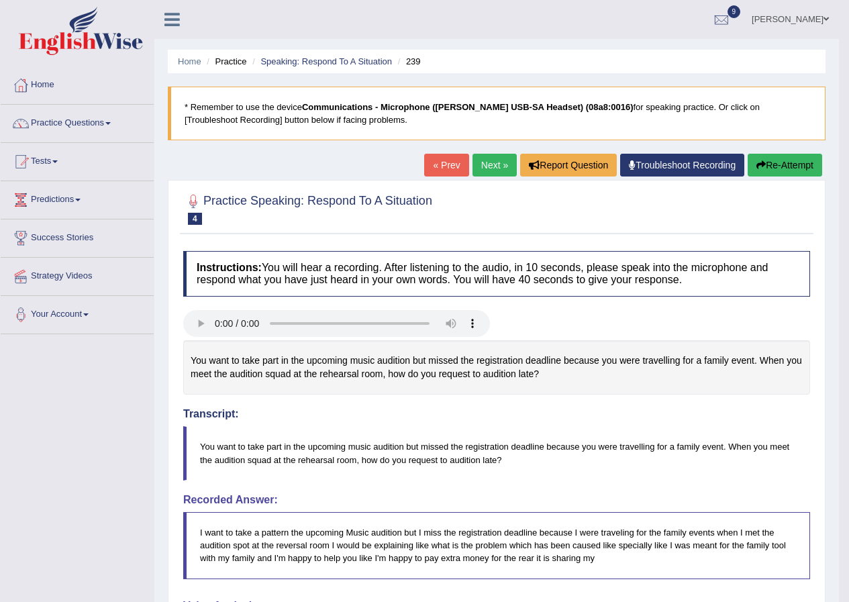
click at [783, 158] on button "Re-Attempt" at bounding box center [784, 165] width 74 height 23
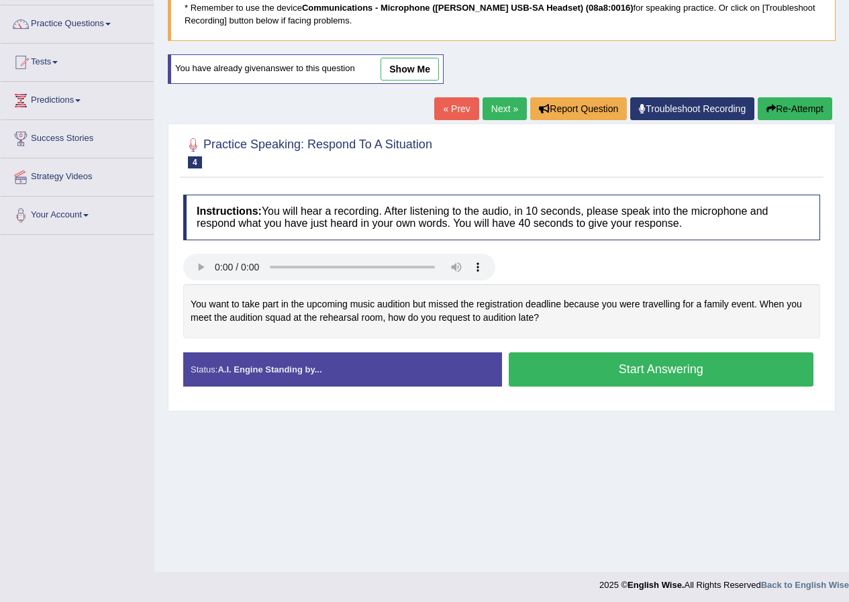
scroll to position [103, 0]
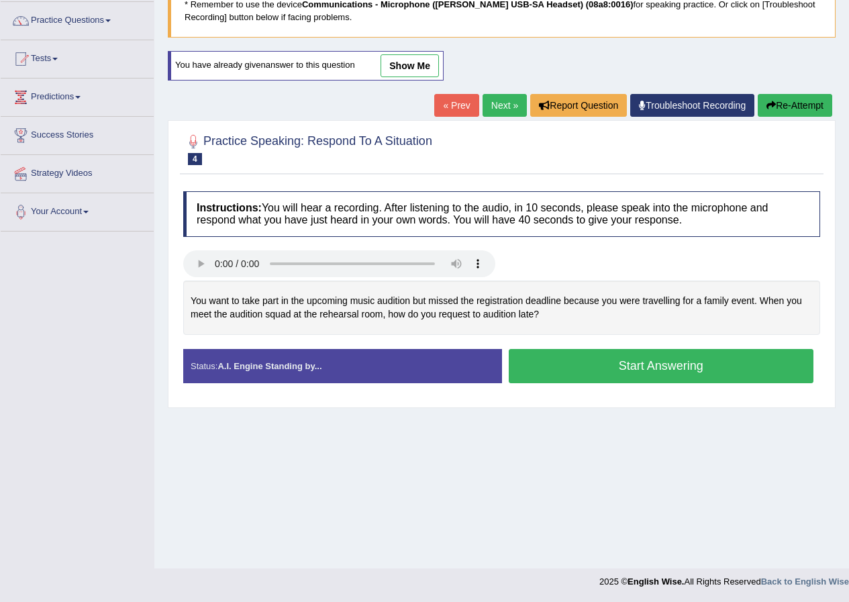
click at [563, 359] on button "Start Answering" at bounding box center [660, 366] width 305 height 34
click at [563, 359] on div "Status: A.I. Engine Standing by... Start Answering Stop Recording" at bounding box center [501, 373] width 637 height 48
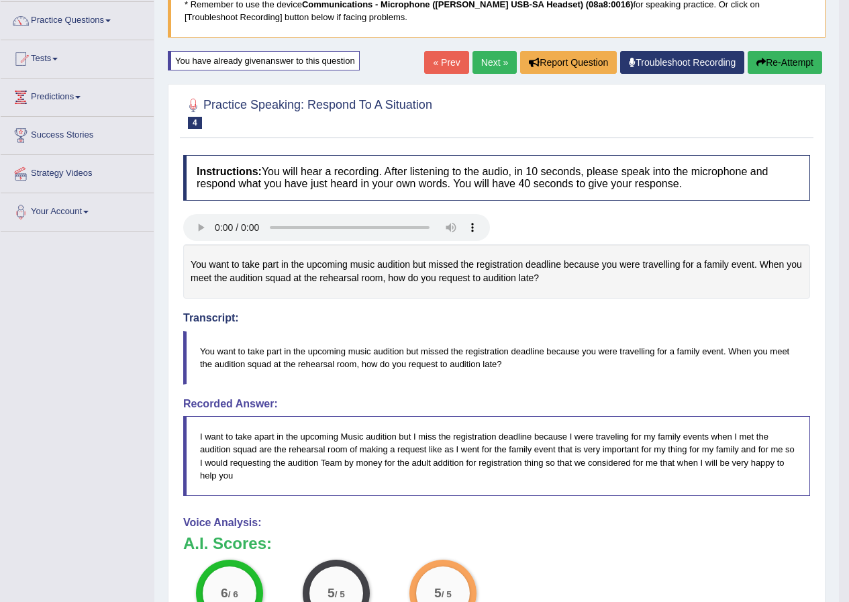
click at [771, 64] on button "Re-Attempt" at bounding box center [784, 62] width 74 height 23
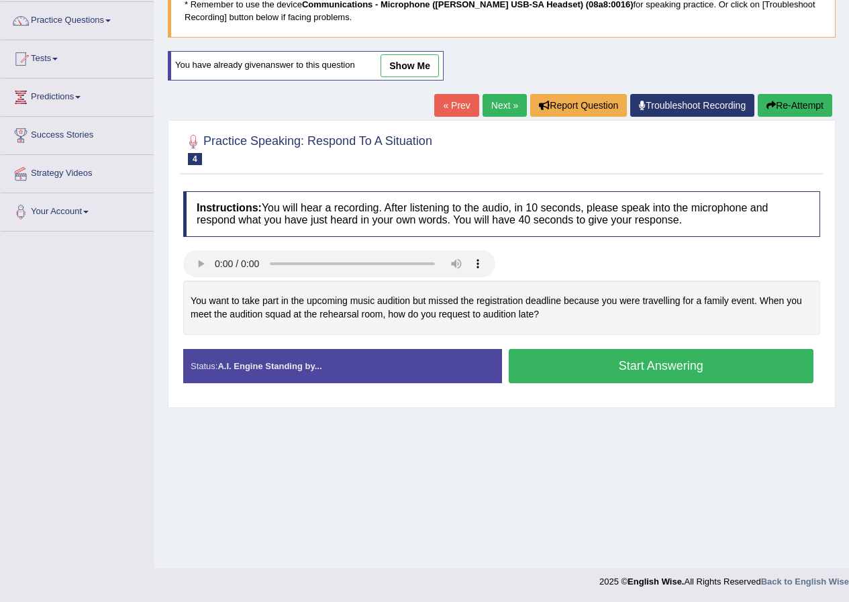
click at [765, 365] on button "Start Answering" at bounding box center [660, 366] width 305 height 34
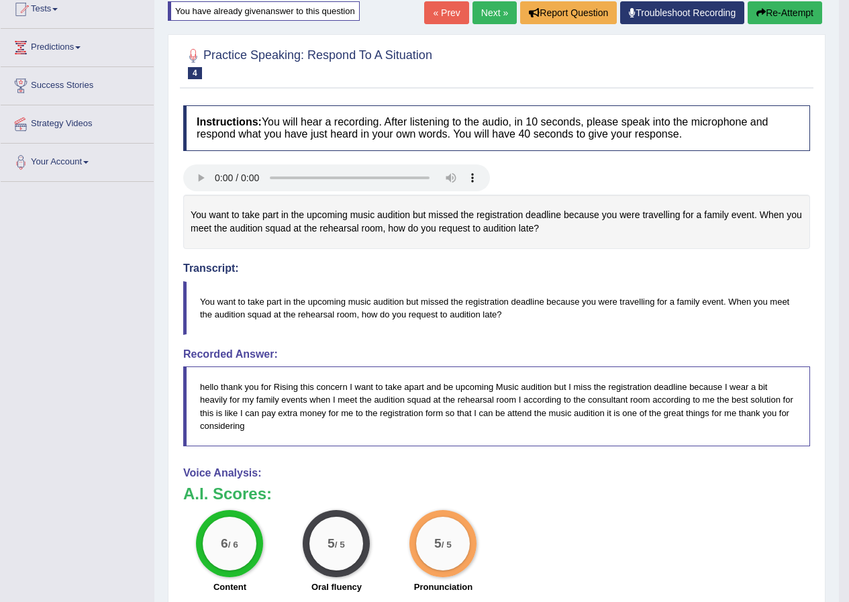
scroll to position [129, 0]
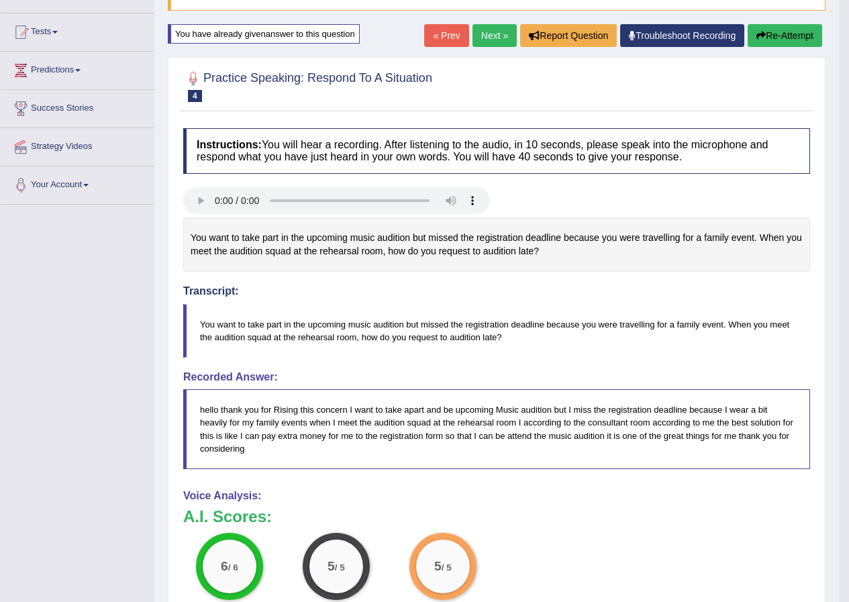
click at [482, 44] on link "Next »" at bounding box center [494, 35] width 44 height 23
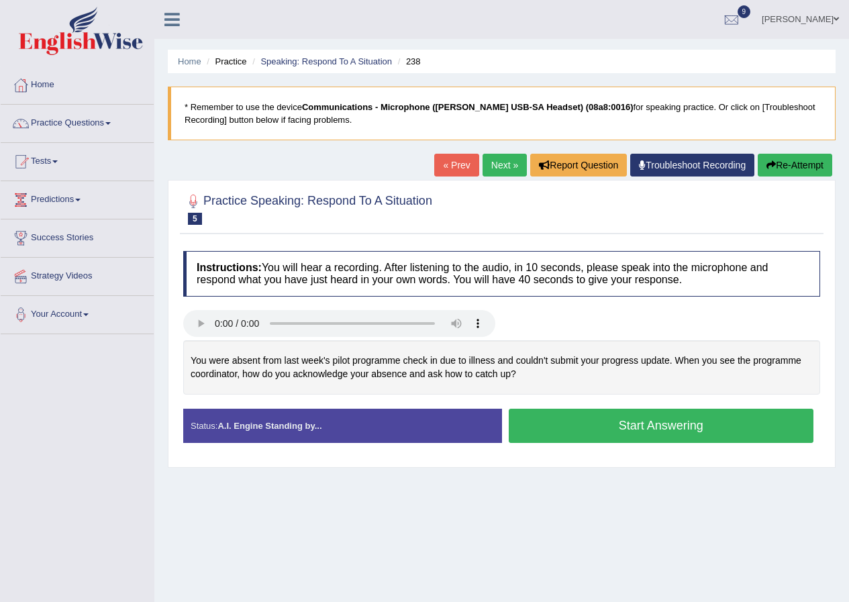
click at [566, 425] on button "Start Answering" at bounding box center [660, 426] width 305 height 34
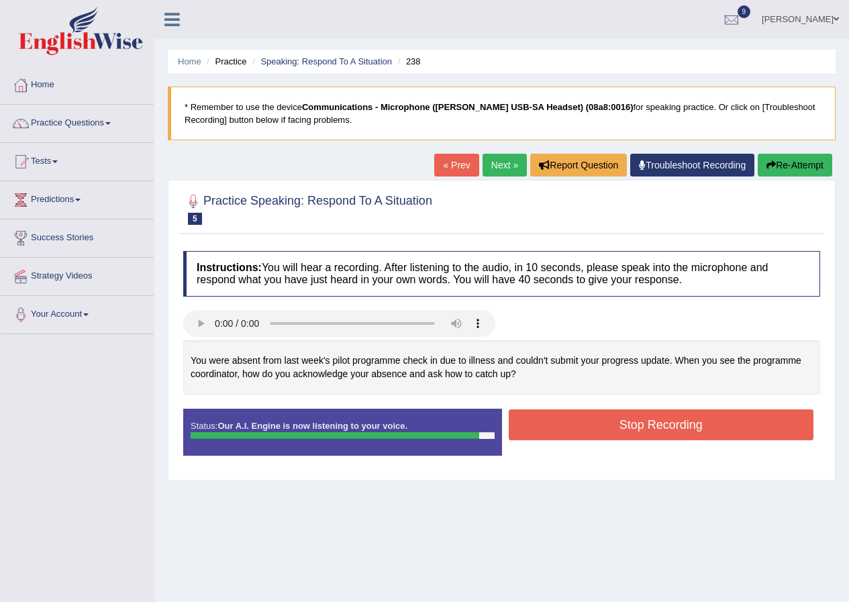
click at [565, 425] on button "Stop Recording" at bounding box center [660, 424] width 305 height 31
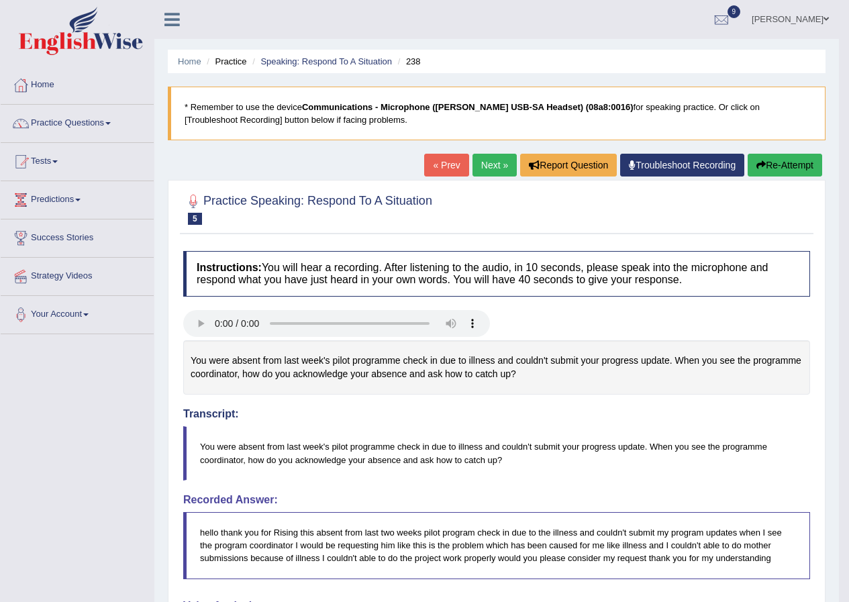
click at [780, 171] on button "Re-Attempt" at bounding box center [784, 165] width 74 height 23
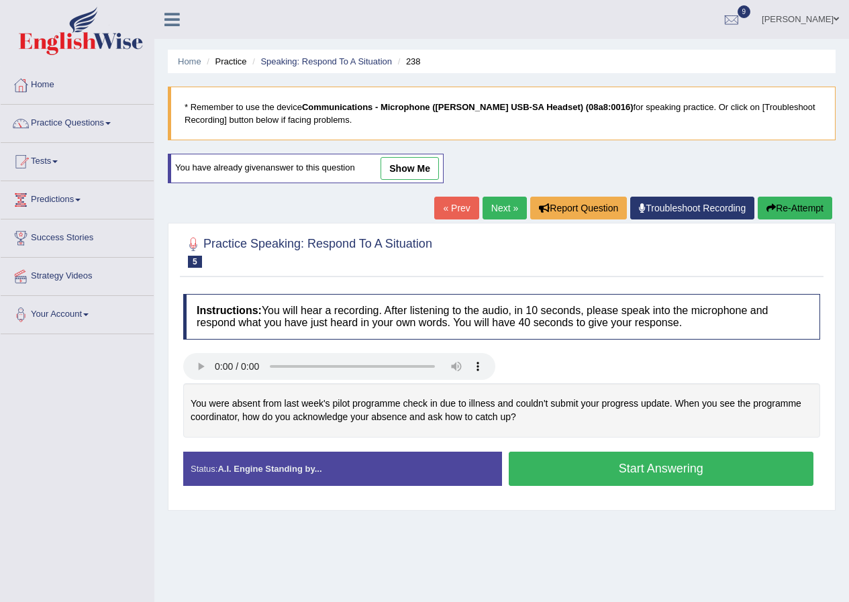
click at [600, 470] on button "Start Answering" at bounding box center [660, 468] width 305 height 34
click at [600, 470] on div "Practice Speaking: Respond To A Situation 5 238 Instructions: You will hear a r…" at bounding box center [501, 367] width 667 height 288
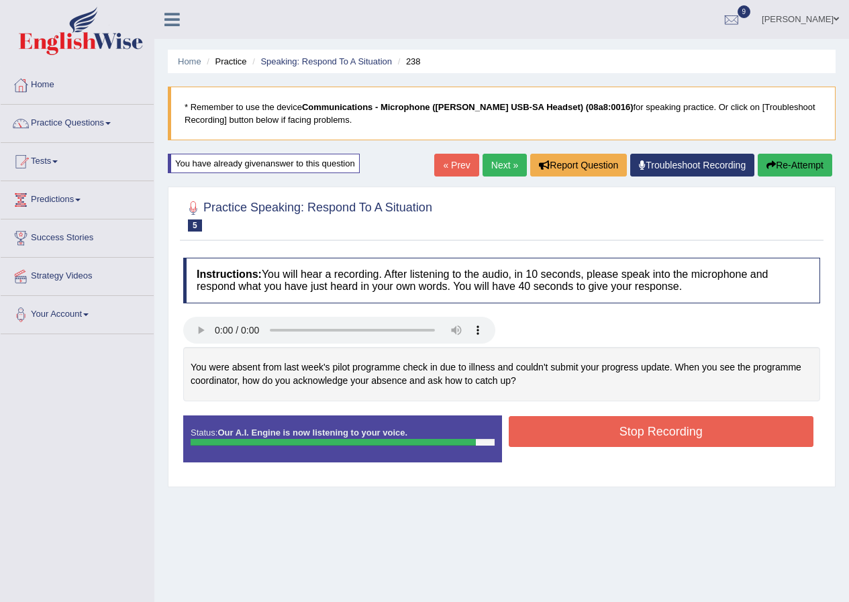
click at [616, 443] on button "Stop Recording" at bounding box center [660, 431] width 305 height 31
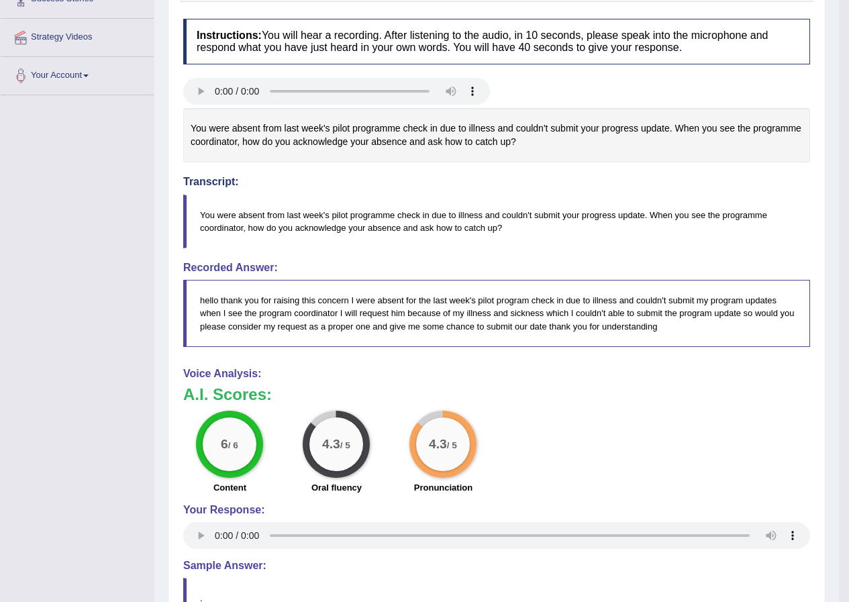
scroll to position [49, 0]
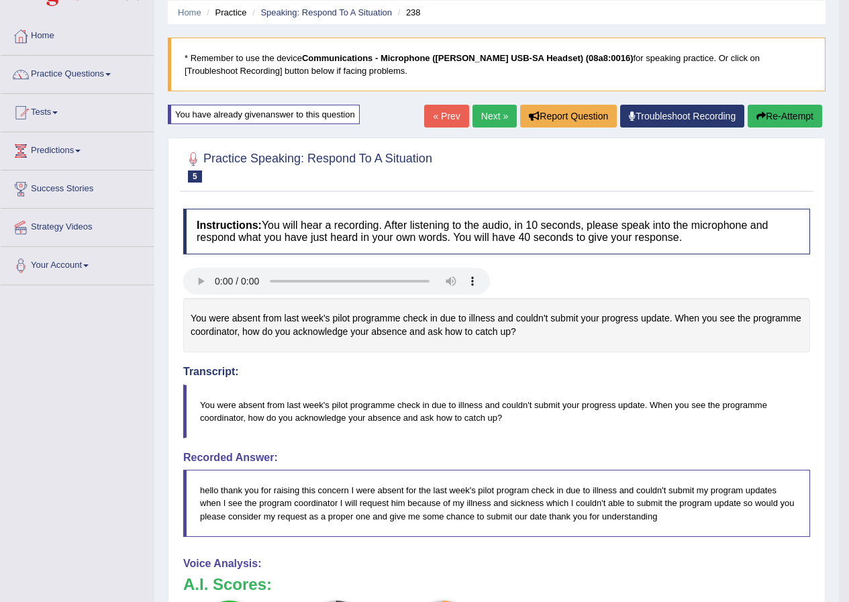
click at [496, 115] on link "Next »" at bounding box center [494, 116] width 44 height 23
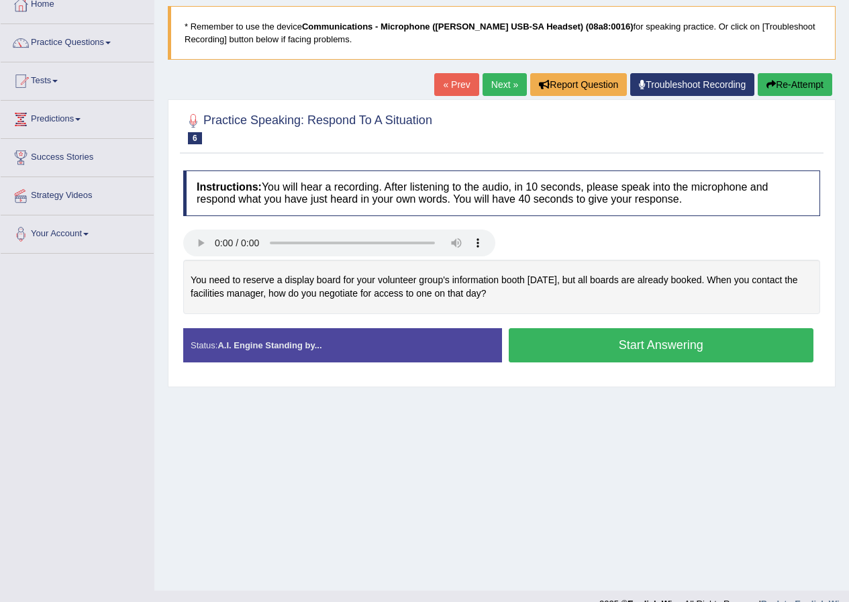
scroll to position [103, 0]
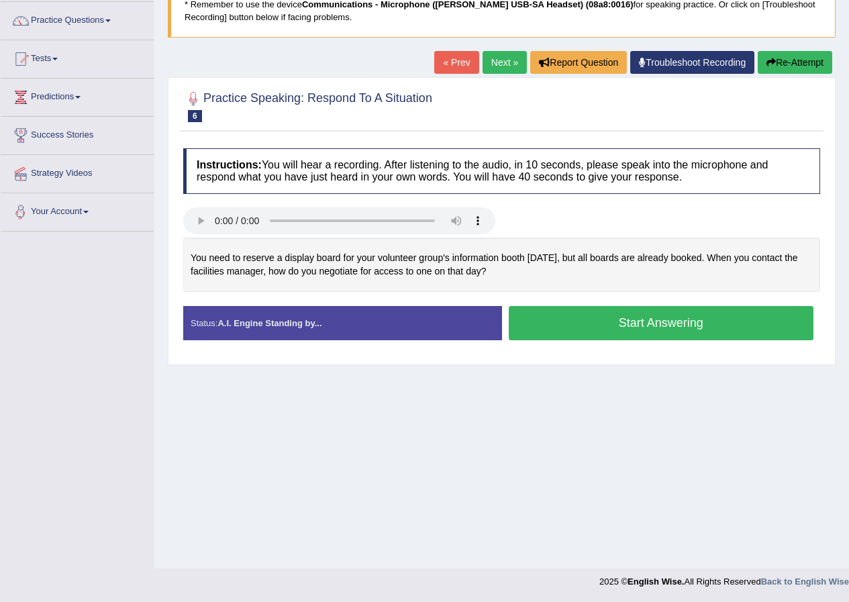
click at [582, 321] on button "Start Answering" at bounding box center [660, 323] width 305 height 34
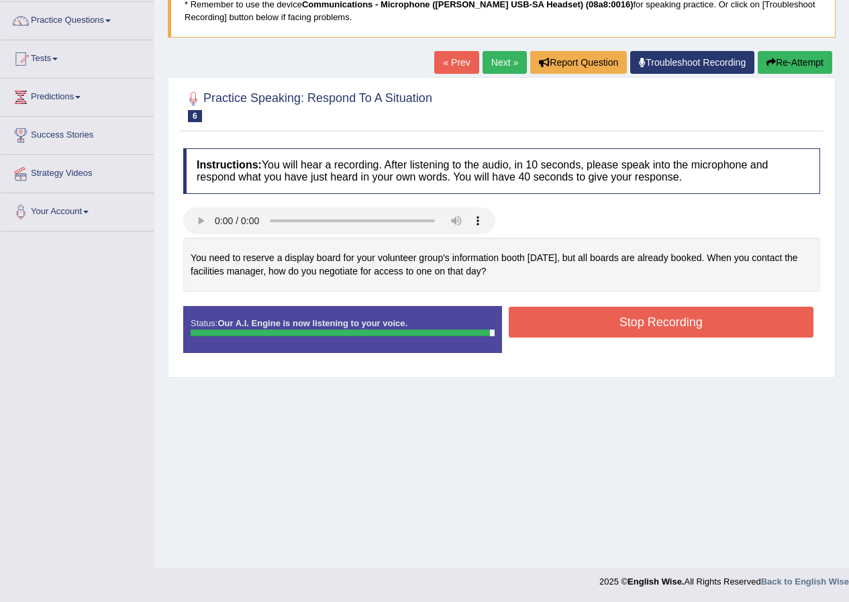
click at [582, 321] on button "Stop Recording" at bounding box center [660, 322] width 305 height 31
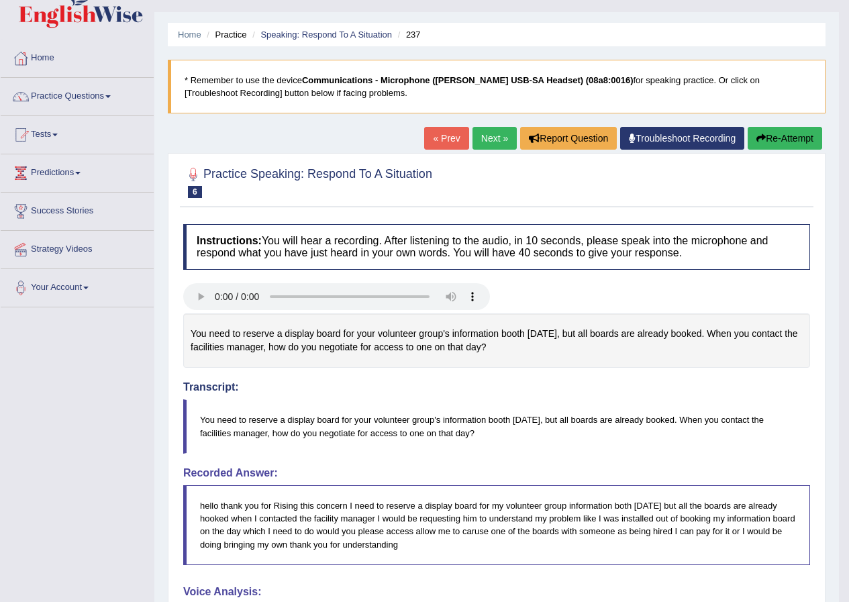
scroll to position [0, 0]
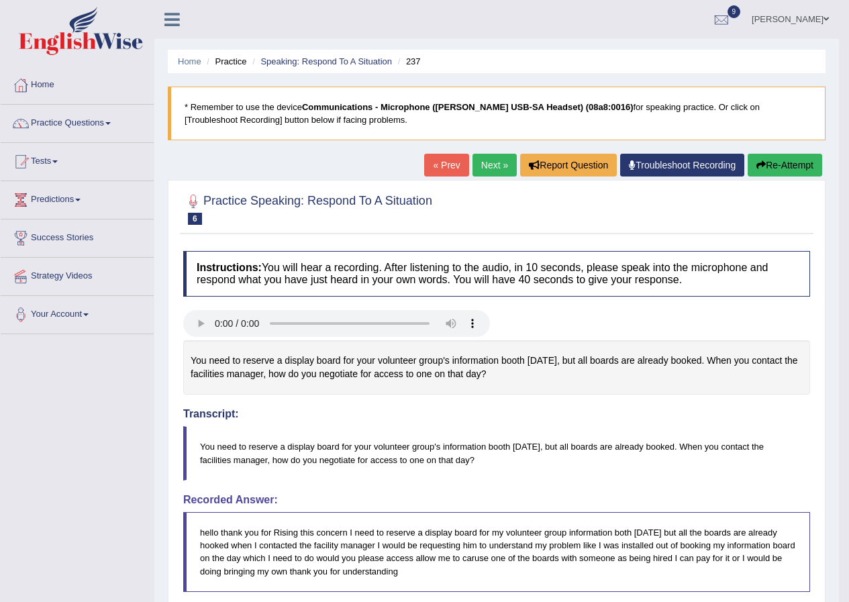
click at [816, 16] on link "Mohan sundaram" at bounding box center [789, 17] width 97 height 35
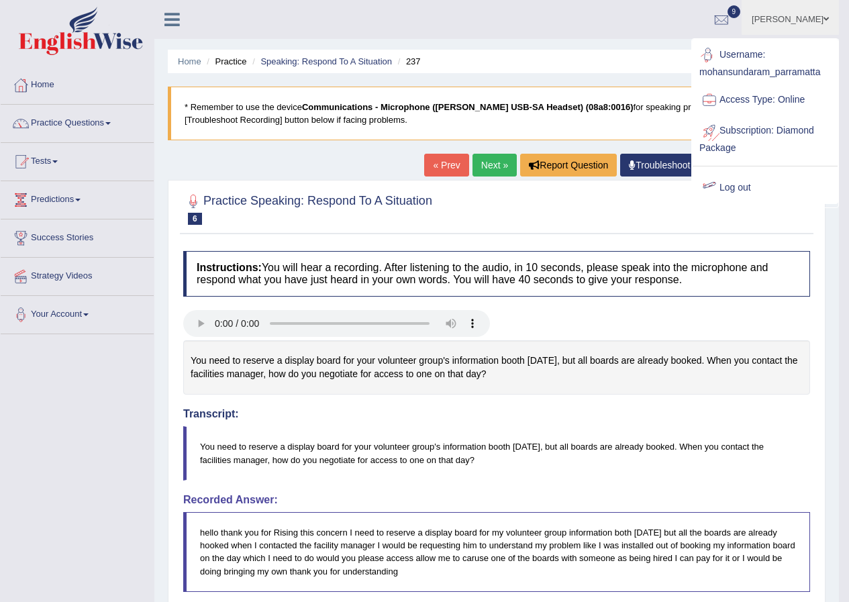
click at [735, 186] on link "Log out" at bounding box center [764, 187] width 145 height 31
